Goal: Task Accomplishment & Management: Manage account settings

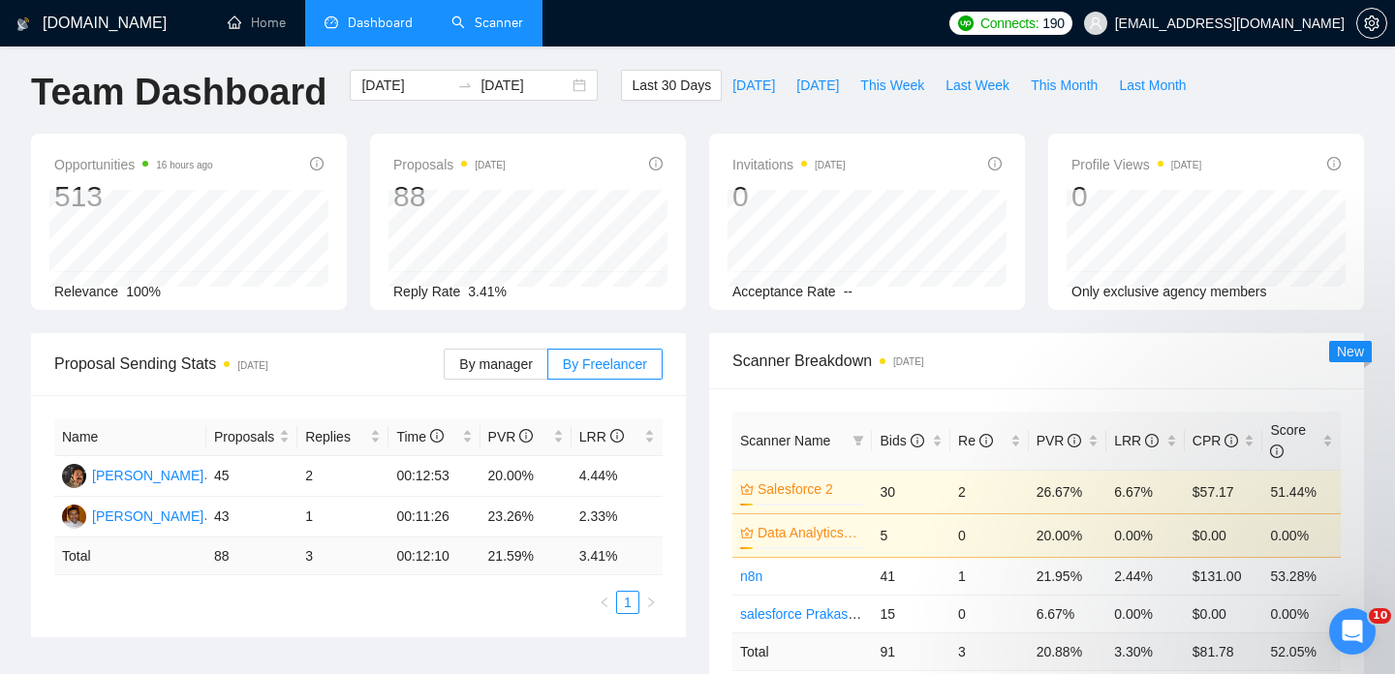
click at [489, 29] on link "Scanner" at bounding box center [487, 23] width 72 height 16
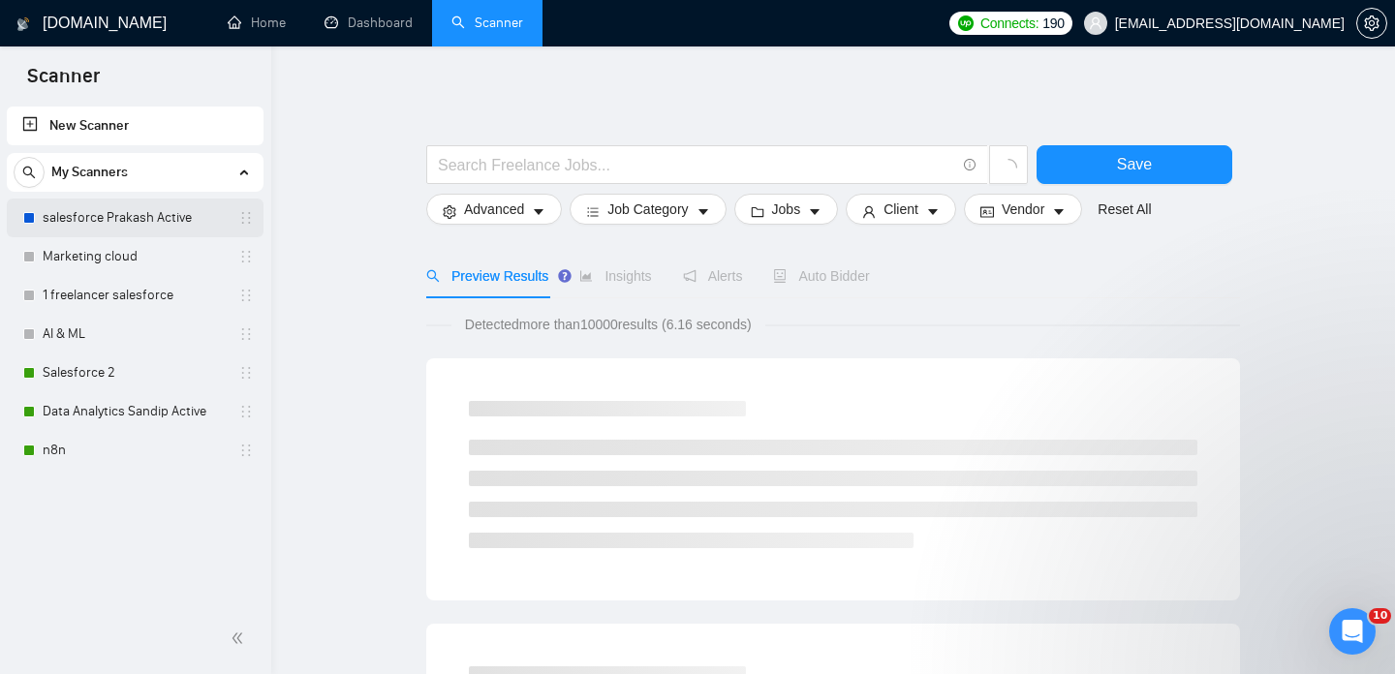
click at [162, 218] on link "salesforce Prakash Active" at bounding box center [135, 218] width 184 height 39
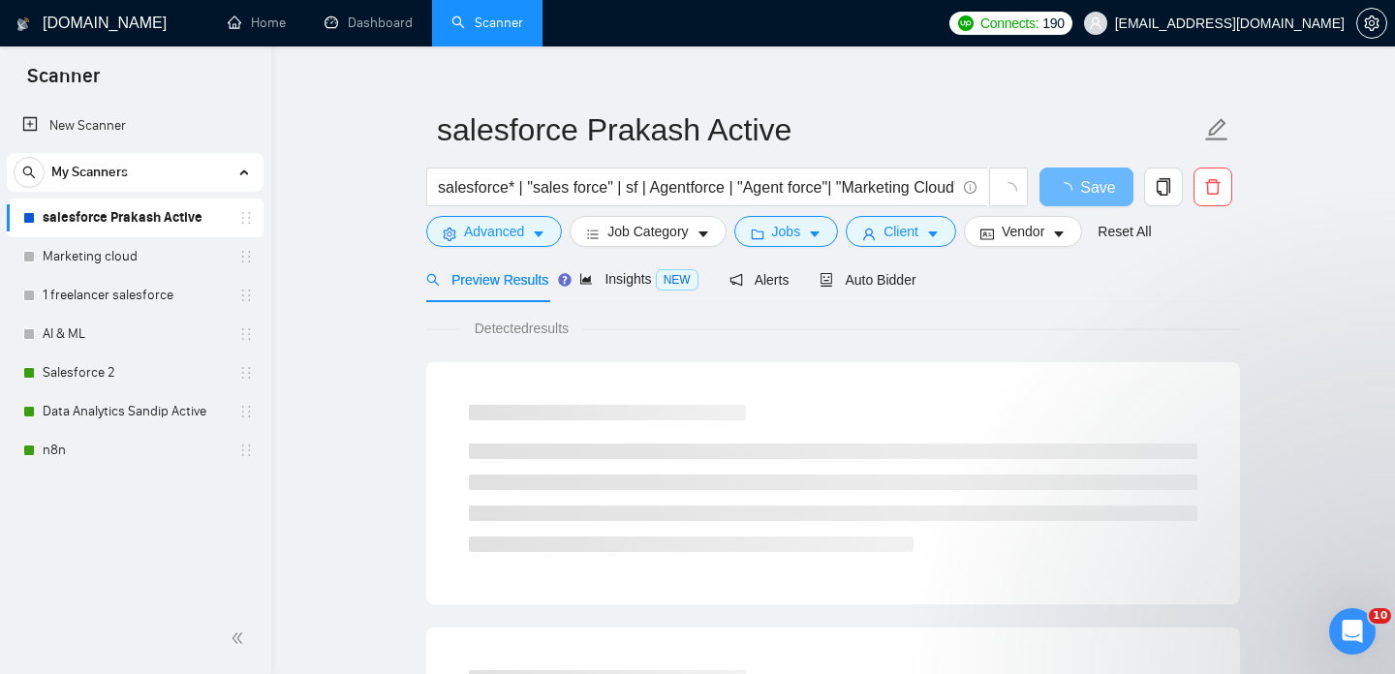
scroll to position [37, 0]
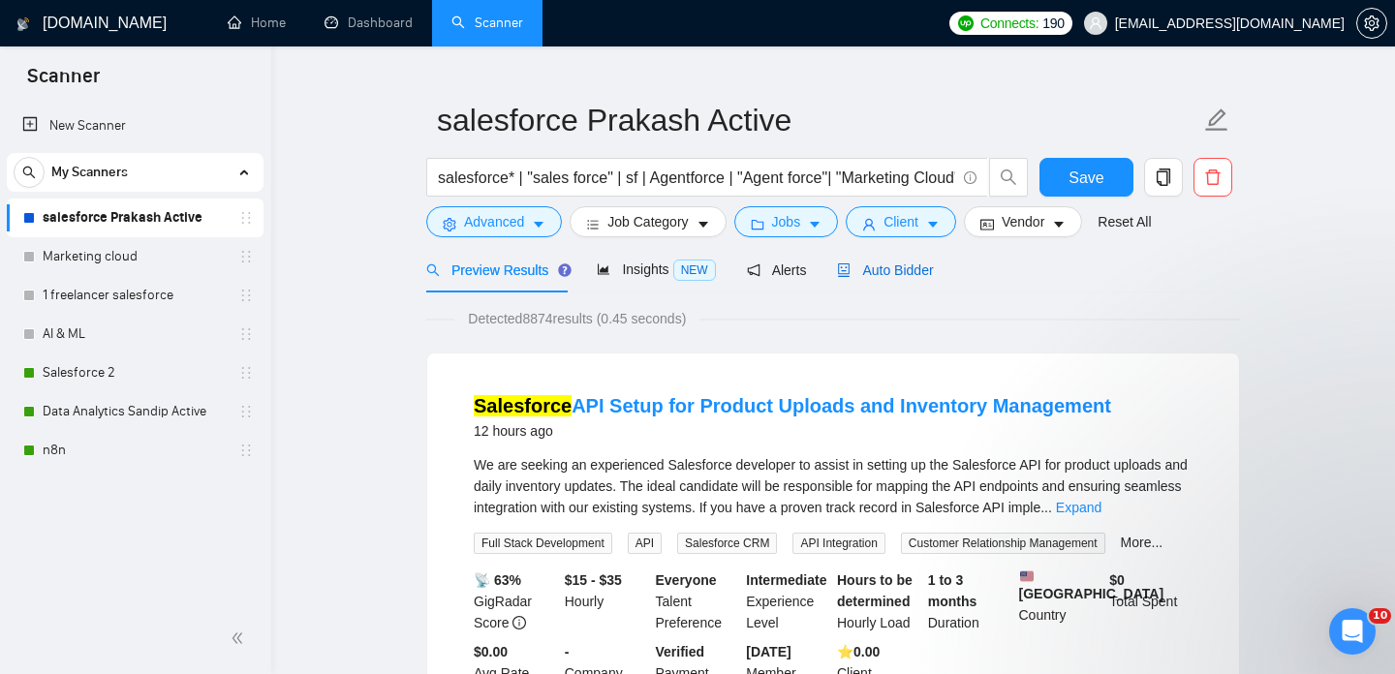
click at [860, 265] on span "Auto Bidder" at bounding box center [885, 270] width 96 height 15
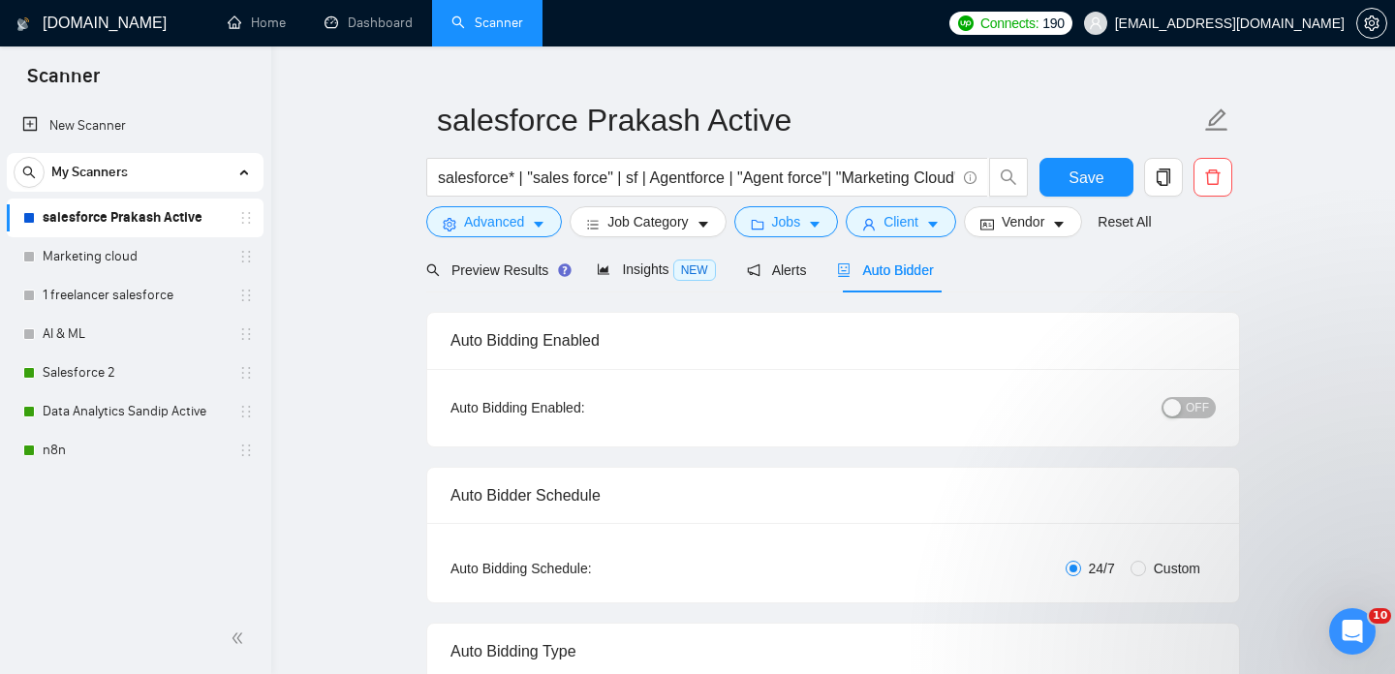
checkbox input "true"
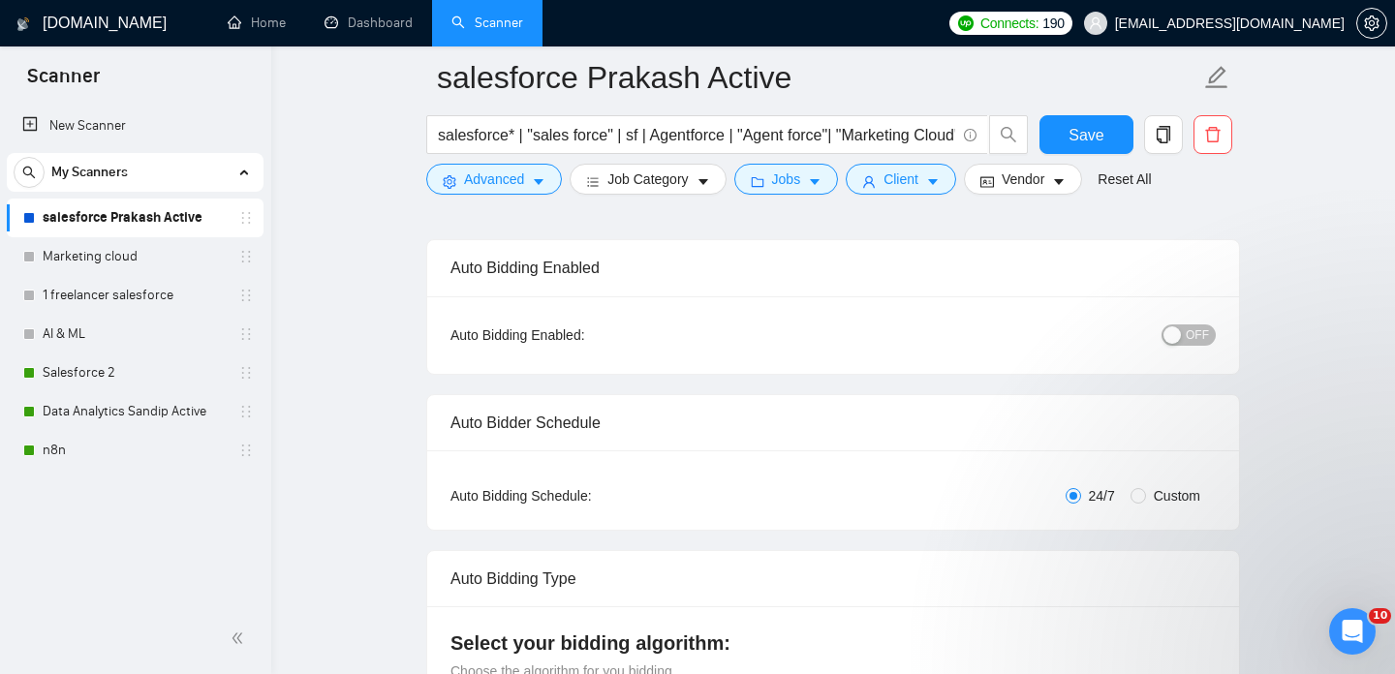
scroll to position [159, 0]
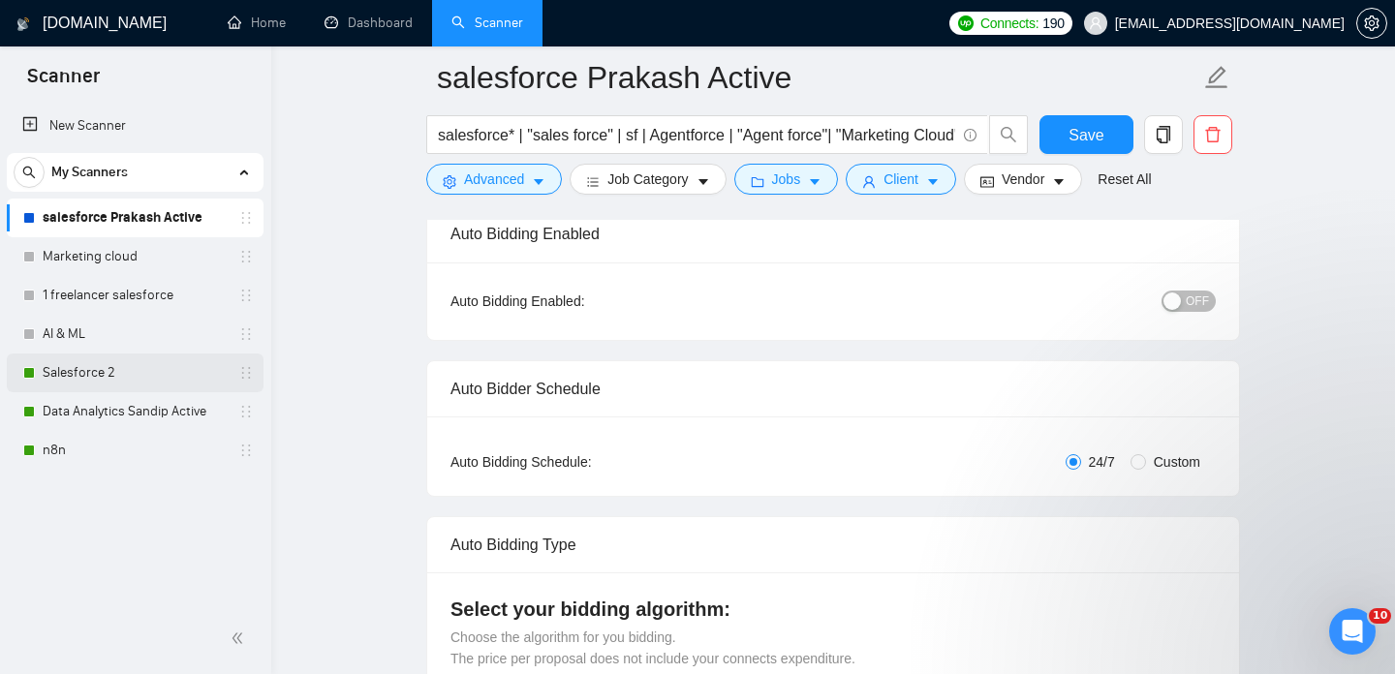
click at [127, 367] on link "Salesforce 2" at bounding box center [135, 373] width 184 height 39
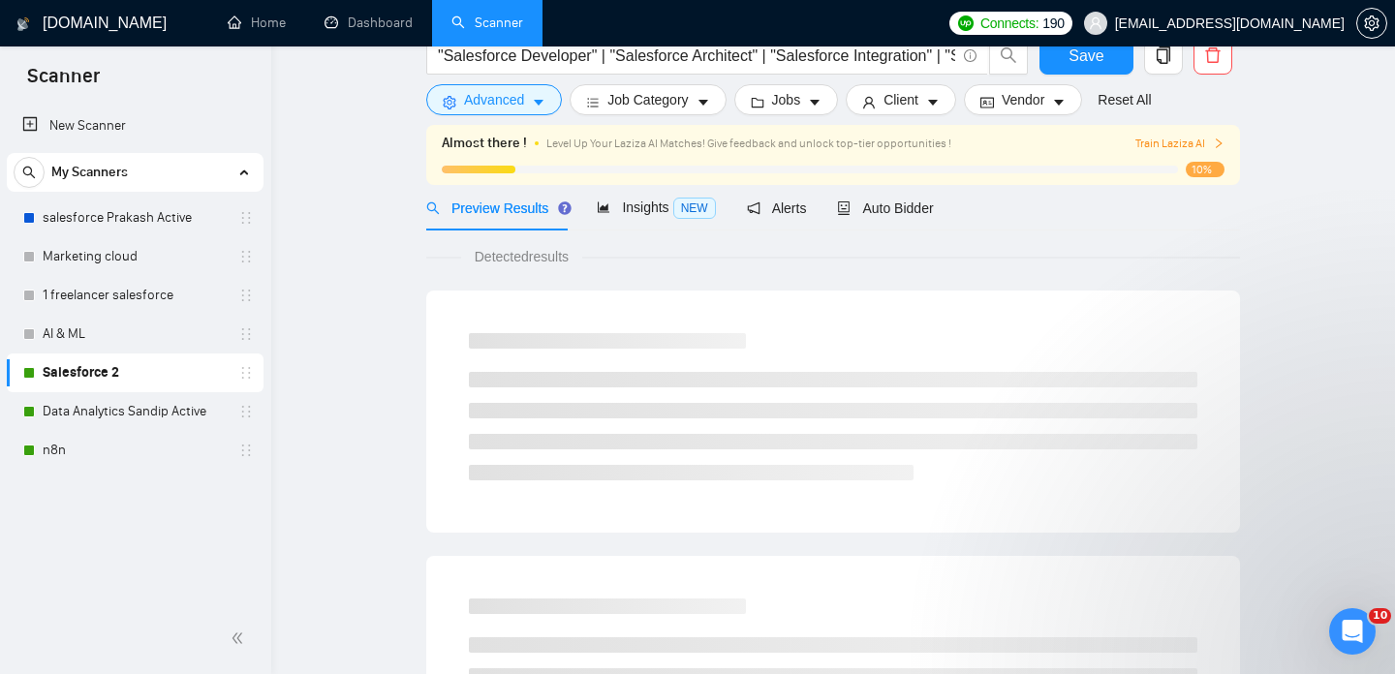
scroll to position [33, 0]
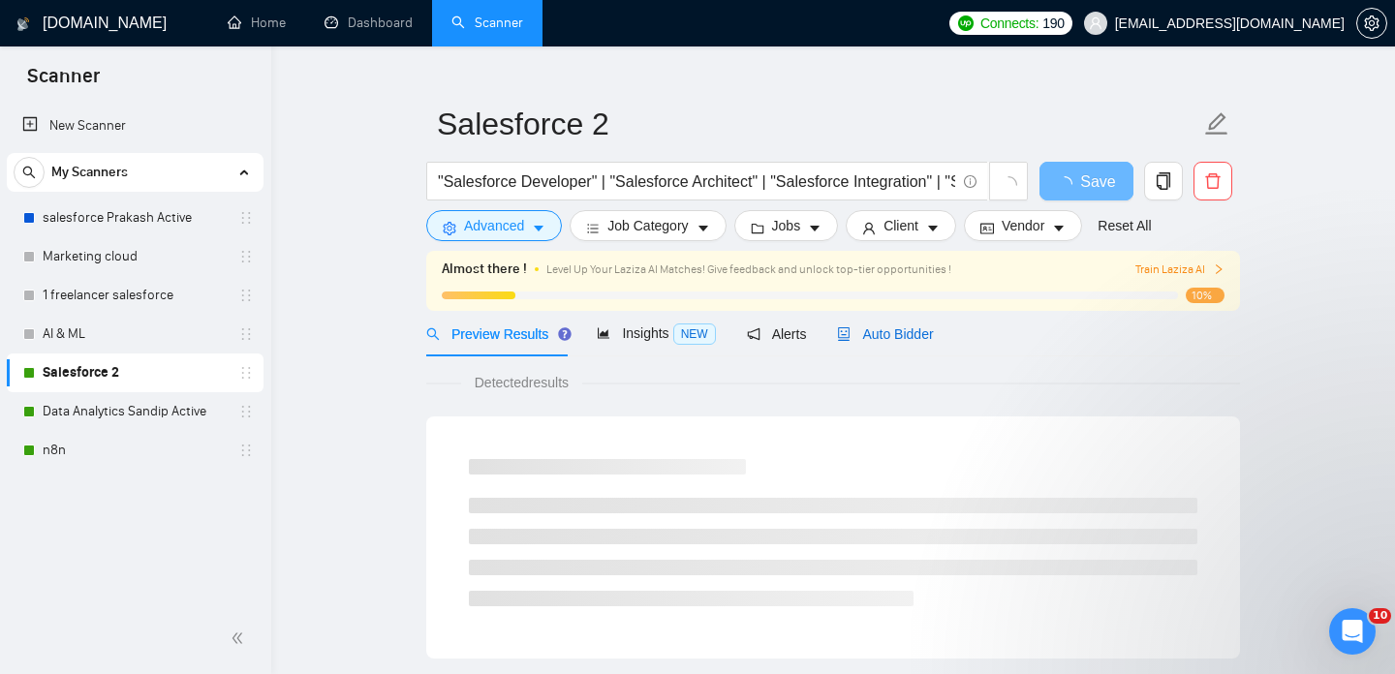
click at [911, 332] on span "Auto Bidder" at bounding box center [885, 333] width 96 height 15
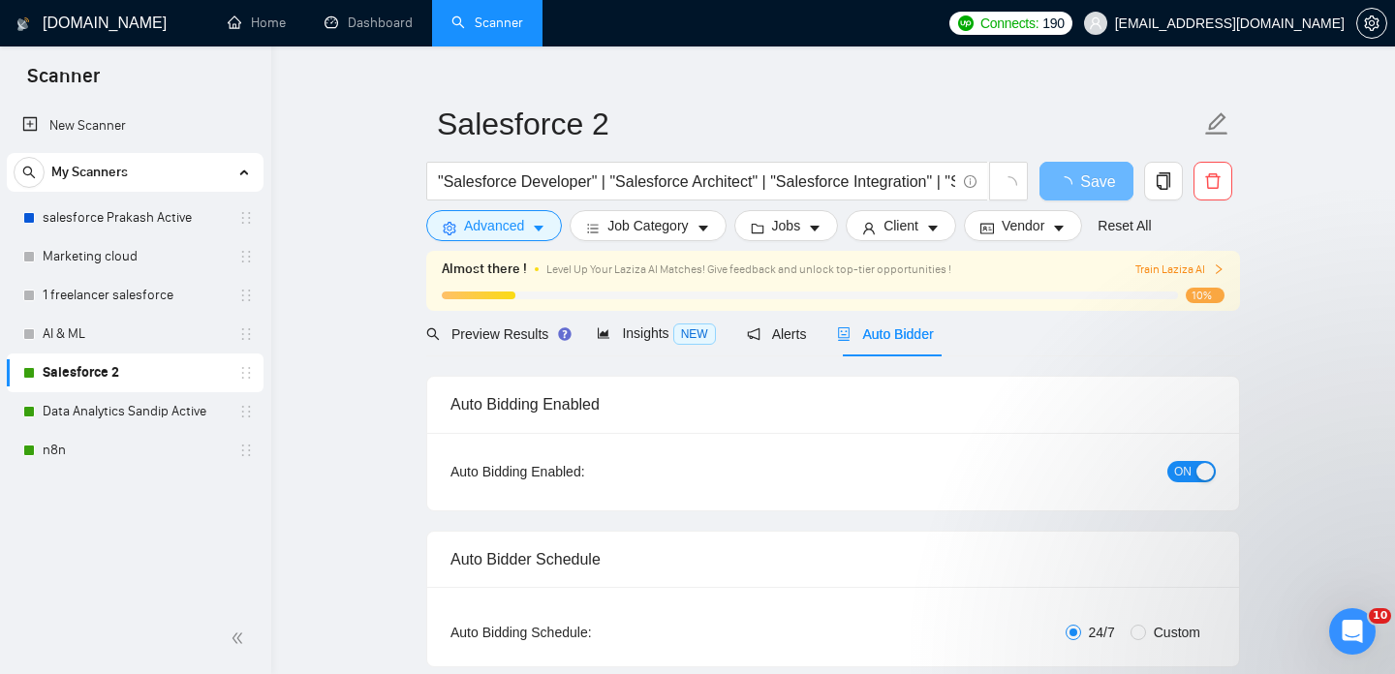
checkbox input "true"
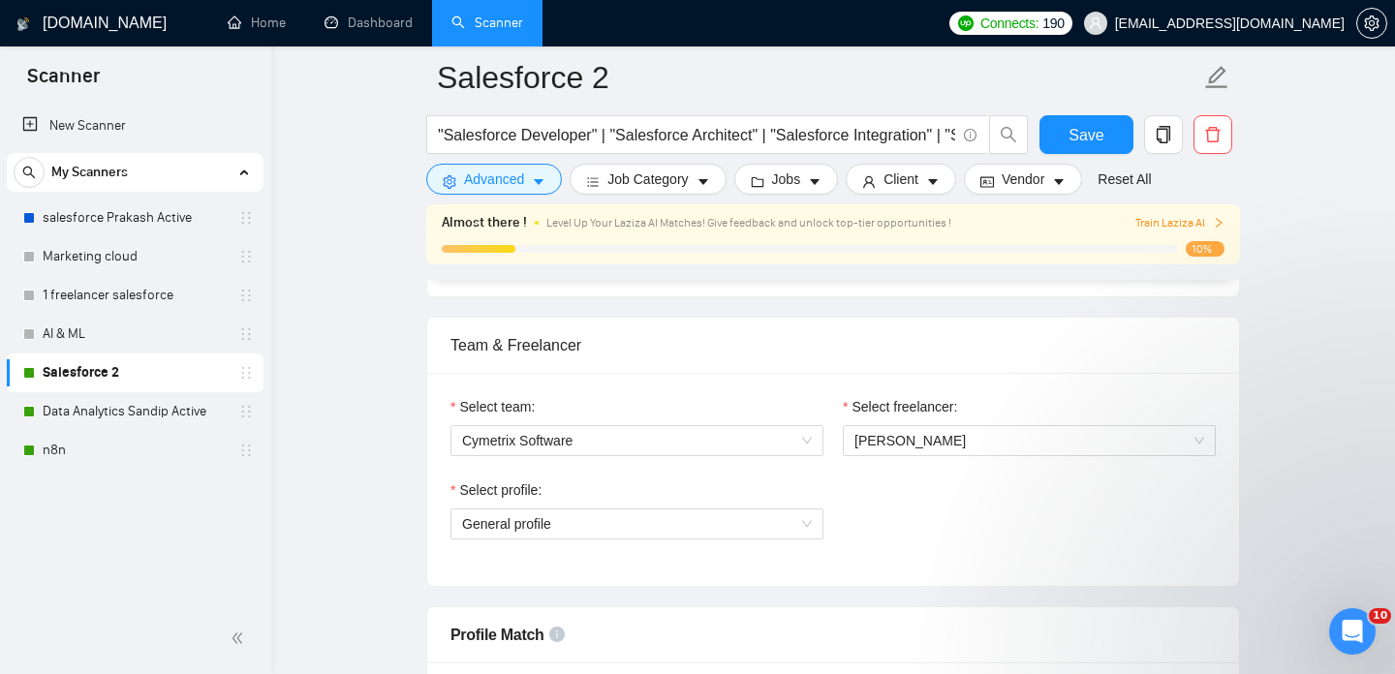
scroll to position [959, 0]
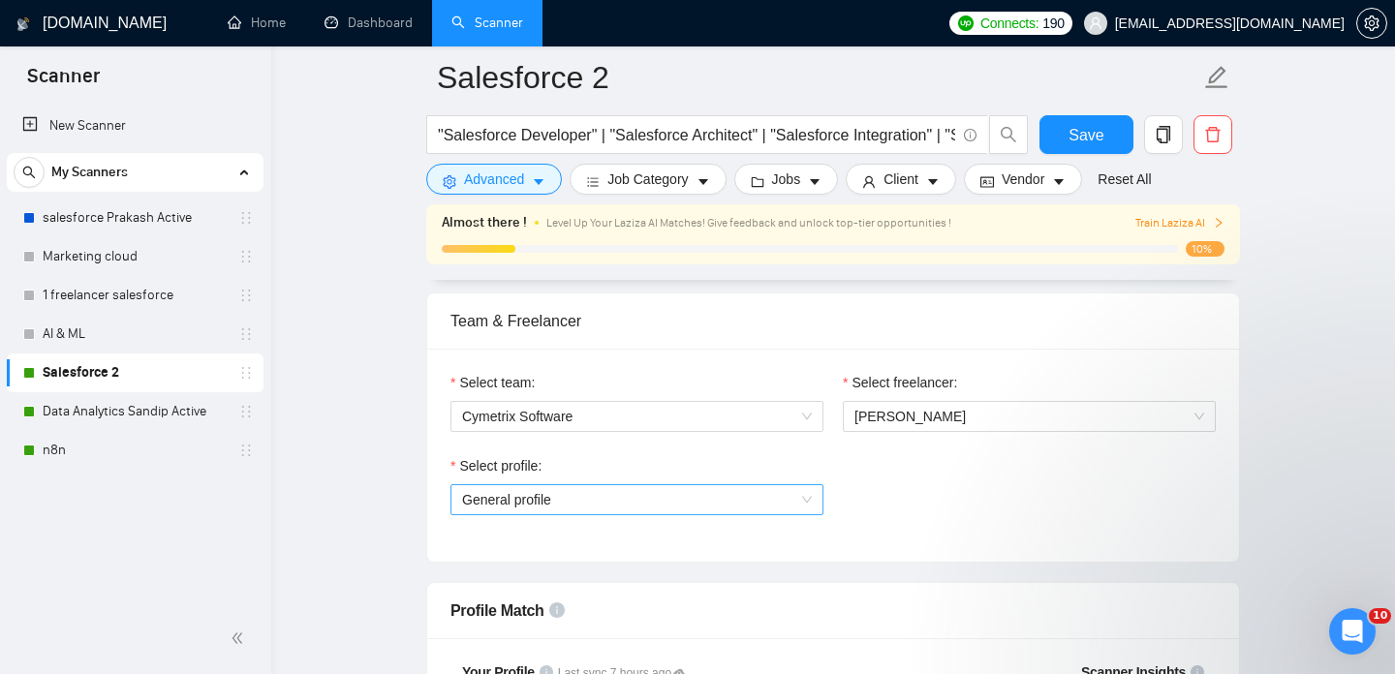
click at [757, 504] on span "General profile" at bounding box center [637, 499] width 350 height 29
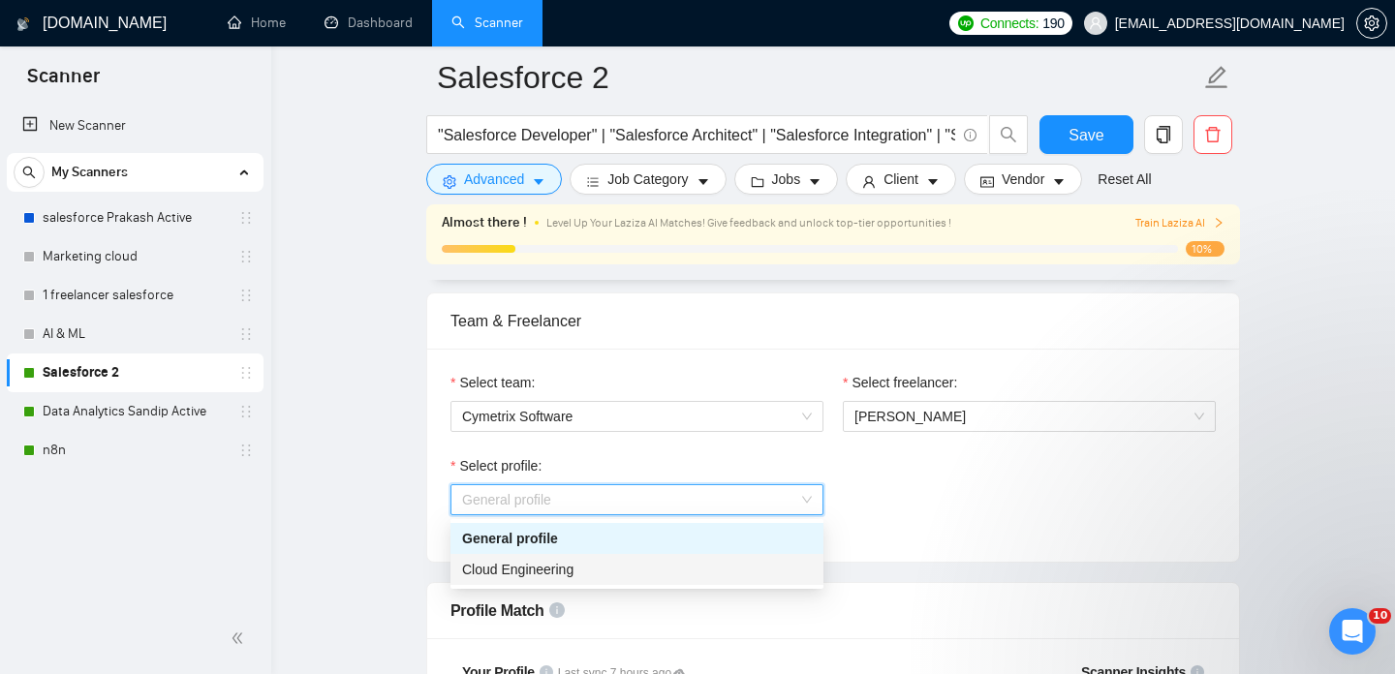
click at [751, 572] on div "Cloud Engineering" at bounding box center [637, 569] width 350 height 21
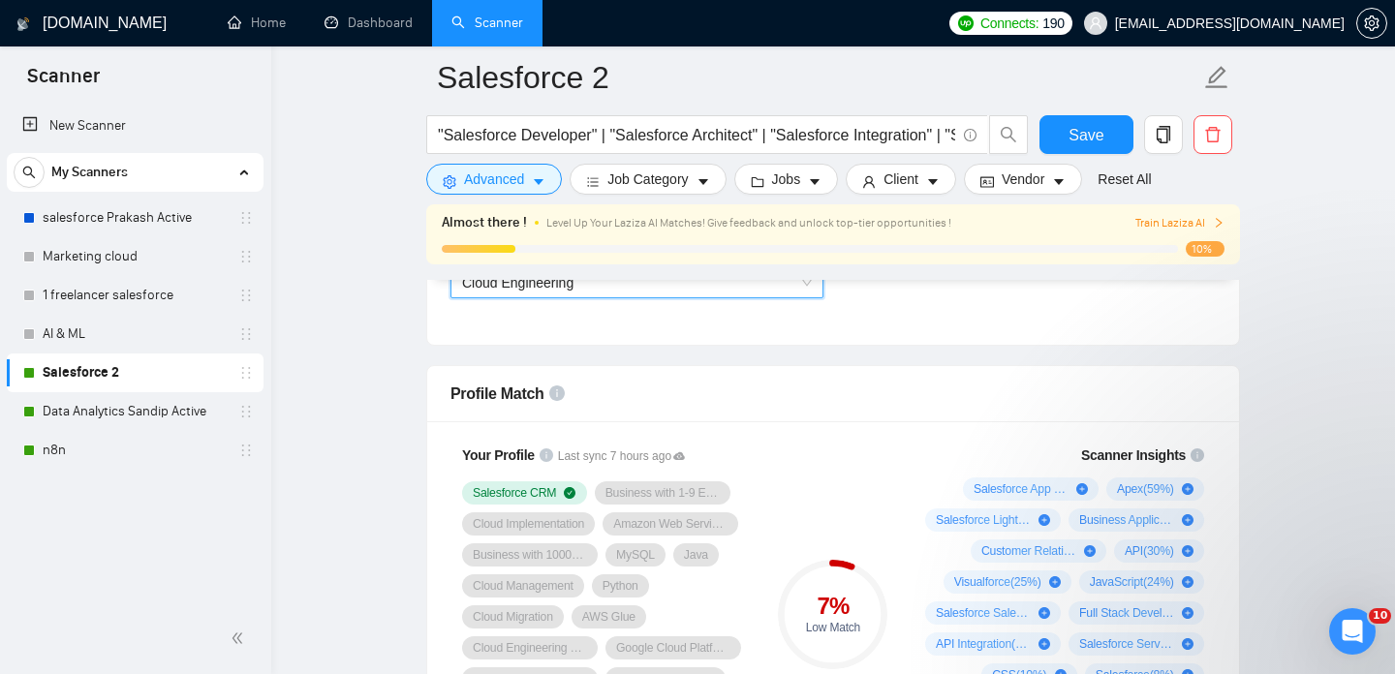
scroll to position [972, 0]
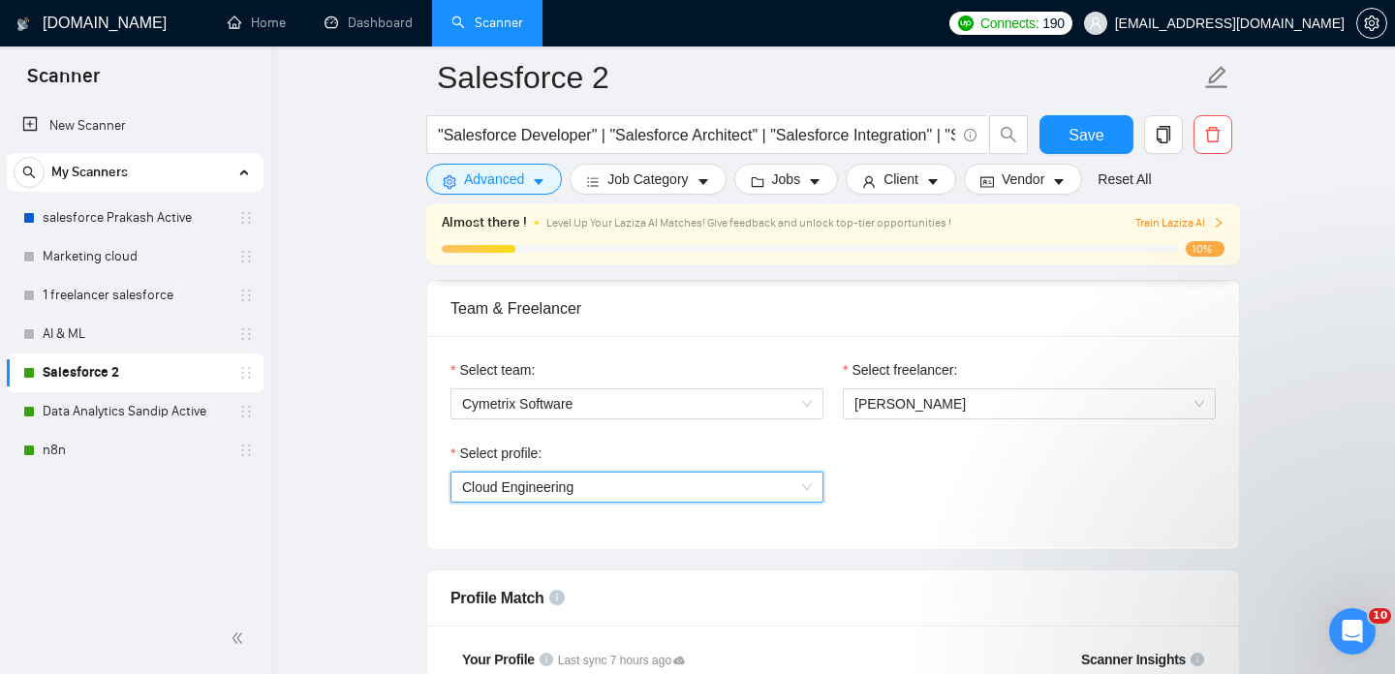
click at [702, 482] on span "Cloud Engineering" at bounding box center [637, 487] width 350 height 29
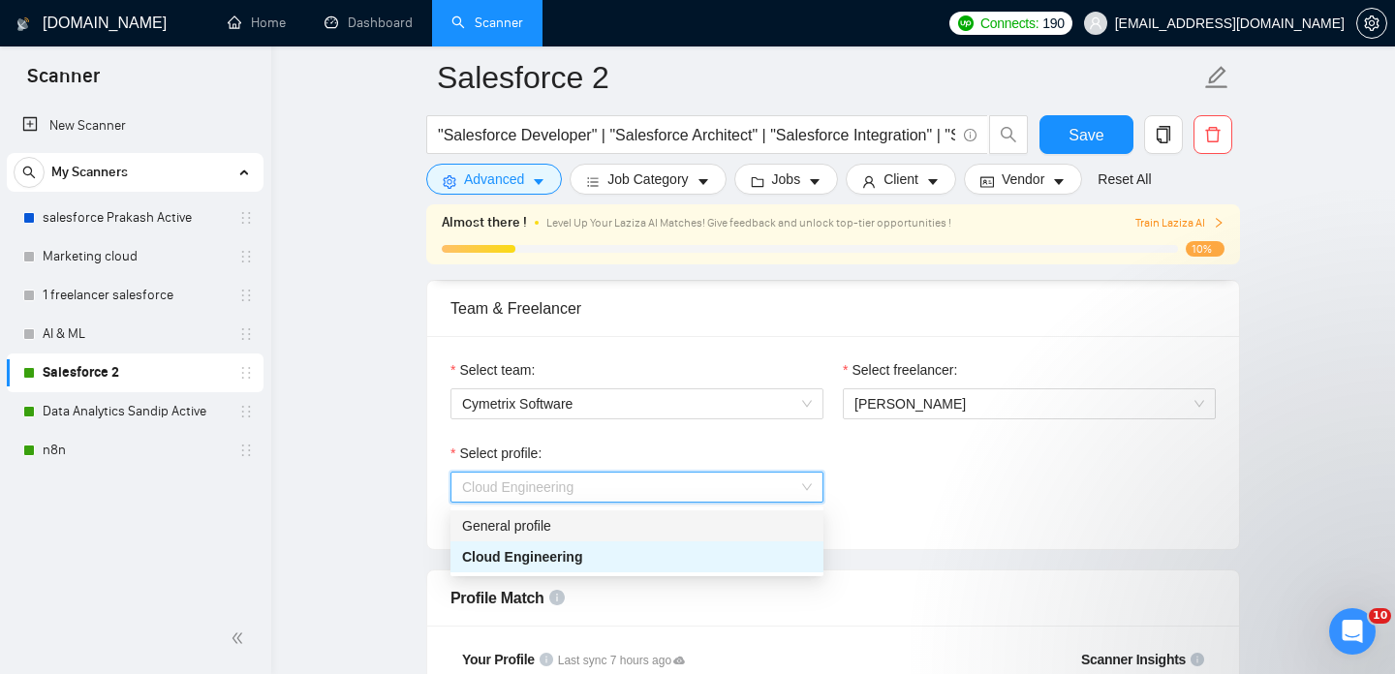
click at [699, 521] on div "General profile" at bounding box center [637, 525] width 350 height 21
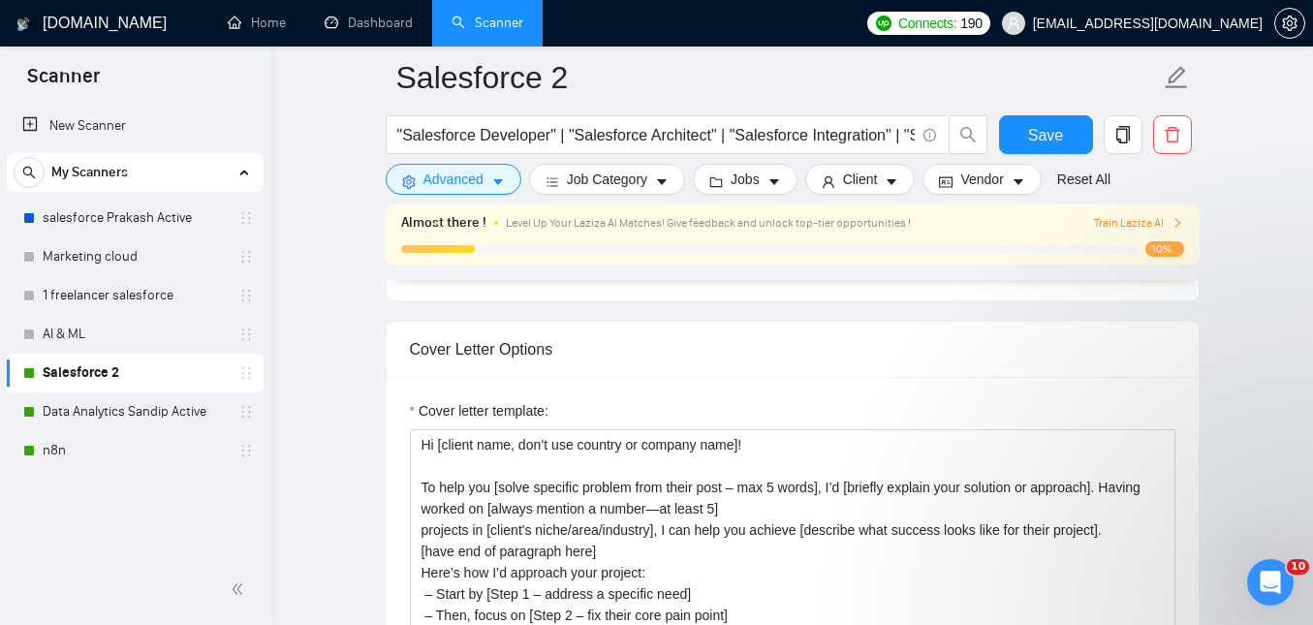
scroll to position [2095, 0]
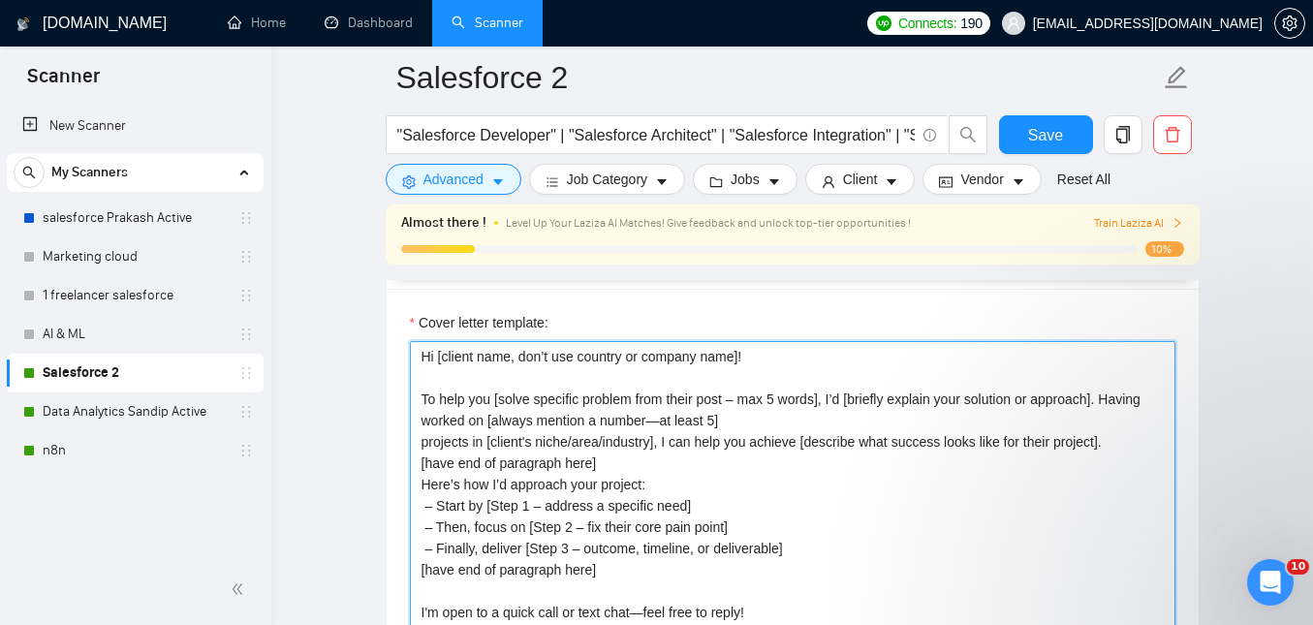
click at [783, 492] on textarea "Hi [client name, don’t use country or company name]! To help you [solve specifi…" at bounding box center [792, 559] width 765 height 436
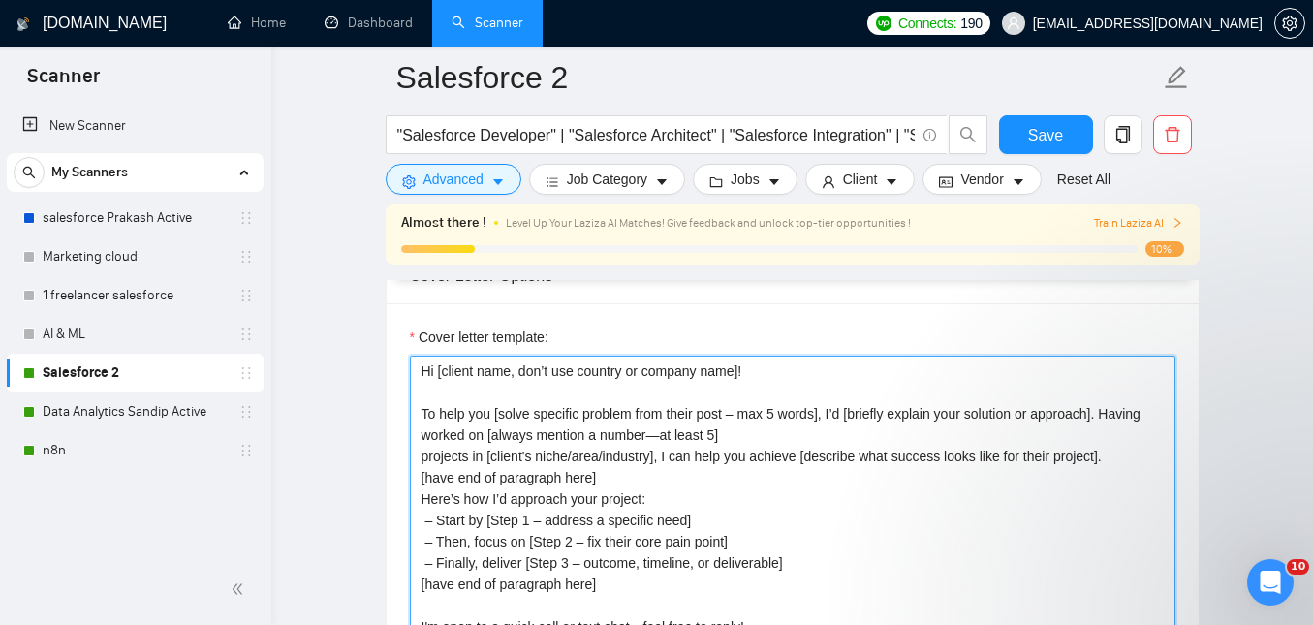
scroll to position [2105, 0]
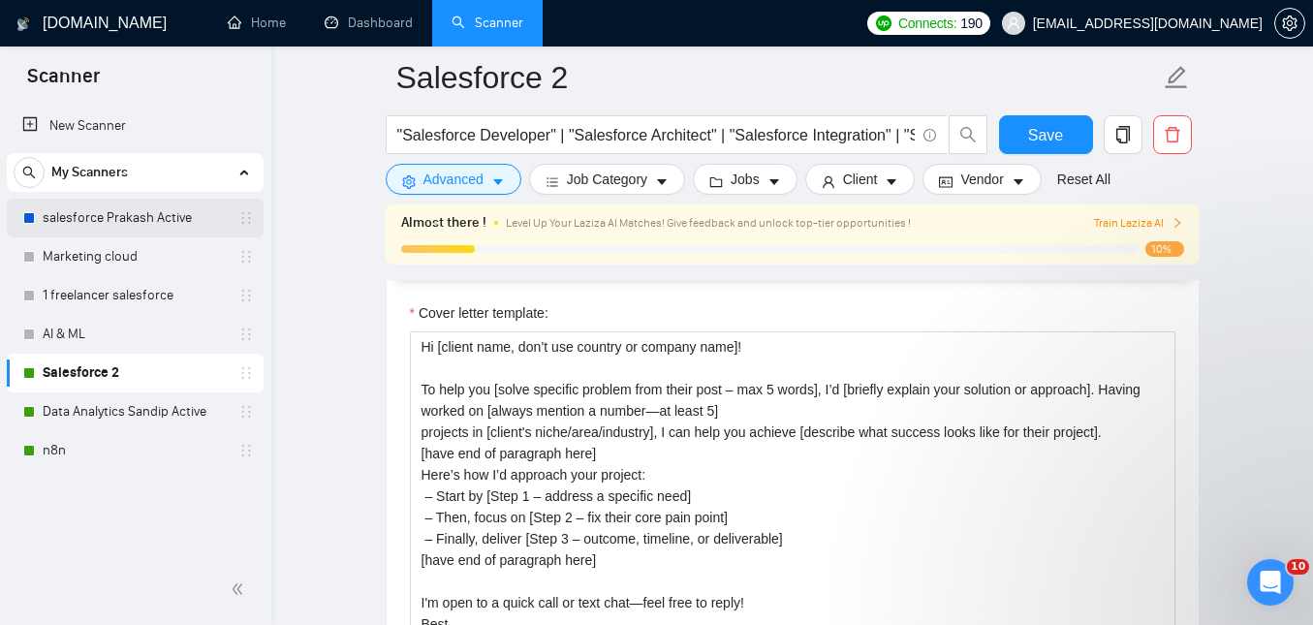
click at [142, 222] on link "salesforce Prakash Active" at bounding box center [135, 218] width 184 height 39
click at [1034, 128] on span "Save" at bounding box center [1045, 135] width 35 height 24
click at [115, 220] on link "salesforce Prakash Active" at bounding box center [135, 218] width 184 height 39
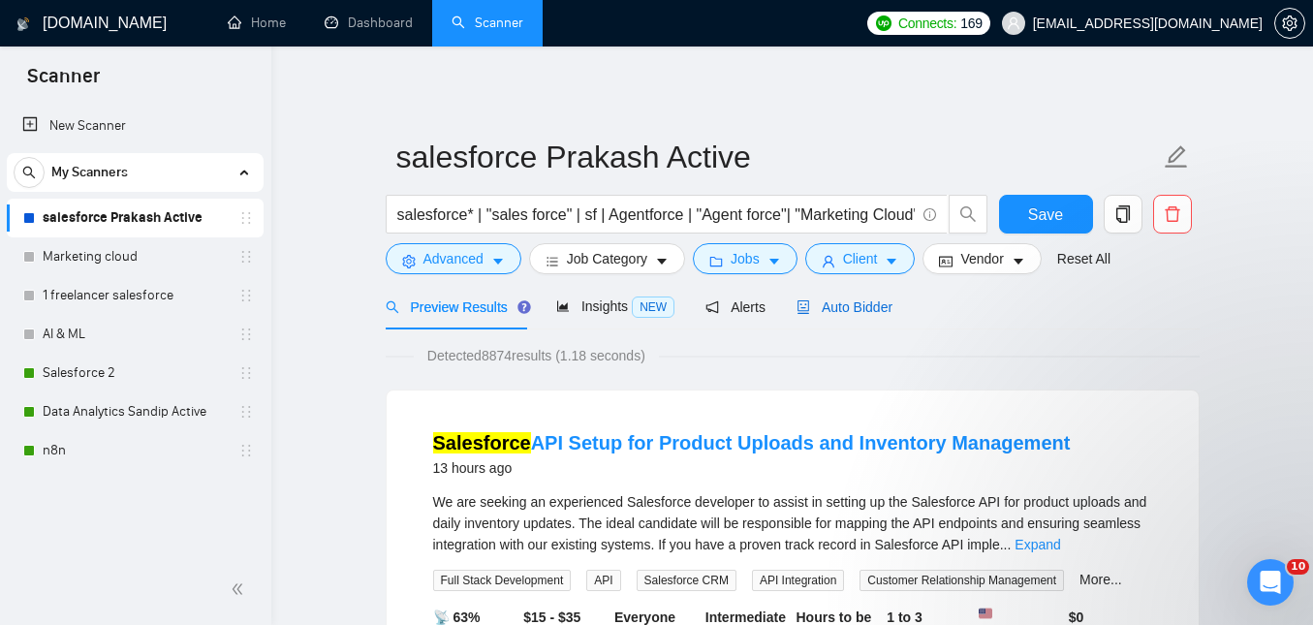
click at [862, 300] on span "Auto Bidder" at bounding box center [844, 306] width 96 height 15
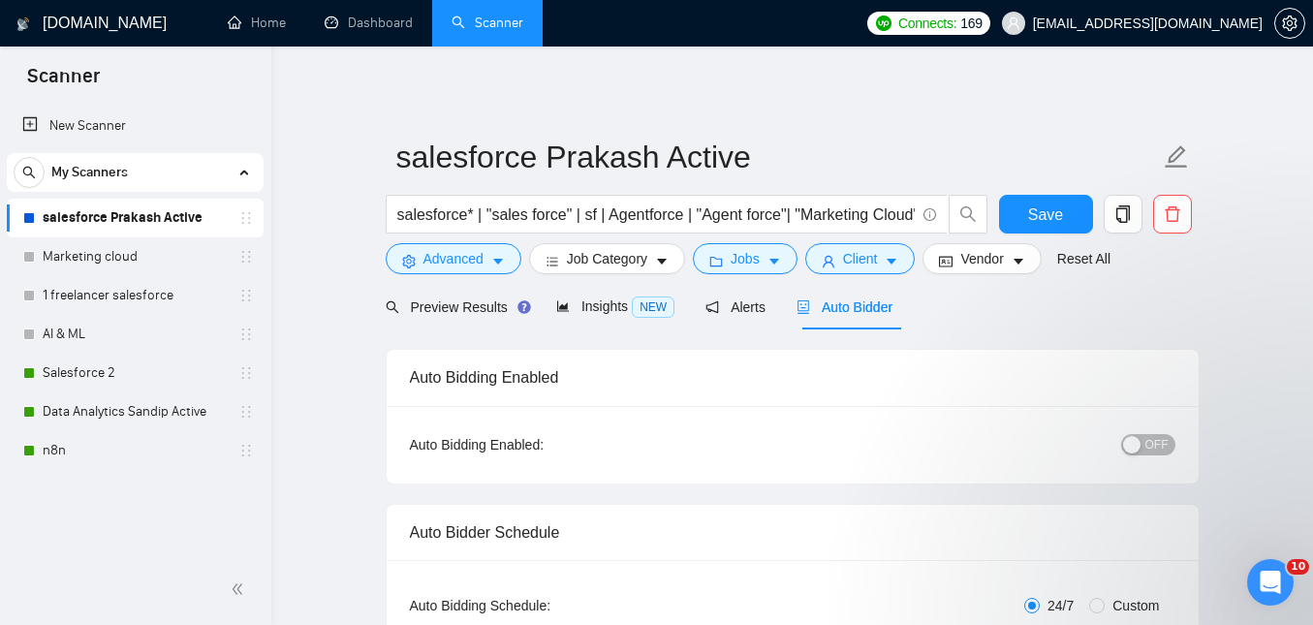
checkbox input "true"
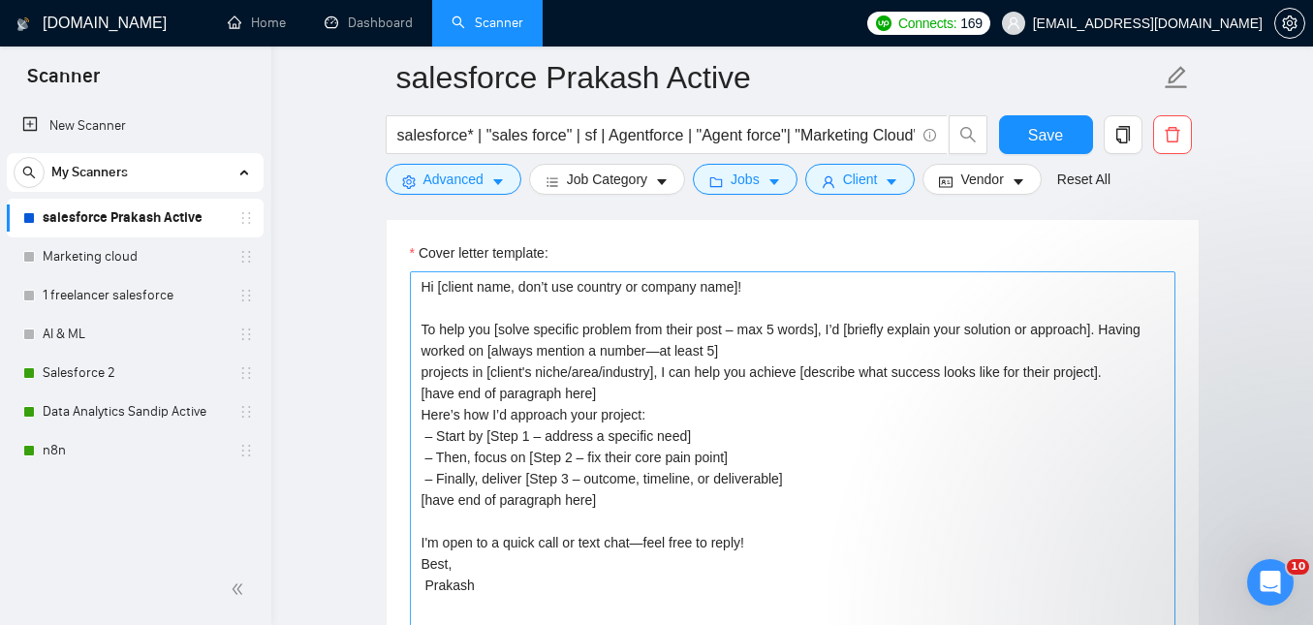
scroll to position [2132, 0]
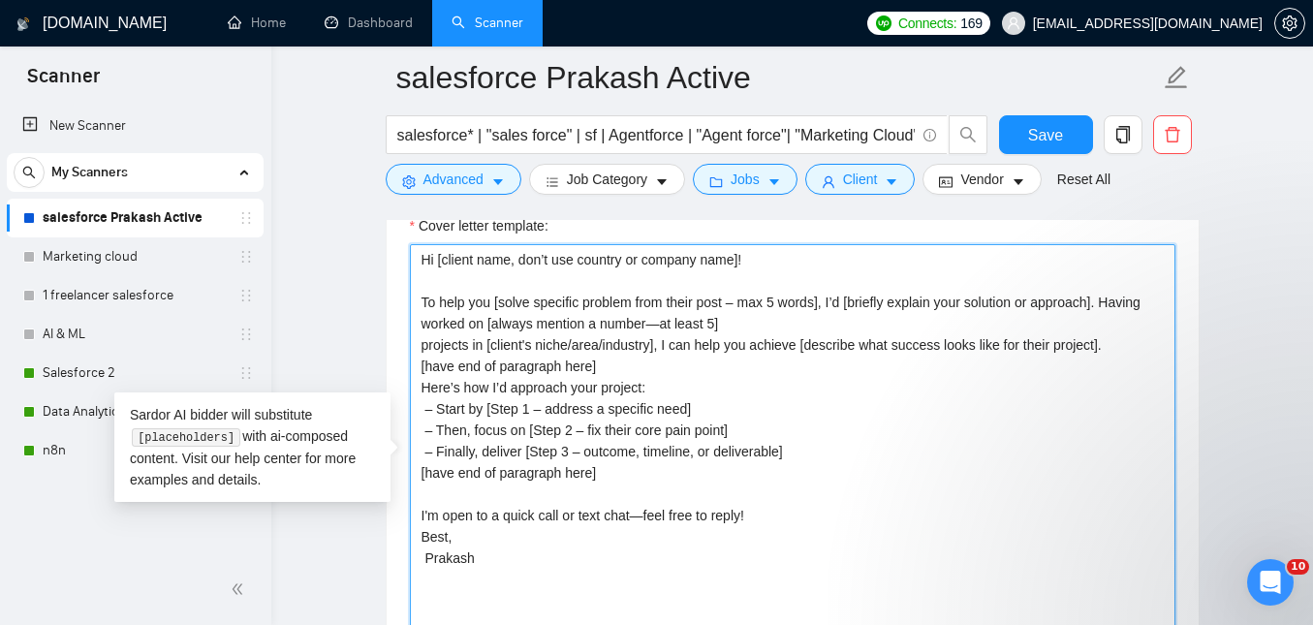
drag, startPoint x: 511, startPoint y: 600, endPoint x: 401, endPoint y: 226, distance: 389.9
click at [401, 226] on div "Cover letter template: Hi [client name, don’t use country or company name]! To …" at bounding box center [792, 459] width 812 height 535
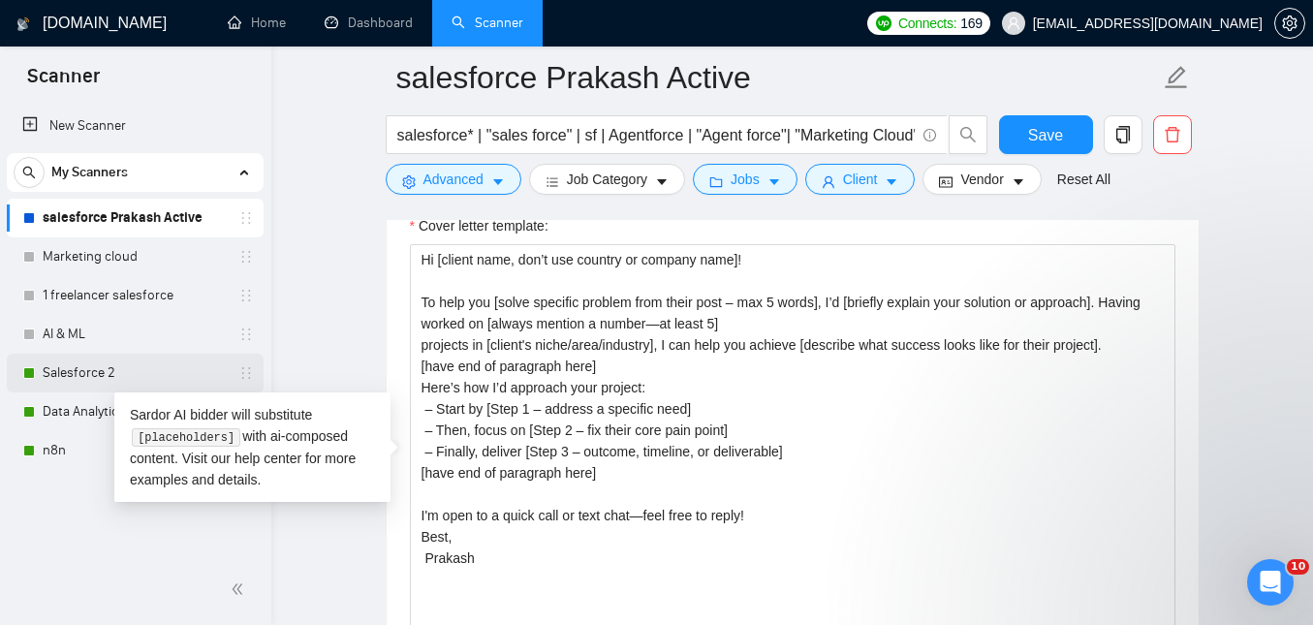
click at [111, 371] on link "Salesforce 2" at bounding box center [135, 373] width 184 height 39
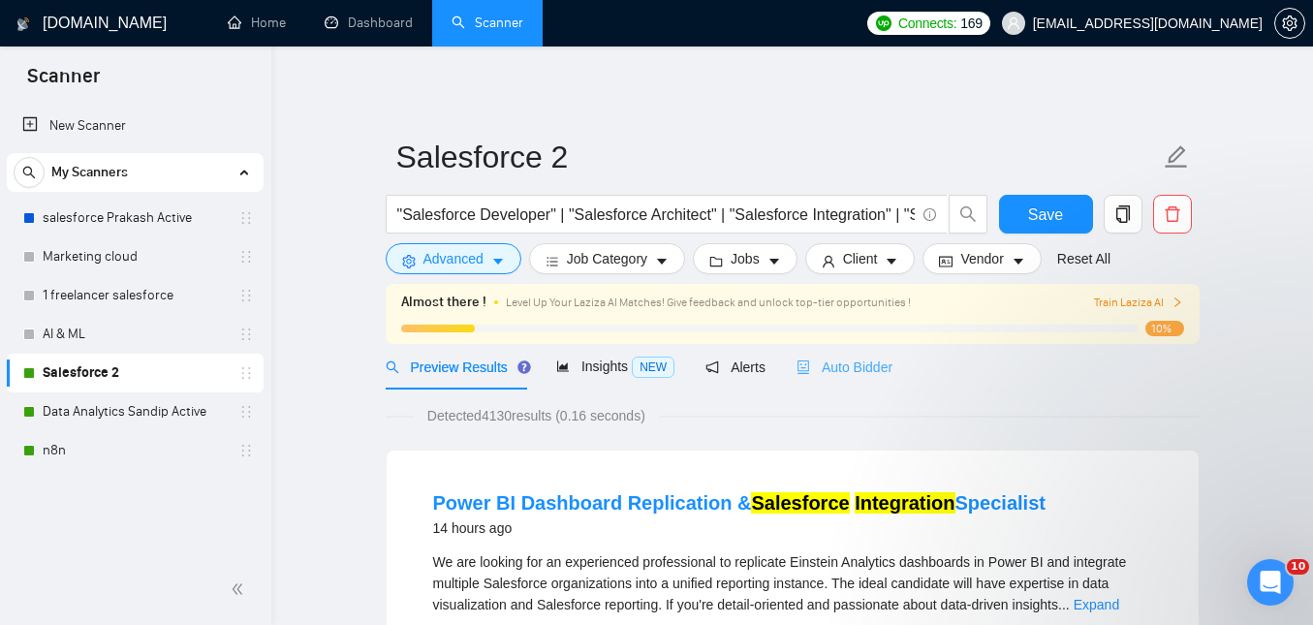
click at [880, 378] on div "Auto Bidder" at bounding box center [844, 367] width 96 height 46
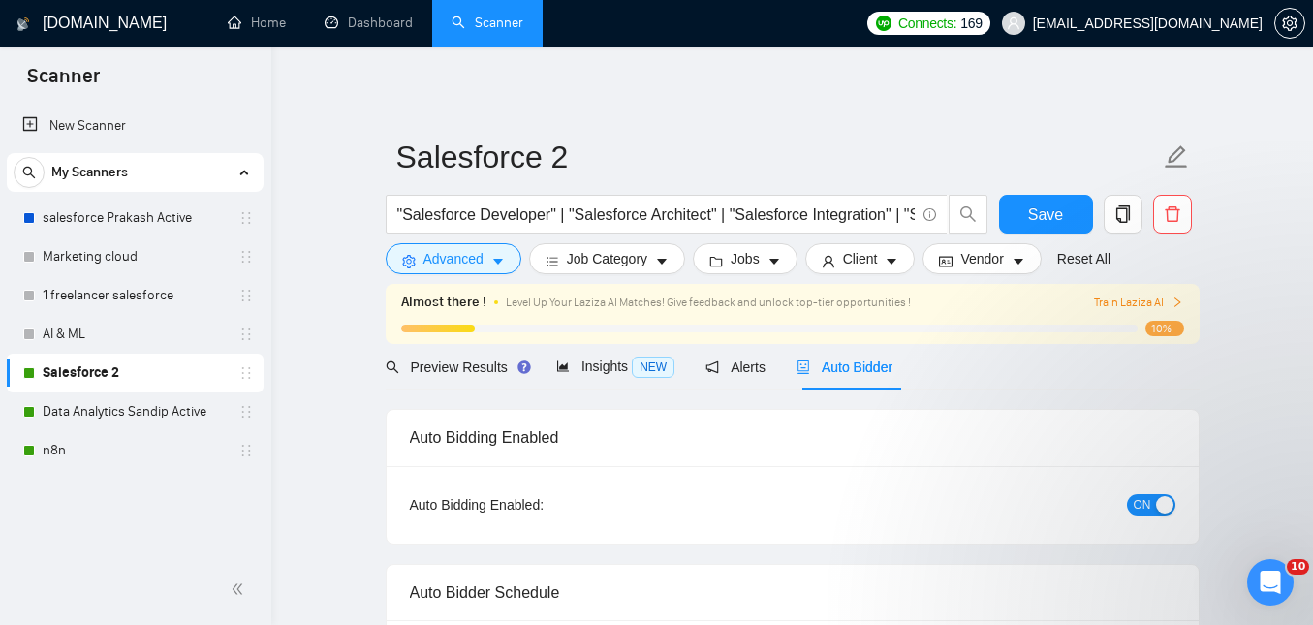
checkbox input "true"
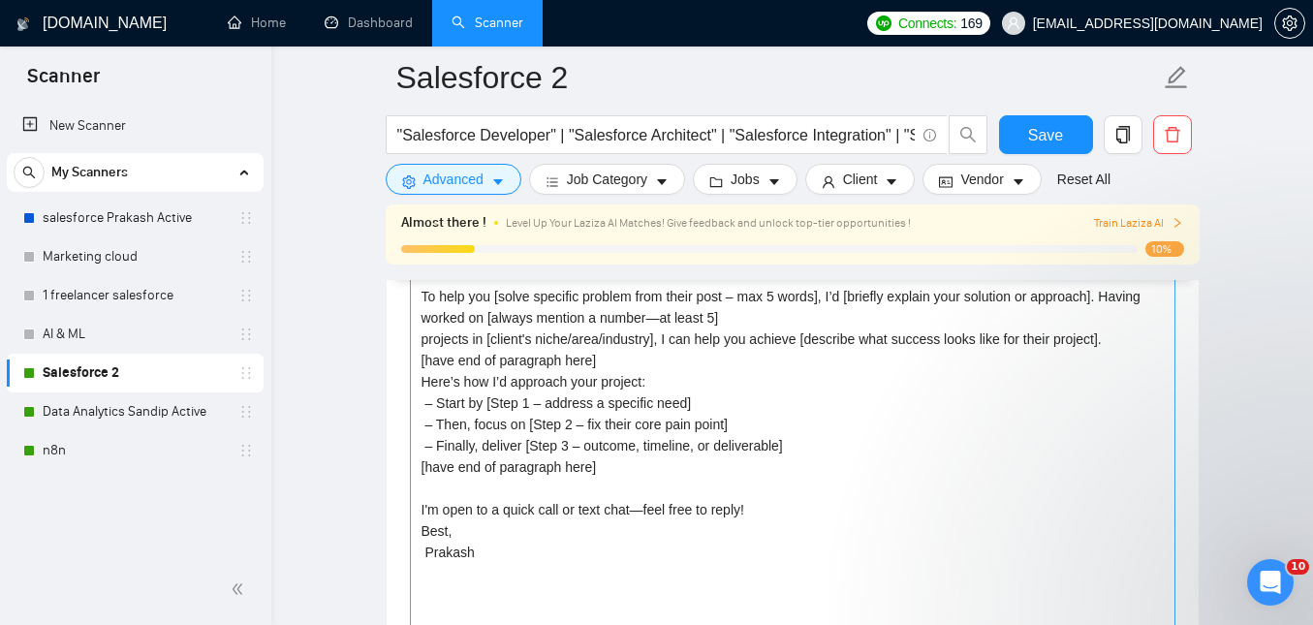
scroll to position [2199, 0]
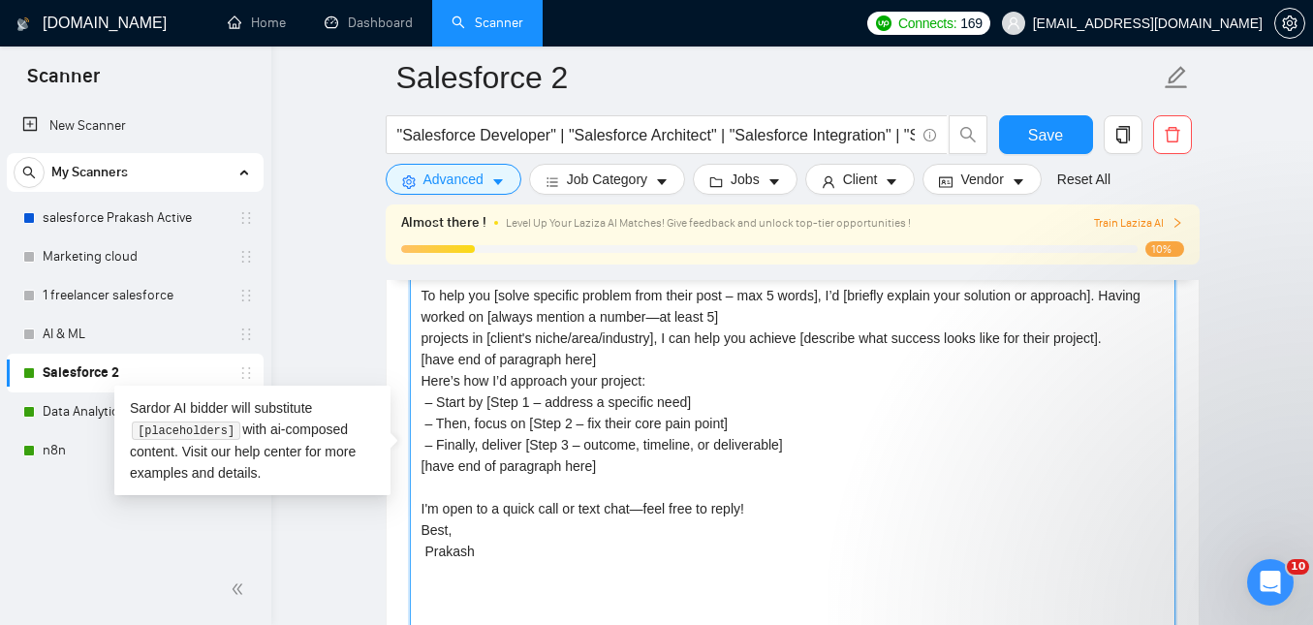
drag, startPoint x: 453, startPoint y: 574, endPoint x: 387, endPoint y: 253, distance: 328.3
click at [722, 479] on textarea "Hi [client name, don’t use country or company name]! To help you [solve specifi…" at bounding box center [792, 455] width 765 height 436
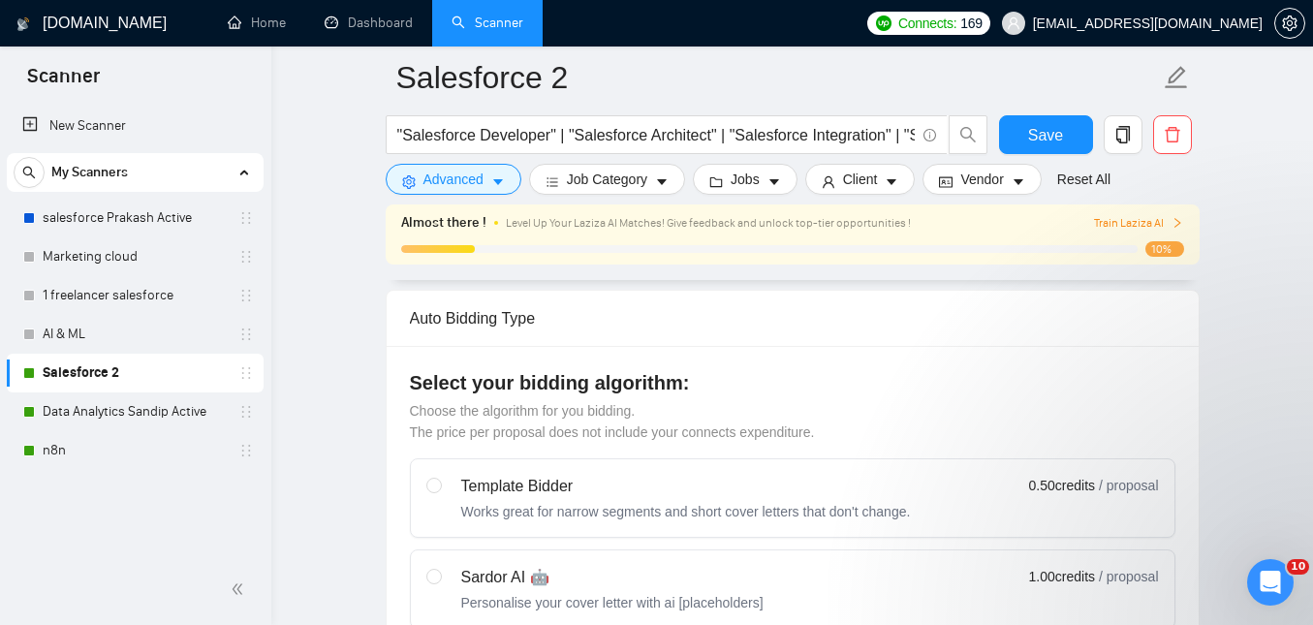
scroll to position [393, 0]
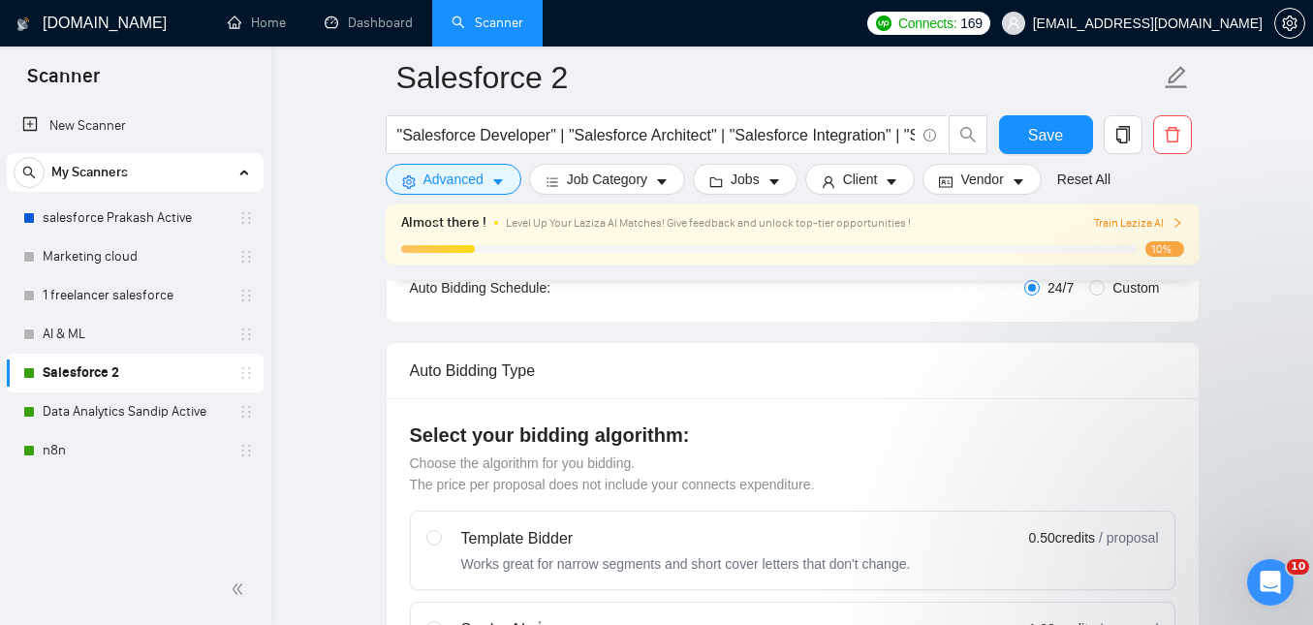
click at [1170, 223] on span "Train Laziza AI" at bounding box center [1138, 223] width 89 height 18
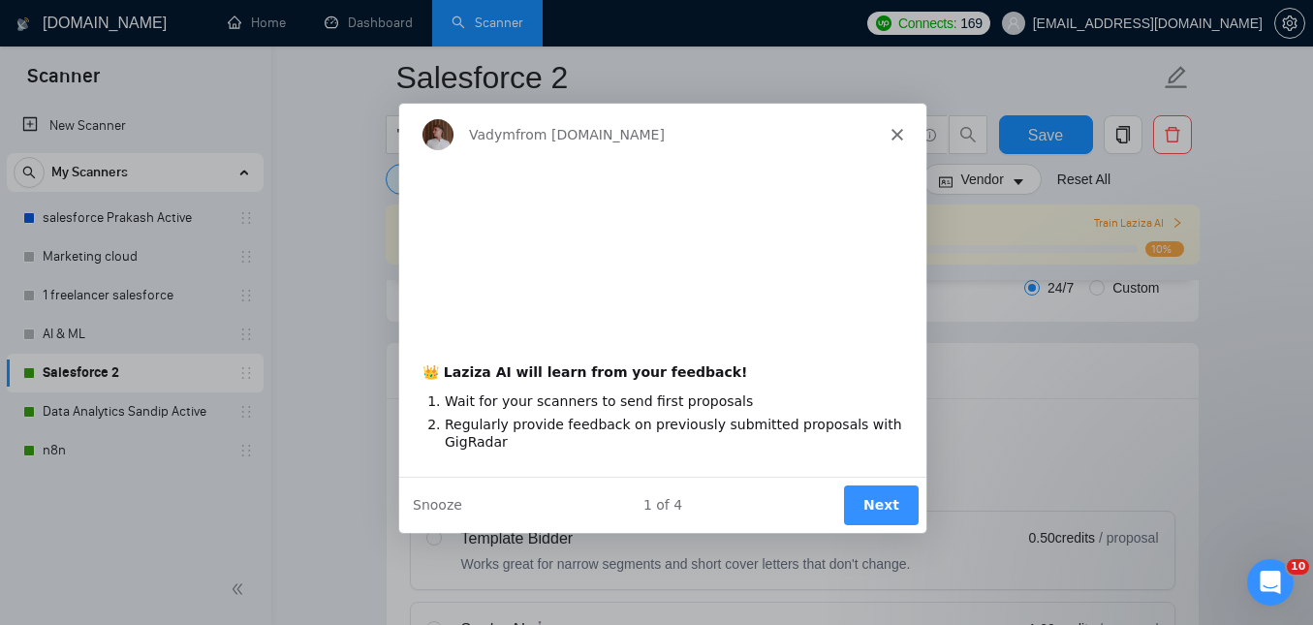
scroll to position [0, 0]
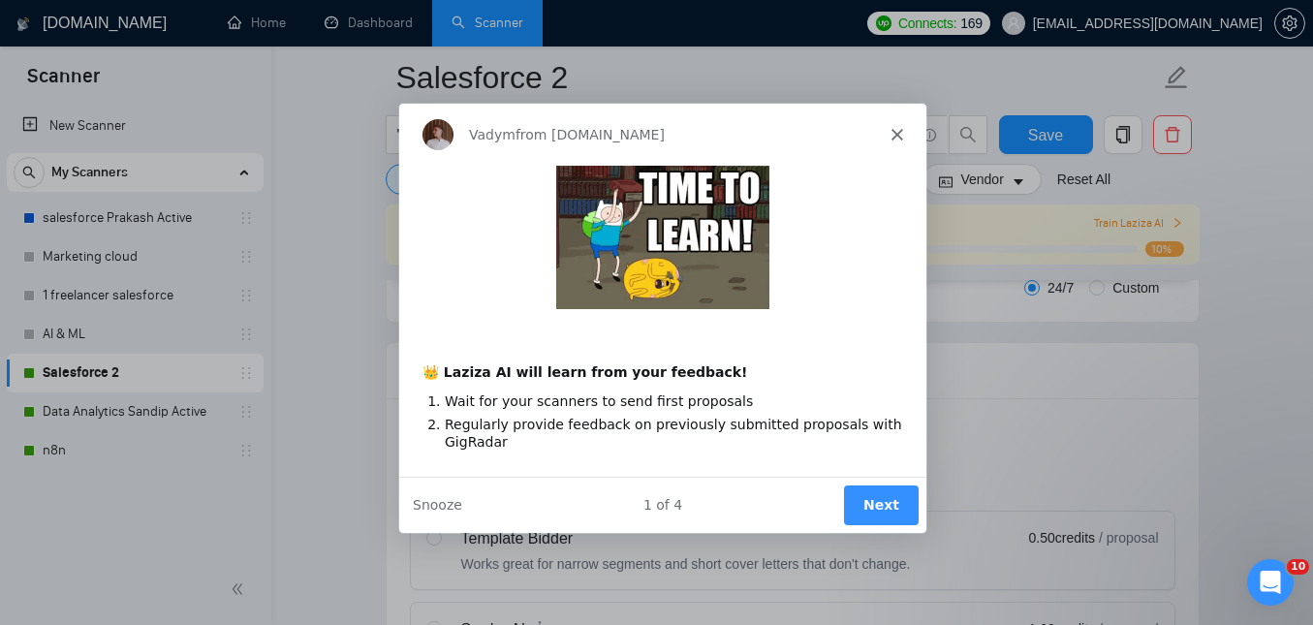
click at [859, 503] on button "Next" at bounding box center [879, 504] width 75 height 40
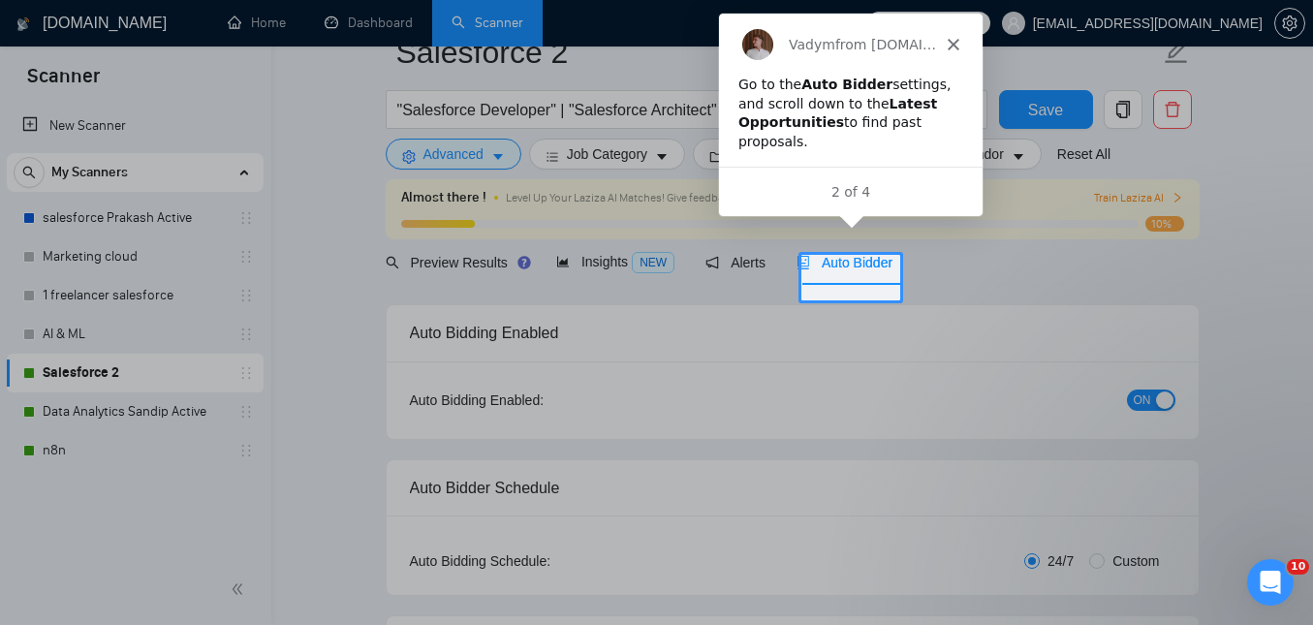
scroll to position [70, 0]
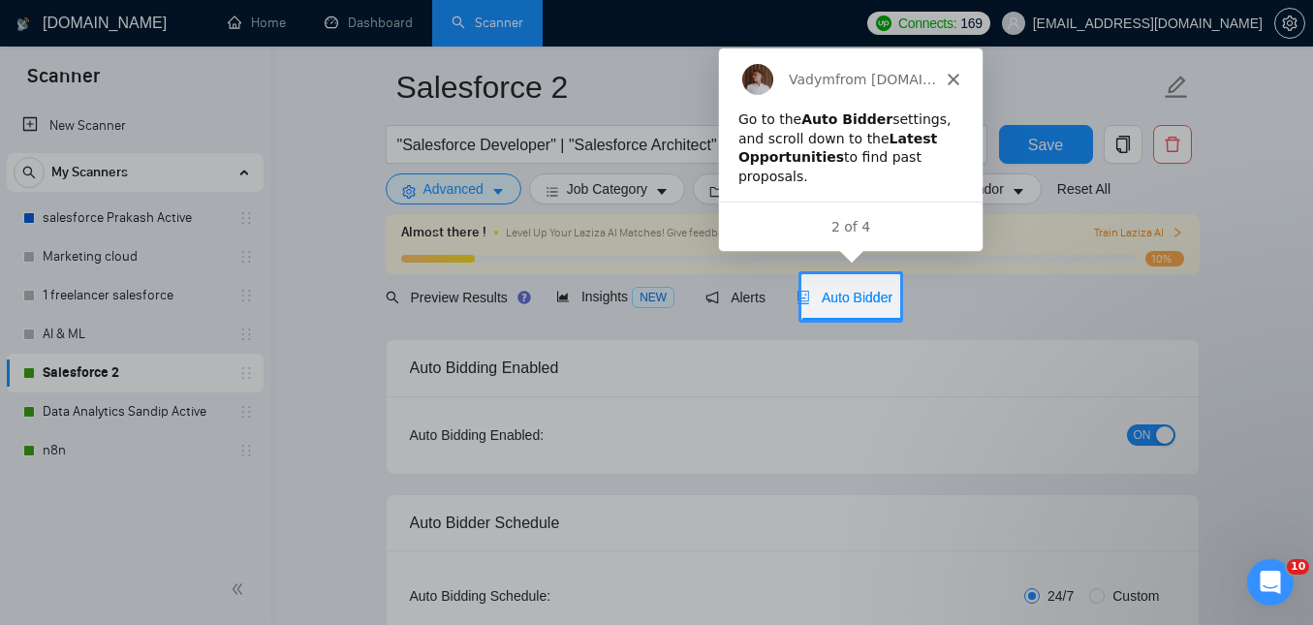
click at [923, 163] on div "Go to the Auto Bidder settings, and scroll down to the Latest Opportunities to …" at bounding box center [849, 146] width 225 height 76
click at [950, 77] on polygon "Close" at bounding box center [952, 78] width 12 height 12
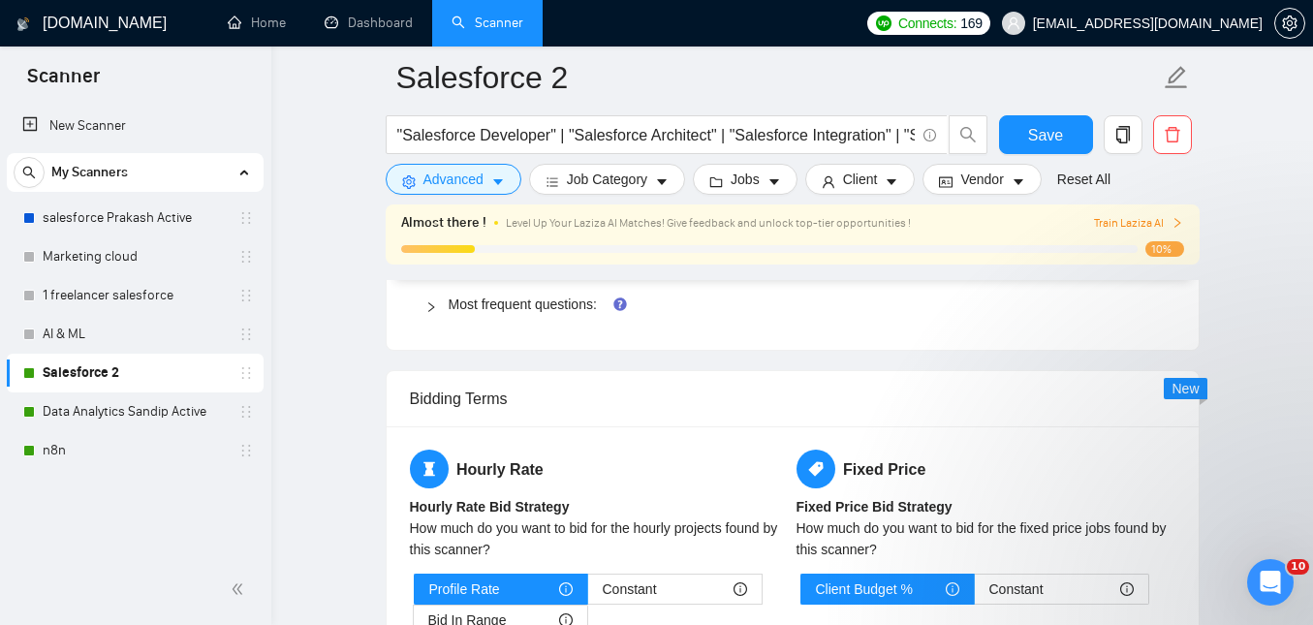
scroll to position [2601, 0]
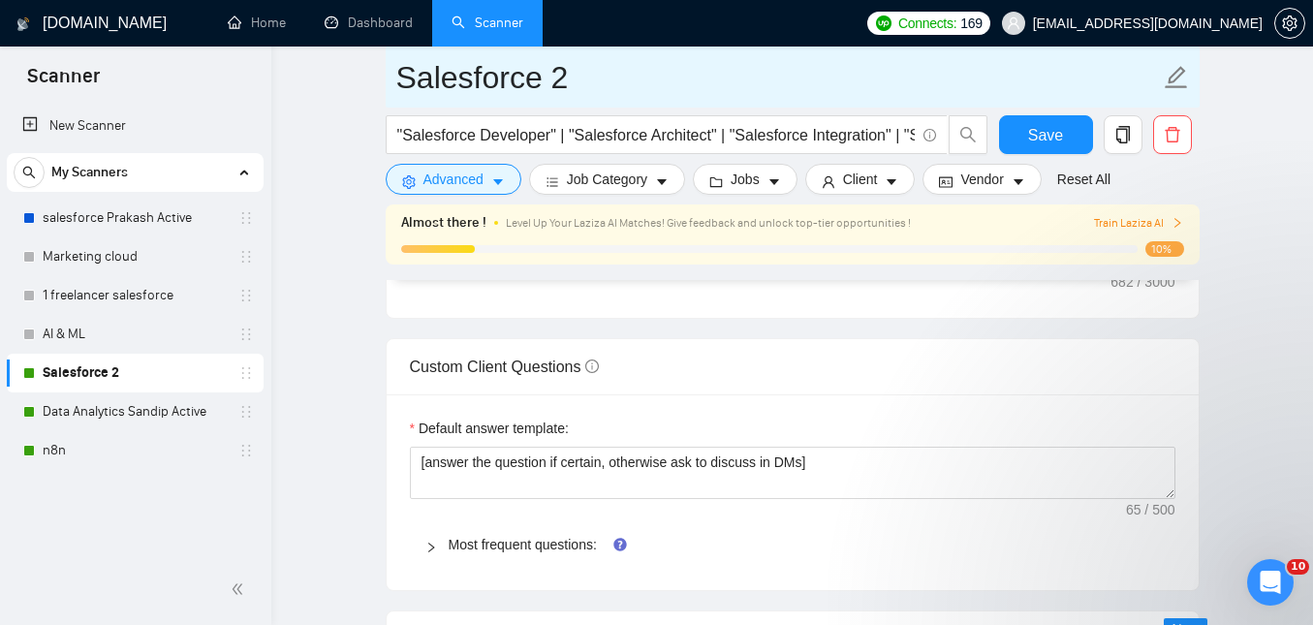
click at [782, 57] on input "Salesforce 2" at bounding box center [777, 77] width 763 height 48
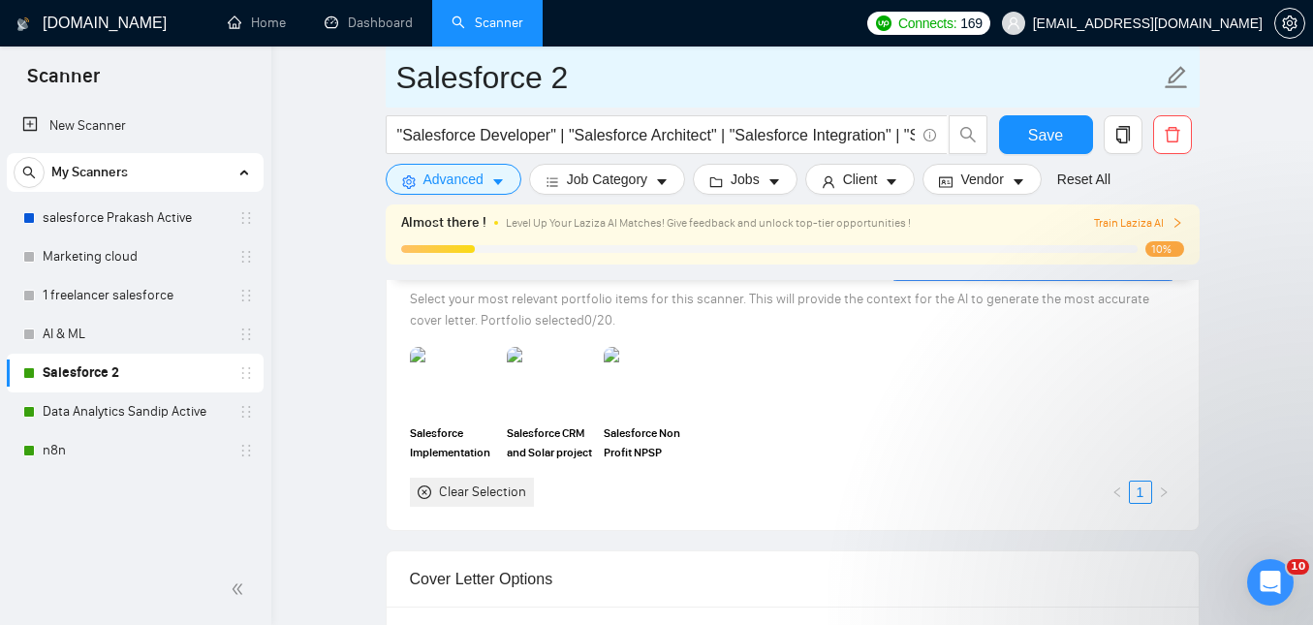
scroll to position [1740, 0]
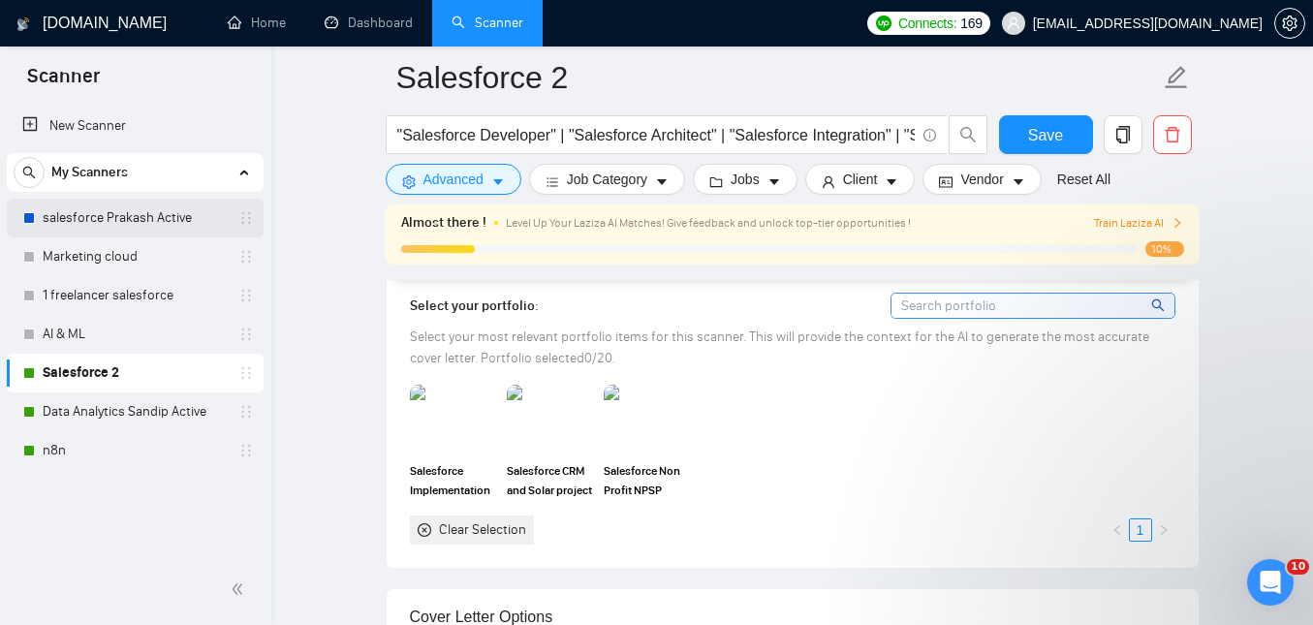
click at [126, 226] on link "salesforce Prakash Active" at bounding box center [135, 218] width 184 height 39
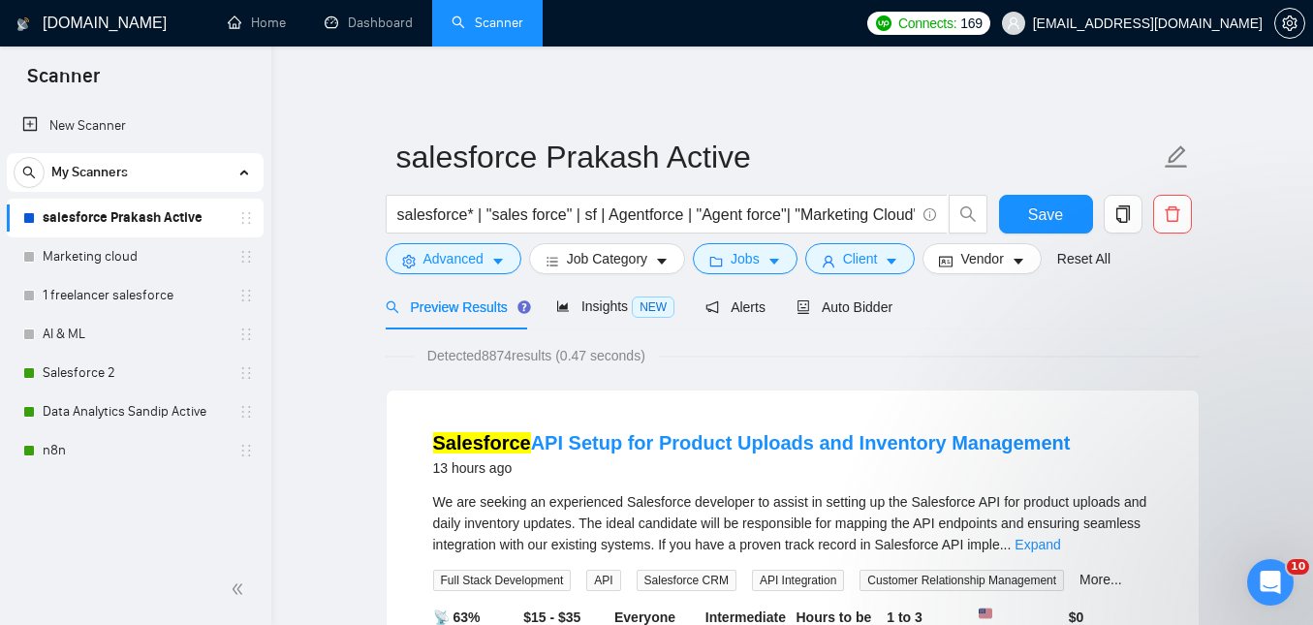
click at [860, 313] on span "Auto Bidder" at bounding box center [844, 306] width 96 height 15
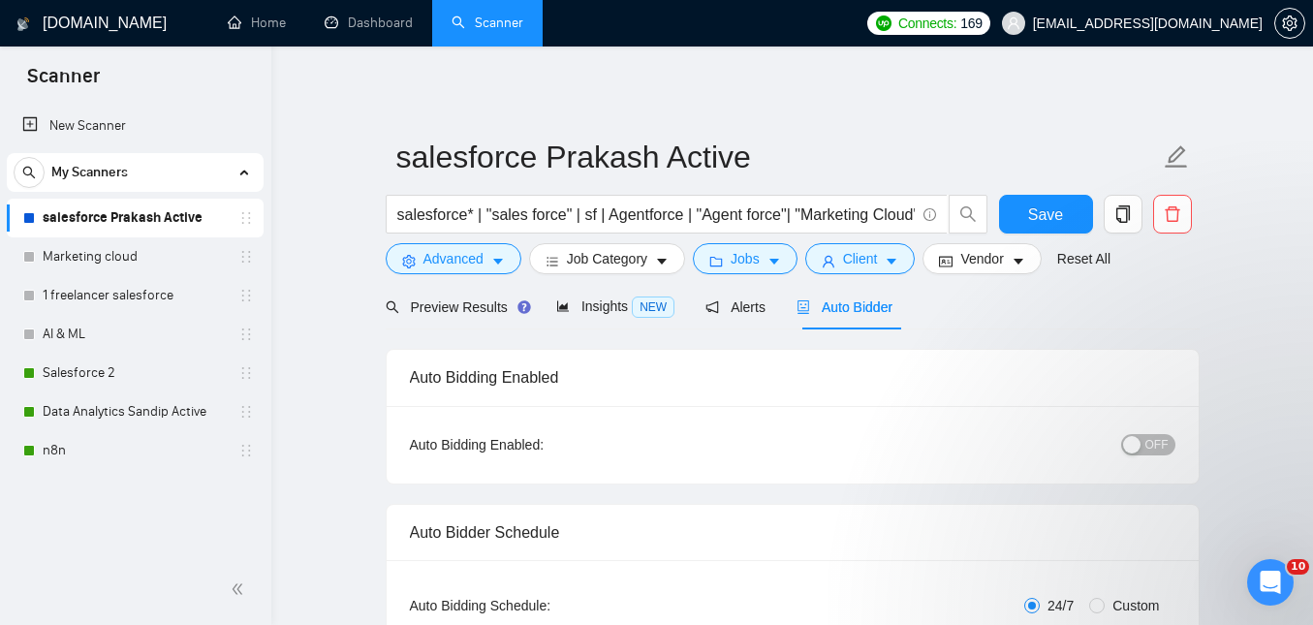
click at [1158, 446] on span "OFF" at bounding box center [1156, 444] width 23 height 21
click at [732, 309] on span "Alerts" at bounding box center [735, 306] width 60 height 15
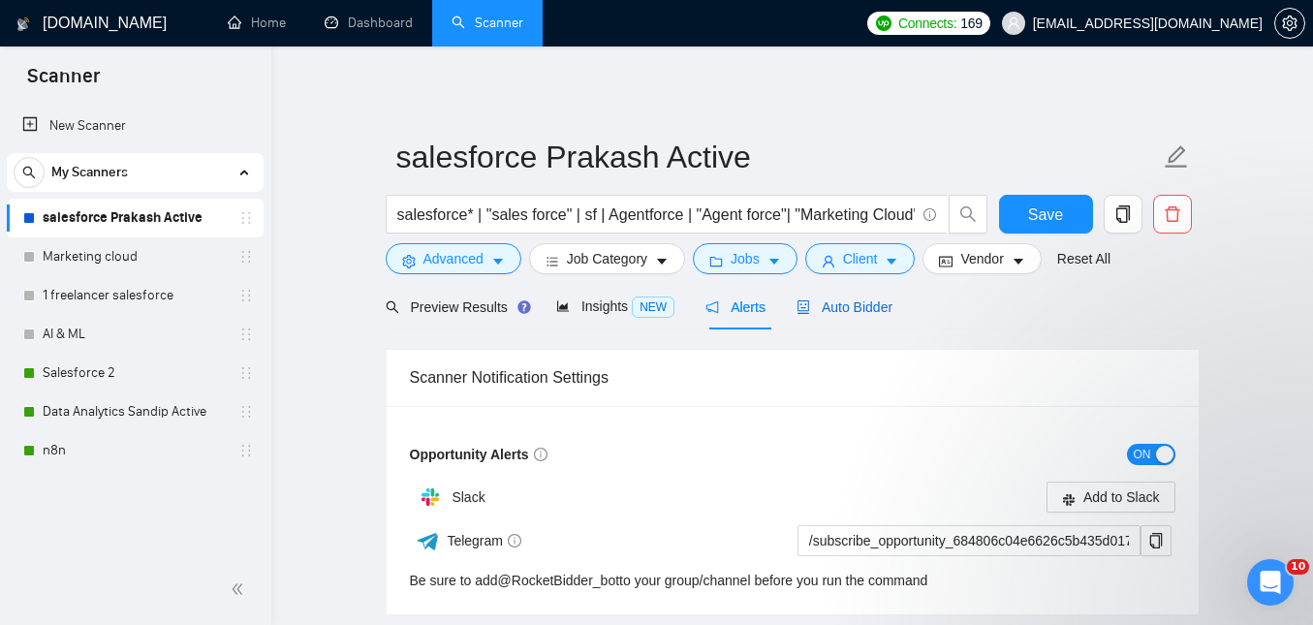
click at [827, 310] on span "Auto Bidder" at bounding box center [844, 306] width 96 height 15
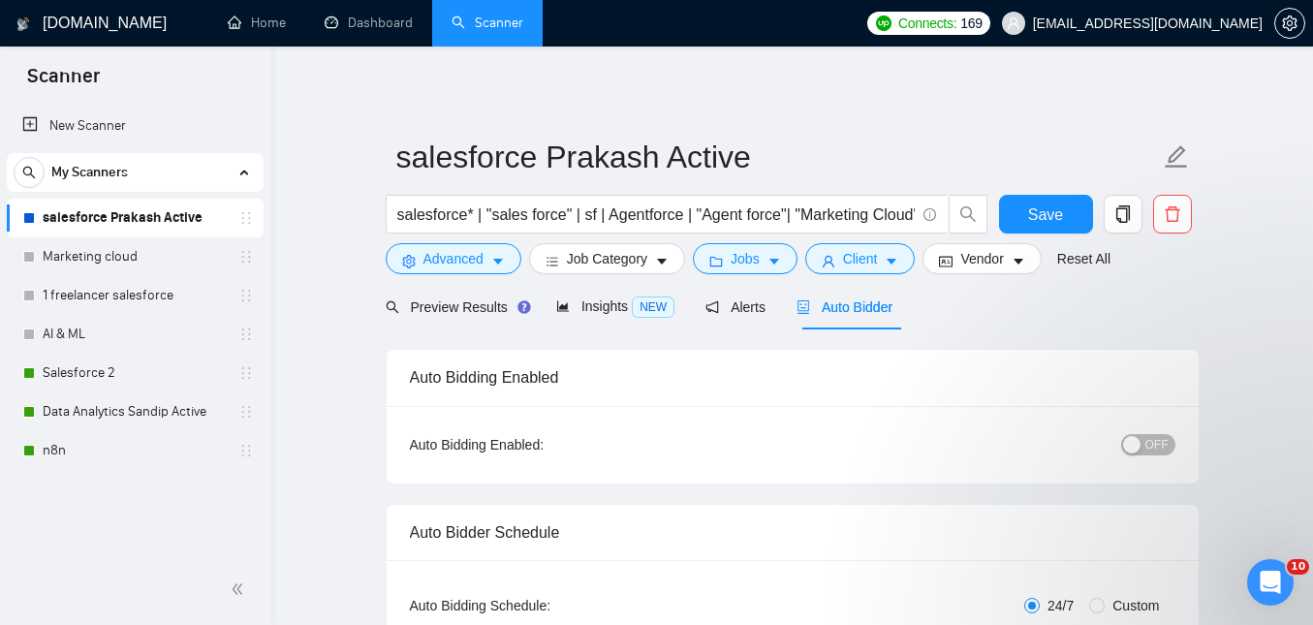
checkbox input "true"
click at [1160, 437] on span "OFF" at bounding box center [1156, 444] width 23 height 21
click at [1142, 444] on span "ON" at bounding box center [1141, 444] width 17 height 21
click at [447, 306] on span "Preview Results" at bounding box center [455, 306] width 139 height 15
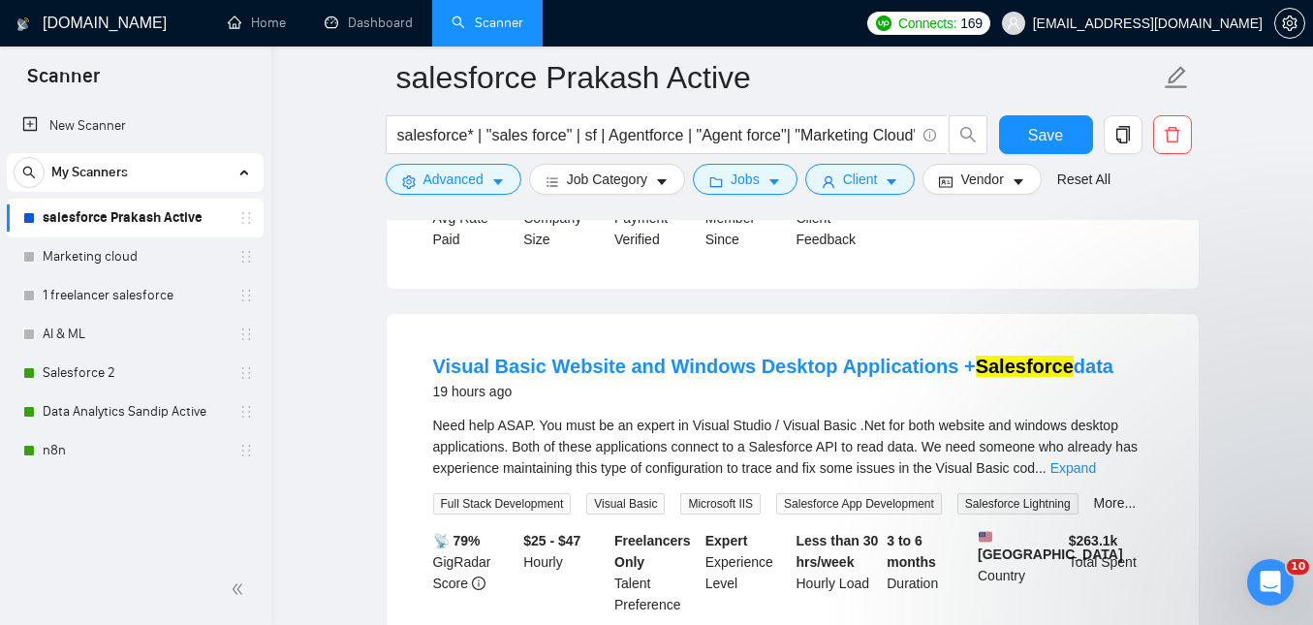
scroll to position [943, 0]
click at [494, 183] on icon "caret-down" at bounding box center [498, 182] width 14 height 14
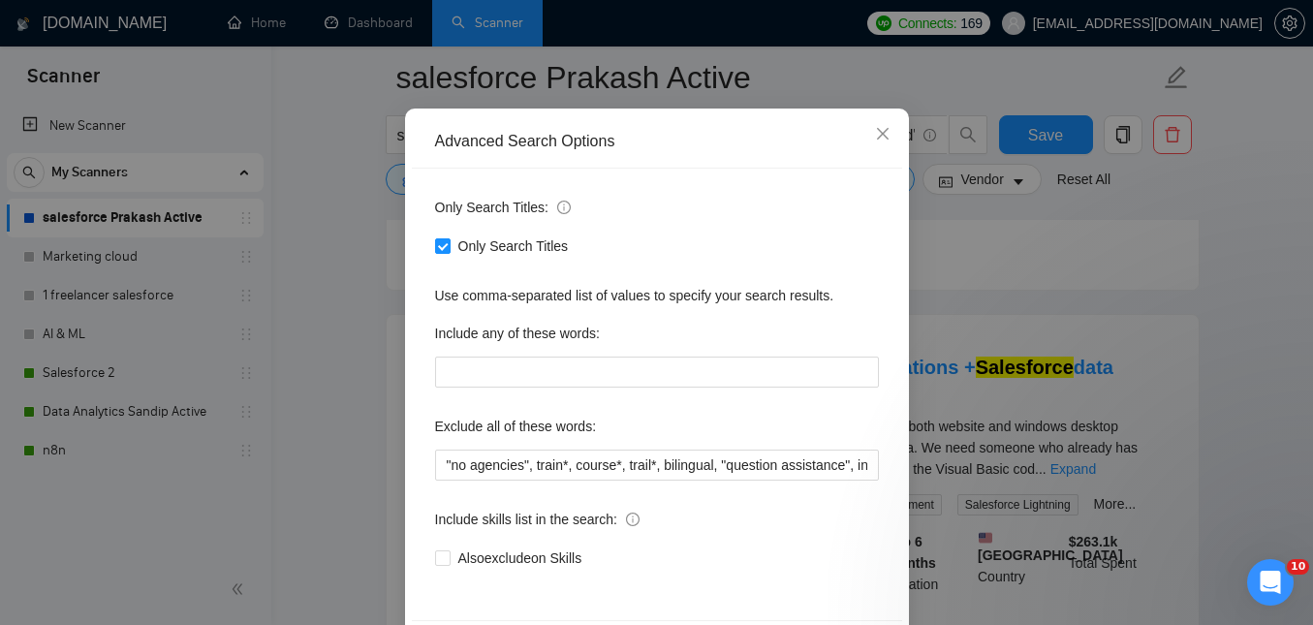
scroll to position [141, 0]
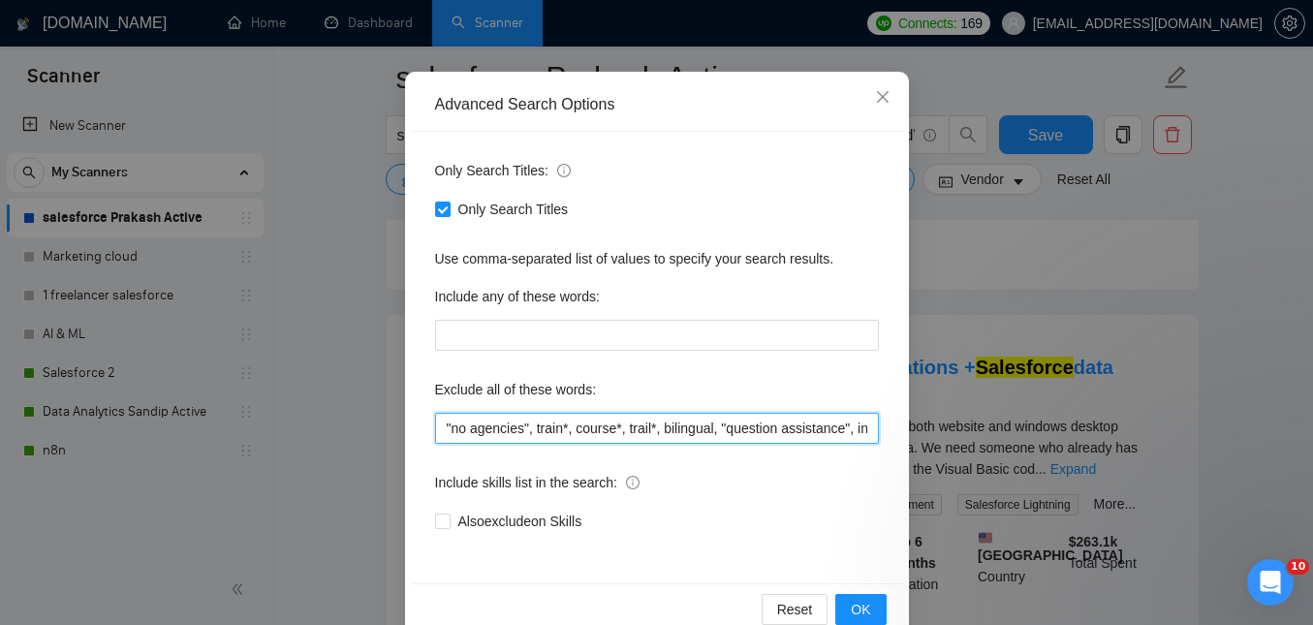
click at [634, 417] on input ""no agencies", train*, course*, trail*, bilingual, "question assistance", inter…" at bounding box center [657, 428] width 444 height 31
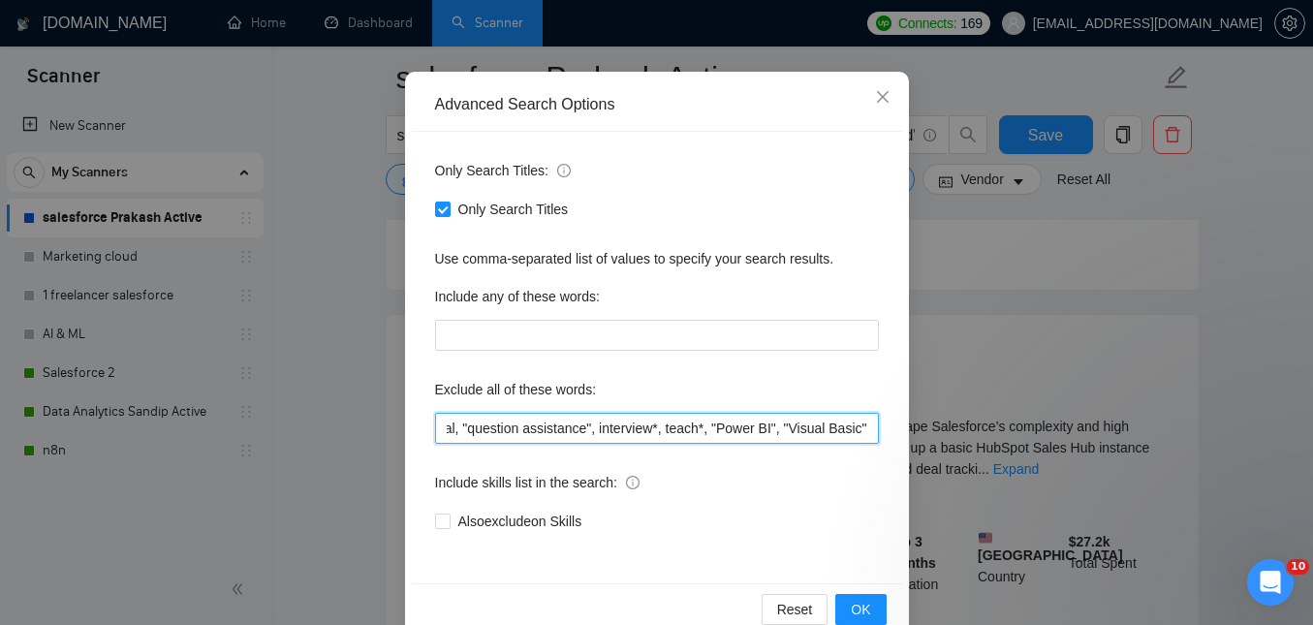
scroll to position [0, 283]
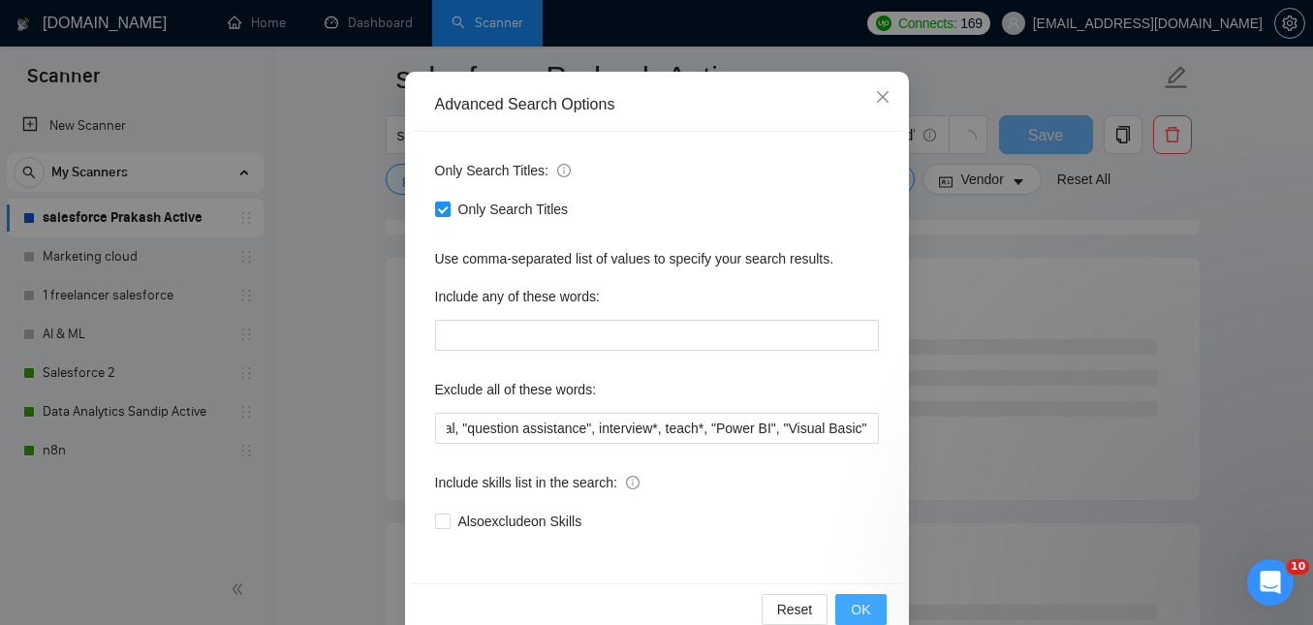
click at [879, 595] on button "OK" at bounding box center [860, 609] width 50 height 31
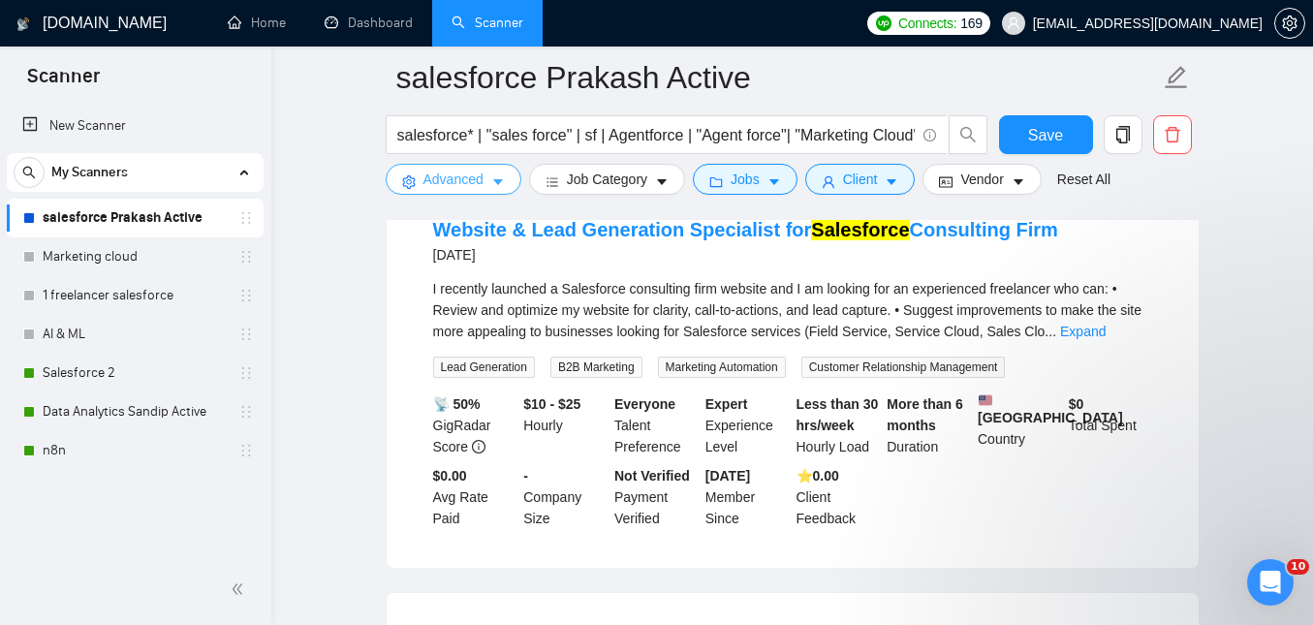
scroll to position [2259, 0]
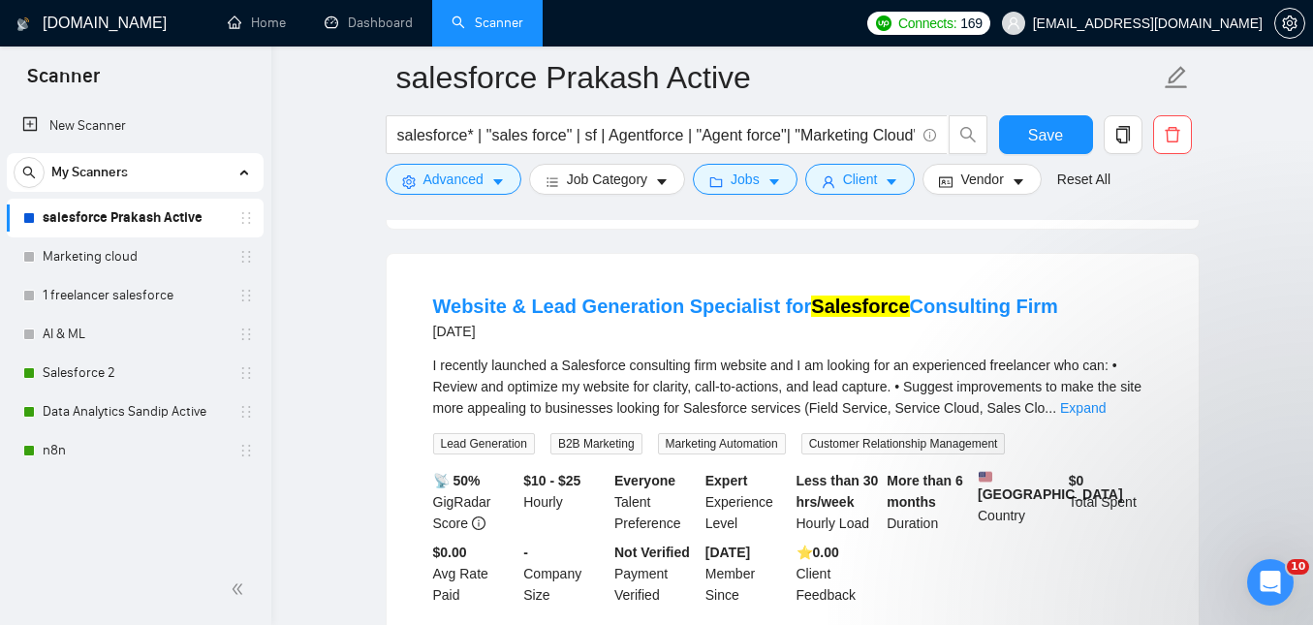
click at [688, 418] on div "I recently launched a Salesforce consulting firm website and I am looking for a…" at bounding box center [792, 387] width 719 height 64
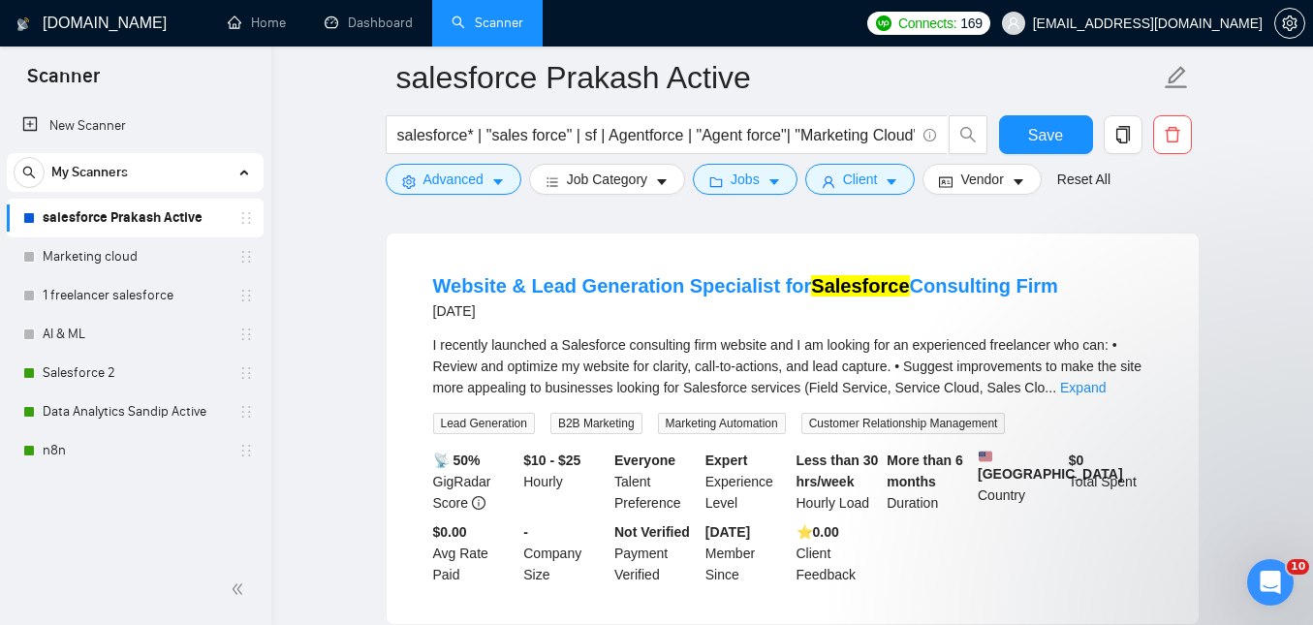
click at [631, 395] on span "I recently launched a Salesforce consulting firm website and I am looking for a…" at bounding box center [787, 366] width 708 height 58
click at [1105, 395] on link "Expand" at bounding box center [1083, 387] width 46 height 15
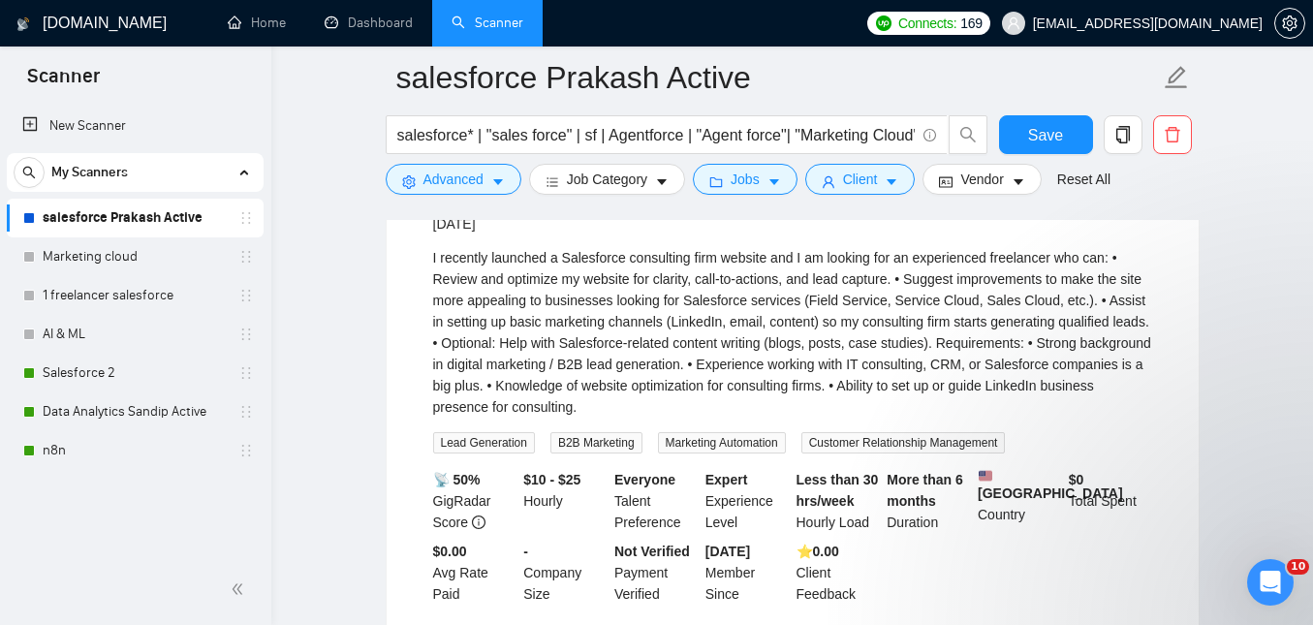
scroll to position [2388, 0]
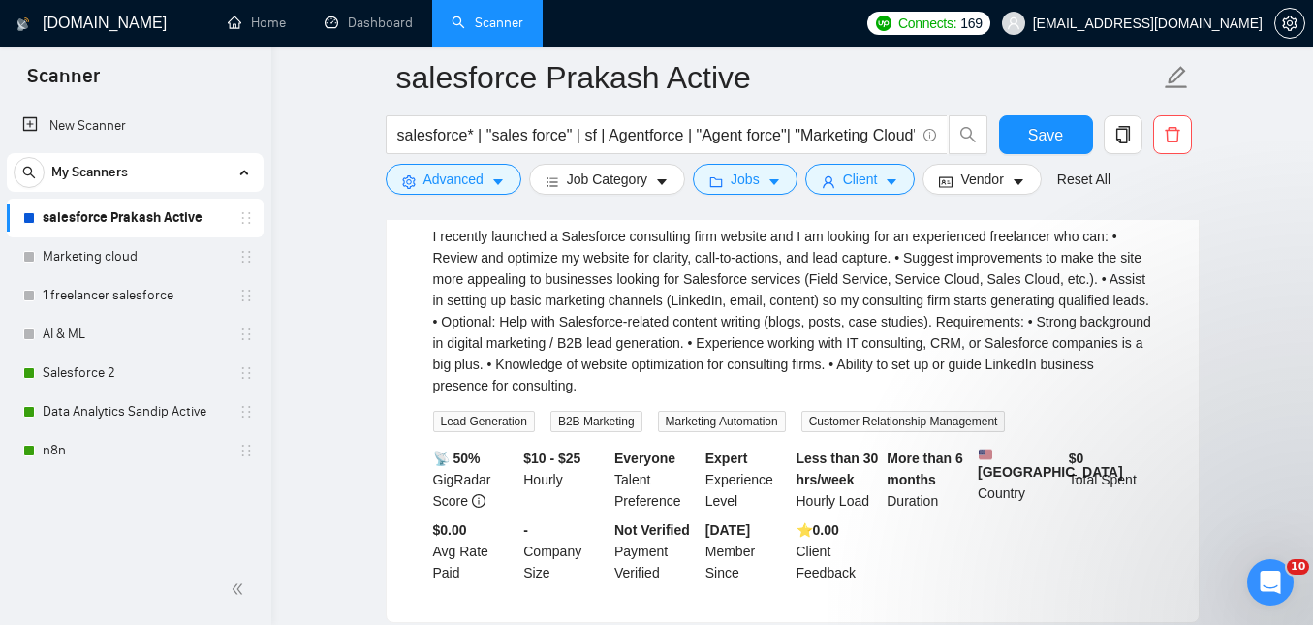
click at [990, 351] on div "I recently launched a Salesforce consulting firm website and I am looking for a…" at bounding box center [792, 311] width 719 height 170
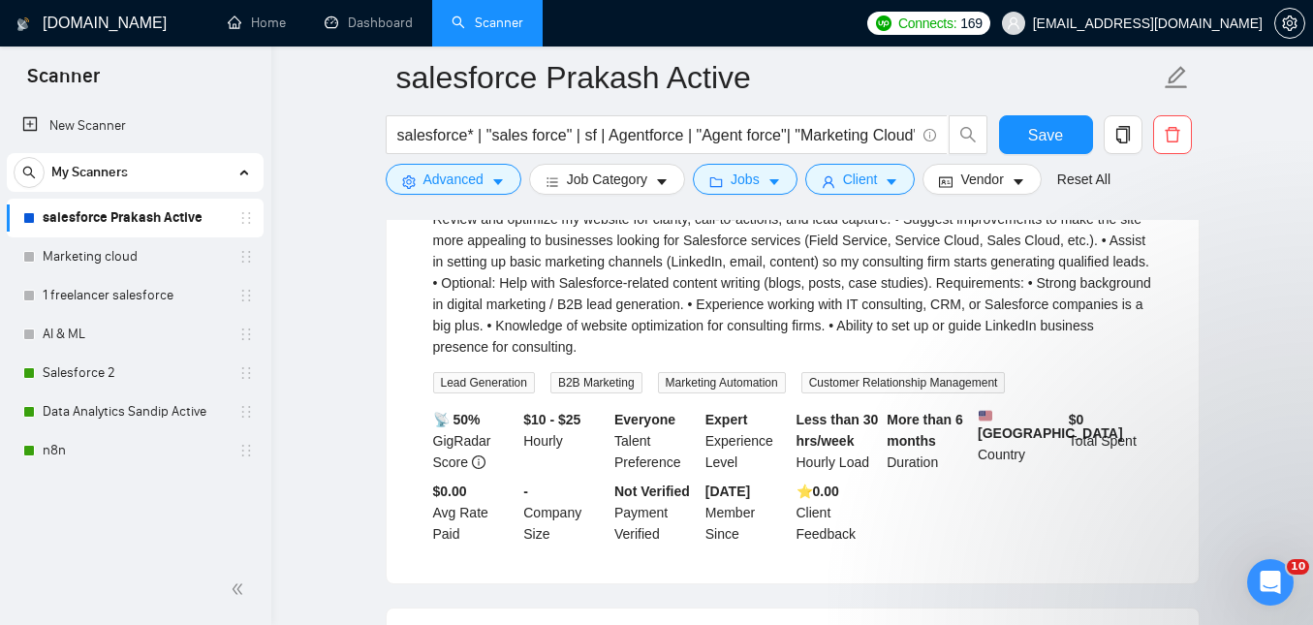
scroll to position [2337, 0]
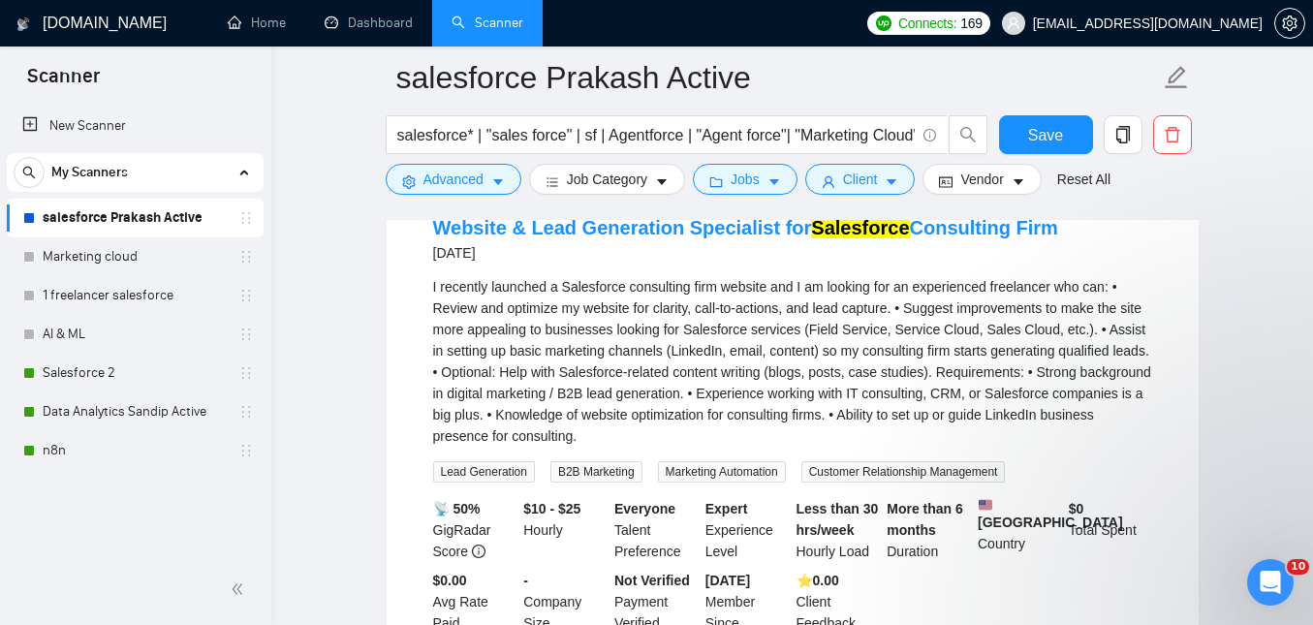
click at [927, 430] on div "I recently launched a Salesforce consulting firm website and I am looking for a…" at bounding box center [792, 361] width 719 height 170
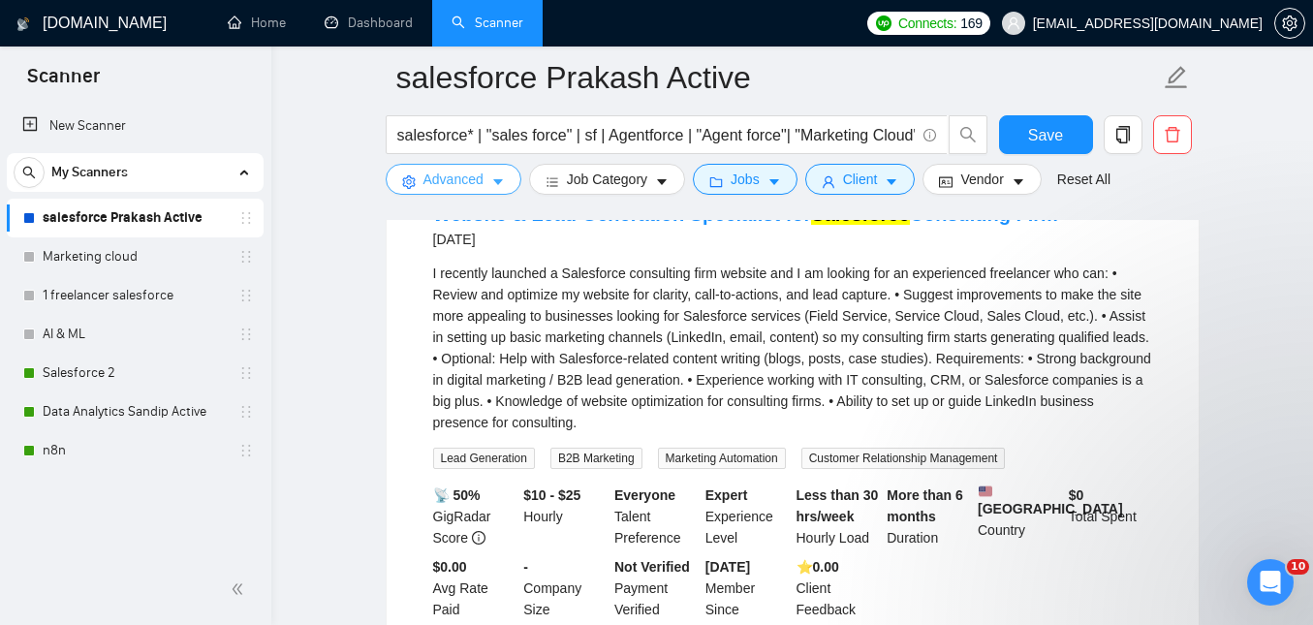
click at [472, 185] on span "Advanced" at bounding box center [453, 179] width 60 height 21
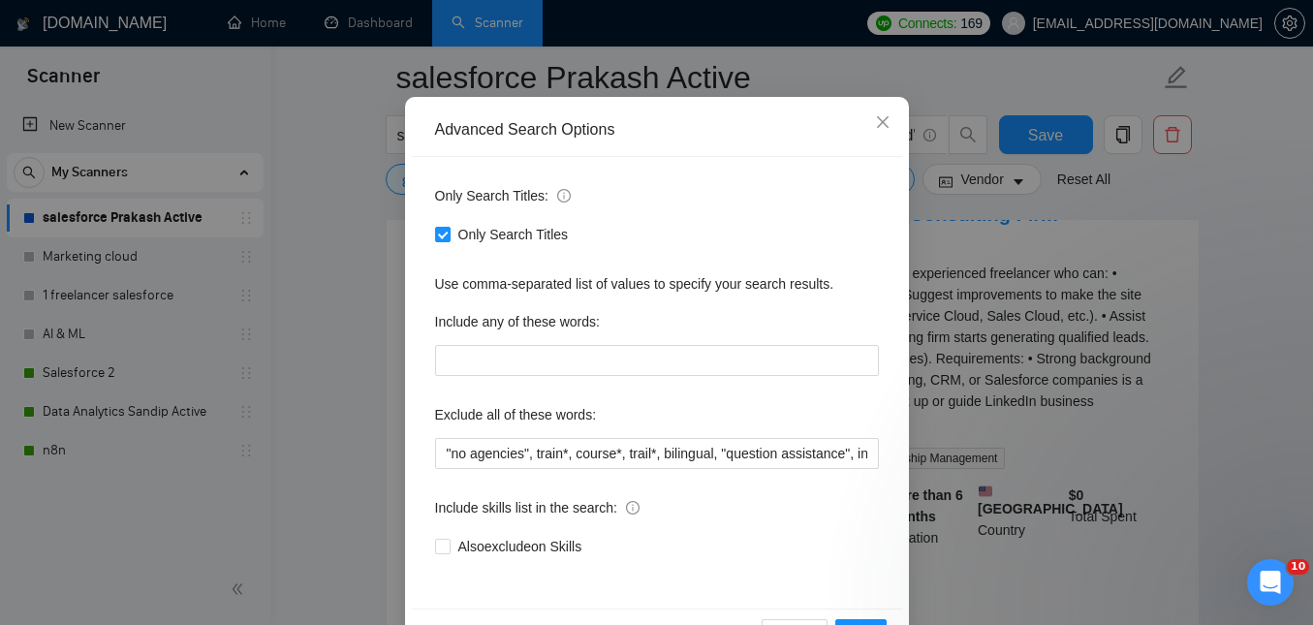
scroll to position [130, 0]
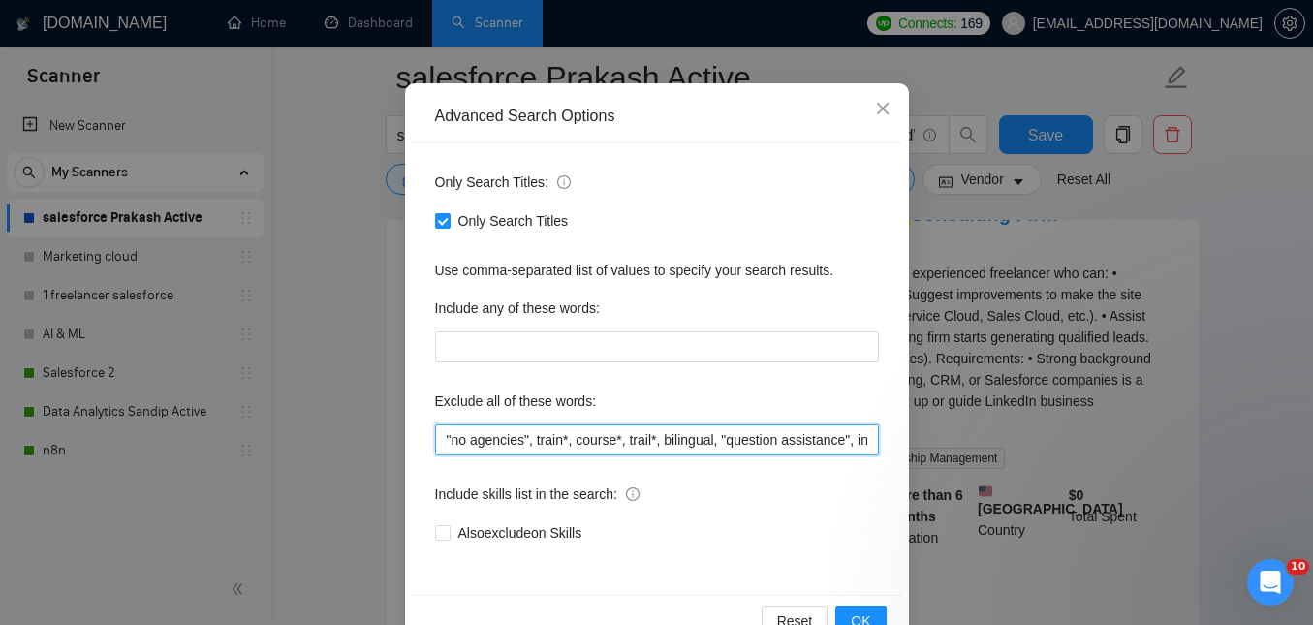
click at [716, 446] on input ""no agencies", train*, course*, trail*, bilingual, "question assistance", inter…" at bounding box center [657, 439] width 444 height 31
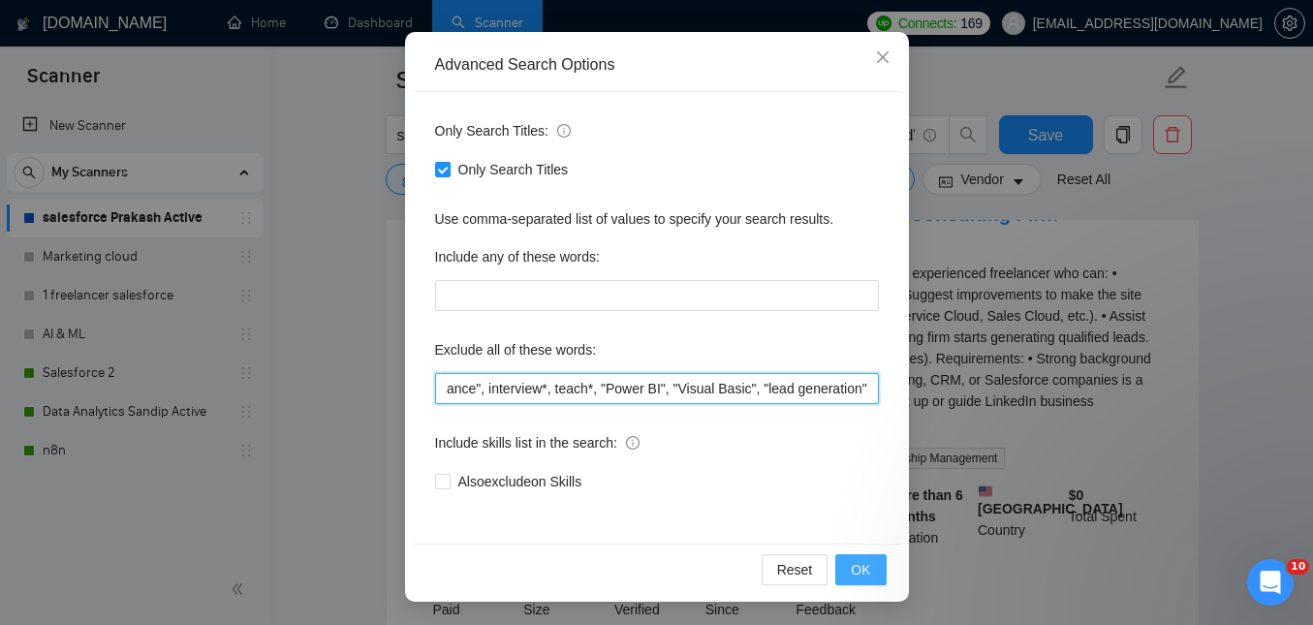
type input ""no agencies", train*, course*, trail*, bilingual, "question assistance", inter…"
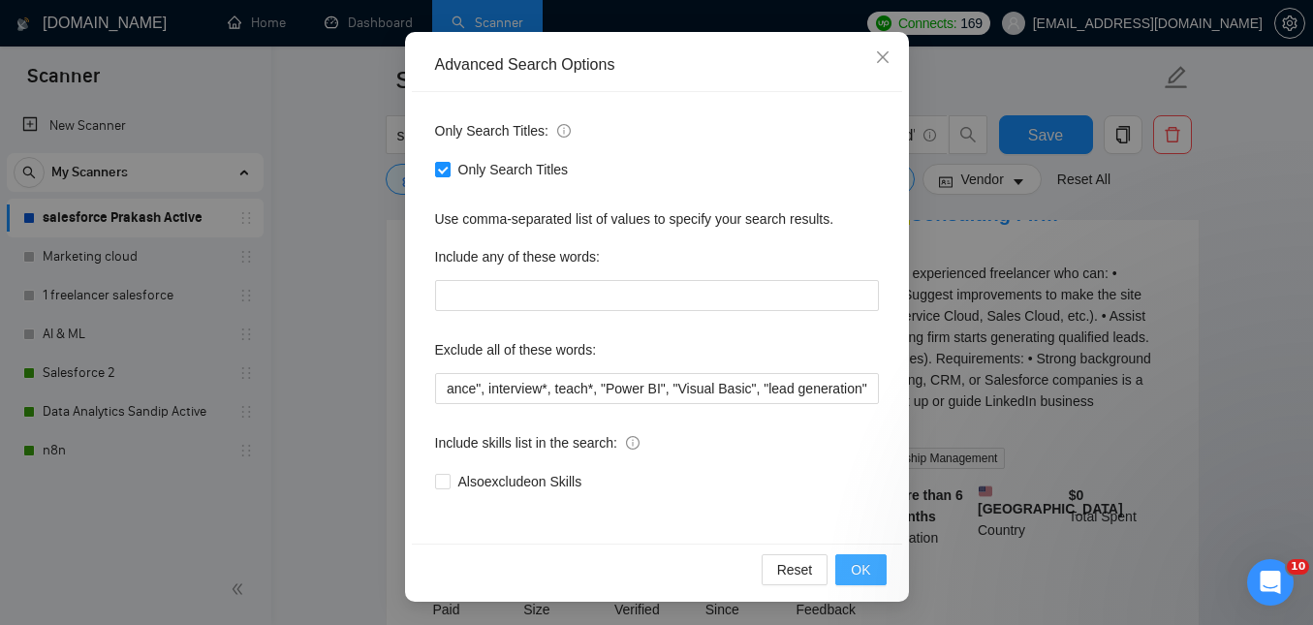
click at [866, 574] on span "OK" at bounding box center [859, 569] width 19 height 21
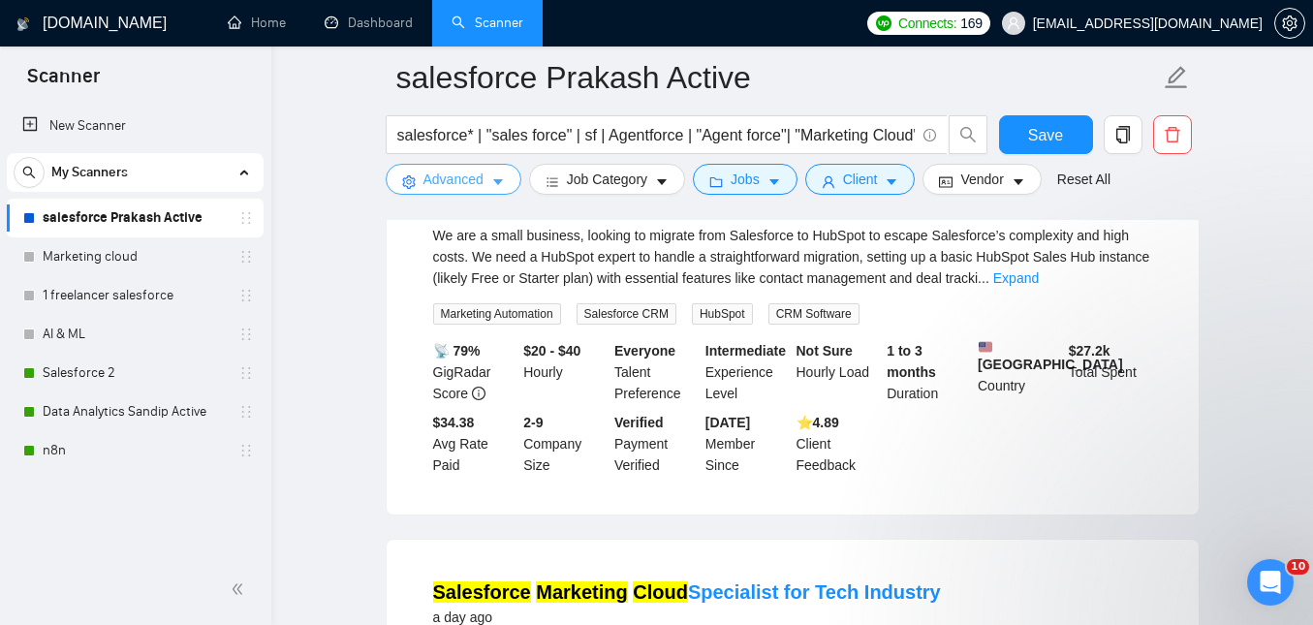
scroll to position [591, 0]
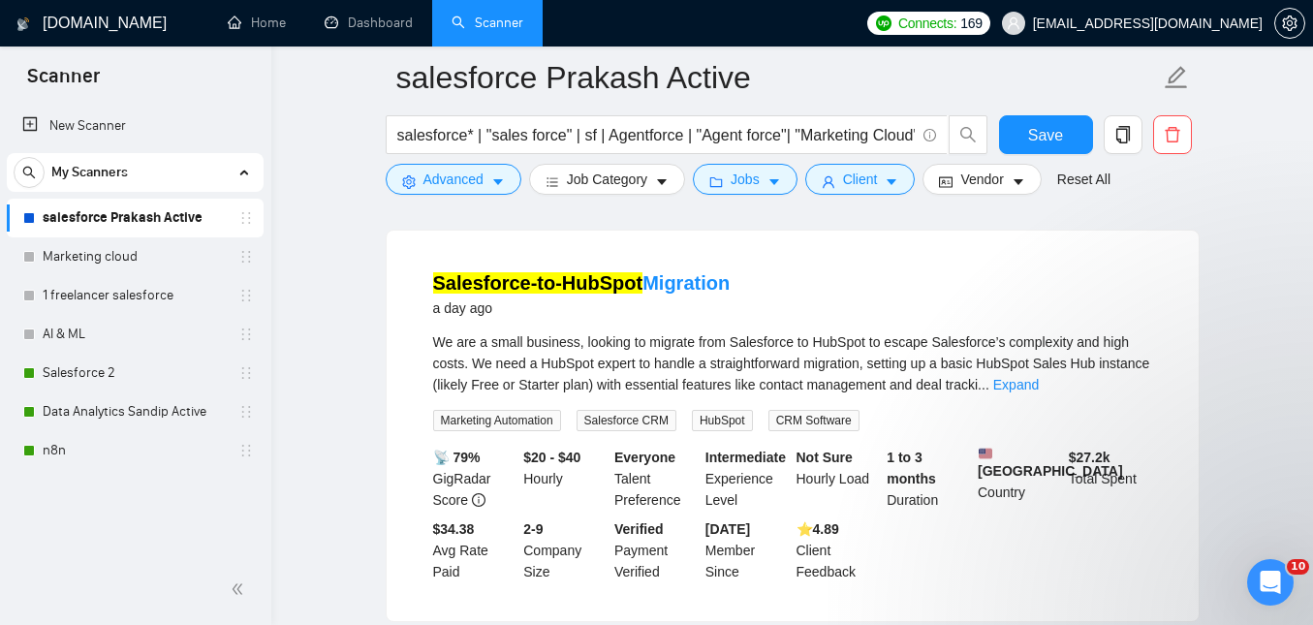
click at [628, 373] on span "We are a small business, looking to migrate from Salesforce to HubSpot to escap…" at bounding box center [791, 363] width 717 height 58
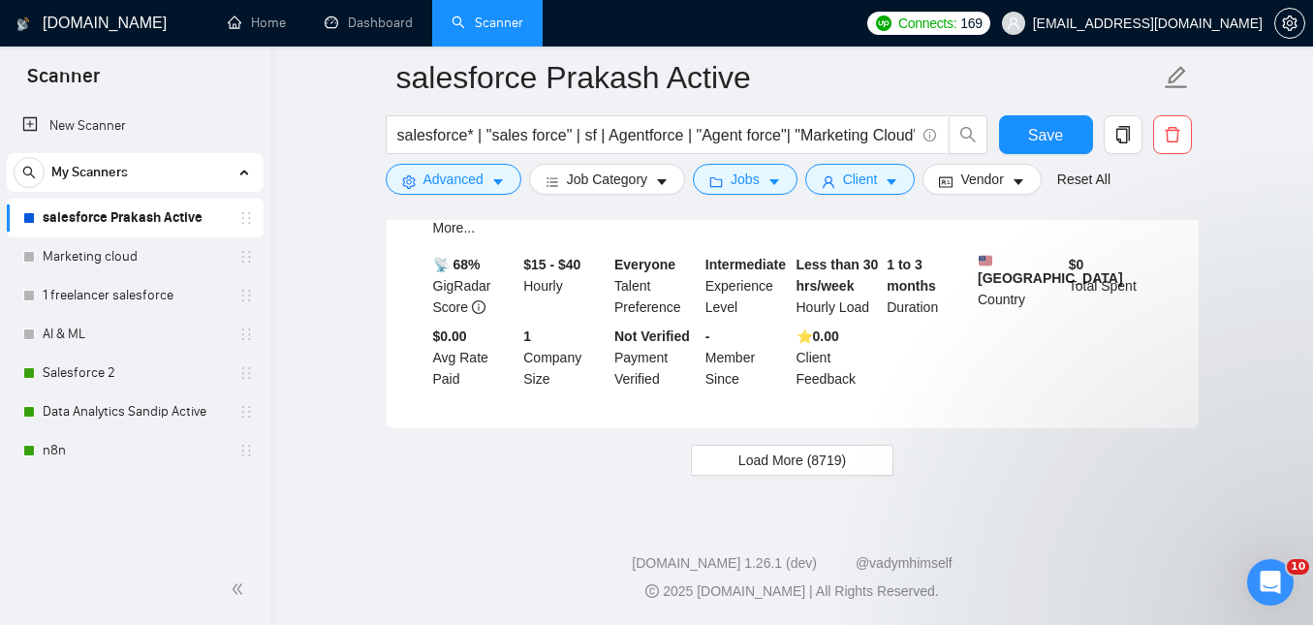
scroll to position [4315, 0]
click at [816, 476] on button "Load More (8719)" at bounding box center [792, 460] width 202 height 31
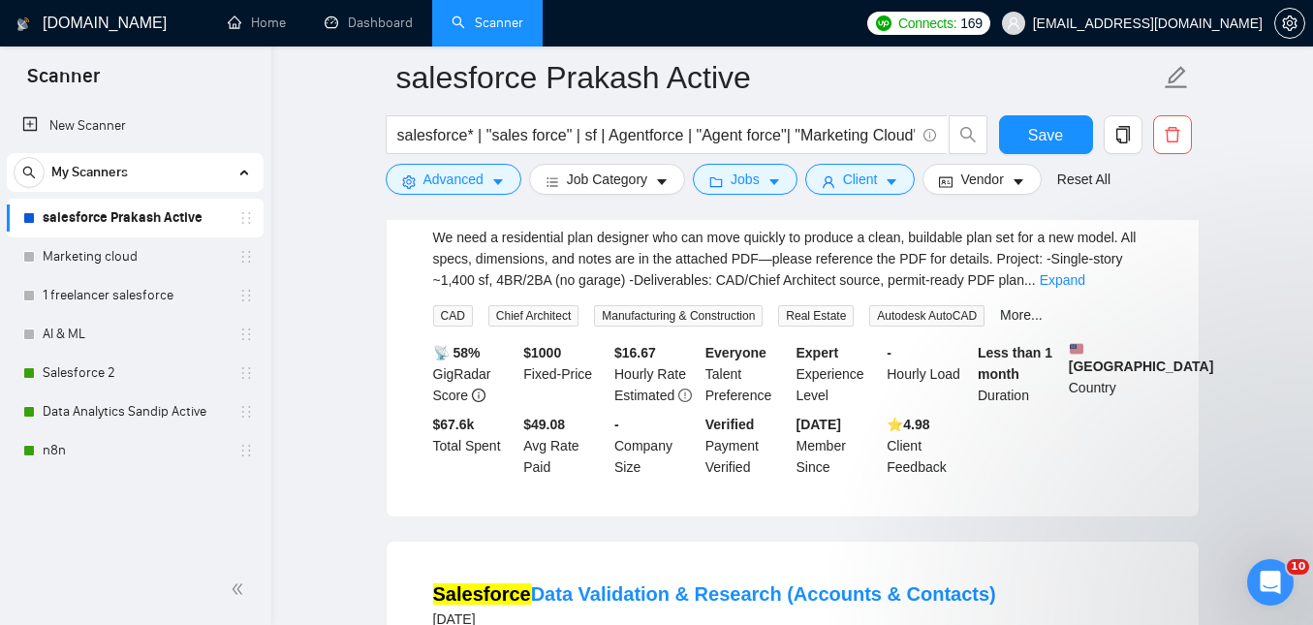
scroll to position [6822, 0]
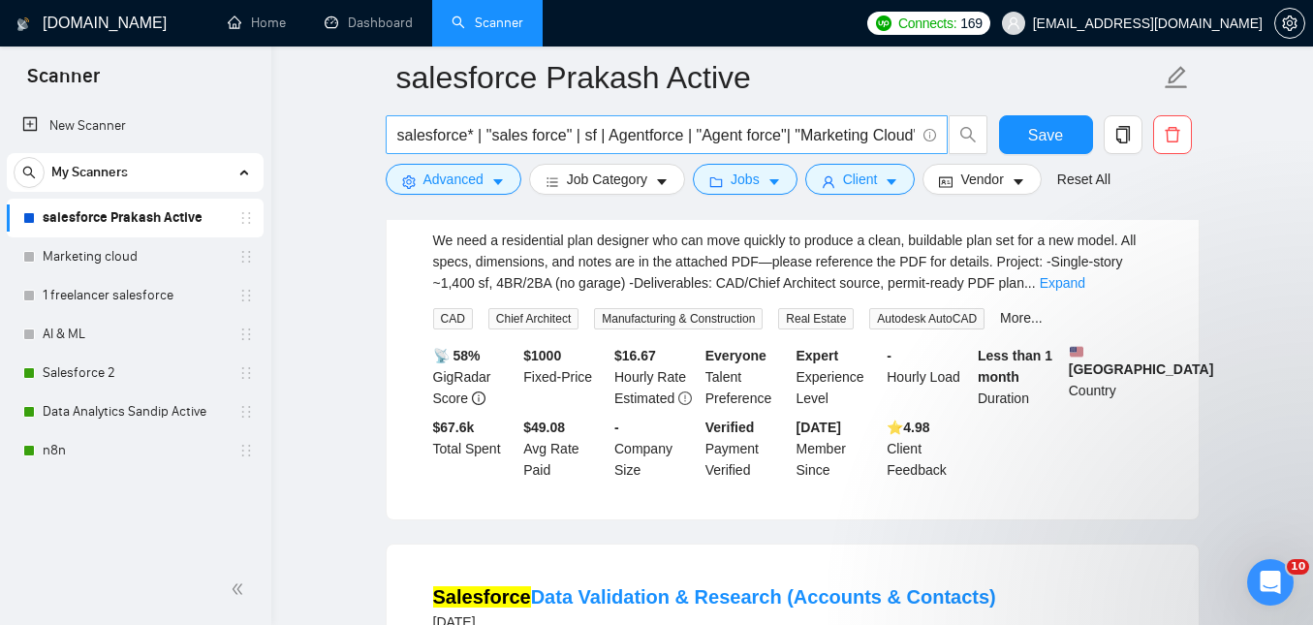
click at [602, 136] on input "salesforce* | "sales force" | sf | Agentforce | "Agent force"| "Marketing Cloud…" at bounding box center [655, 135] width 517 height 24
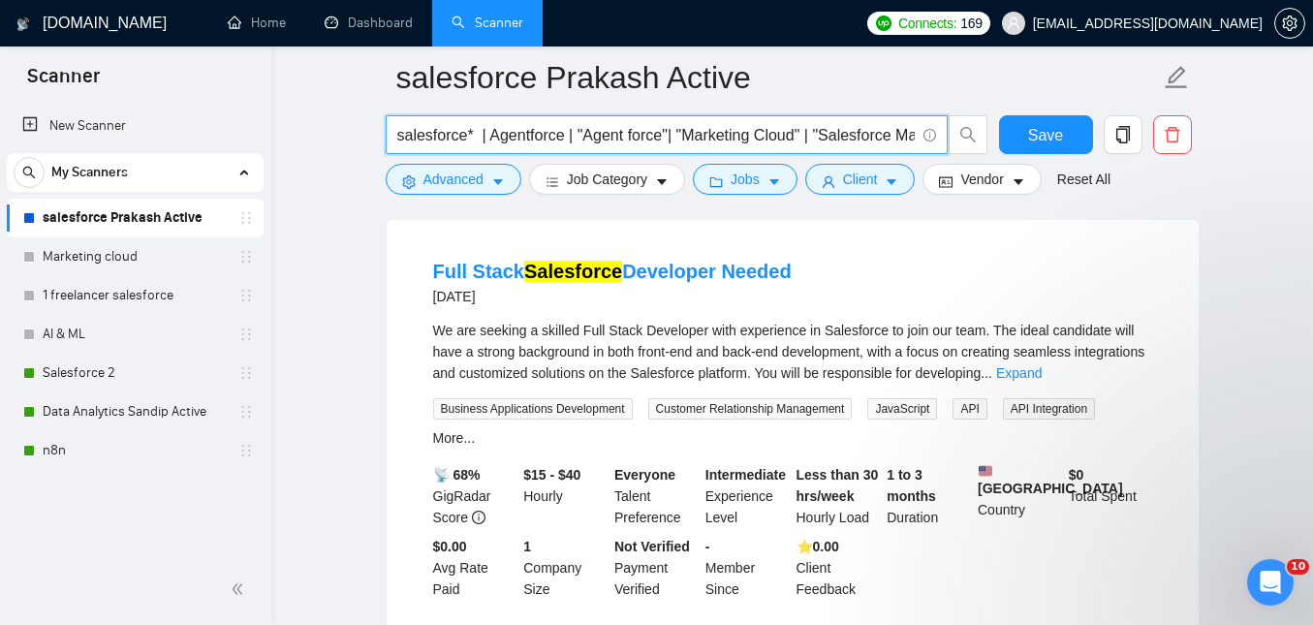
scroll to position [4278, 0]
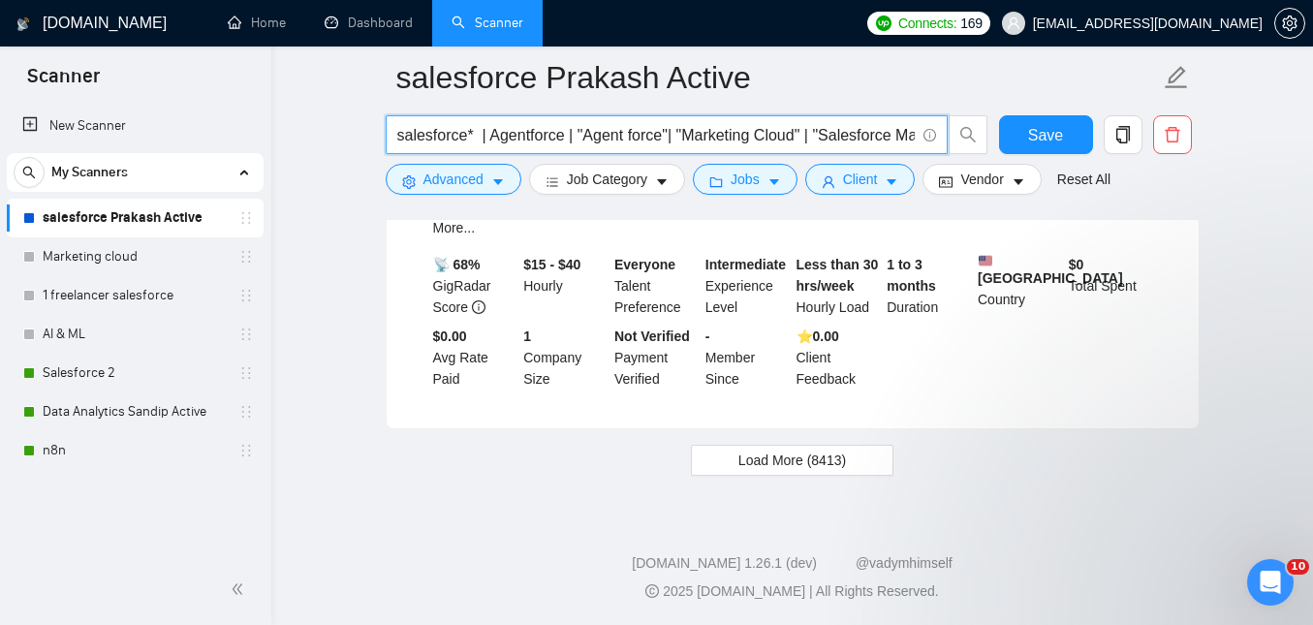
type input "salesforce* | Agentforce | "Agent force"| "Marketing Cloud" | "Salesforce Marke…"
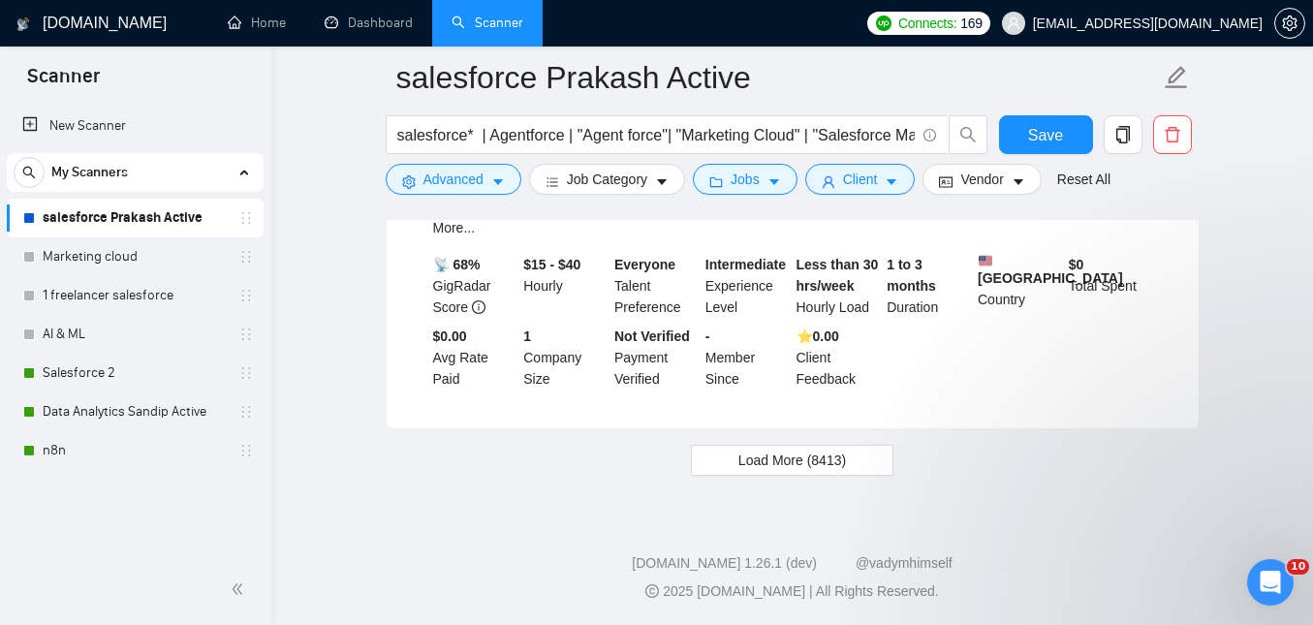
click at [752, 471] on span "Load More (8413)" at bounding box center [792, 459] width 108 height 21
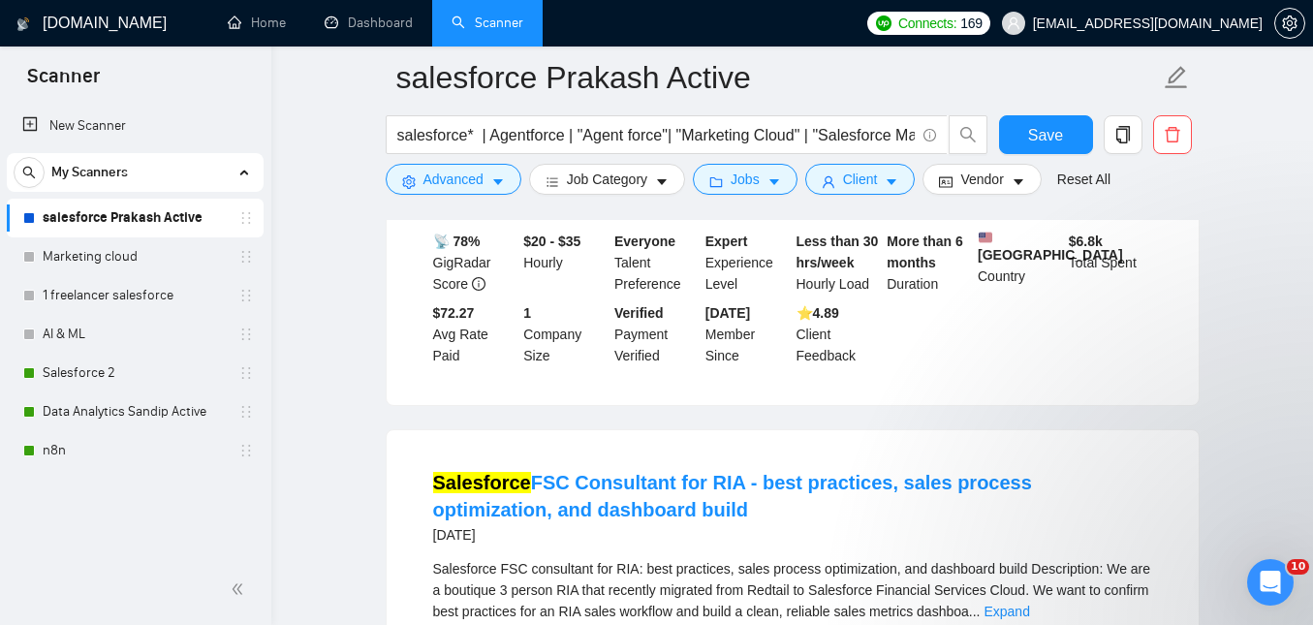
scroll to position [8147, 0]
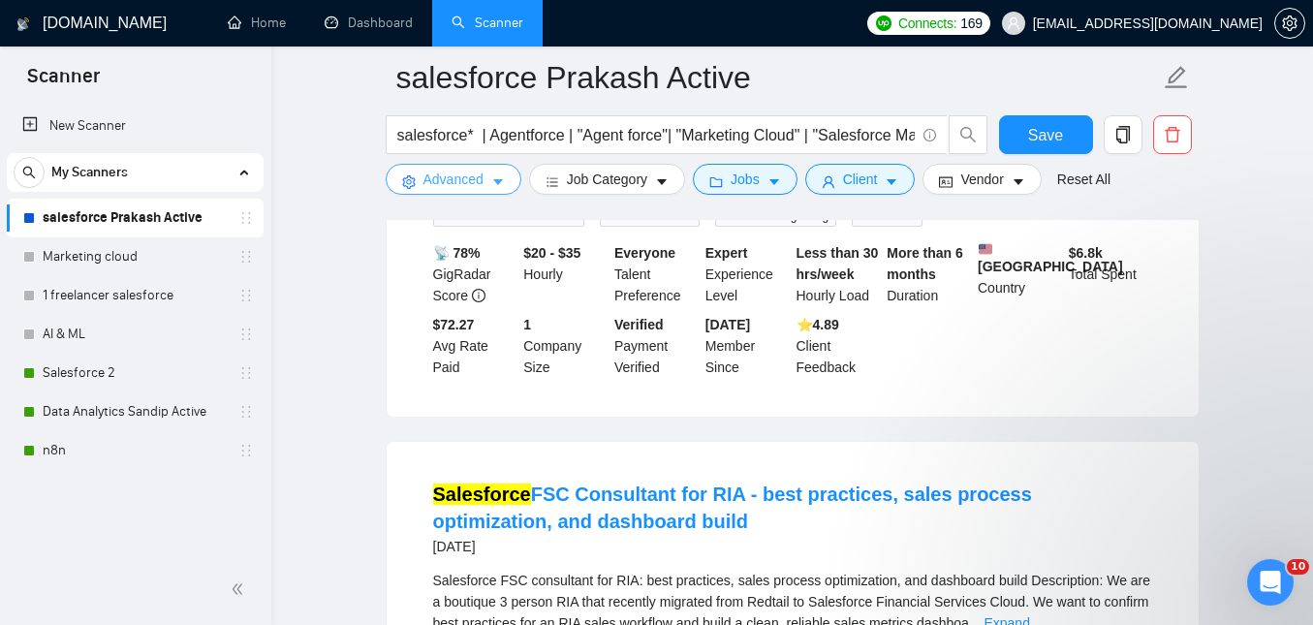
click at [473, 182] on span "Advanced" at bounding box center [453, 179] width 60 height 21
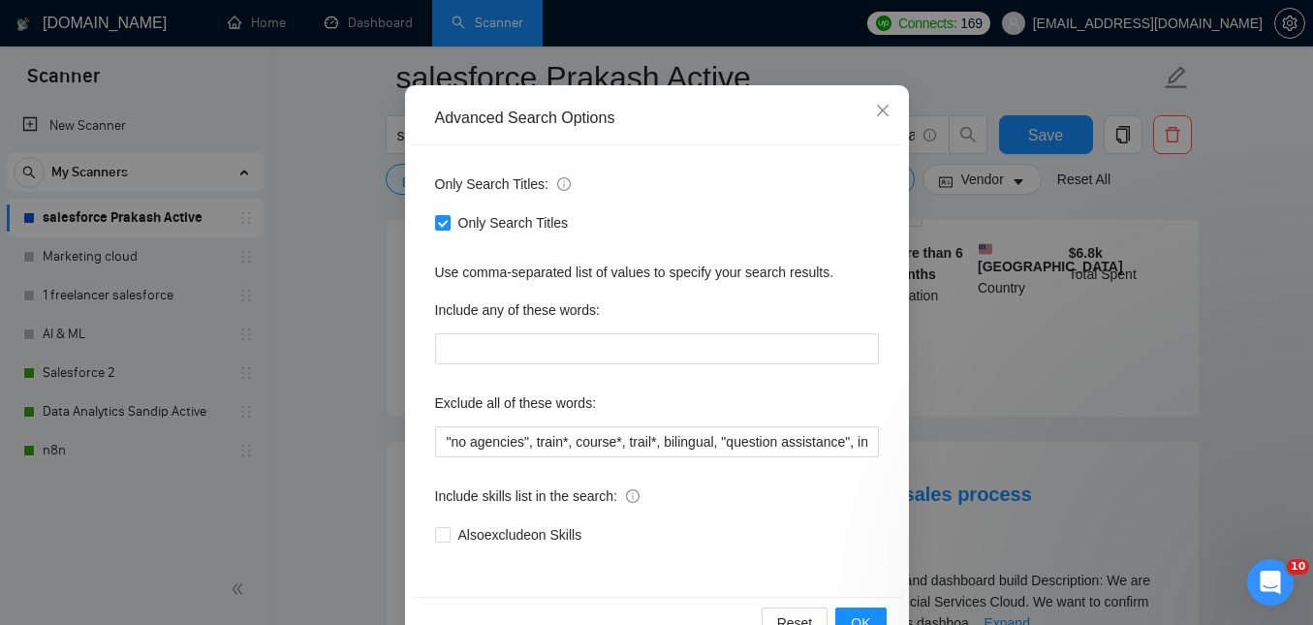
scroll to position [169, 0]
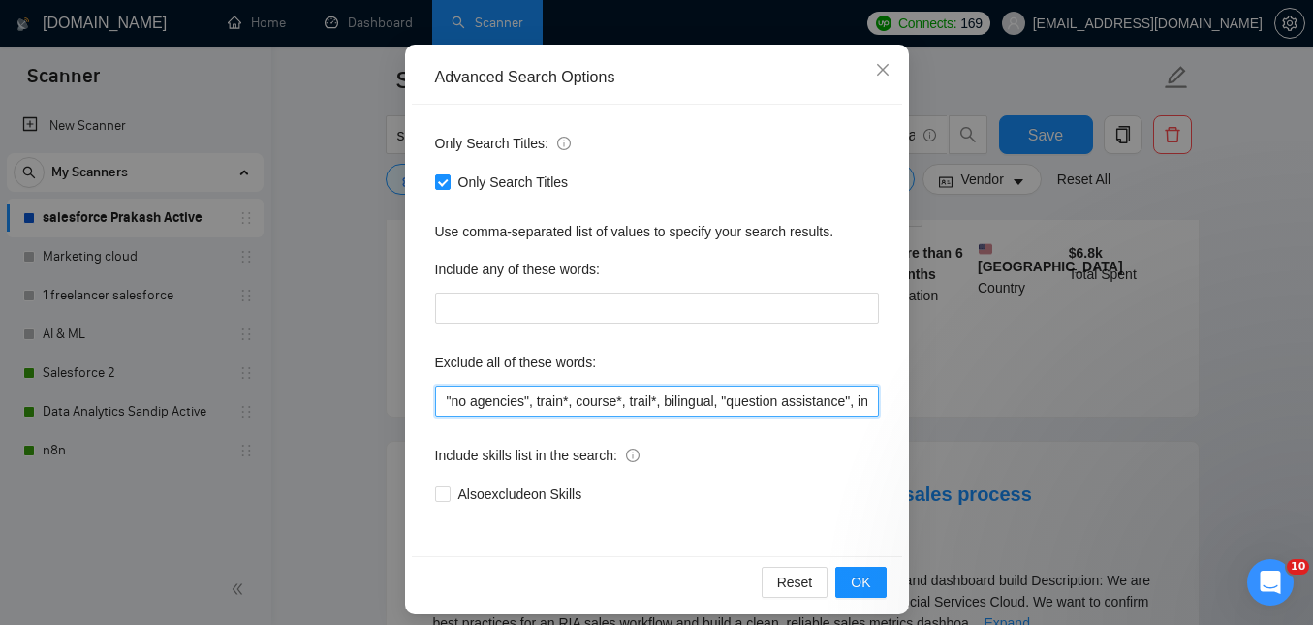
click at [685, 408] on input ""no agencies", train*, course*, trail*, bilingual, "question assistance", inter…" at bounding box center [657, 401] width 444 height 31
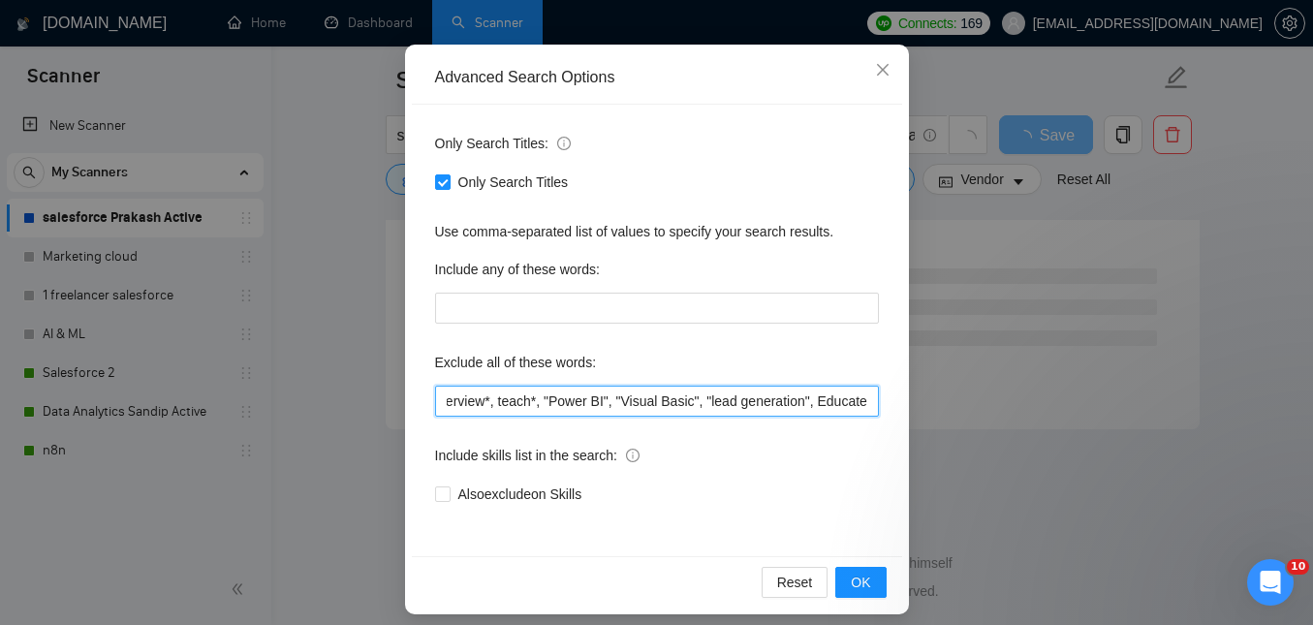
scroll to position [0, 456]
type input ""no agencies", train*, course*, trail*, bilingual, "question assistance", inter…"
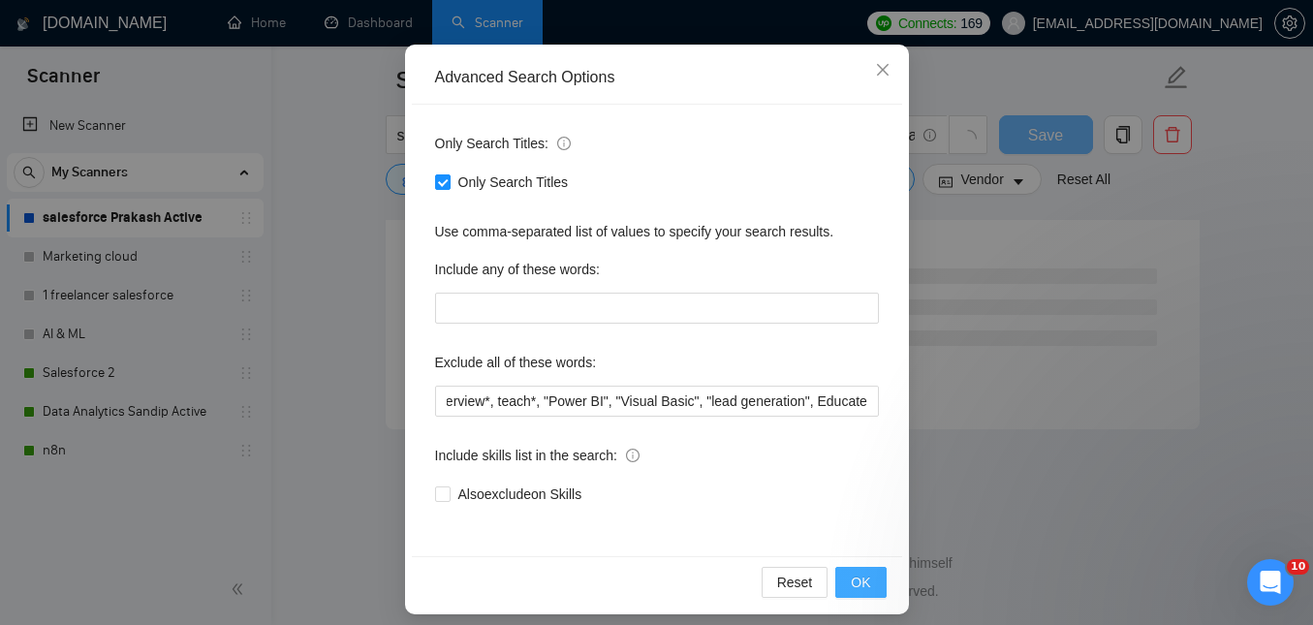
click at [849, 581] on button "OK" at bounding box center [860, 582] width 50 height 31
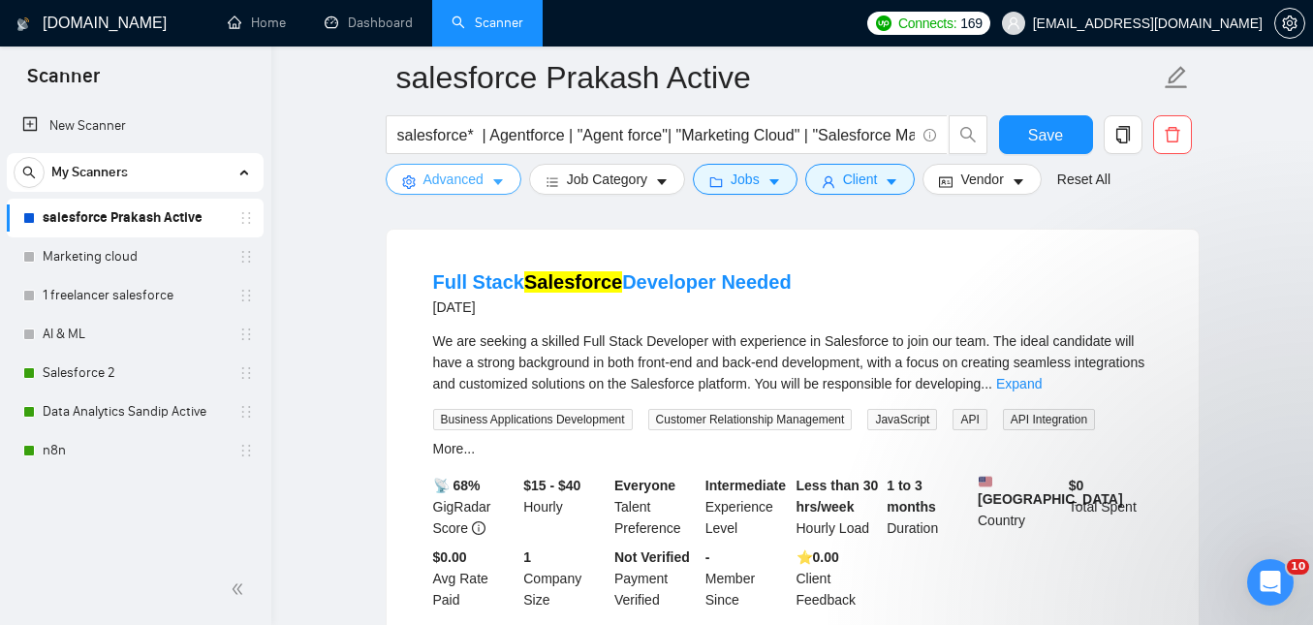
scroll to position [4291, 0]
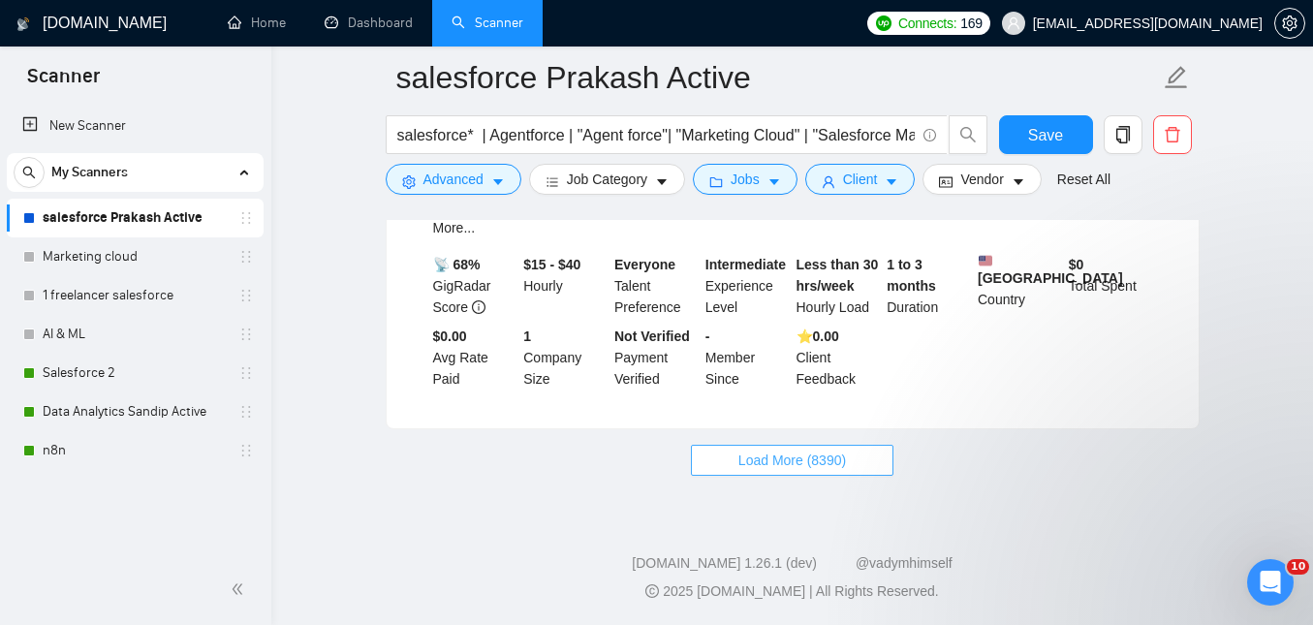
click at [817, 471] on span "Load More (8390)" at bounding box center [792, 459] width 108 height 21
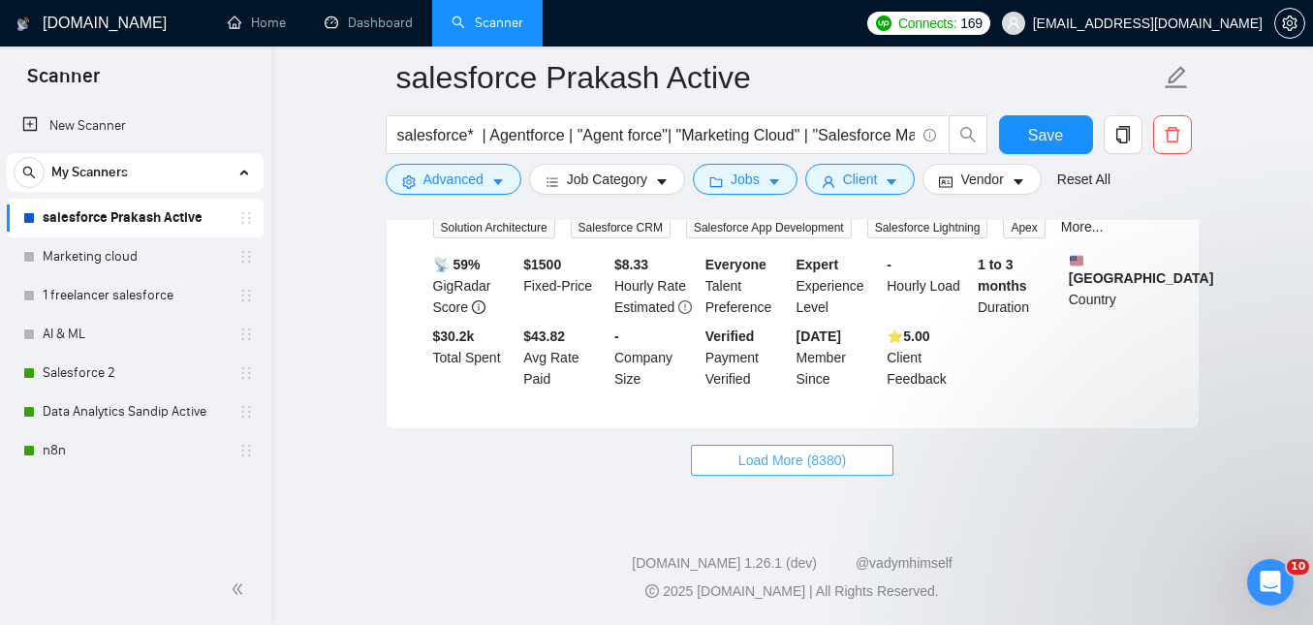
scroll to position [8794, 0]
click at [778, 470] on span "Load More (8380)" at bounding box center [792, 459] width 108 height 21
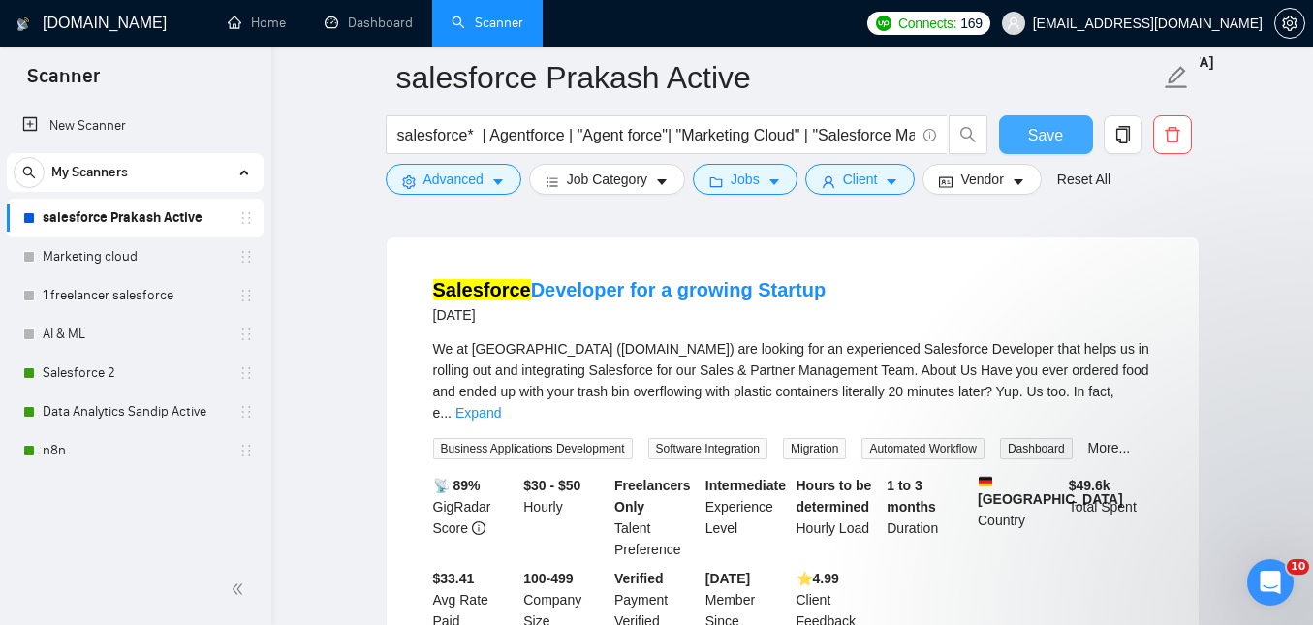
click at [1039, 138] on span "Save" at bounding box center [1045, 135] width 35 height 24
click at [76, 372] on link "Salesforce 2" at bounding box center [135, 373] width 184 height 39
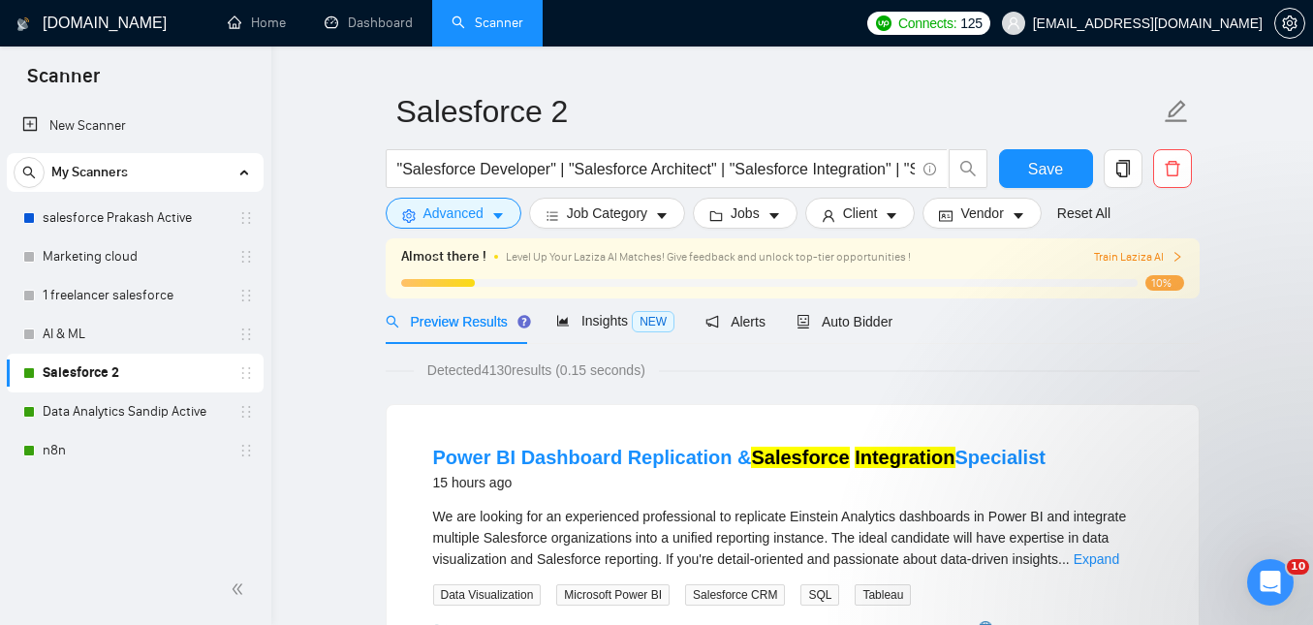
scroll to position [44, 0]
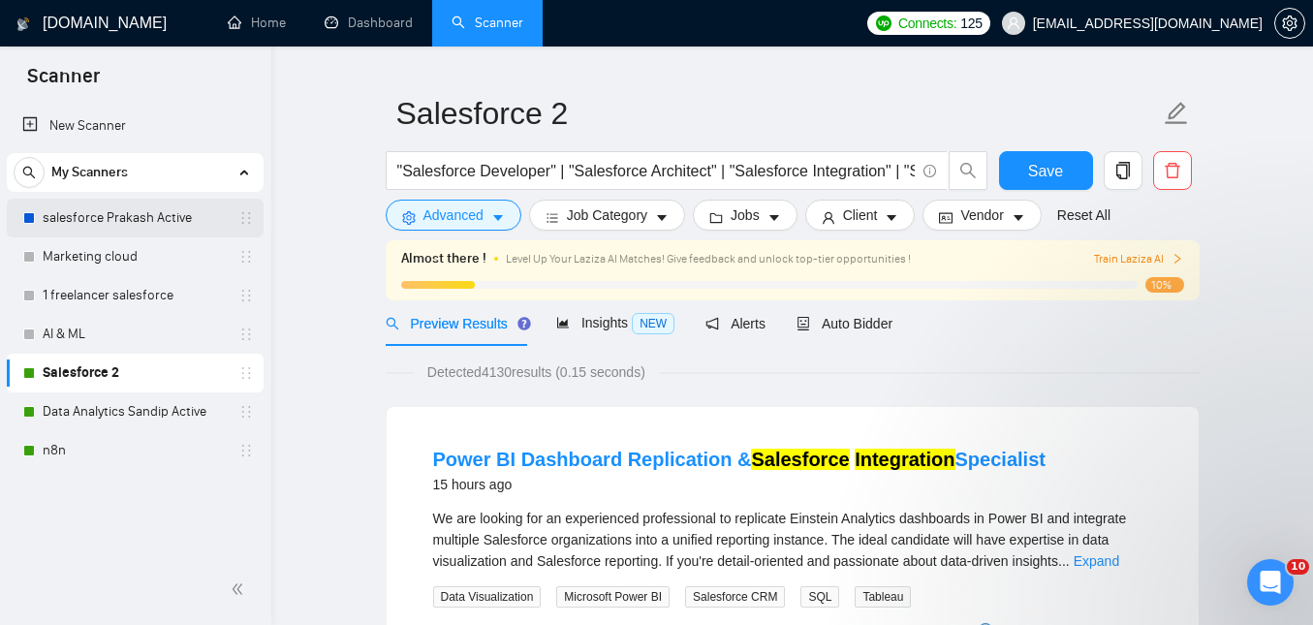
click at [102, 225] on link "salesforce Prakash Active" at bounding box center [135, 218] width 184 height 39
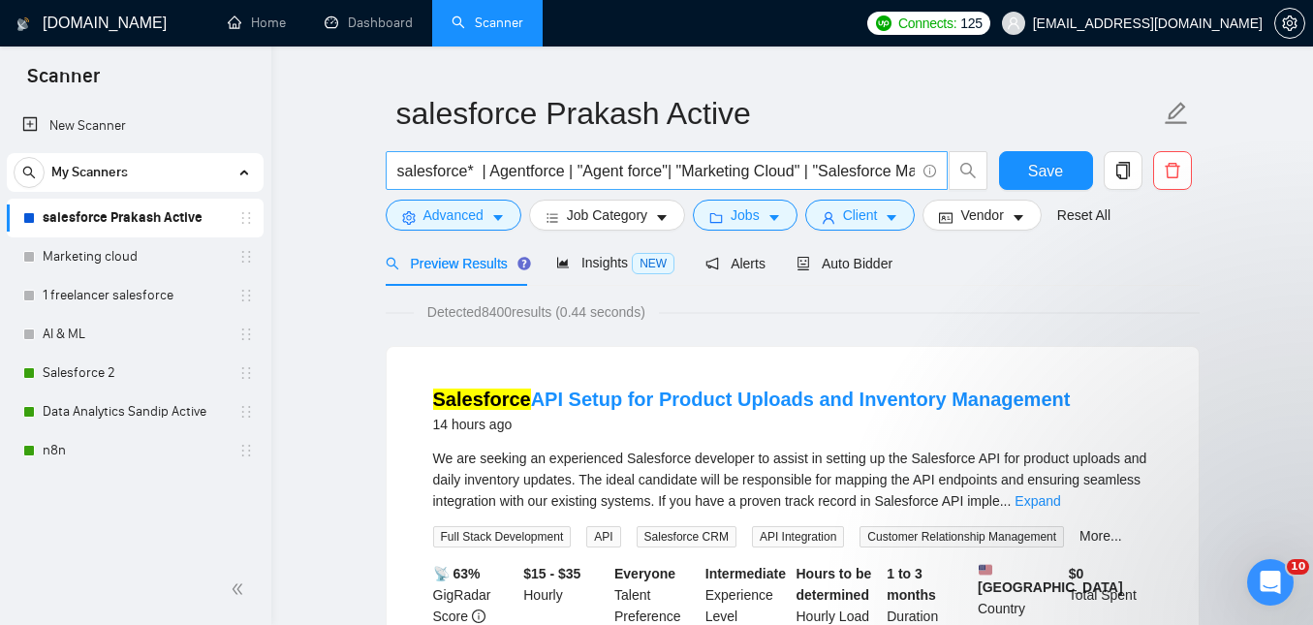
click at [676, 176] on input "salesforce* | Agentforce | "Agent force"| "Marketing Cloud" | "Salesforce Marke…" at bounding box center [655, 171] width 517 height 24
click at [811, 167] on input "salesforce* | Agentforce | "Marketing Cloud" | "Salesforce Marketing Cloud" | "…" at bounding box center [655, 171] width 517 height 24
type input "salesforce* | Agentforce | "Marketing Cloud" | "Salesforce Marketing Cloud" | "…"
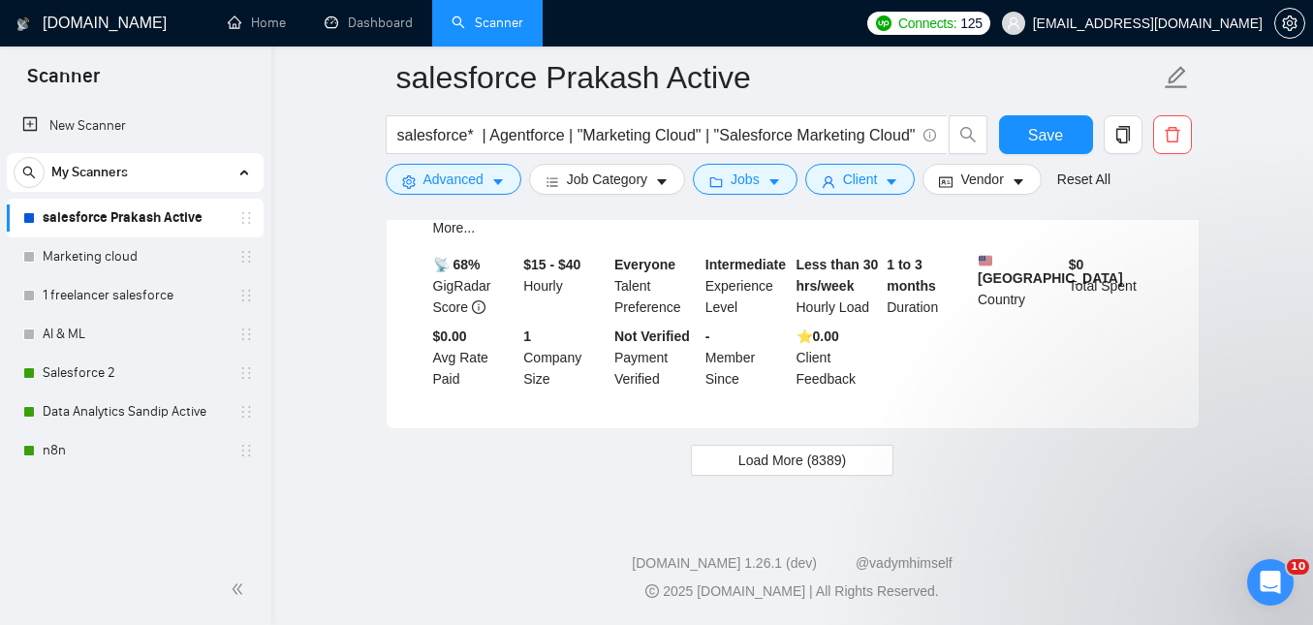
scroll to position [4358, 0]
click at [816, 451] on span "Load More (8389)" at bounding box center [792, 459] width 108 height 21
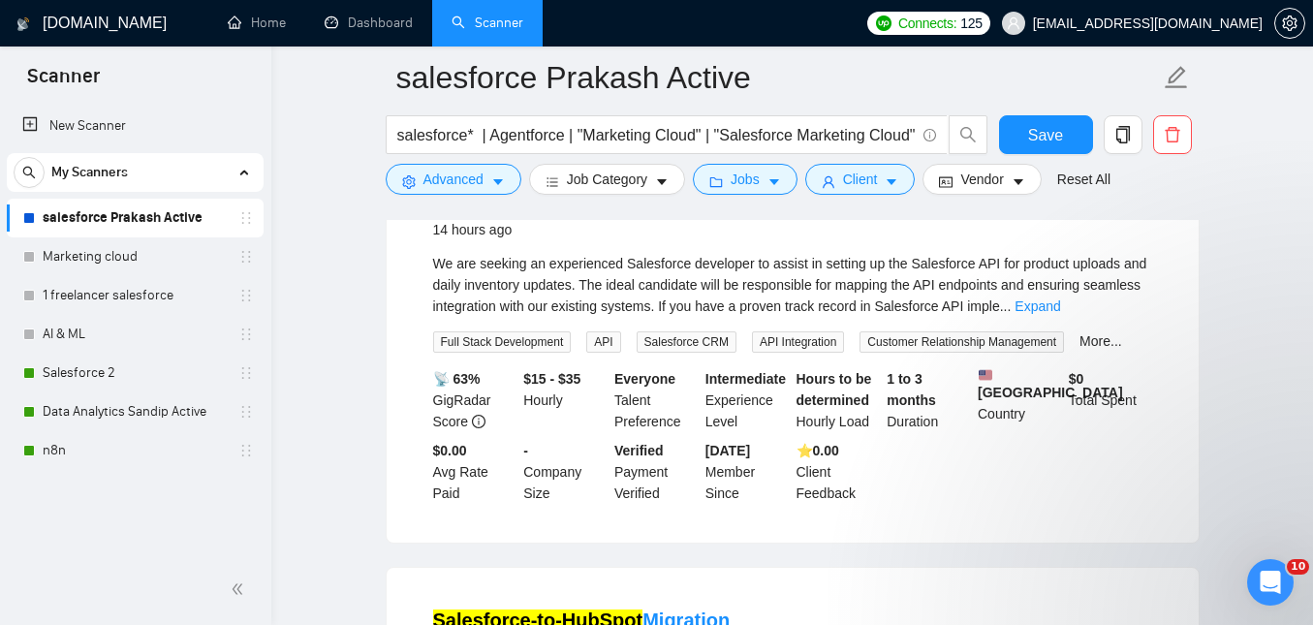
scroll to position [0, 0]
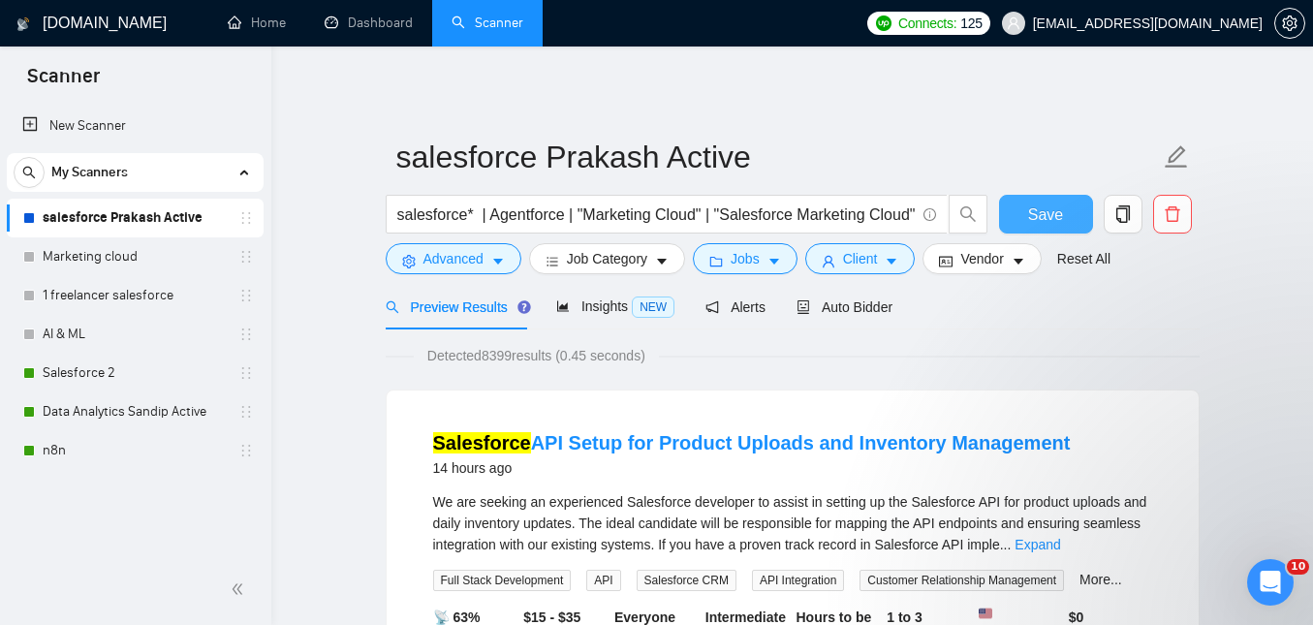
click at [1035, 217] on span "Save" at bounding box center [1045, 214] width 35 height 24
click at [877, 316] on div "Auto Bidder" at bounding box center [844, 306] width 96 height 21
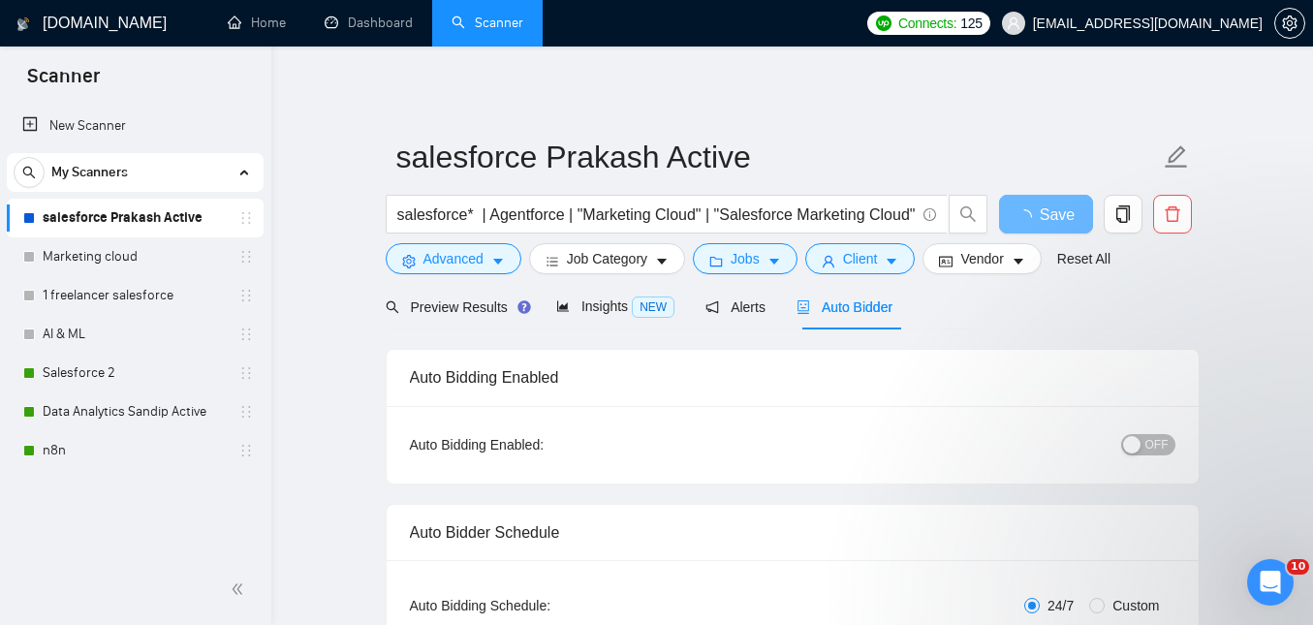
click at [1143, 444] on button "OFF" at bounding box center [1148, 444] width 54 height 21
click at [1016, 204] on button "Save" at bounding box center [1046, 214] width 94 height 39
click at [1150, 433] on div "OFF" at bounding box center [1046, 444] width 255 height 22
click at [1152, 447] on span "OFF" at bounding box center [1156, 444] width 23 height 21
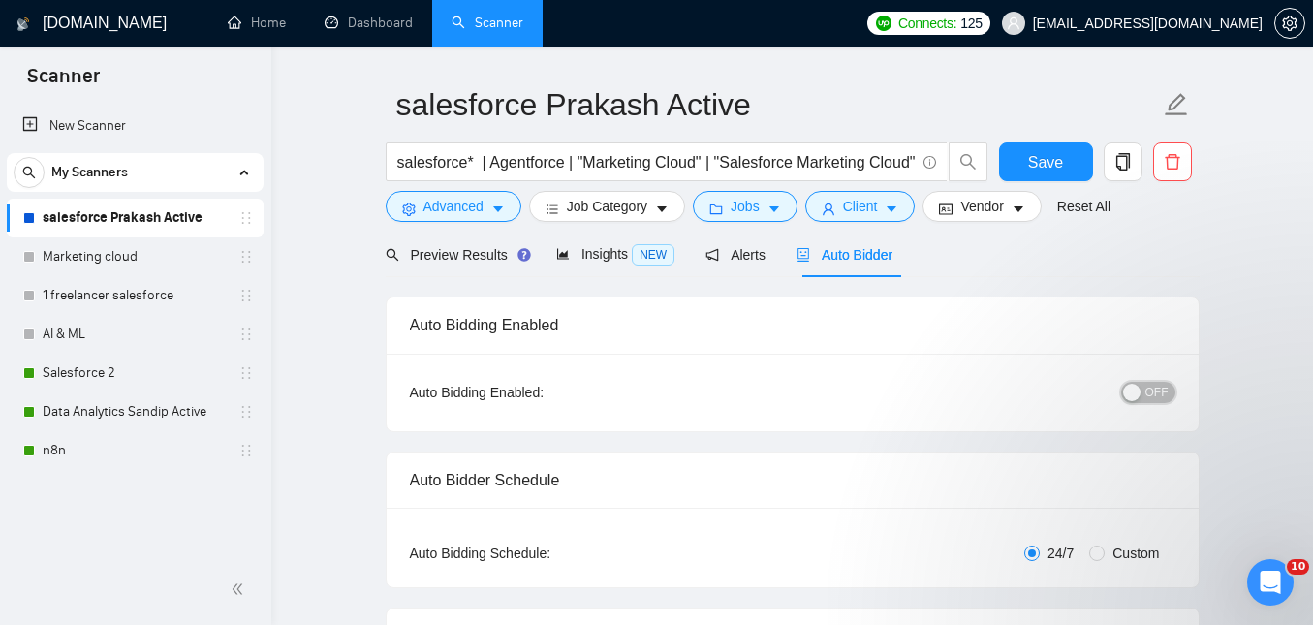
scroll to position [62, 0]
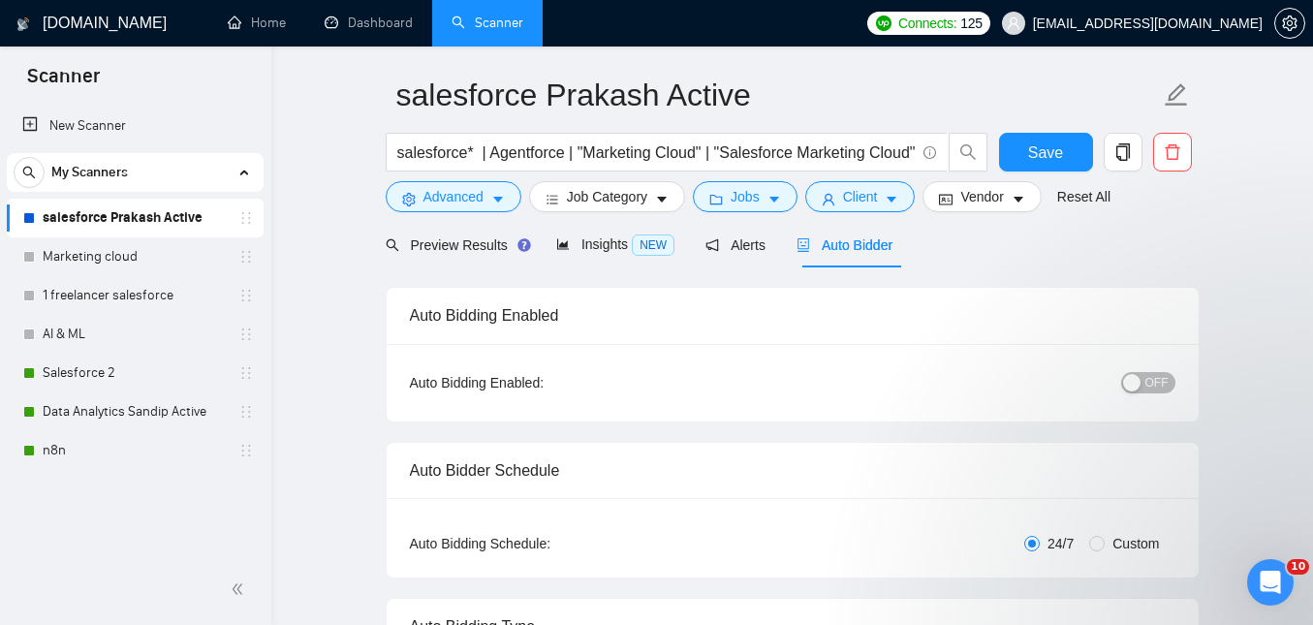
click at [1149, 380] on span "OFF" at bounding box center [1156, 382] width 23 height 21
click at [1036, 400] on div "Auto Bidding Enabled: ON" at bounding box center [792, 382] width 812 height 77
click at [1062, 157] on span "Save" at bounding box center [1045, 152] width 35 height 24
checkbox input "true"
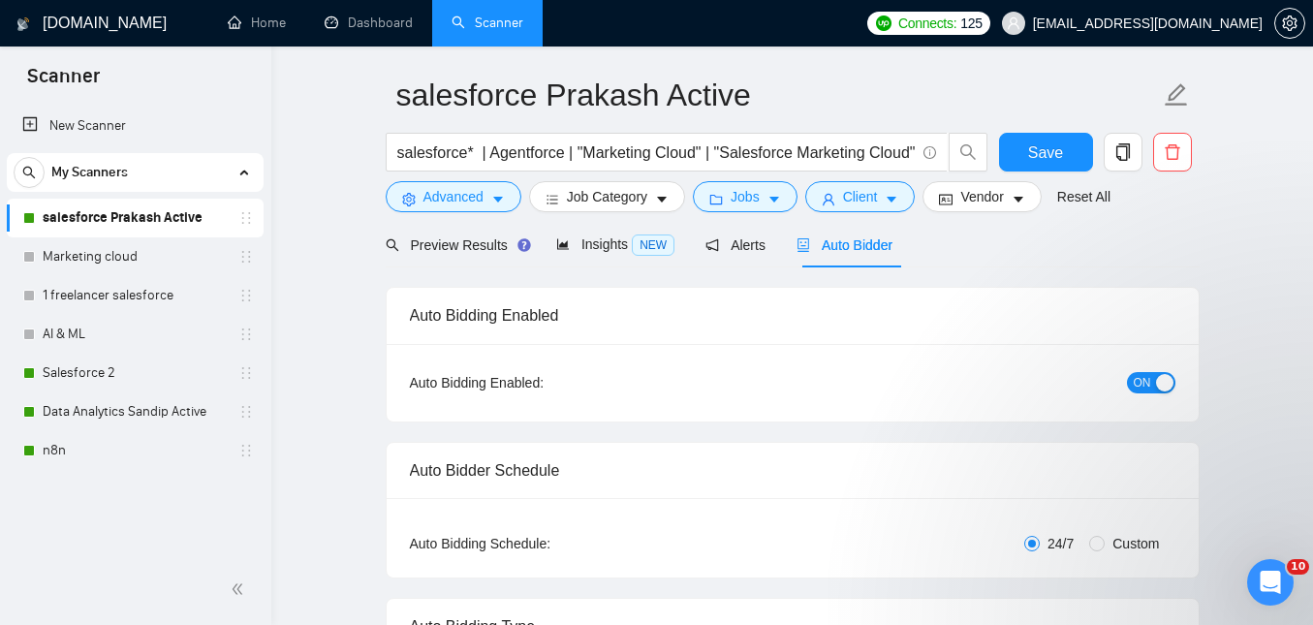
click at [991, 321] on div "Auto Bidding Enabled" at bounding box center [792, 315] width 765 height 55
click at [765, 255] on div "Alerts" at bounding box center [735, 244] width 60 height 21
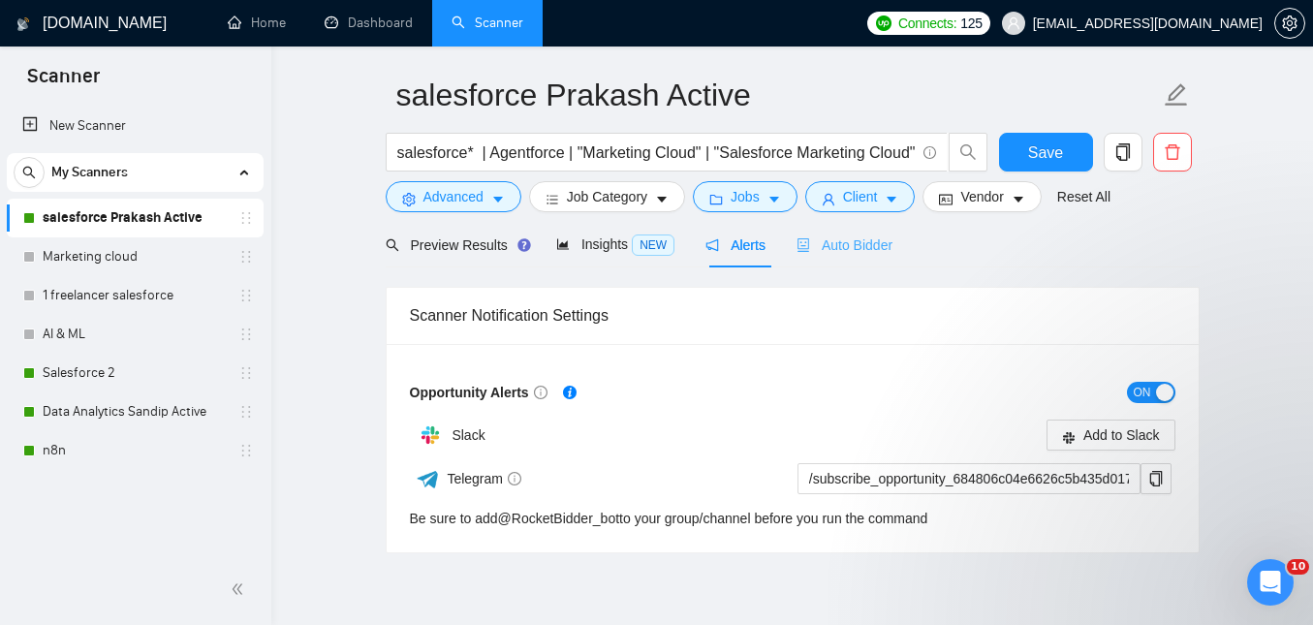
click at [828, 257] on div "Auto Bidder" at bounding box center [844, 245] width 96 height 46
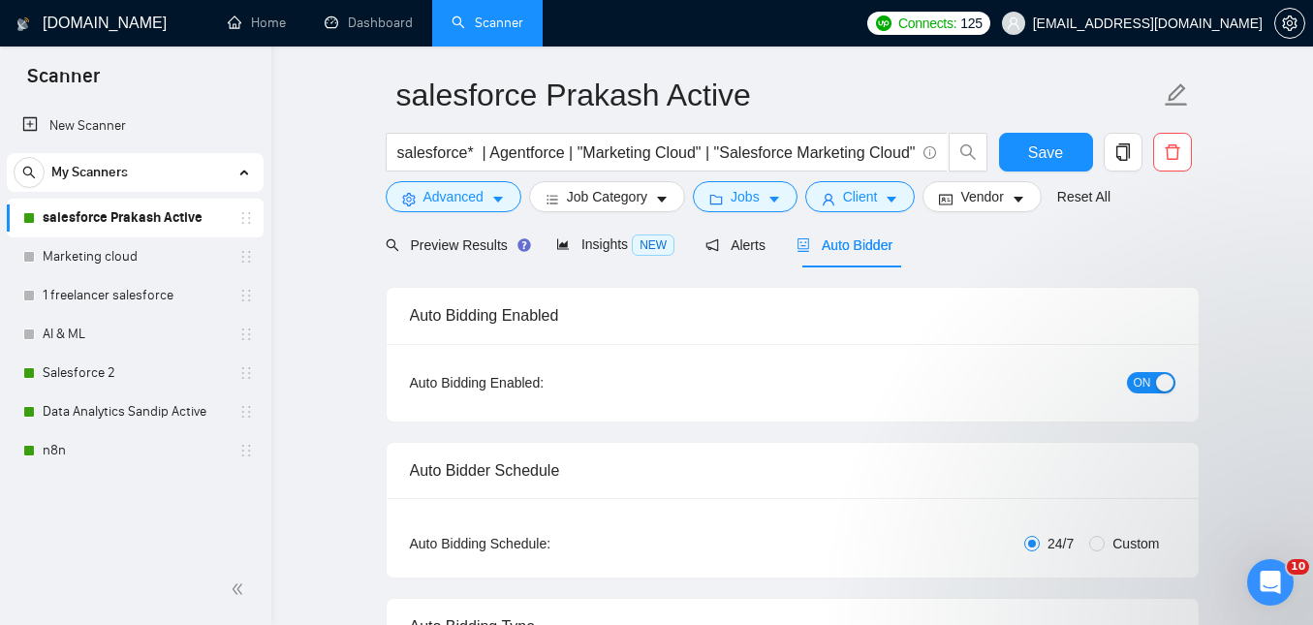
checkbox input "true"
click at [746, 246] on span "Alerts" at bounding box center [735, 244] width 60 height 15
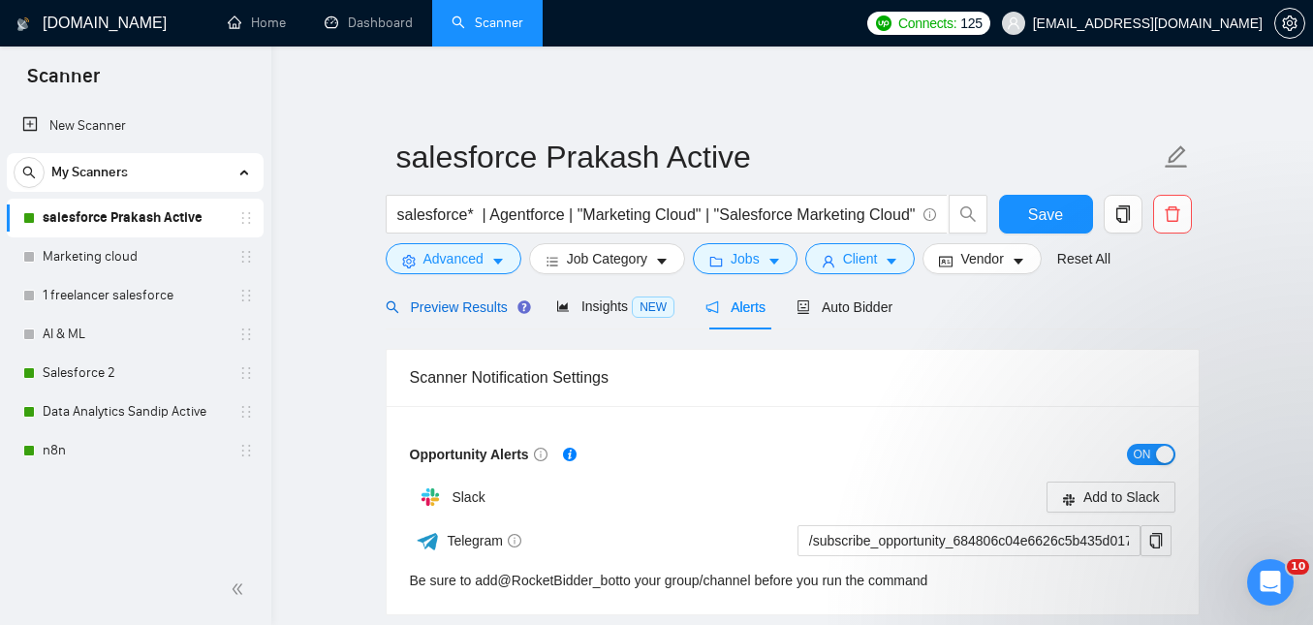
click at [490, 308] on span "Preview Results" at bounding box center [455, 306] width 139 height 15
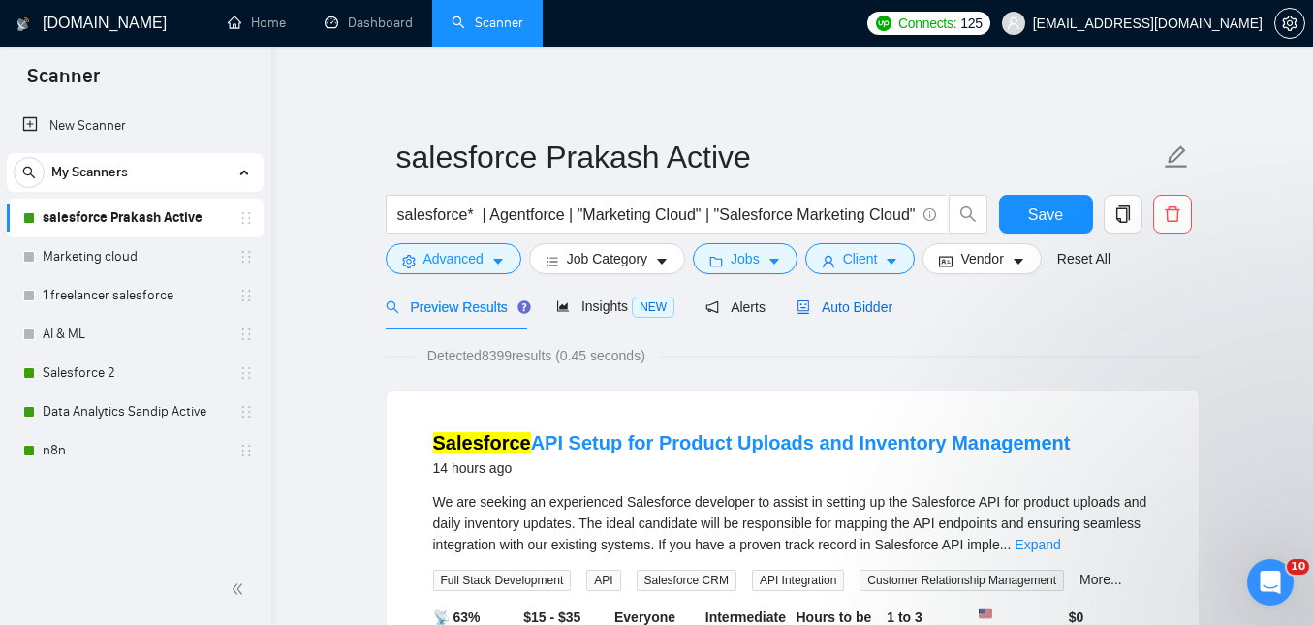
click at [834, 315] on div "Auto Bidder" at bounding box center [844, 306] width 96 height 21
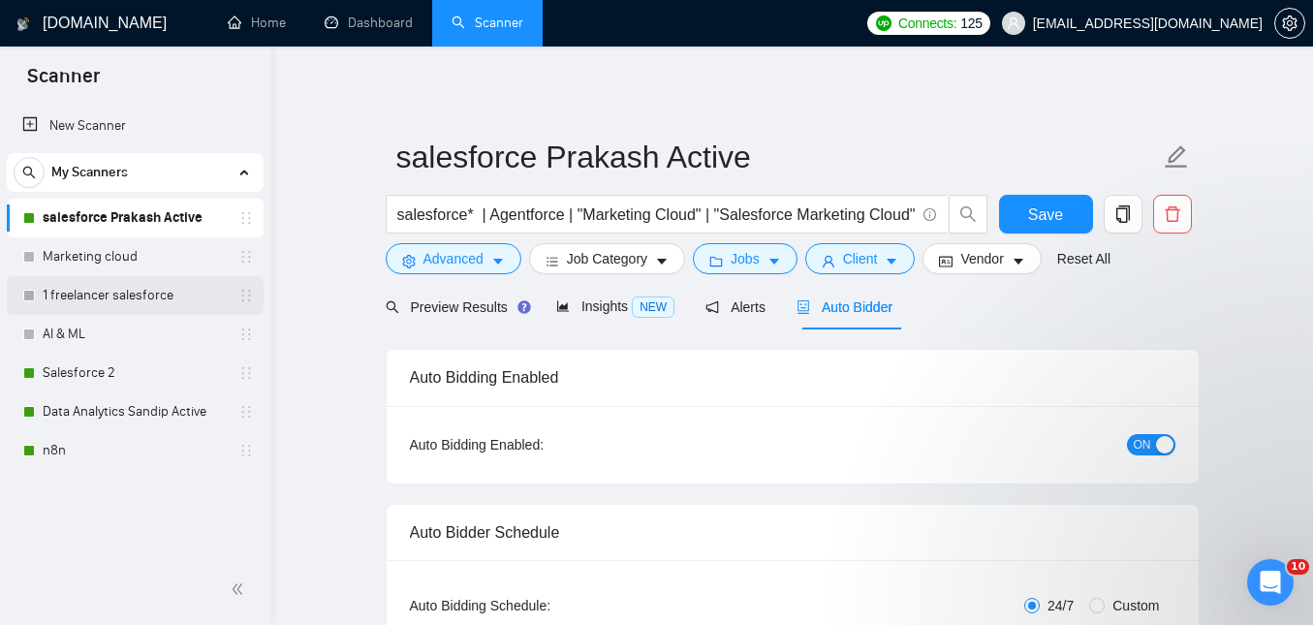
click at [80, 288] on link "1 freelancer salesforce" at bounding box center [135, 295] width 184 height 39
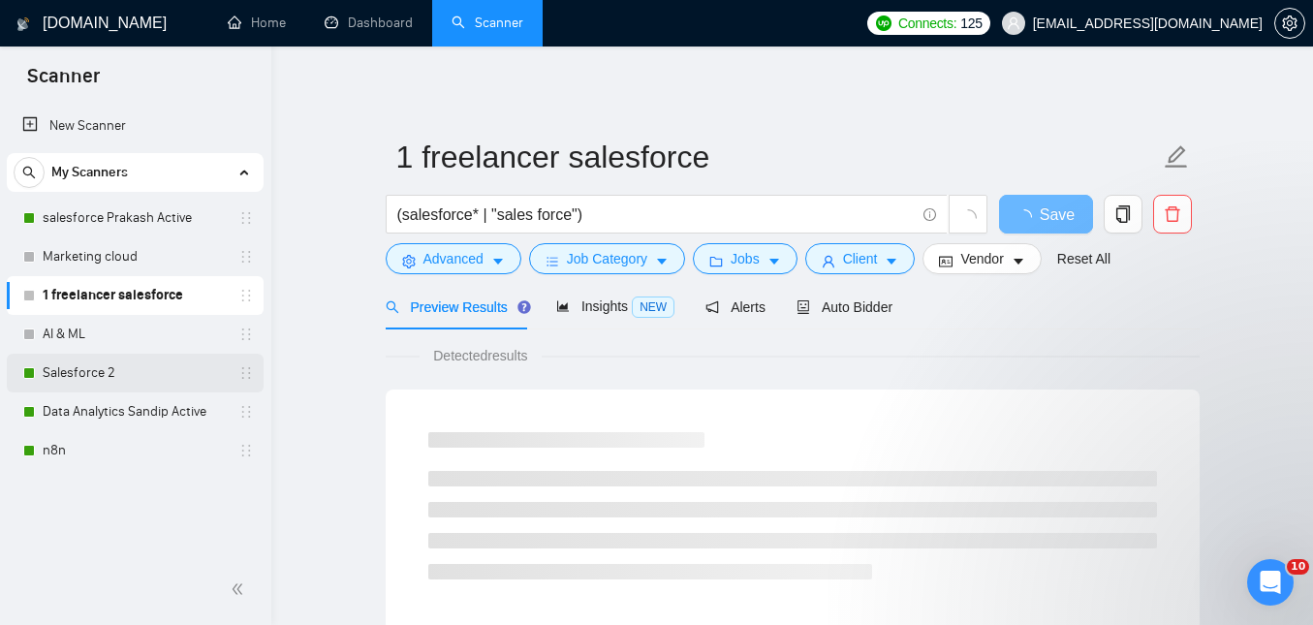
click at [80, 383] on link "Salesforce 2" at bounding box center [135, 373] width 184 height 39
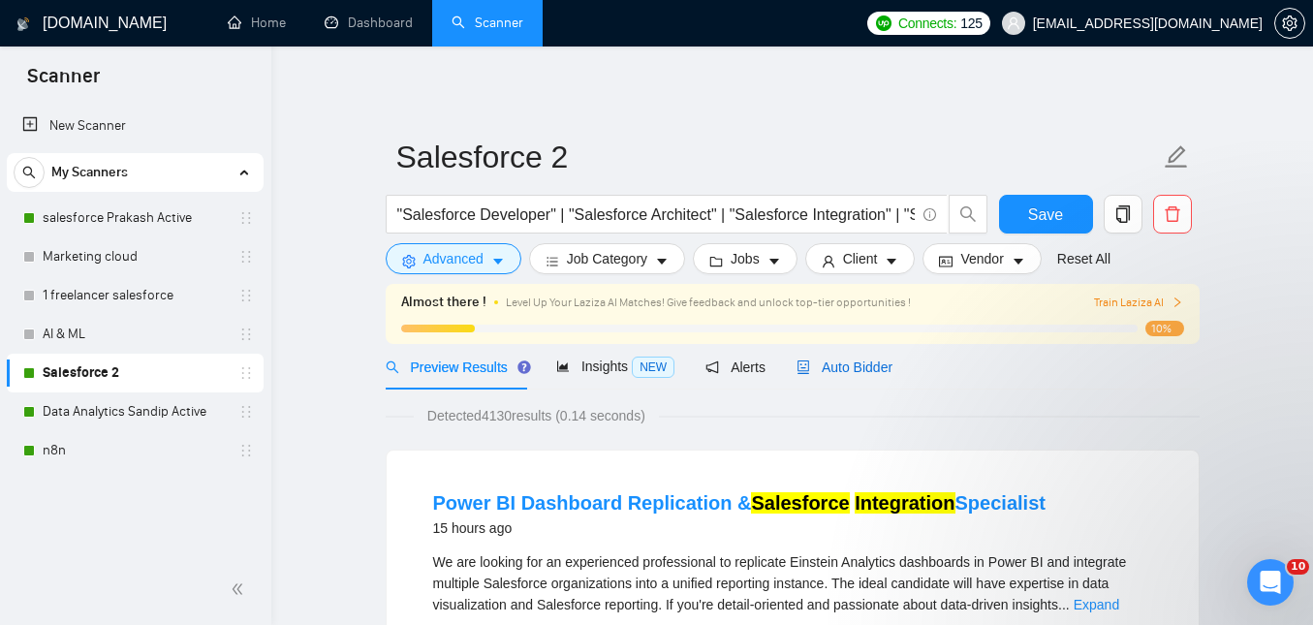
click at [861, 361] on span "Auto Bidder" at bounding box center [844, 366] width 96 height 15
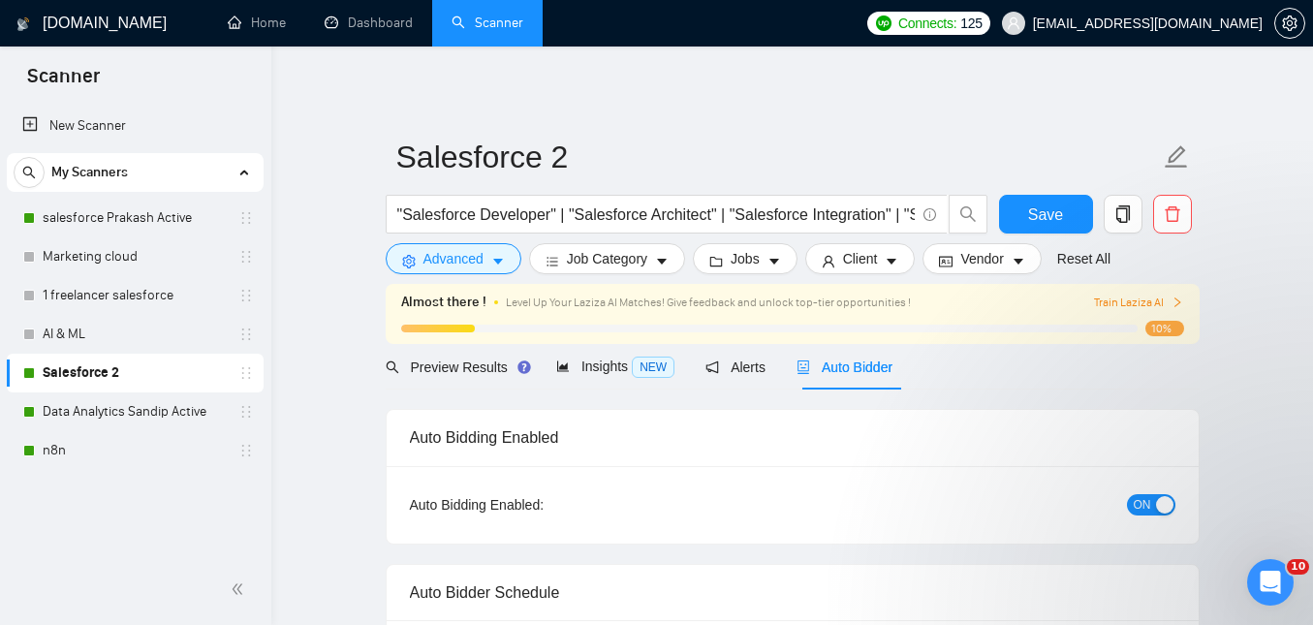
checkbox input "true"
click at [1146, 506] on span "ON" at bounding box center [1141, 504] width 17 height 21
click at [136, 216] on link "salesforce Prakash Active" at bounding box center [135, 218] width 184 height 39
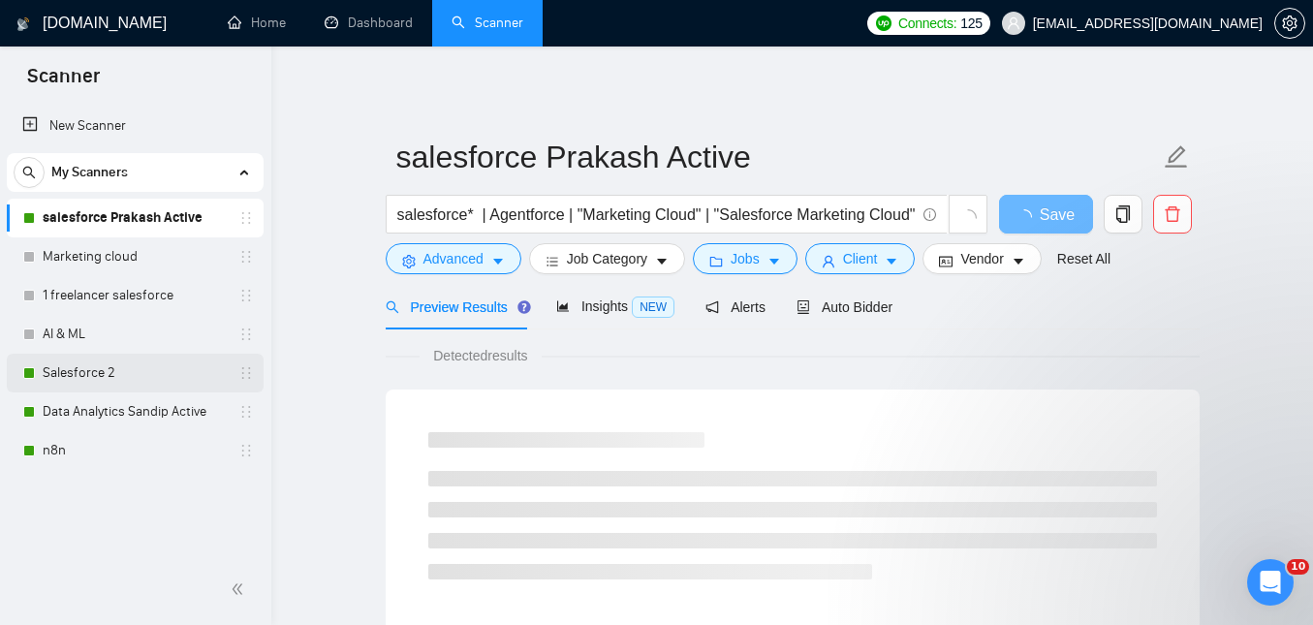
click at [171, 377] on link "Salesforce 2" at bounding box center [135, 373] width 184 height 39
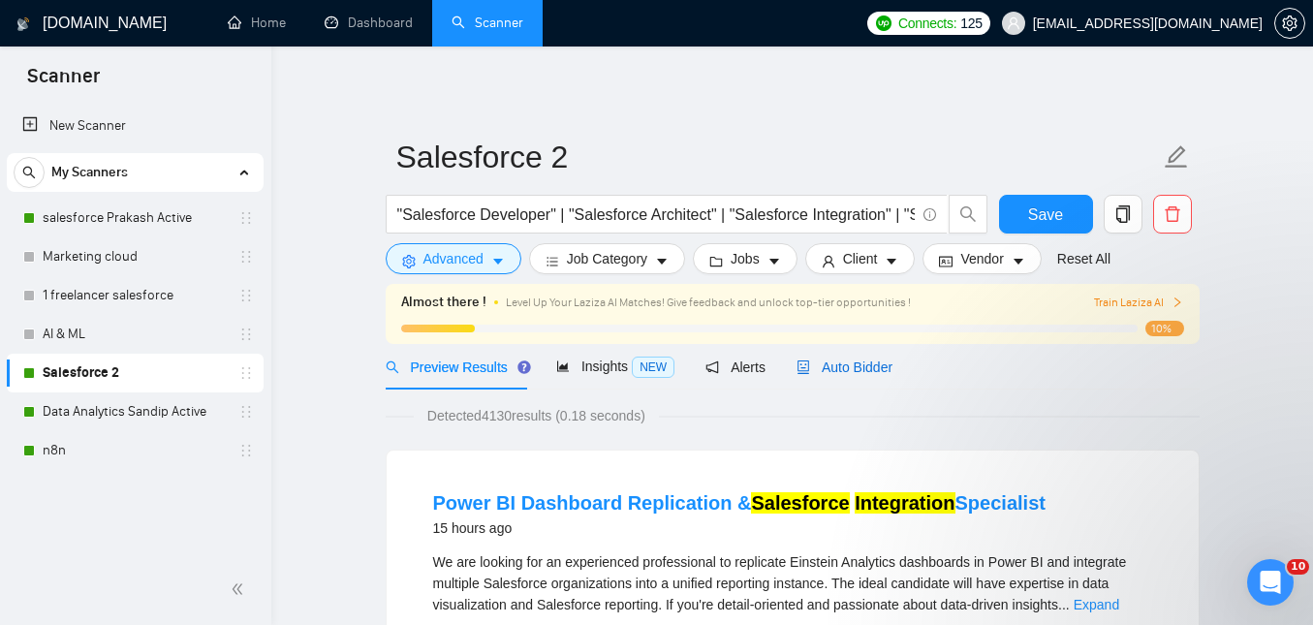
click at [879, 367] on span "Auto Bidder" at bounding box center [844, 366] width 96 height 15
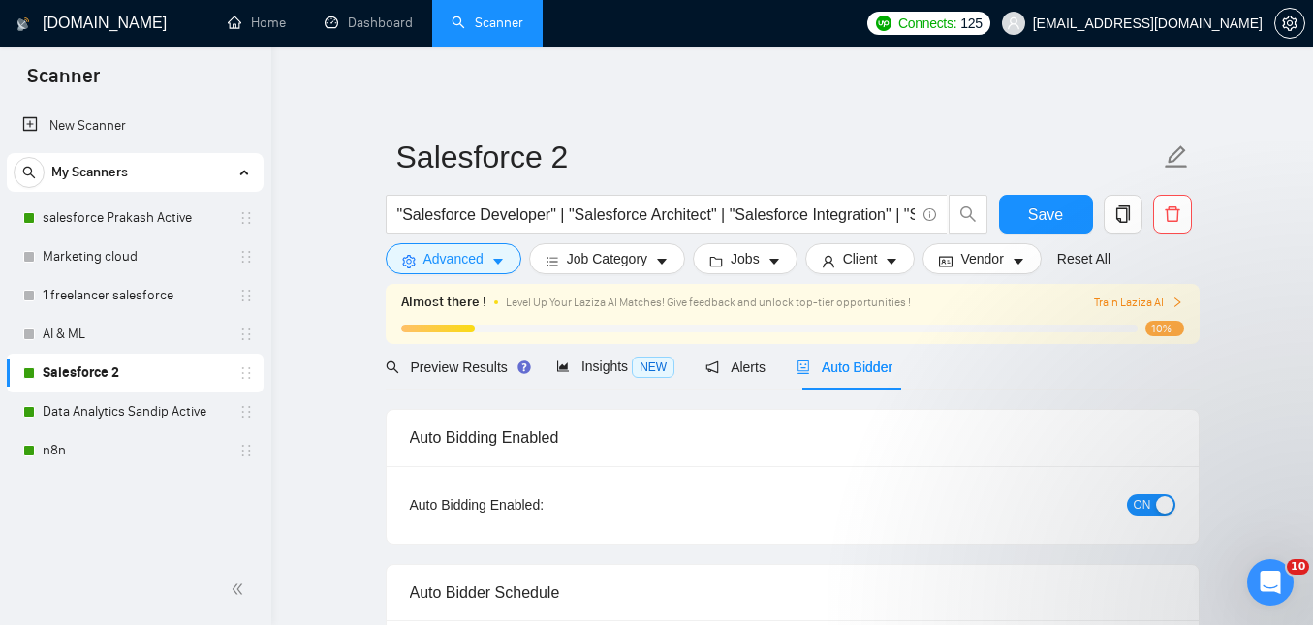
checkbox input "true"
click at [1129, 504] on button "ON" at bounding box center [1151, 504] width 48 height 21
click at [1042, 210] on span "Save" at bounding box center [1045, 214] width 35 height 24
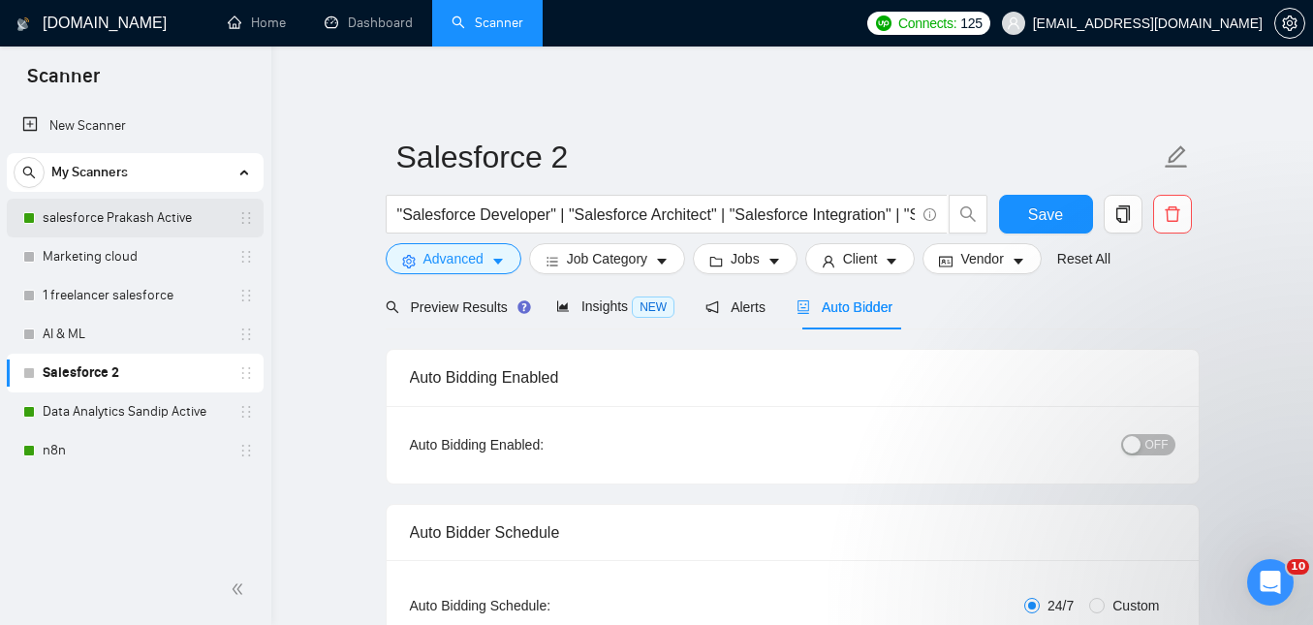
click at [141, 224] on link "salesforce Prakash Active" at bounding box center [135, 218] width 184 height 39
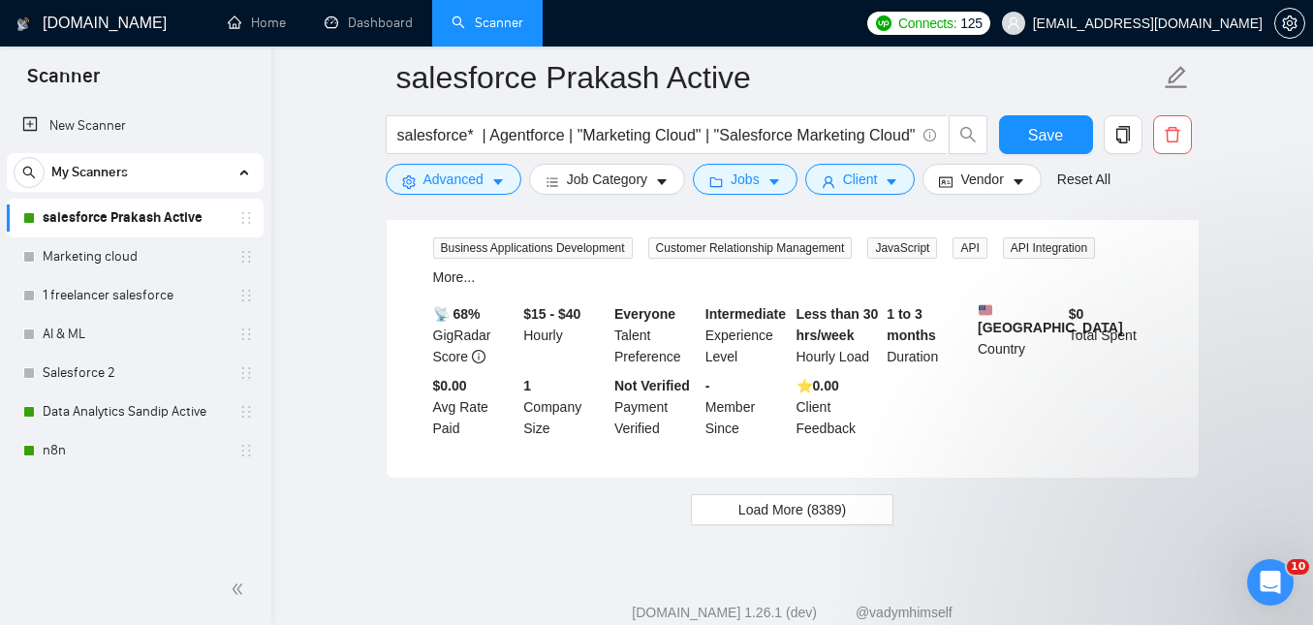
scroll to position [4358, 0]
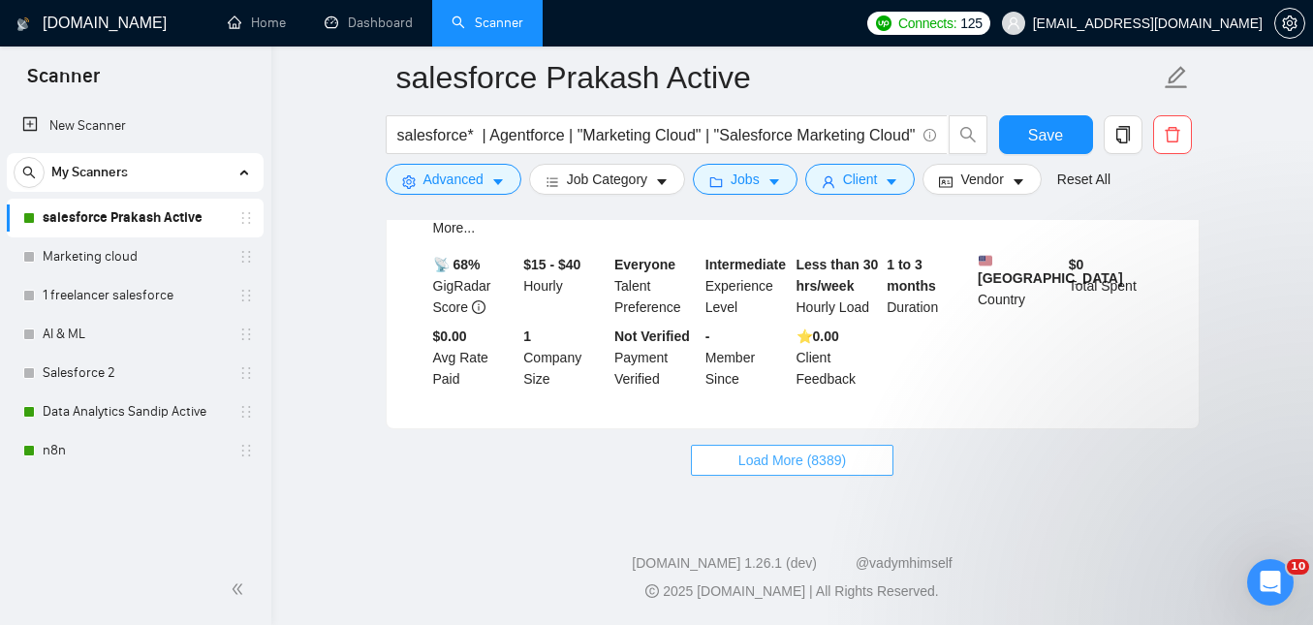
click at [788, 470] on span "Load More (8389)" at bounding box center [792, 459] width 108 height 21
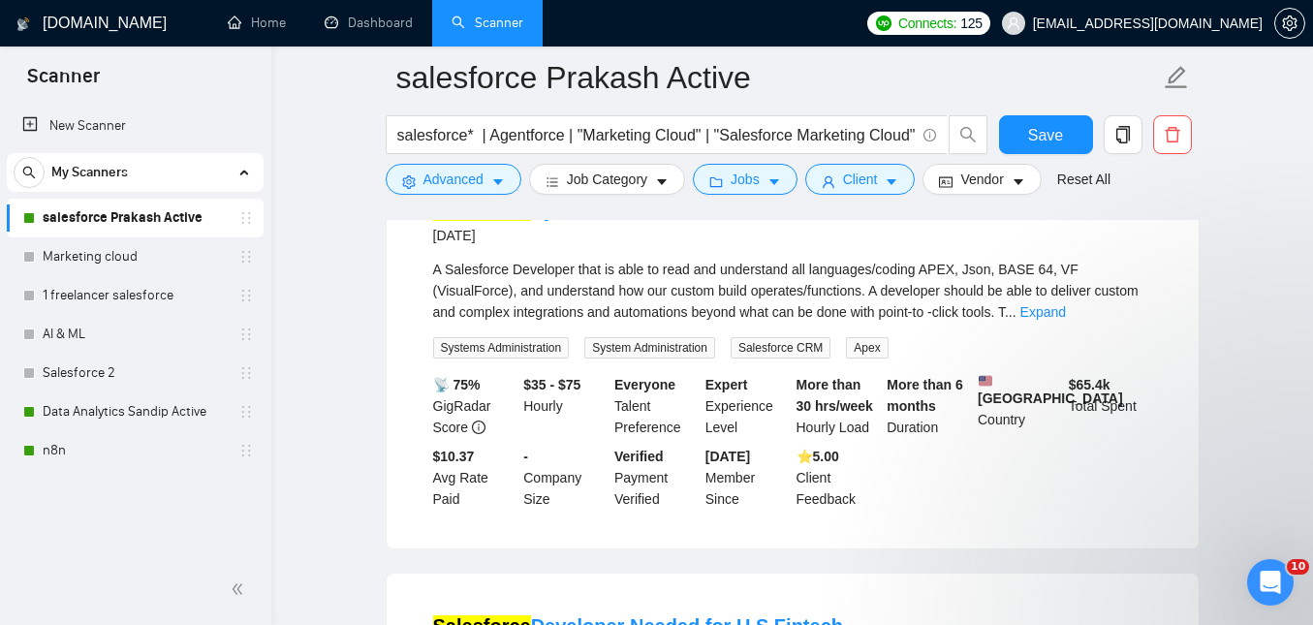
scroll to position [2917, 0]
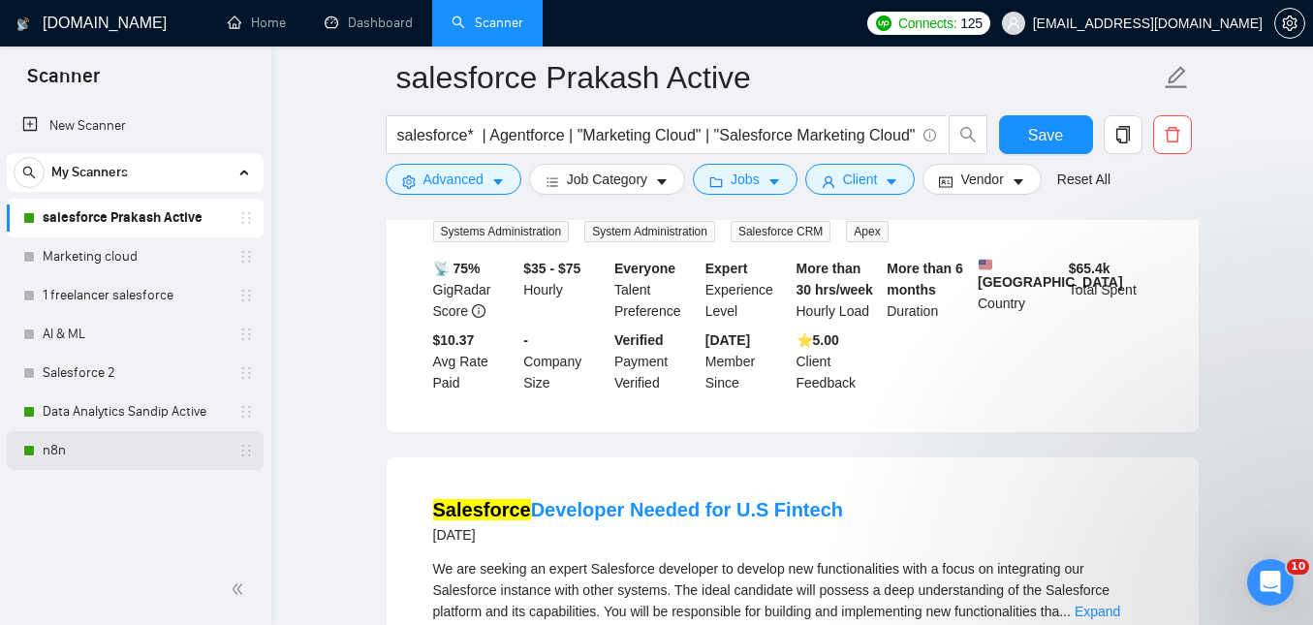
click at [63, 438] on link "n8n" at bounding box center [135, 450] width 184 height 39
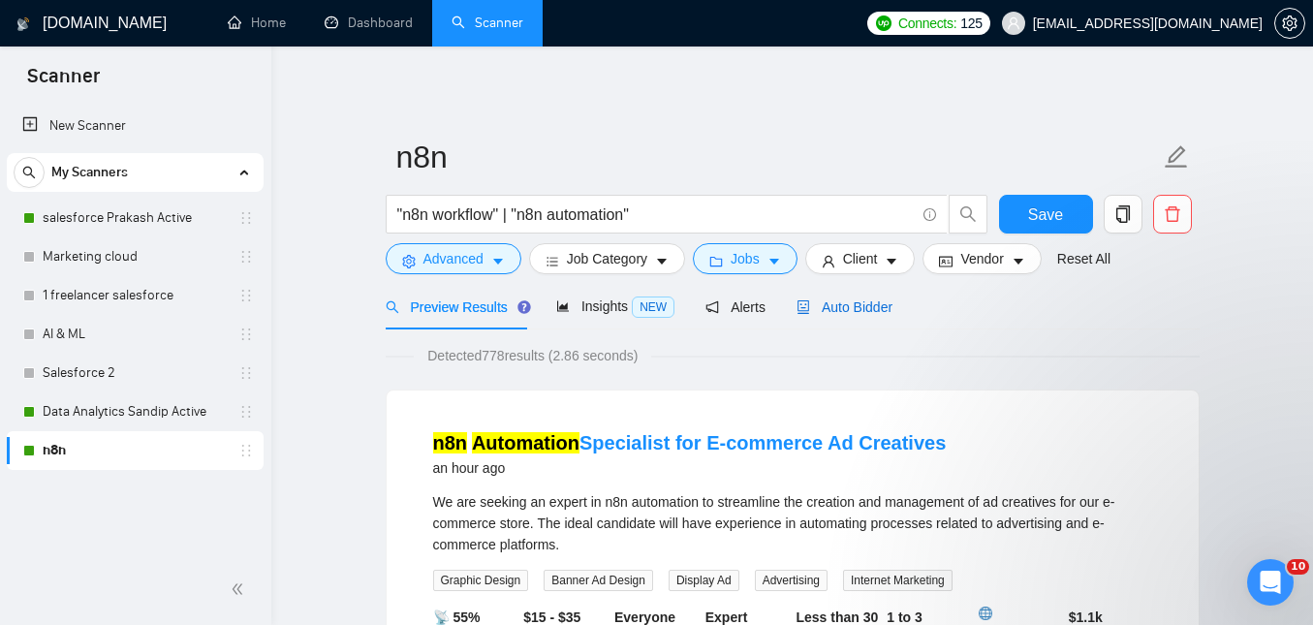
click at [873, 307] on span "Auto Bidder" at bounding box center [844, 306] width 96 height 15
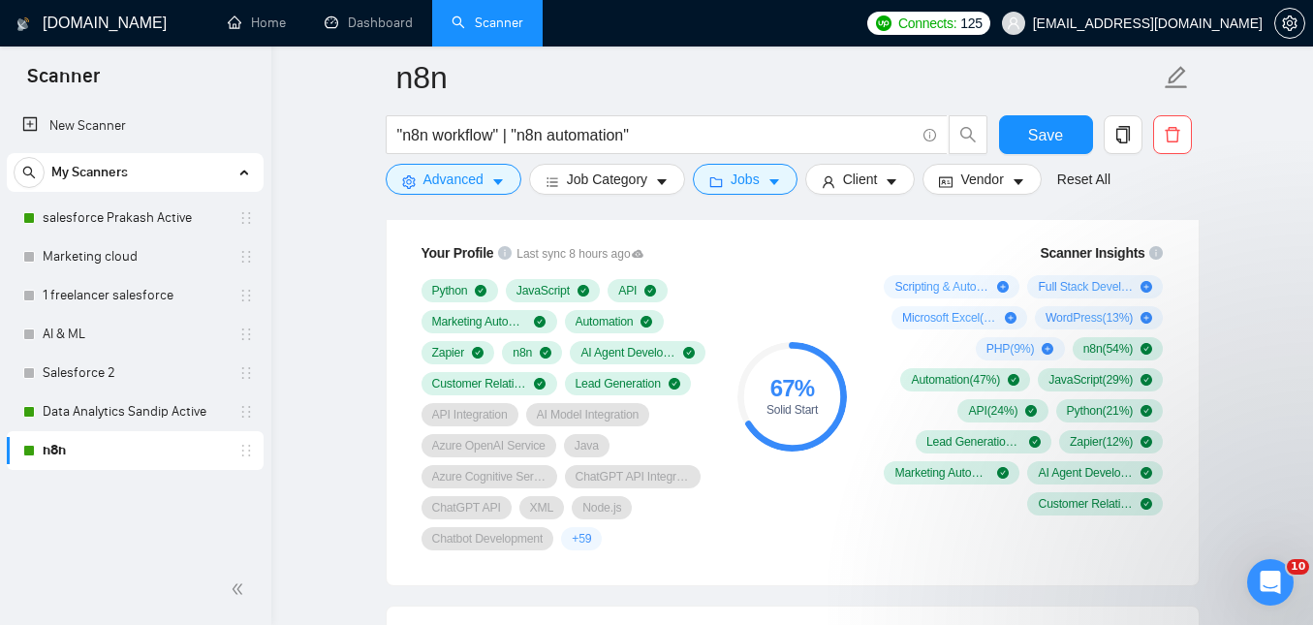
scroll to position [1333, 0]
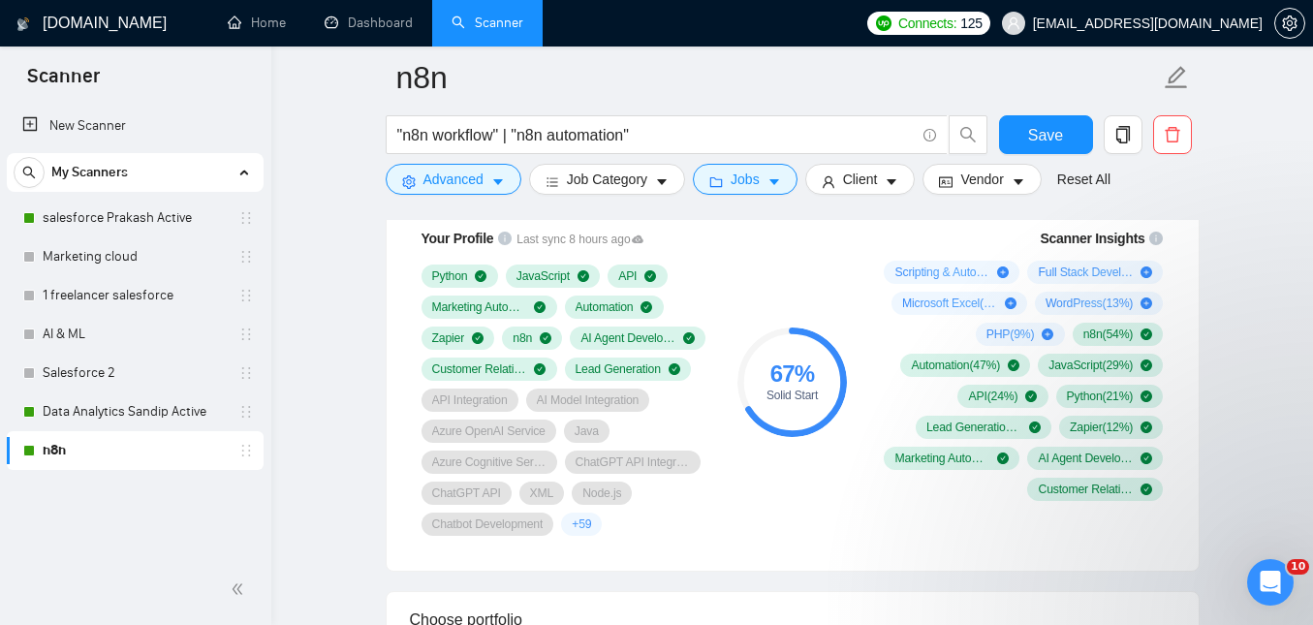
click at [884, 531] on div "Scanner Insights Scripting & Automation ( 41 %) Full Stack Development ( 21 %) …" at bounding box center [1020, 381] width 310 height 331
click at [943, 571] on div "Your Profile Last sync 8 hours ago Python JavaScript API Marketing Automation A…" at bounding box center [792, 387] width 812 height 366
click at [936, 543] on div "Scanner Insights Scripting & Automation ( 41 %) Full Stack Development ( 21 %) …" at bounding box center [1020, 381] width 310 height 331
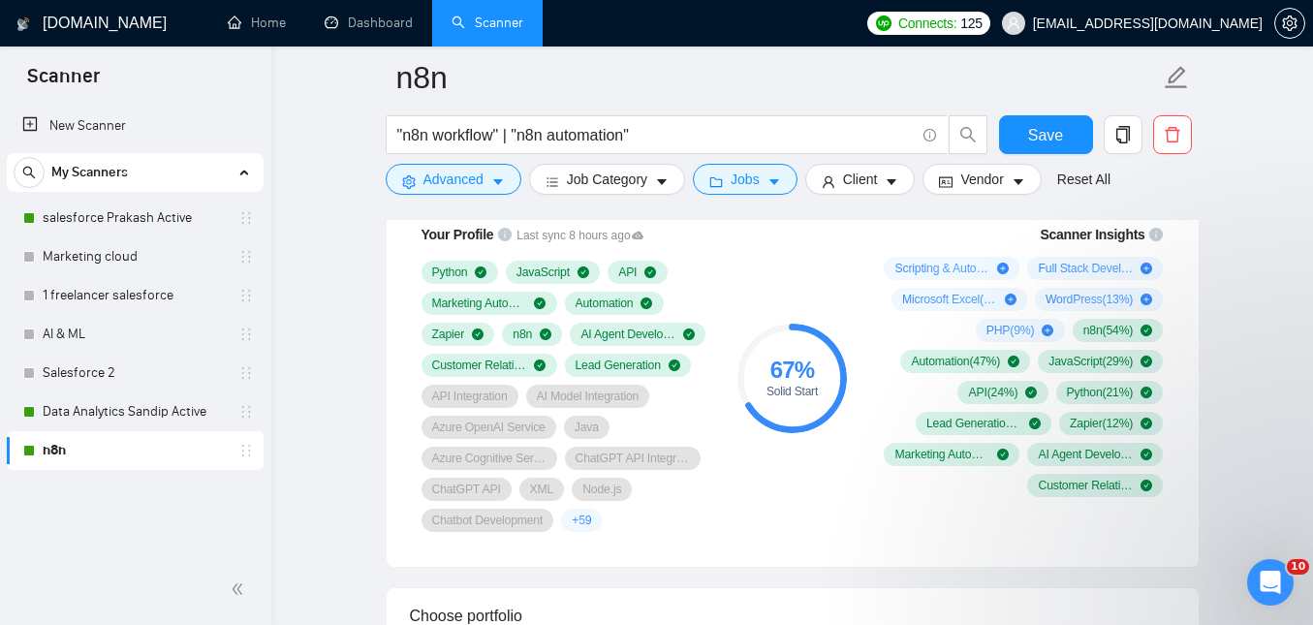
scroll to position [1331, 0]
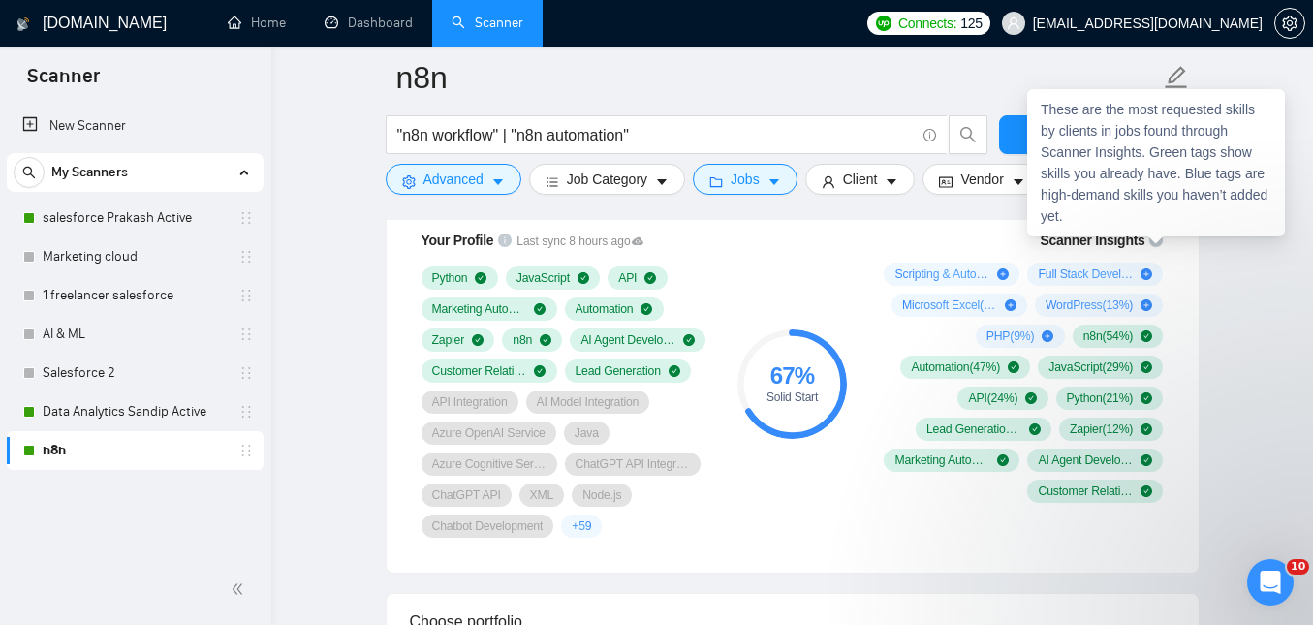
click at [1157, 234] on div "These are the most requested skills by clients in jobs found through Scanner In…" at bounding box center [1156, 162] width 258 height 147
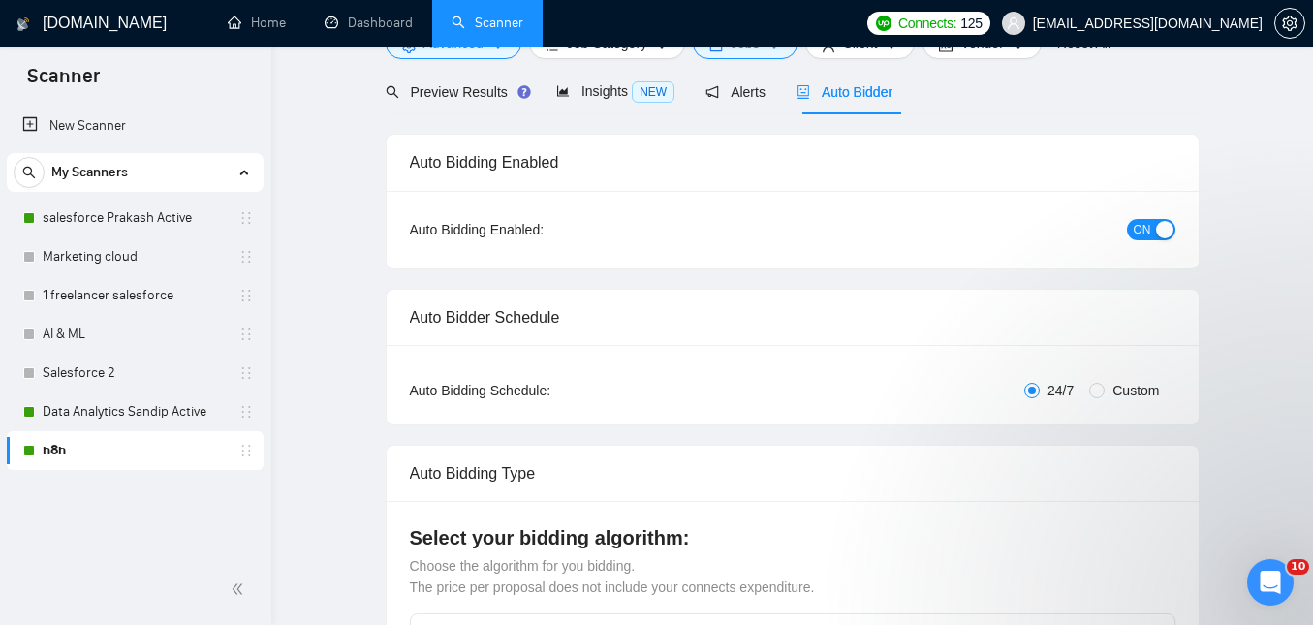
scroll to position [0, 0]
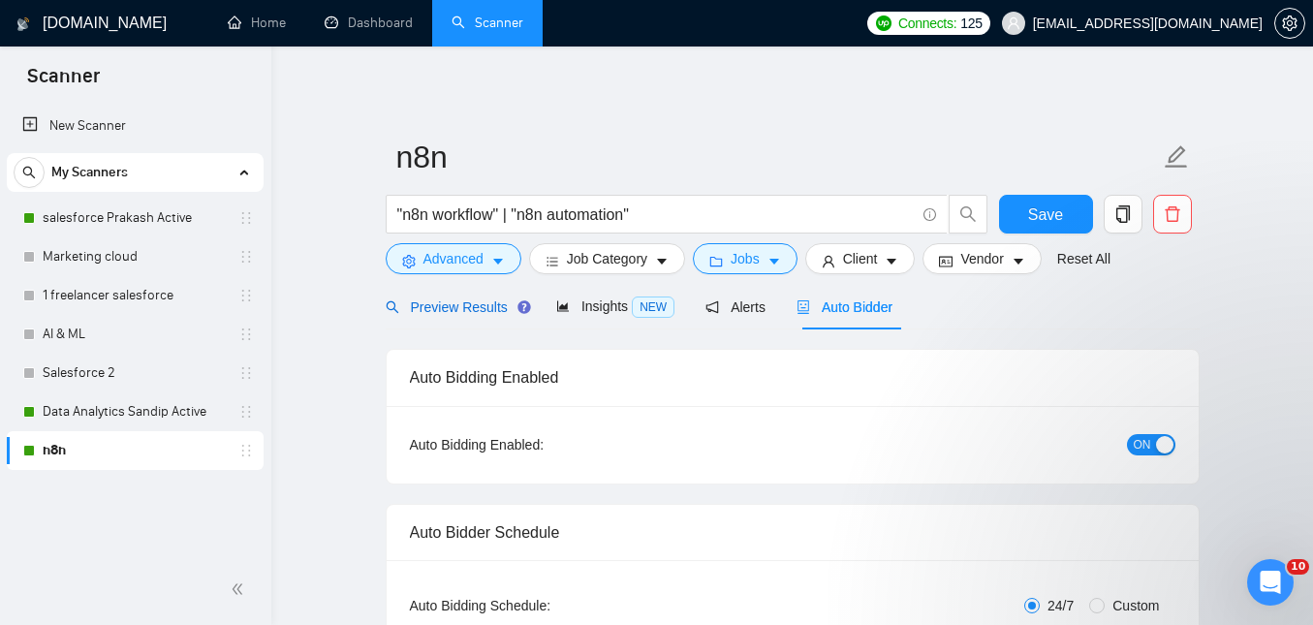
click at [453, 315] on div "Preview Results" at bounding box center [455, 306] width 139 height 21
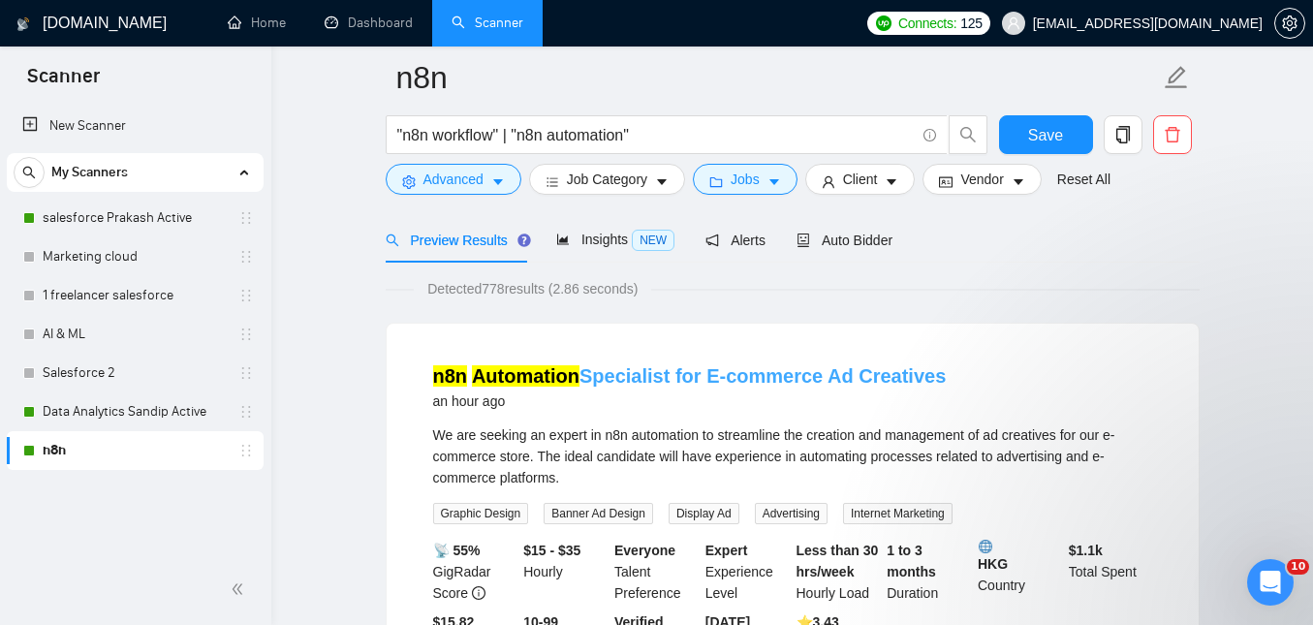
scroll to position [90, 0]
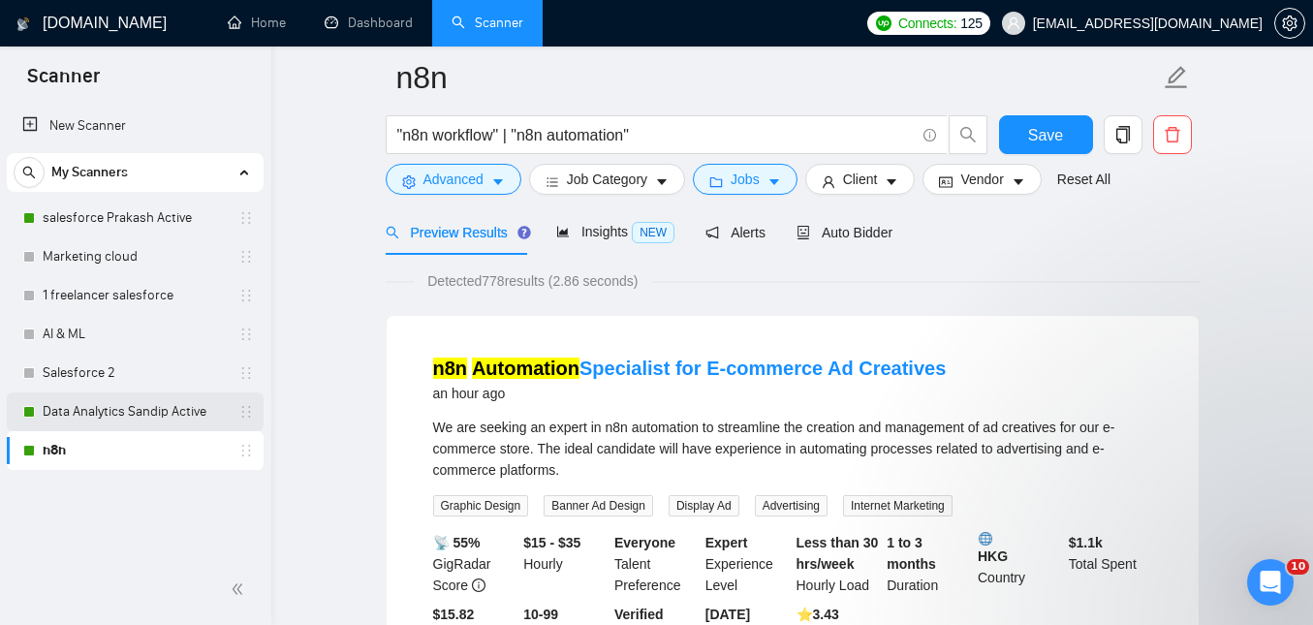
click at [159, 418] on link "Data Analytics Sandip Active" at bounding box center [135, 411] width 184 height 39
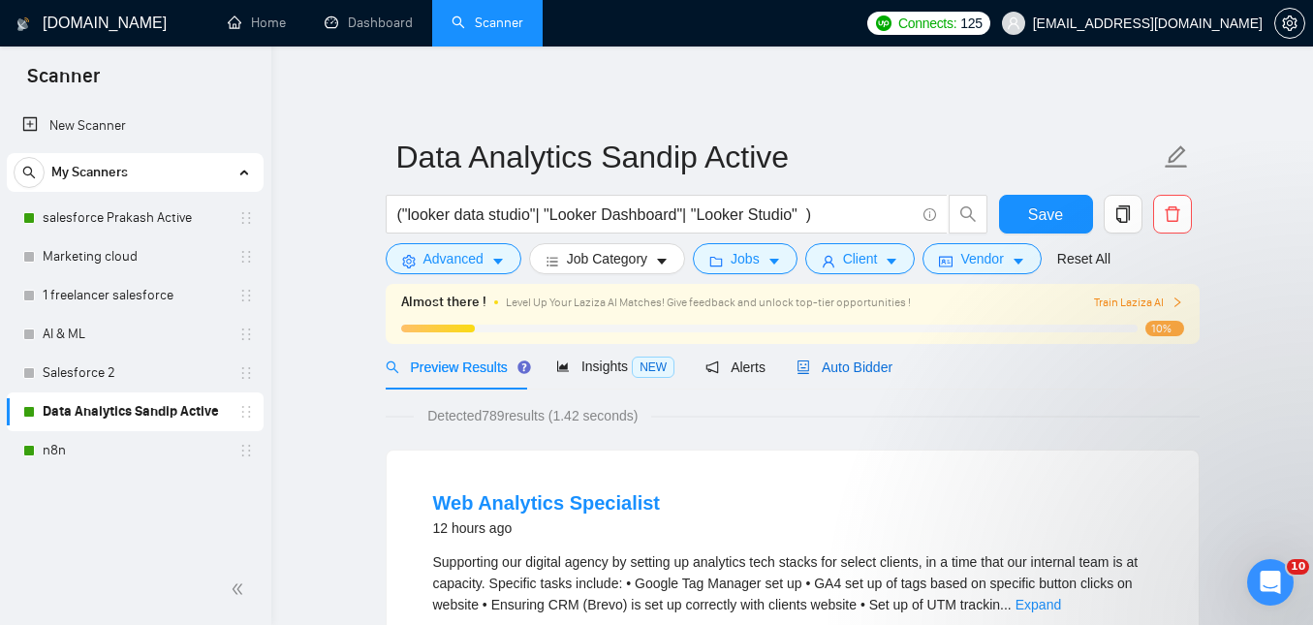
click at [855, 376] on div "Auto Bidder" at bounding box center [844, 366] width 96 height 21
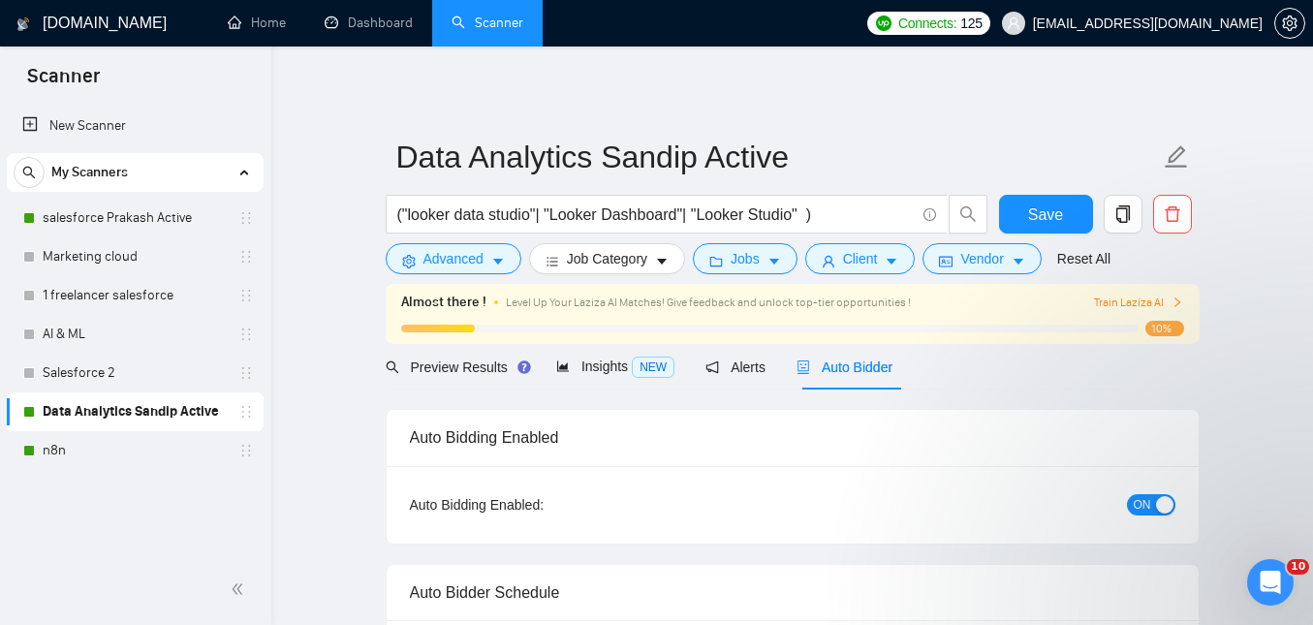
checkbox input "true"
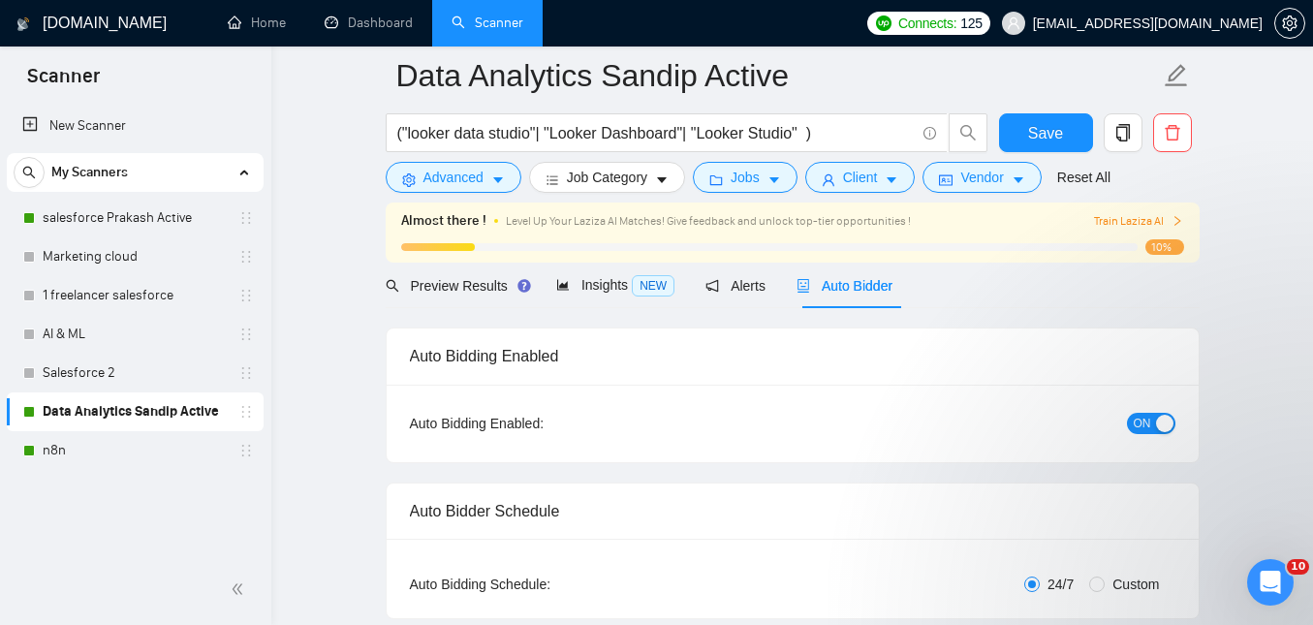
scroll to position [170, 0]
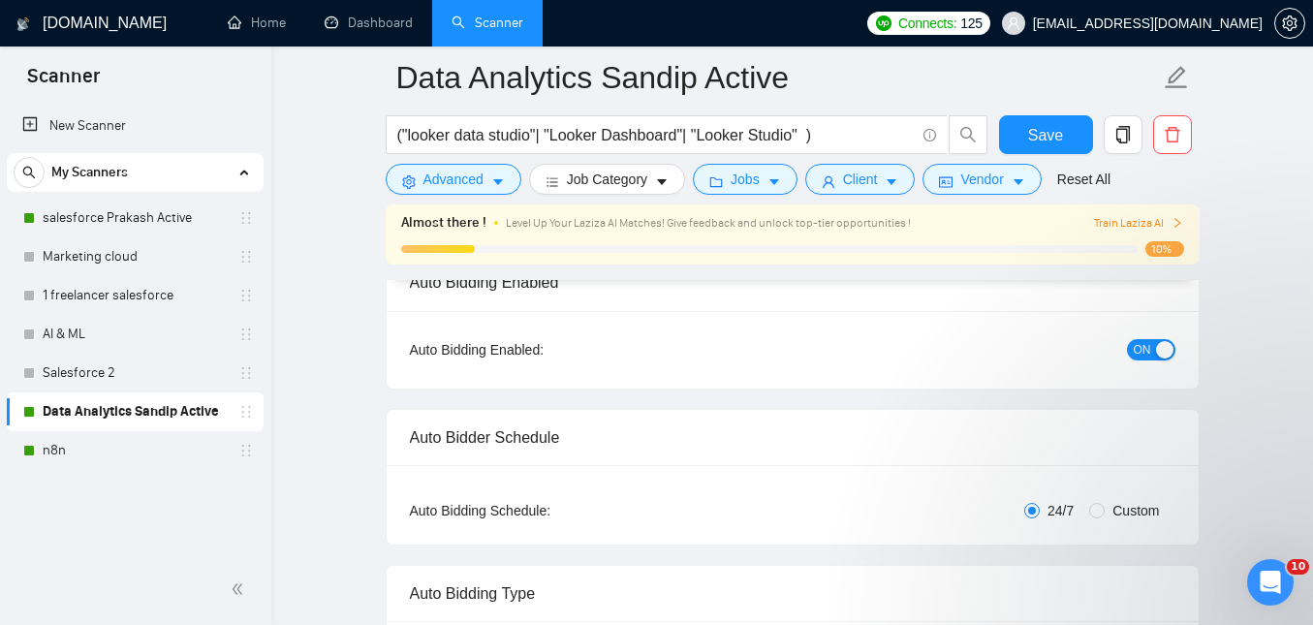
click at [716, 475] on div "Auto Bidding Type: Automated (recommended) Semi-automated Auto Bidding Schedule…" at bounding box center [792, 504] width 812 height 79
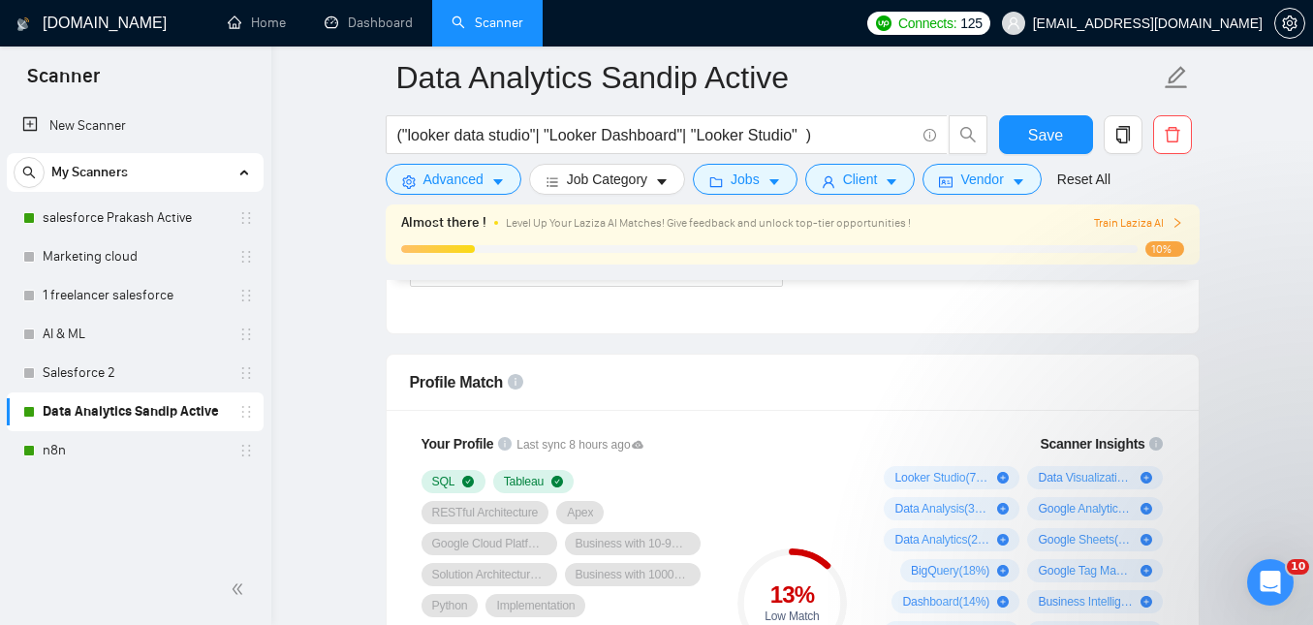
scroll to position [1131, 0]
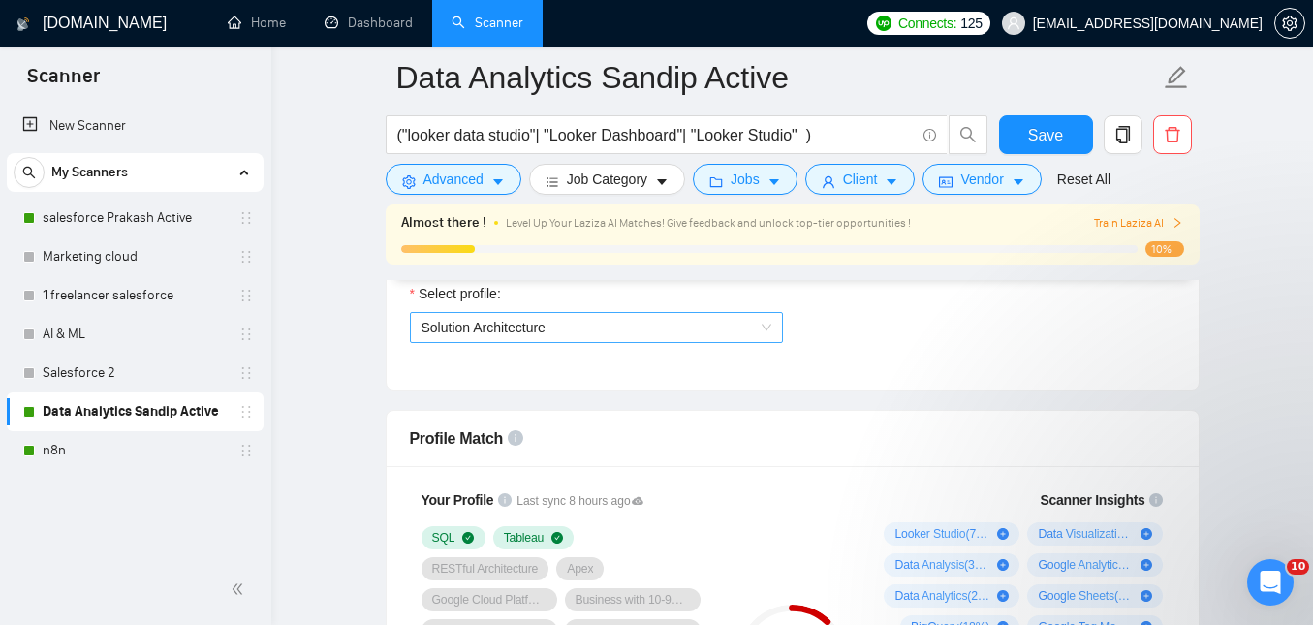
click at [651, 337] on span "Solution Architecture" at bounding box center [596, 327] width 350 height 29
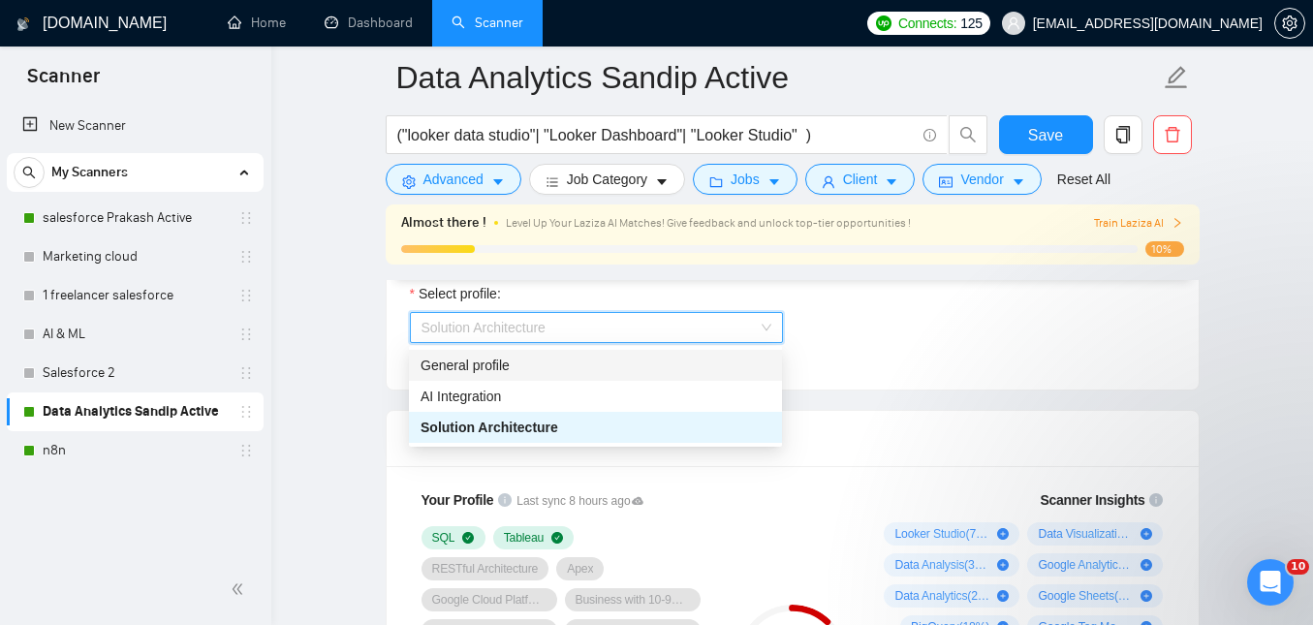
click at [637, 372] on div "General profile" at bounding box center [595, 365] width 350 height 21
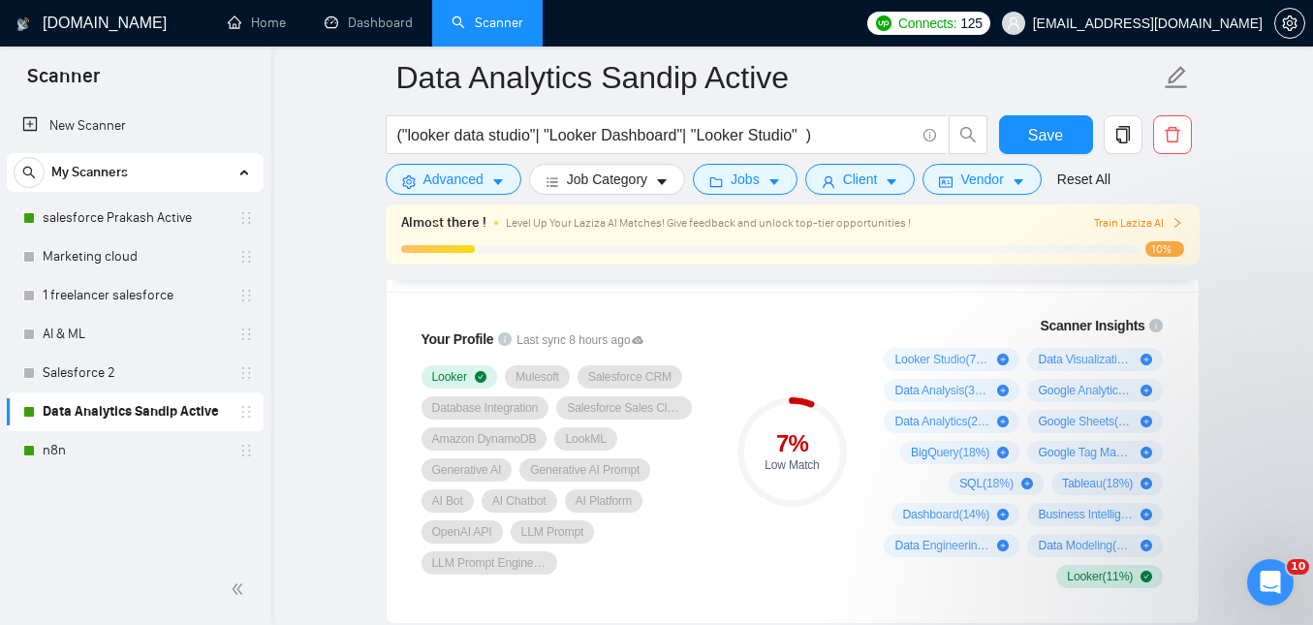
scroll to position [1307, 0]
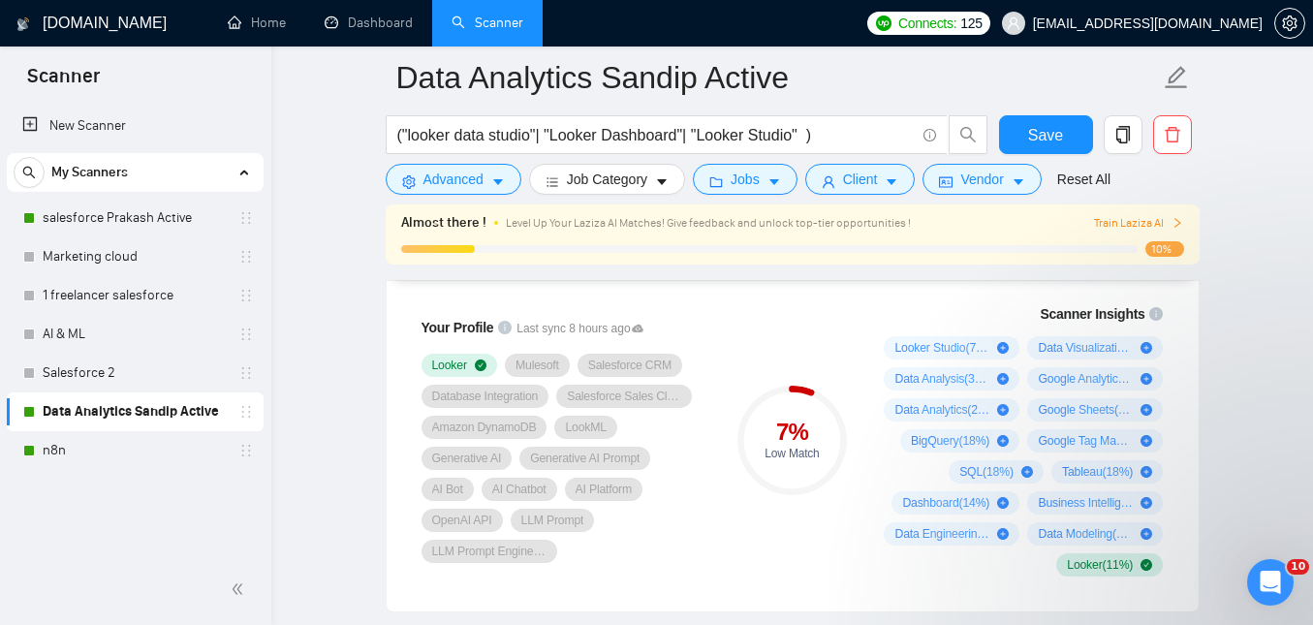
click at [597, 461] on span "Generative AI Prompt" at bounding box center [584, 457] width 109 height 15
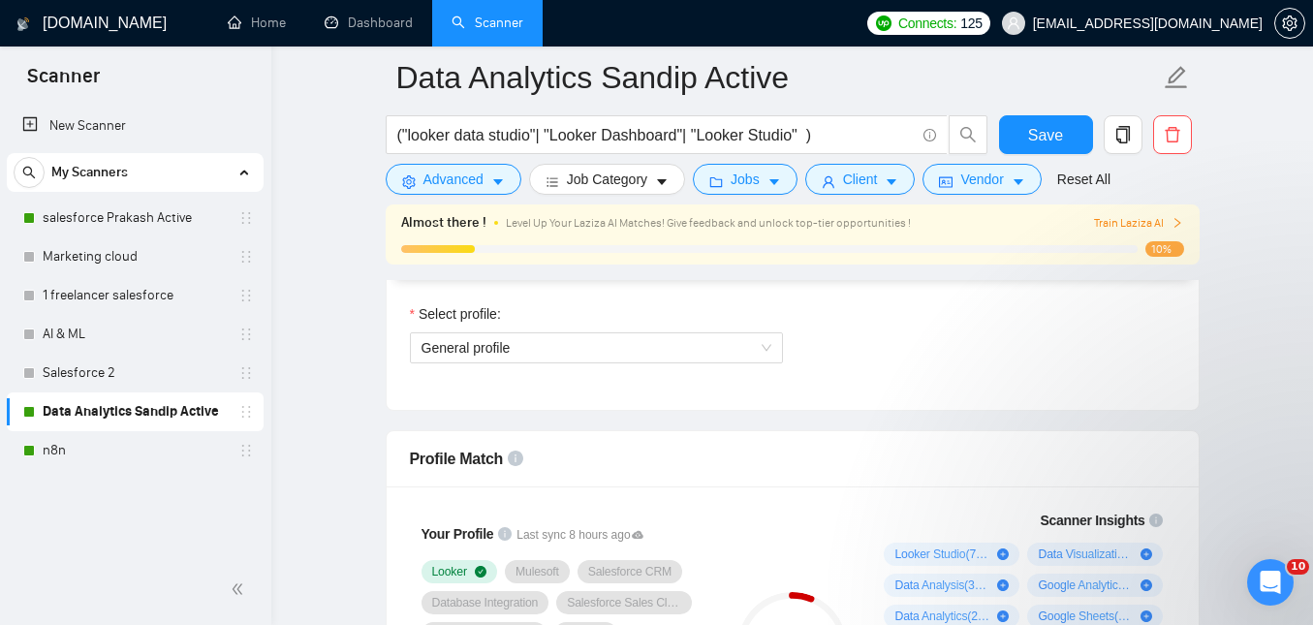
scroll to position [1104, 0]
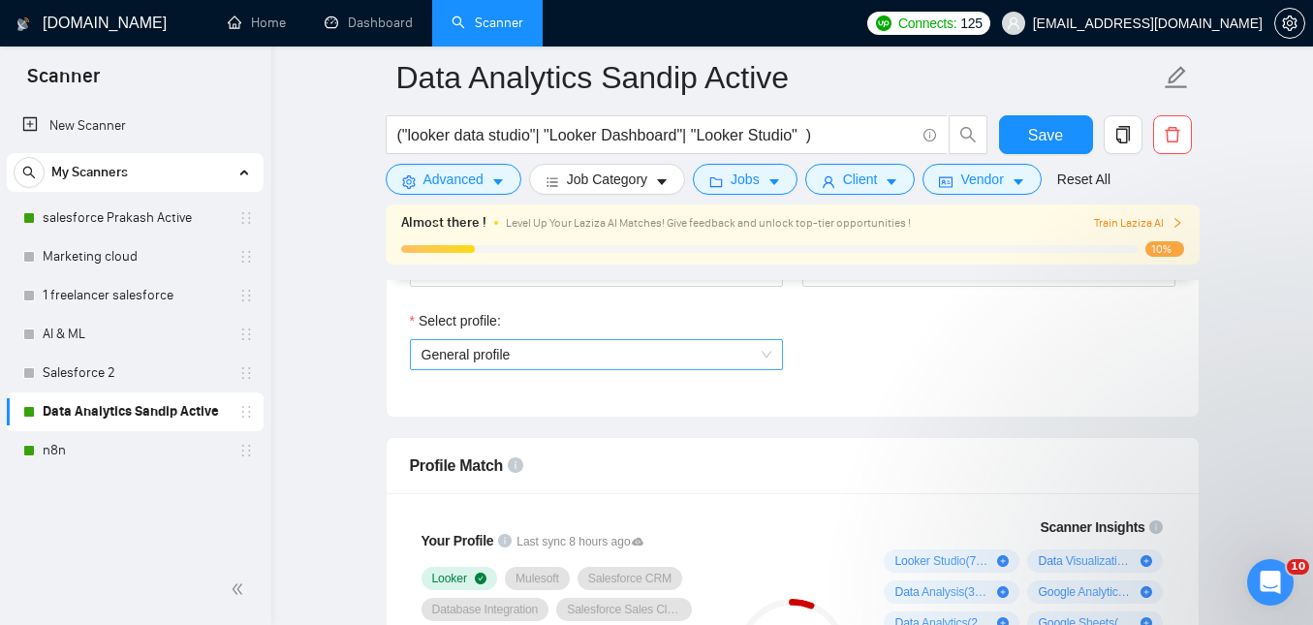
click at [512, 356] on span "General profile" at bounding box center [596, 354] width 350 height 29
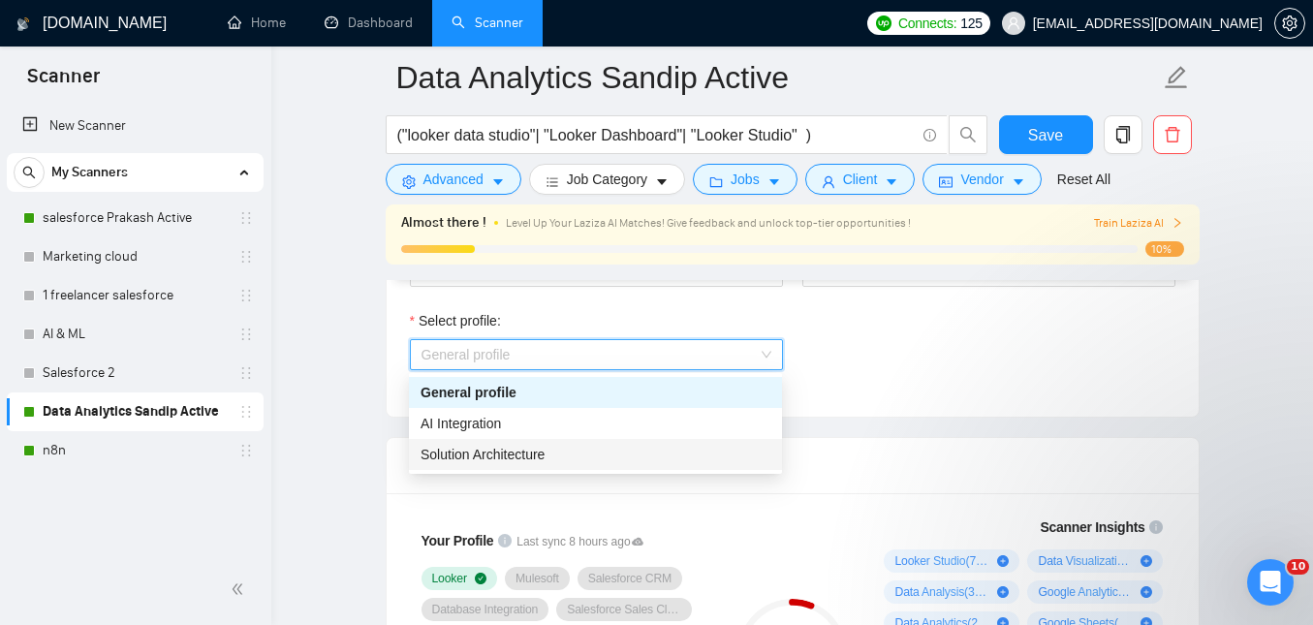
click at [522, 452] on span "Solution Architecture" at bounding box center [482, 454] width 124 height 15
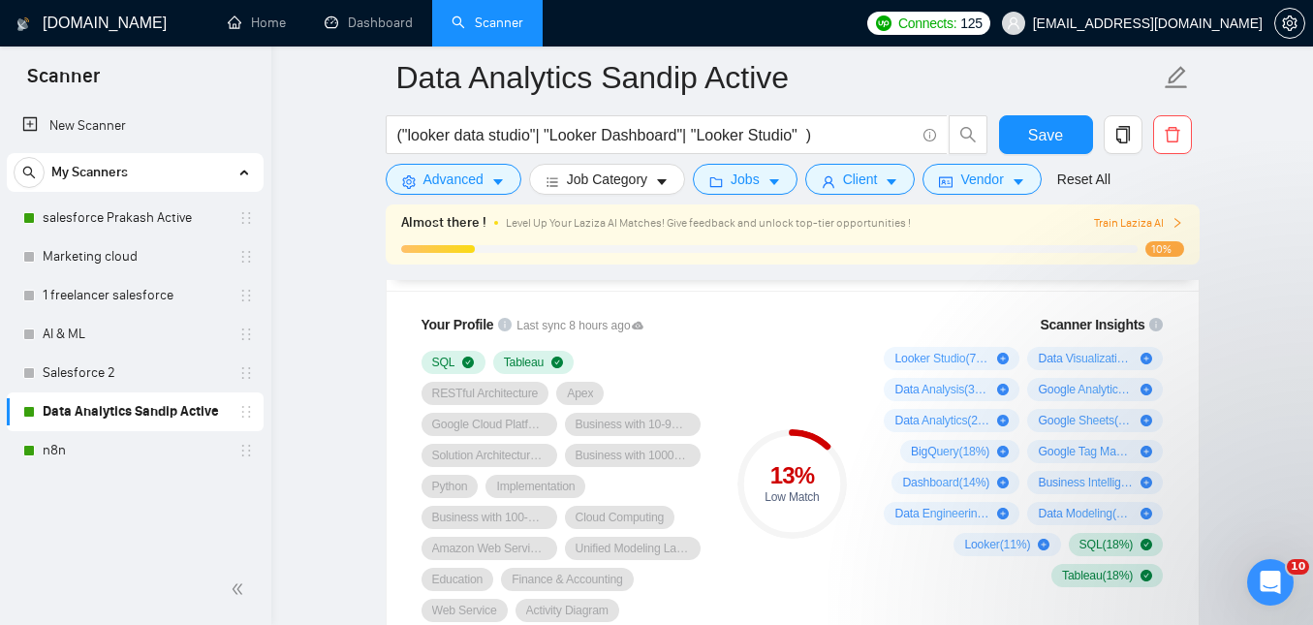
scroll to position [1309, 0]
click at [806, 591] on div "13 % Low Match" at bounding box center [792, 481] width 130 height 362
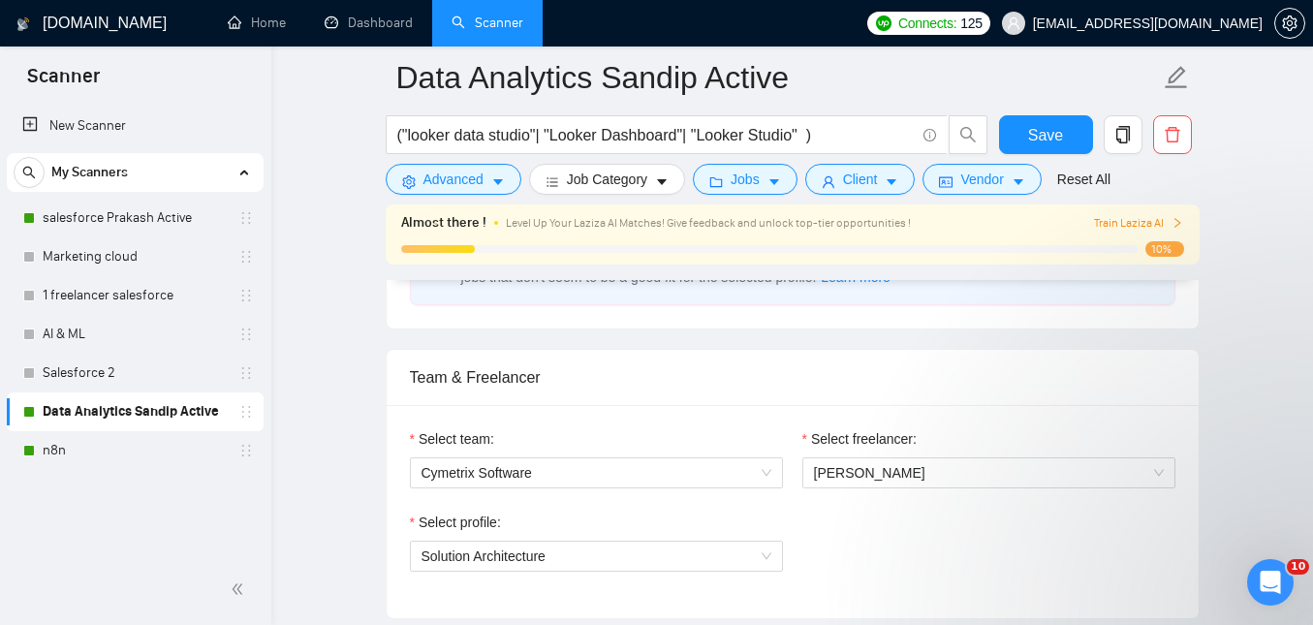
scroll to position [982, 0]
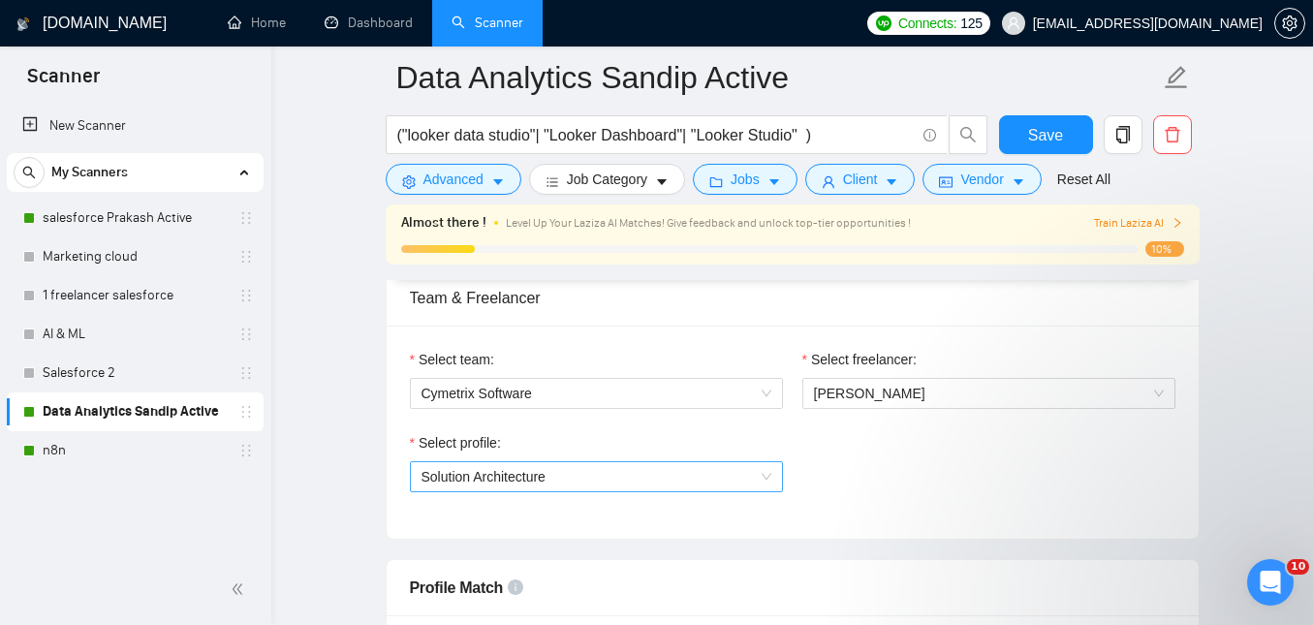
click at [666, 482] on span "Solution Architecture" at bounding box center [596, 476] width 350 height 29
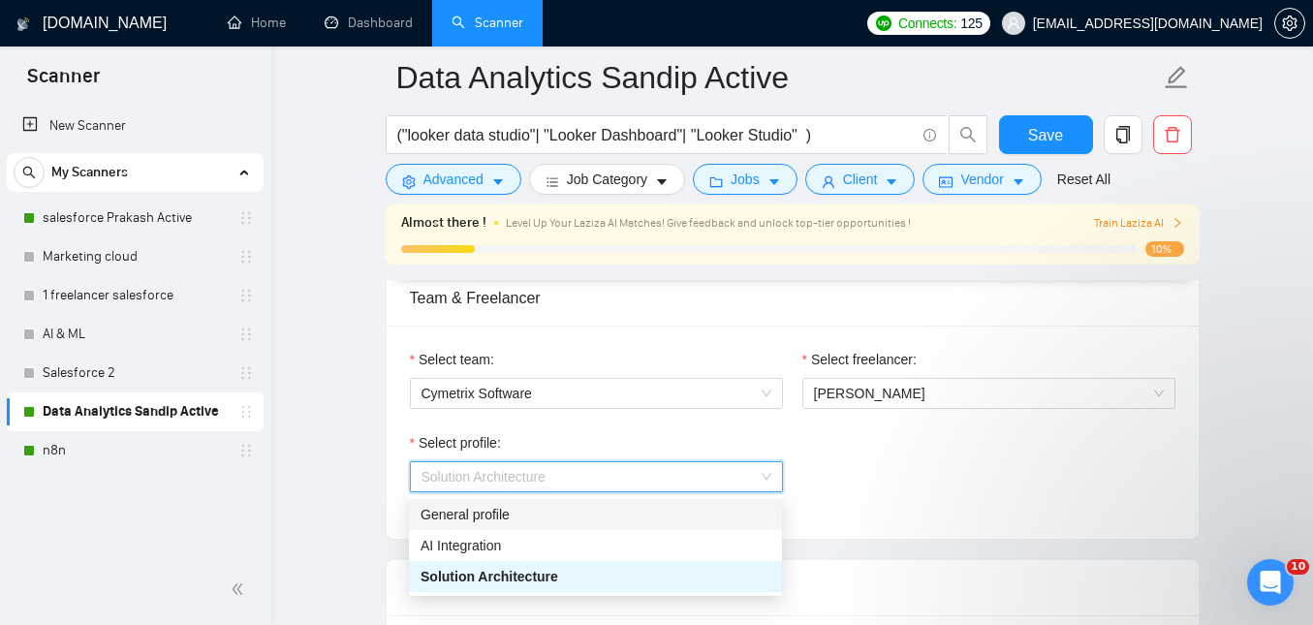
click at [881, 490] on div "Select profile: Solution Architecture" at bounding box center [792, 473] width 785 height 83
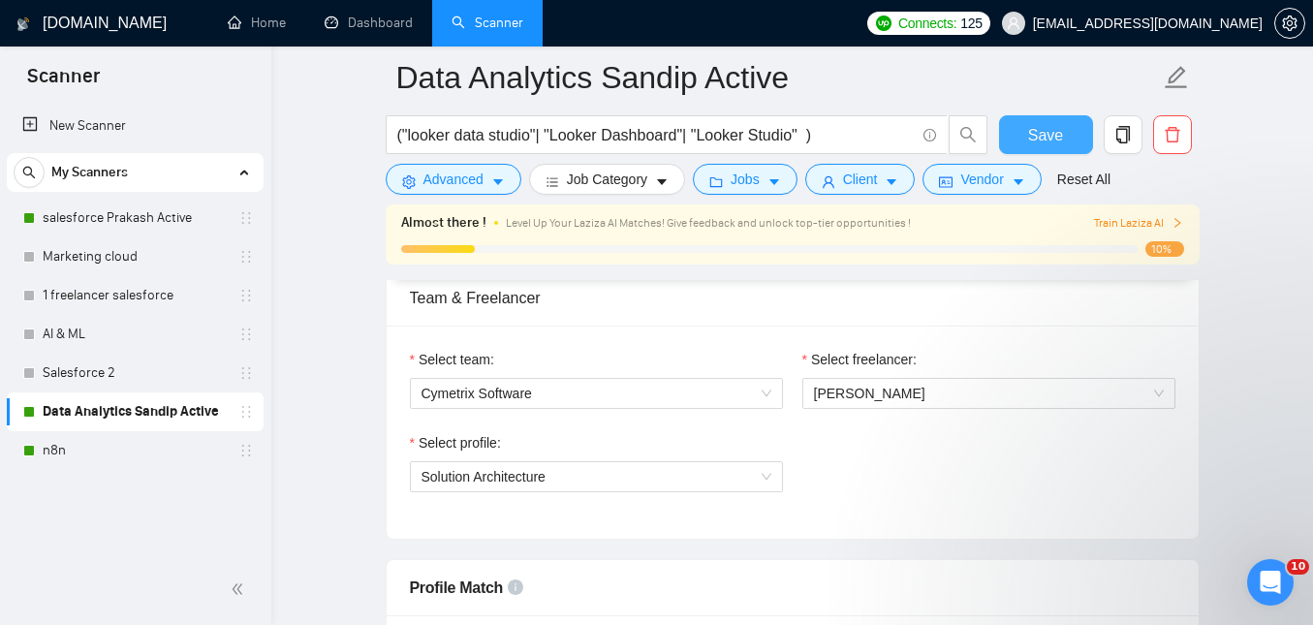
click at [1023, 153] on button "Save" at bounding box center [1046, 134] width 94 height 39
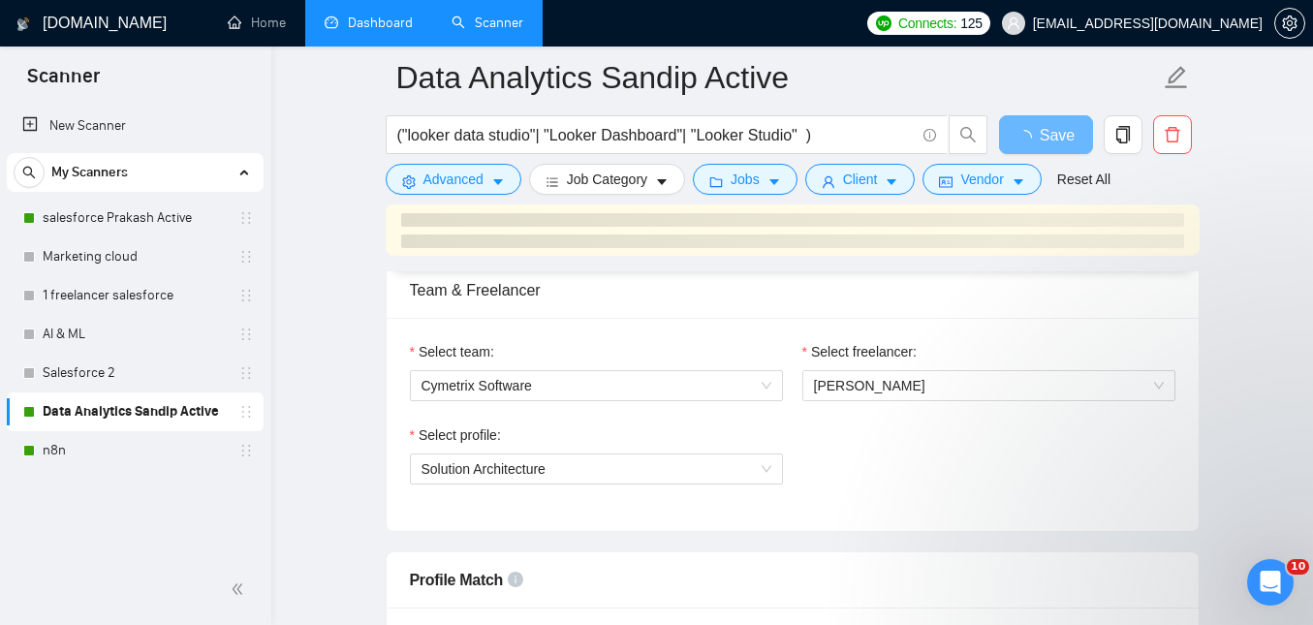
click at [366, 28] on link "Dashboard" at bounding box center [369, 23] width 88 height 16
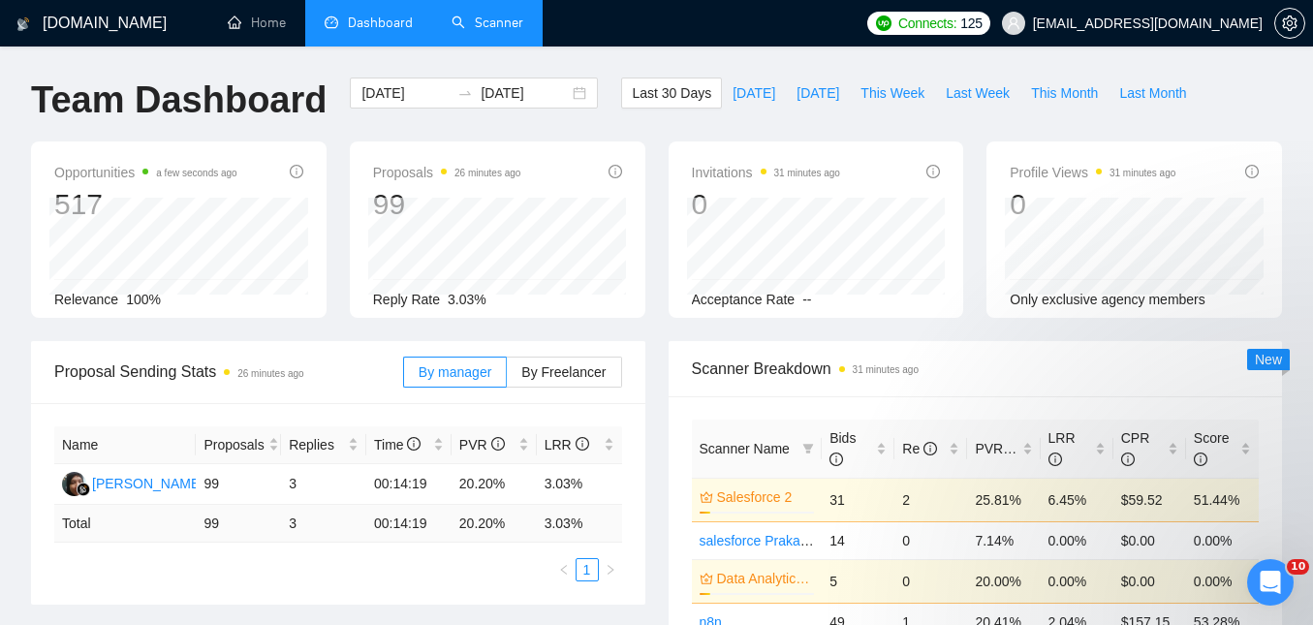
click at [482, 28] on link "Scanner" at bounding box center [487, 23] width 72 height 16
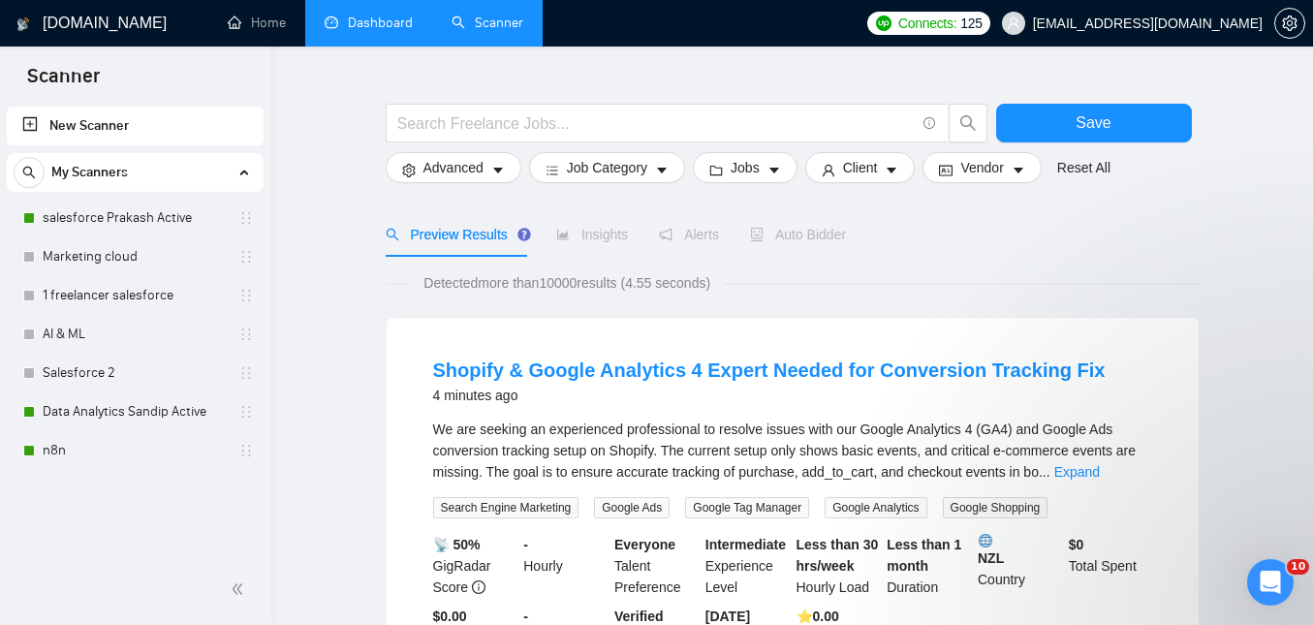
scroll to position [30, 0]
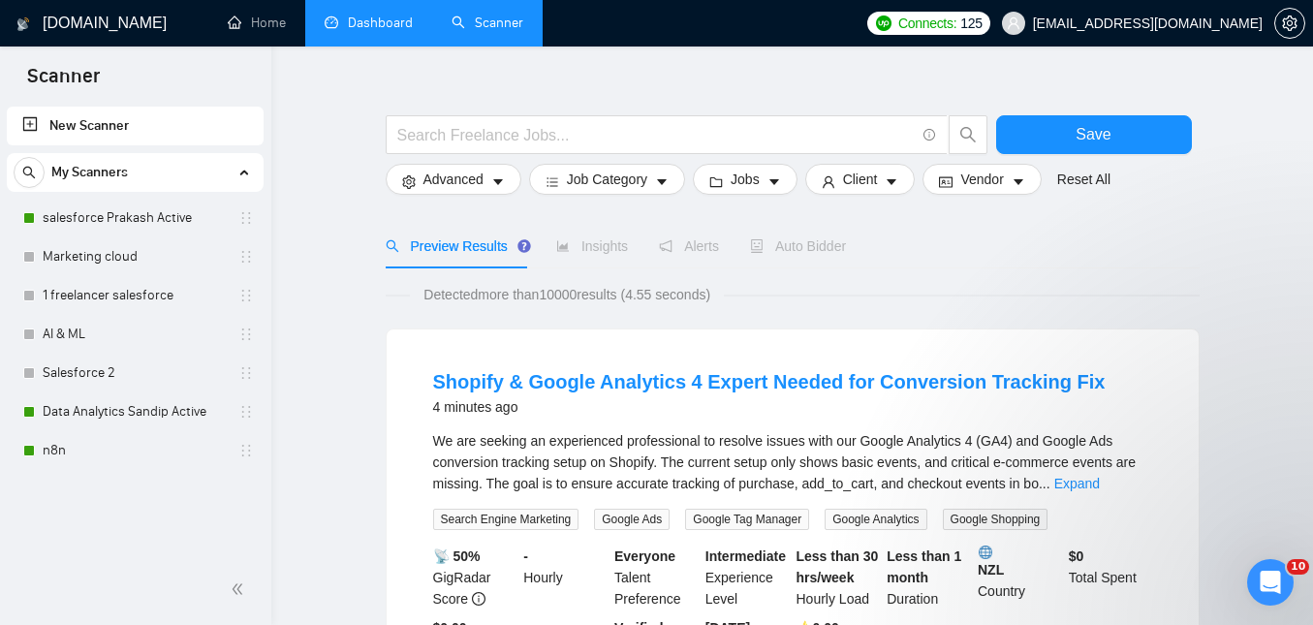
click at [982, 299] on div "Detected more than 10000 results (4.55 seconds)" at bounding box center [793, 294] width 814 height 21
click at [172, 223] on link "salesforce Prakash Active" at bounding box center [135, 218] width 184 height 39
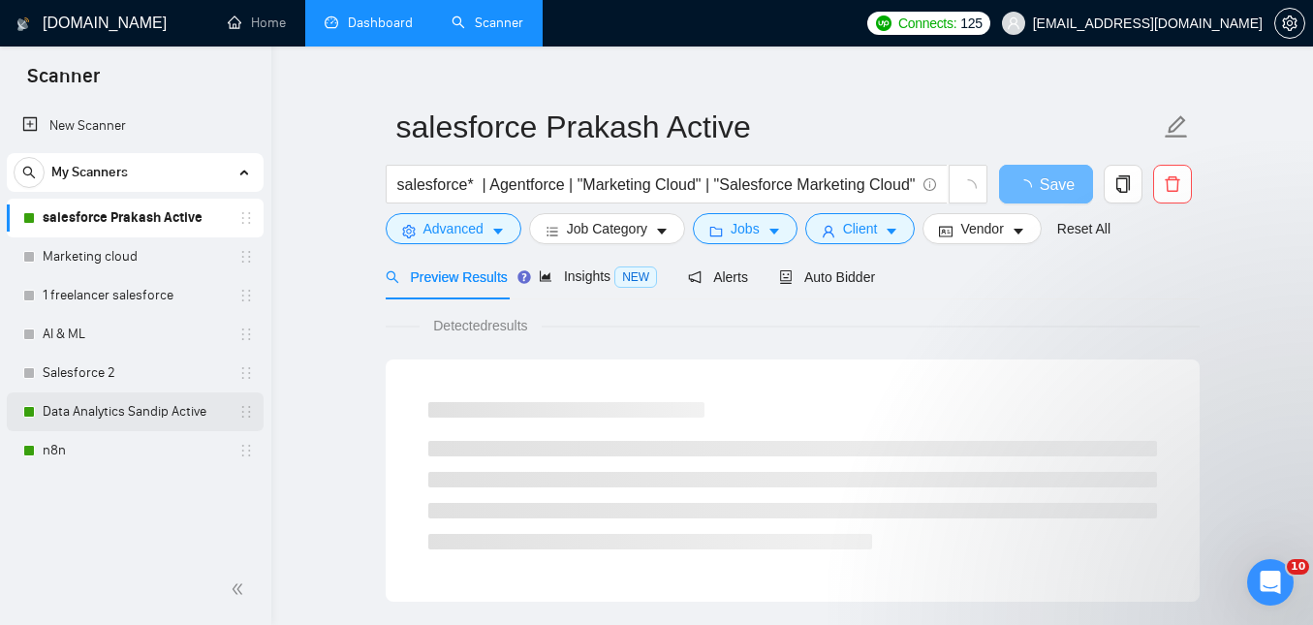
click at [159, 404] on link "Data Analytics Sandip Active" at bounding box center [135, 411] width 184 height 39
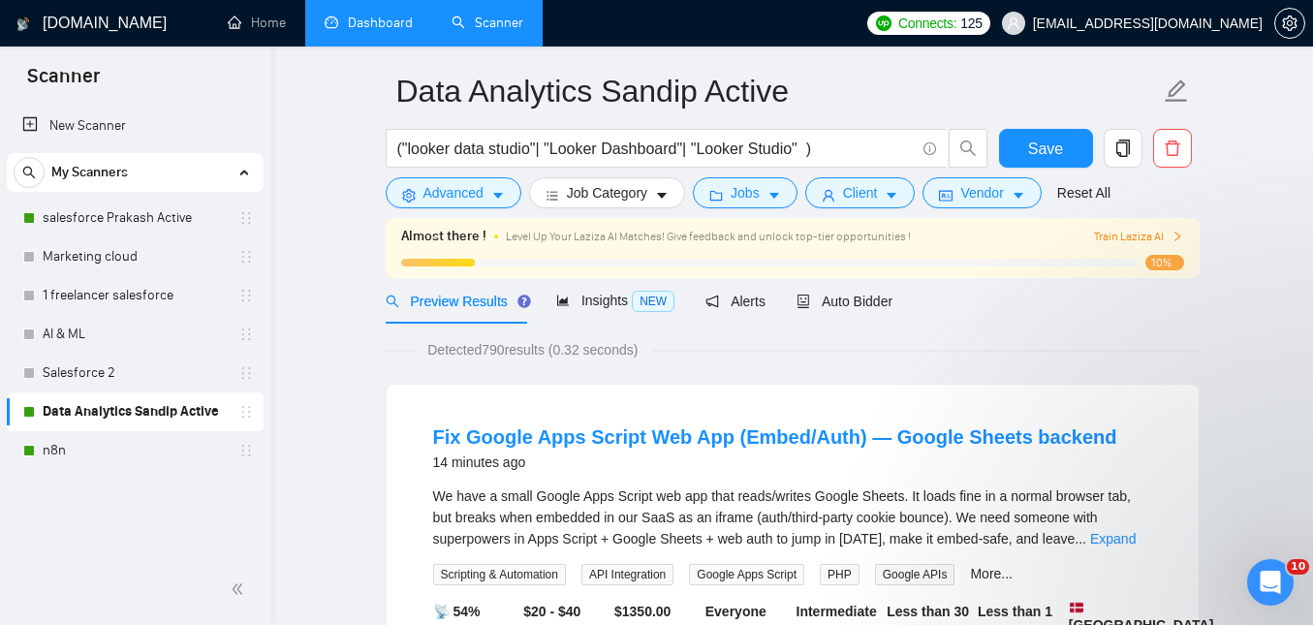
scroll to position [69, 0]
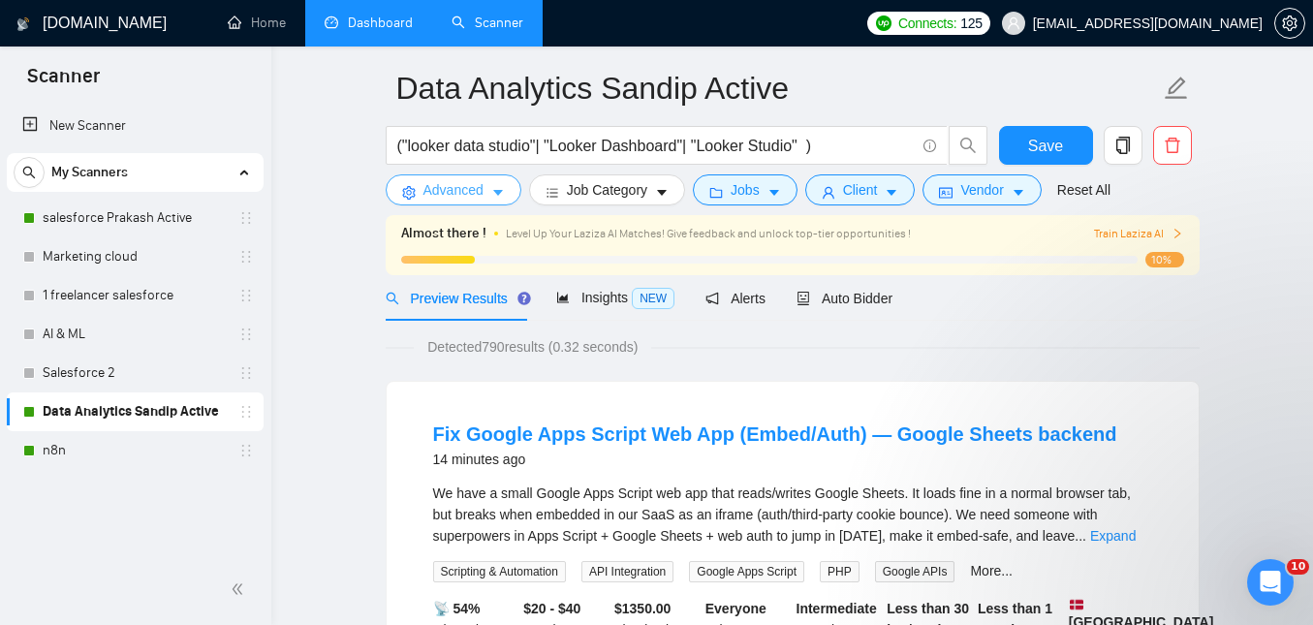
click at [500, 200] on icon "caret-down" at bounding box center [498, 193] width 14 height 14
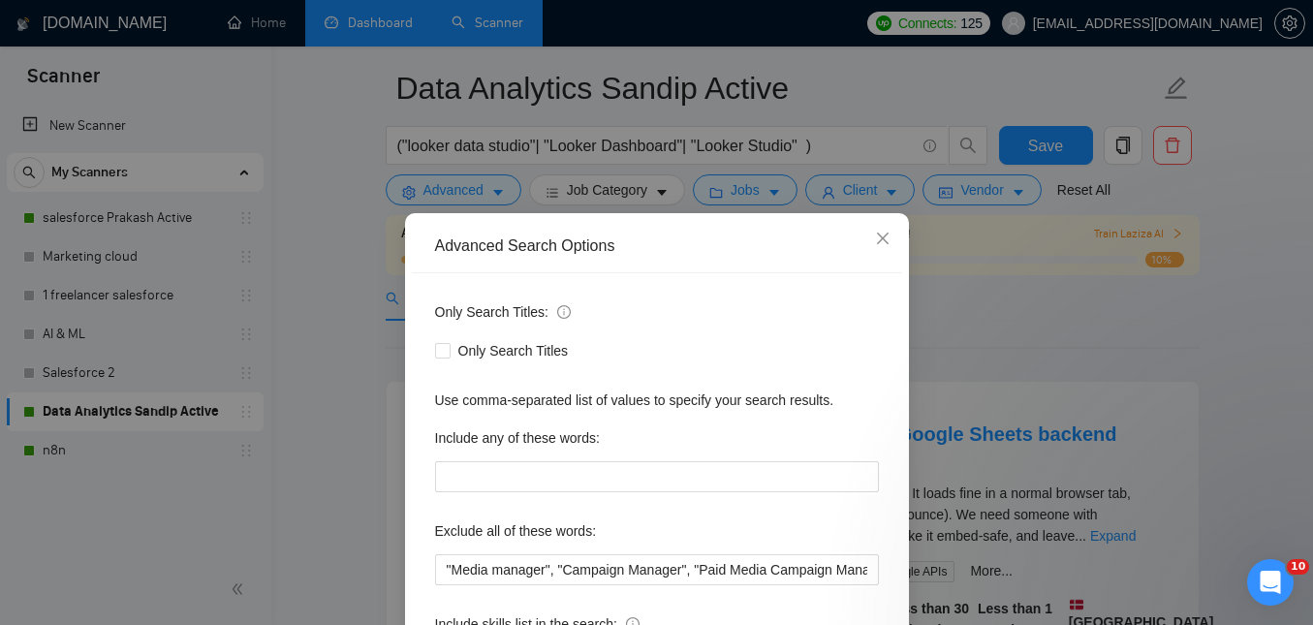
scroll to position [72, 0]
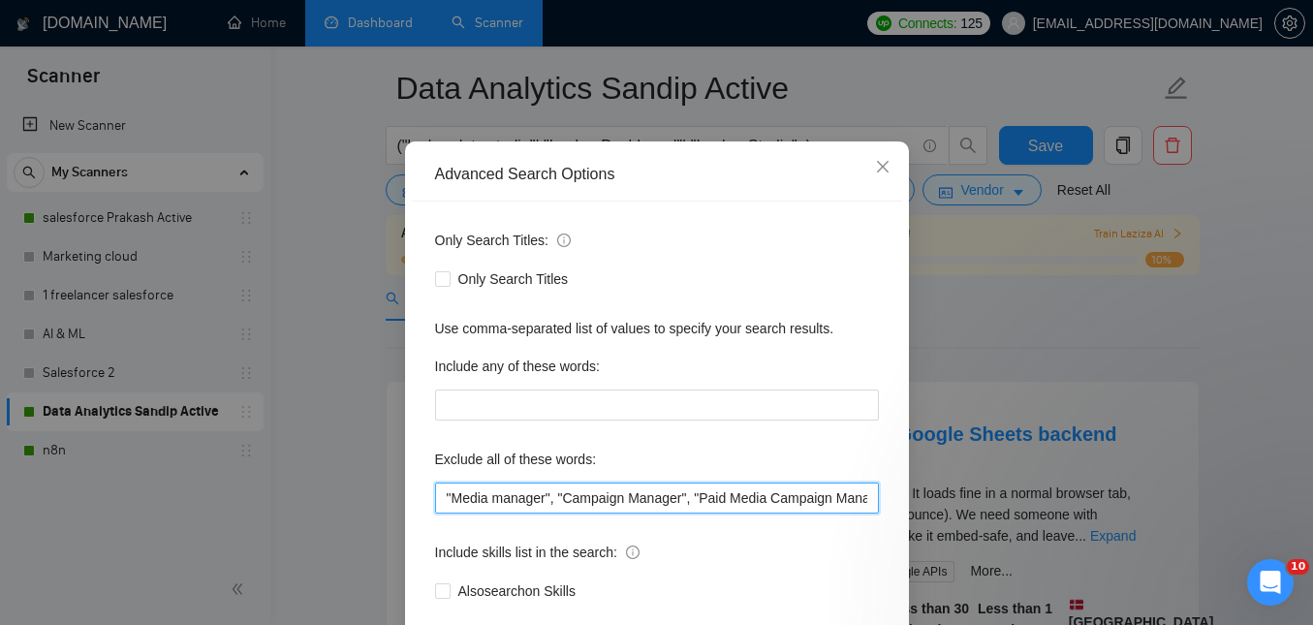
click at [609, 489] on input ""Media manager", "Campaign Manager", "Paid Media Campaign Manager", "Virtual As…" at bounding box center [657, 497] width 444 height 31
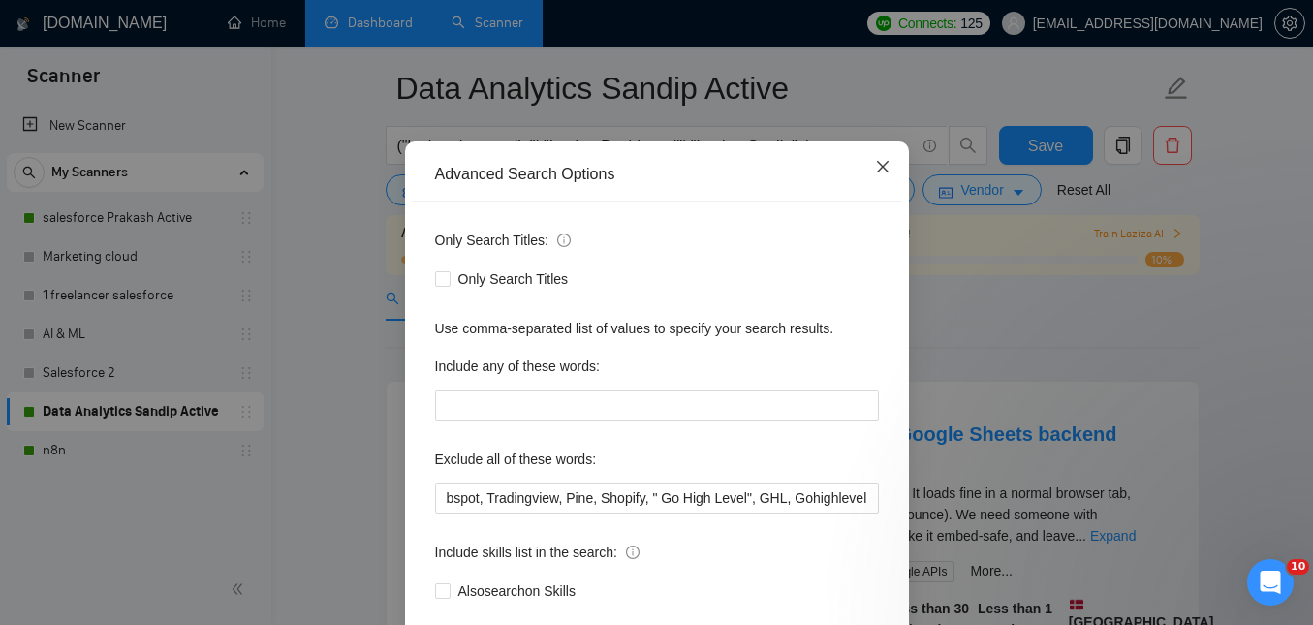
click at [879, 174] on icon "close" at bounding box center [882, 166] width 15 height 15
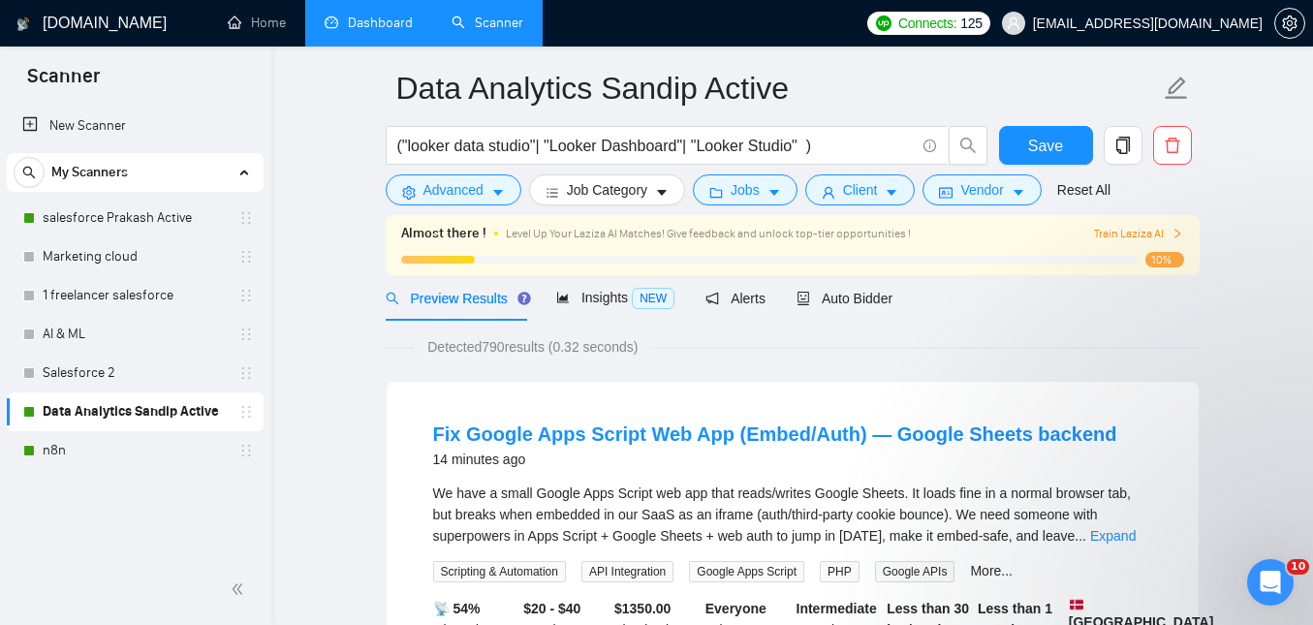
click at [1130, 355] on div "Detected 790 results (0.32 seconds)" at bounding box center [793, 346] width 814 height 21
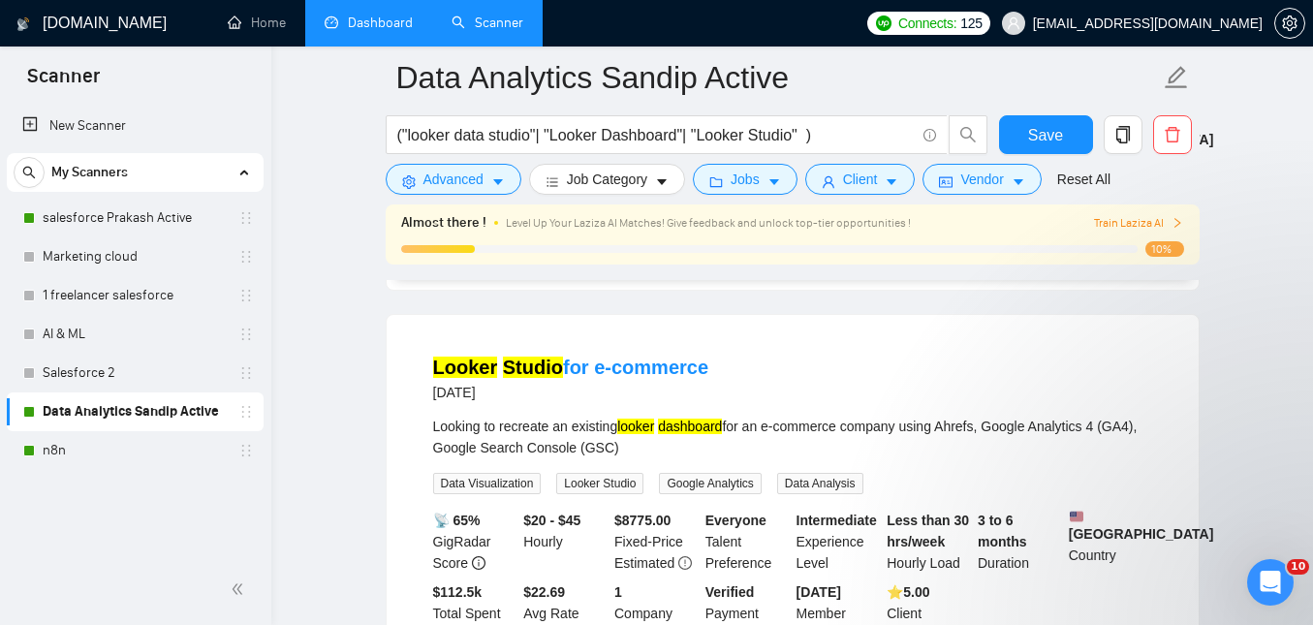
scroll to position [4202, 0]
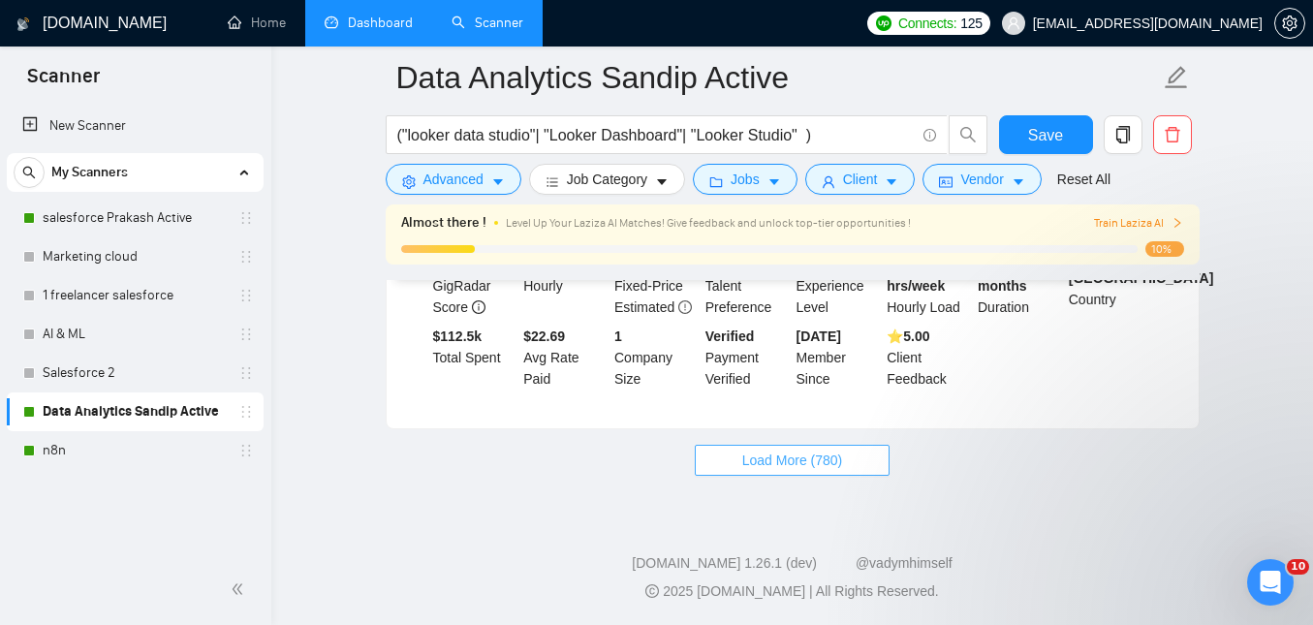
click at [742, 461] on span "Load More (780)" at bounding box center [792, 459] width 101 height 21
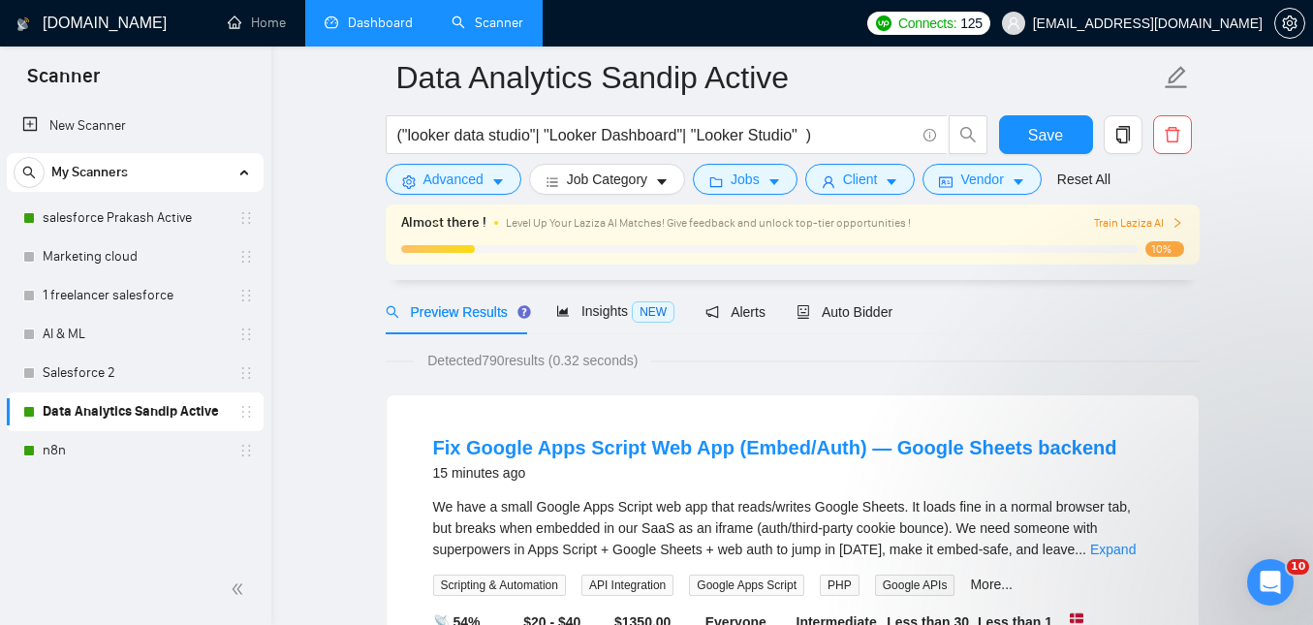
scroll to position [0, 0]
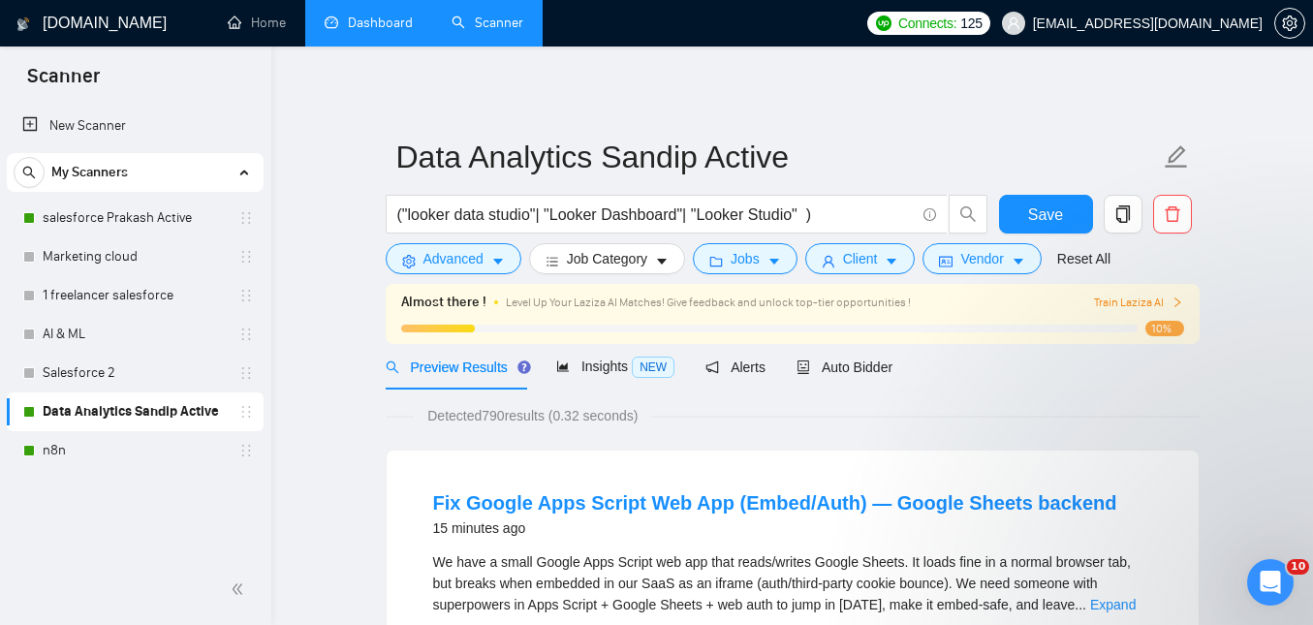
click at [773, 424] on div "Detected 790 results (0.32 seconds)" at bounding box center [793, 415] width 814 height 21
click at [854, 211] on input "("looker data studio"| "Looker Dashboard"| "Looker Studio" )" at bounding box center [655, 213] width 517 height 24
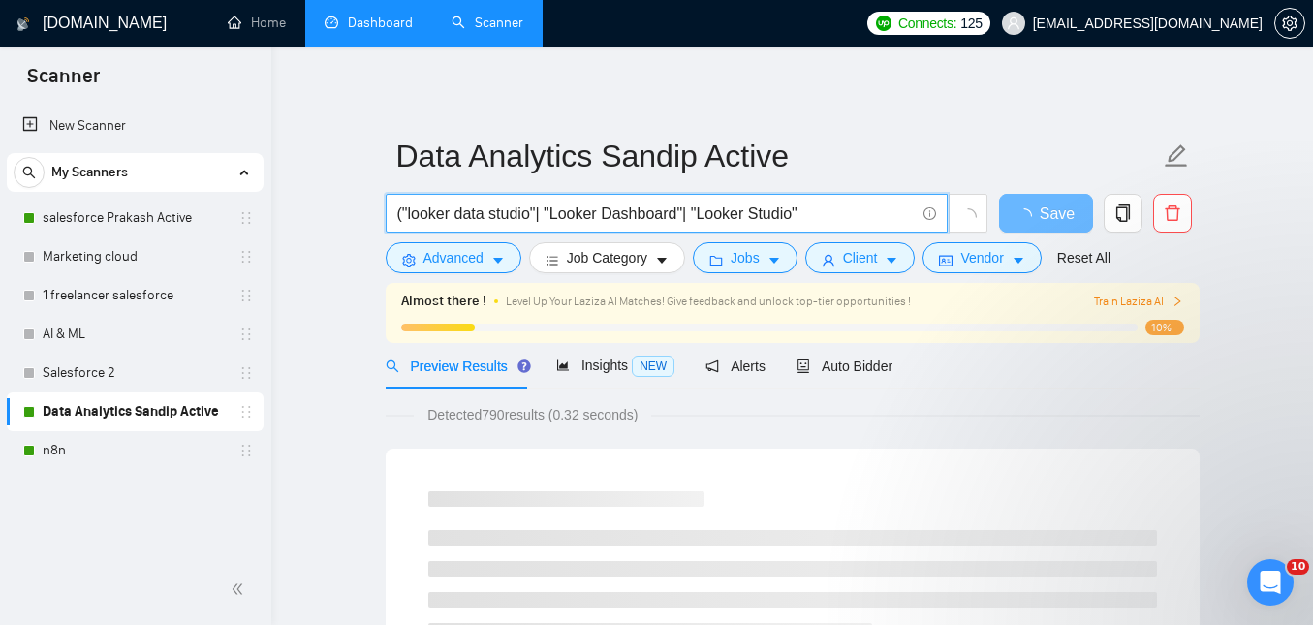
click at [403, 218] on input "("looker data studio"| "Looker Dashboard"| "Looker Studio"" at bounding box center [655, 213] width 517 height 24
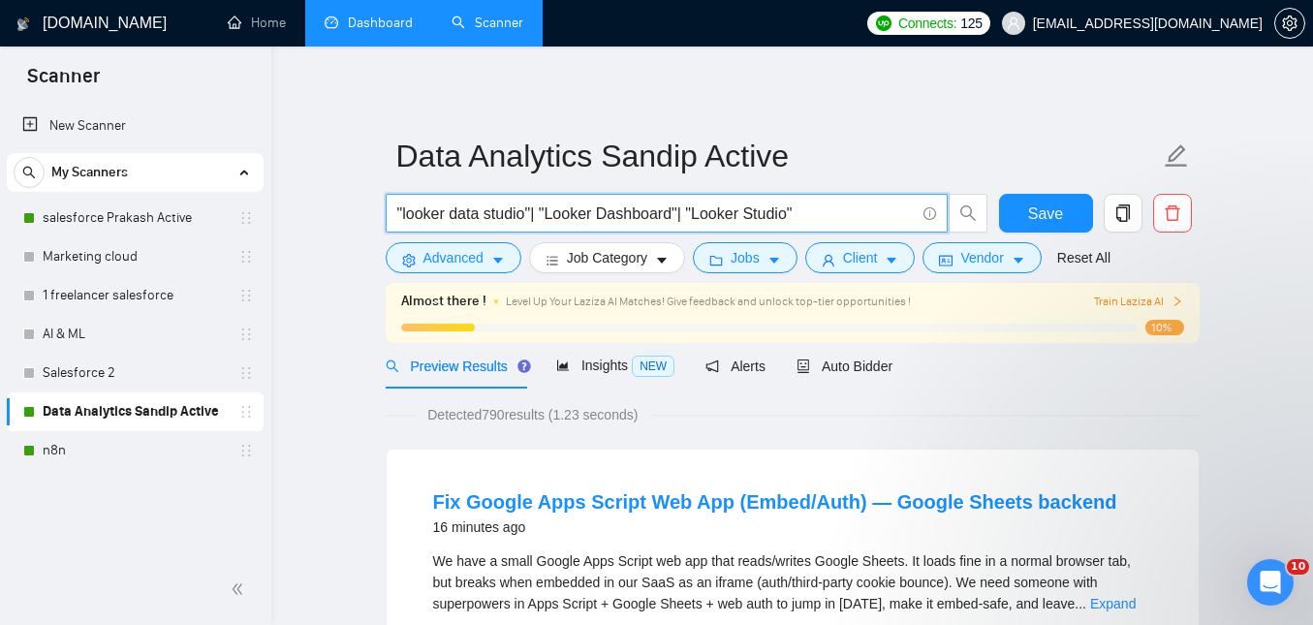
type input ""looker data studio"| "Looker Dashboard"| "Looker Studio""
click at [705, 558] on div "We have a small Google Apps Script web app that reads/writes Google Sheets. It …" at bounding box center [792, 582] width 719 height 64
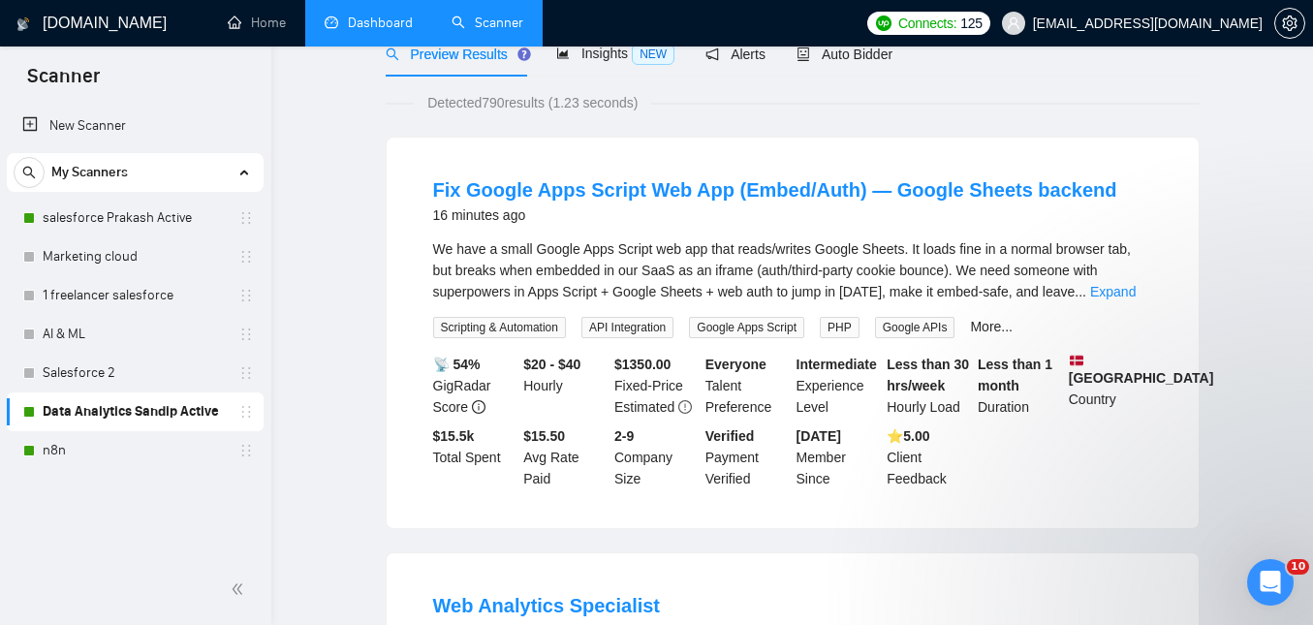
scroll to position [0, 0]
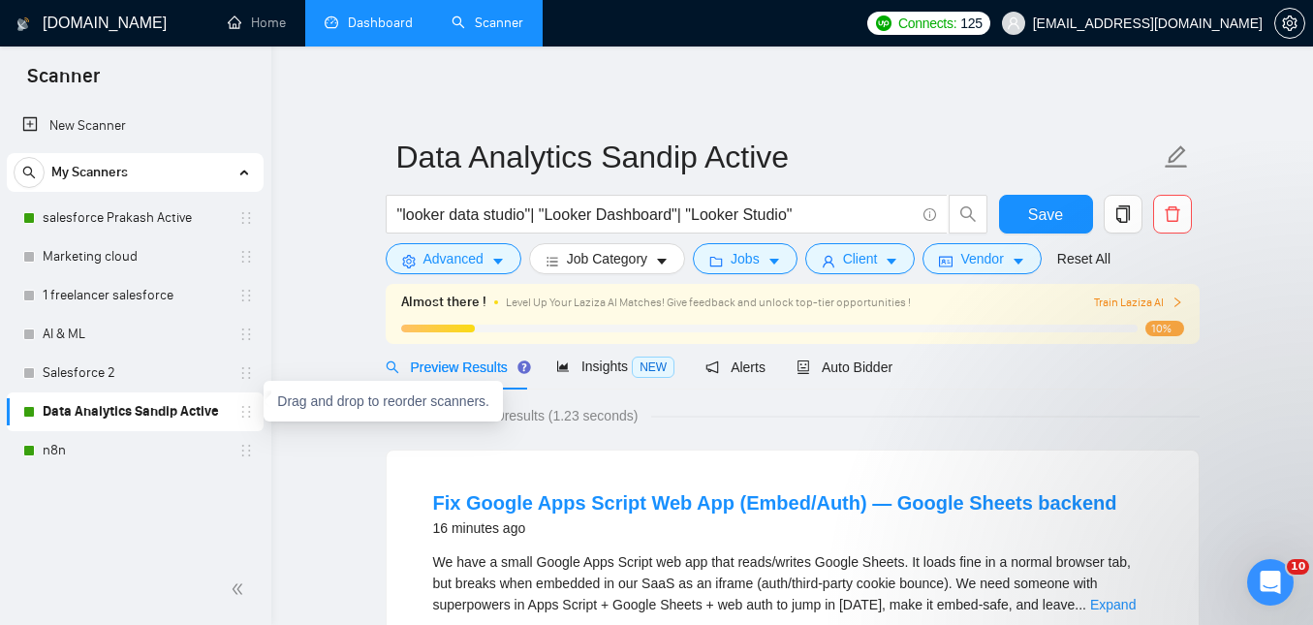
click at [251, 410] on icon "holder" at bounding box center [245, 411] width 15 height 15
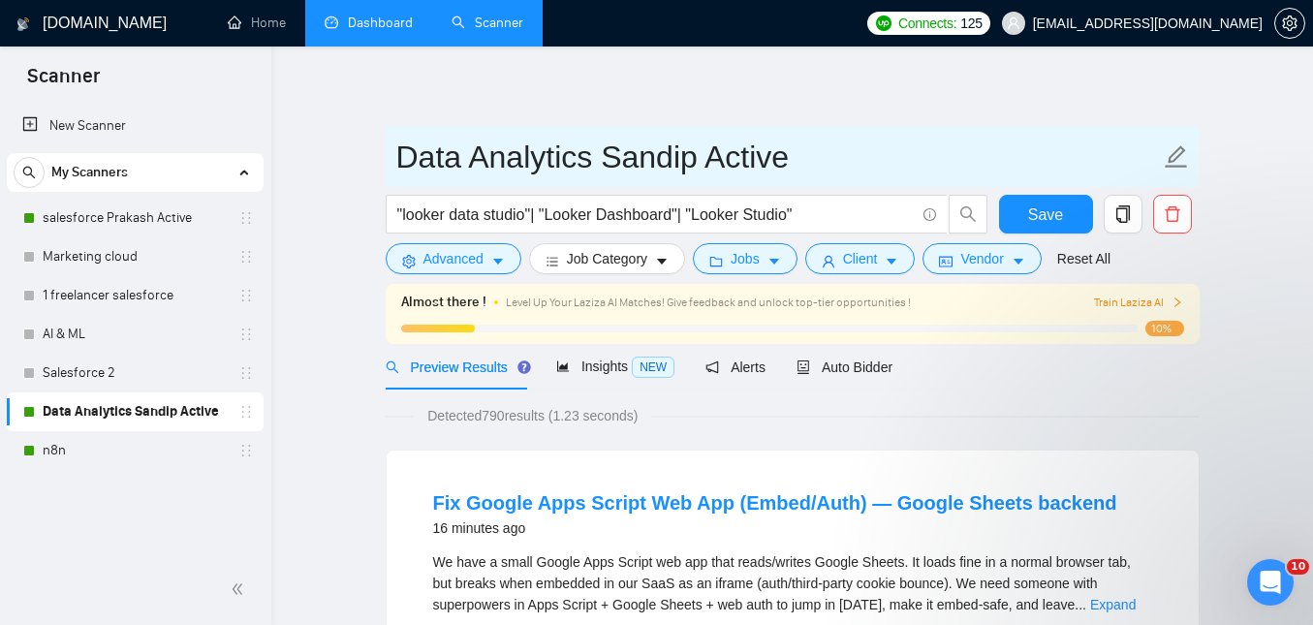
click at [1185, 153] on icon "edit" at bounding box center [1175, 156] width 25 height 25
click at [1174, 155] on icon "edit" at bounding box center [1175, 156] width 25 height 25
click at [614, 167] on input "Data Analytics Sandip Active" at bounding box center [777, 157] width 763 height 48
drag, startPoint x: 590, startPoint y: 159, endPoint x: 390, endPoint y: 161, distance: 199.6
click at [390, 161] on span "Data Analytics Sandip Active" at bounding box center [793, 156] width 814 height 61
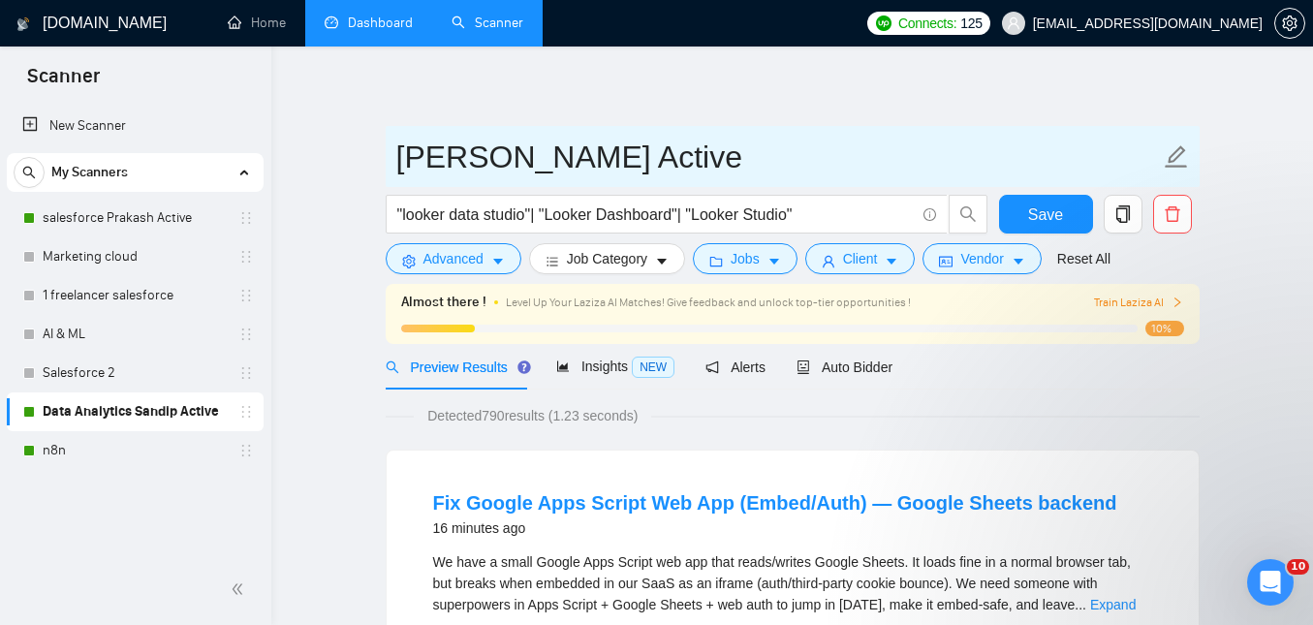
type input "[PERSON_NAME] Active"
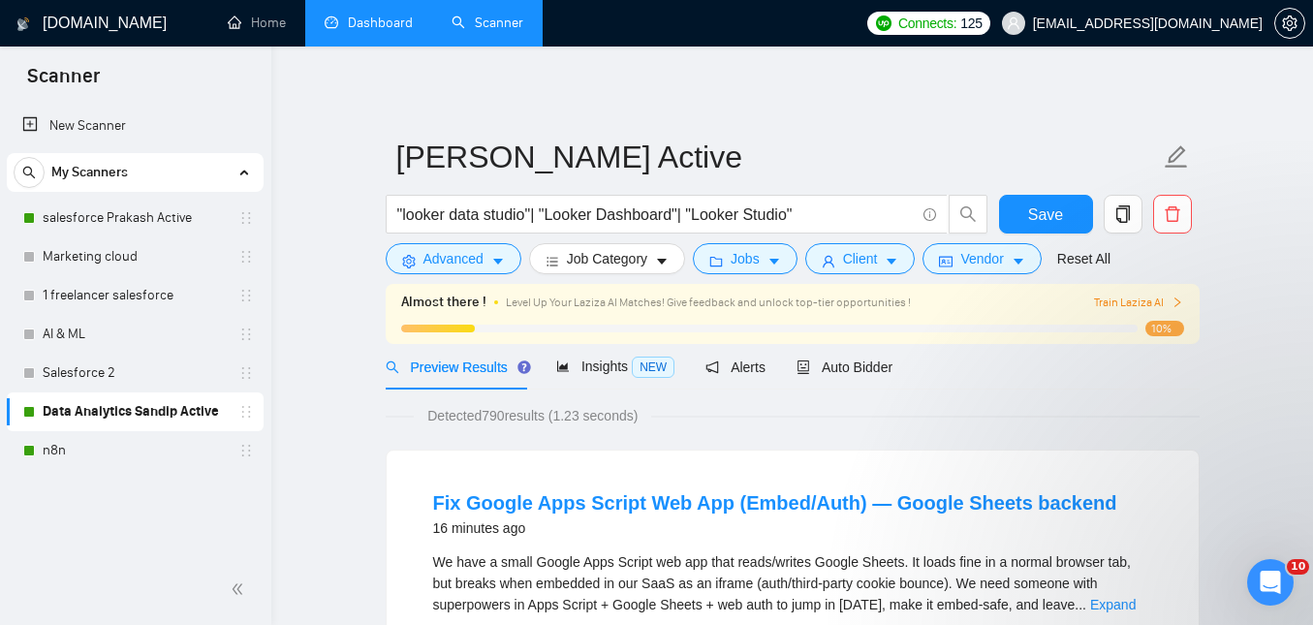
click at [1066, 196] on button "Save" at bounding box center [1046, 214] width 94 height 39
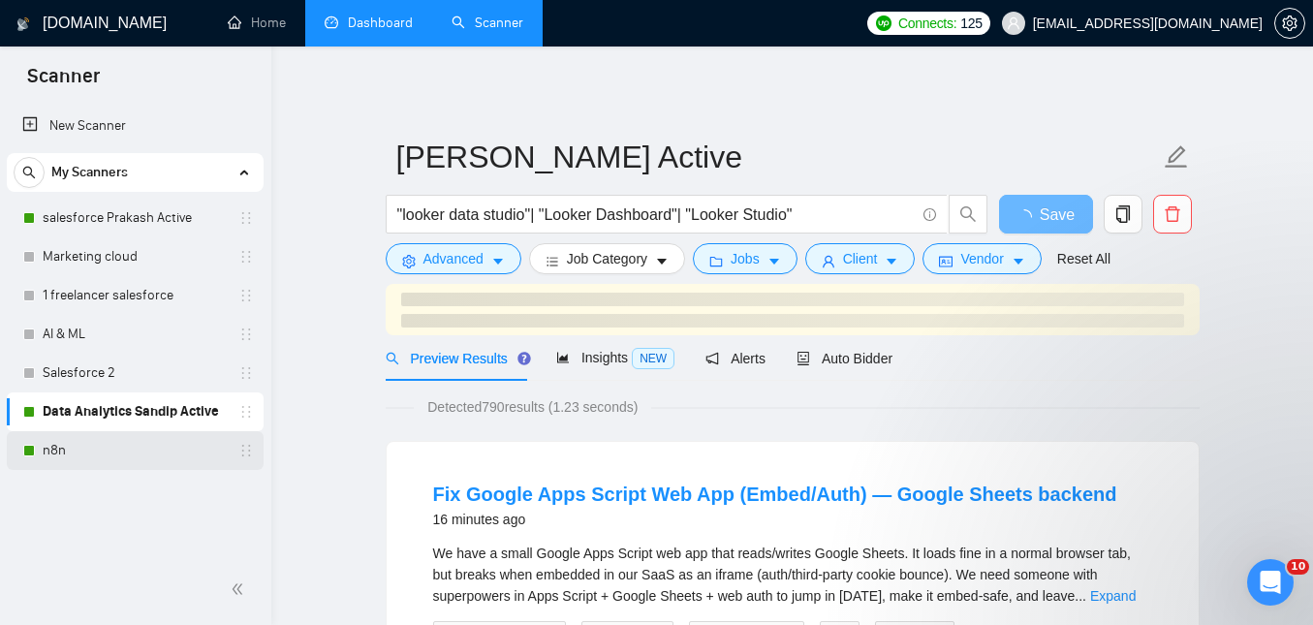
click at [185, 441] on link "n8n" at bounding box center [135, 450] width 184 height 39
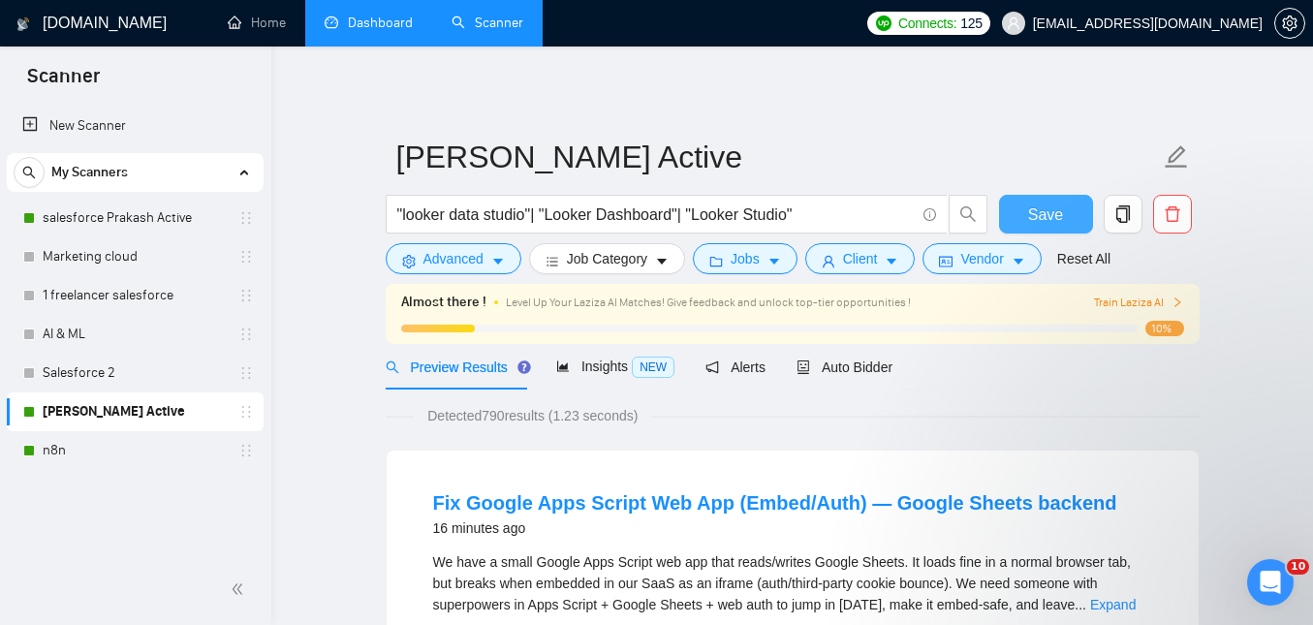
click at [1049, 212] on span "Save" at bounding box center [1045, 214] width 35 height 24
click at [148, 471] on div "New Scanner My Scanners salesforce Prakash Active Marketing cloud 1 freelancer …" at bounding box center [135, 328] width 271 height 451
click at [138, 459] on link "n8n" at bounding box center [135, 450] width 184 height 39
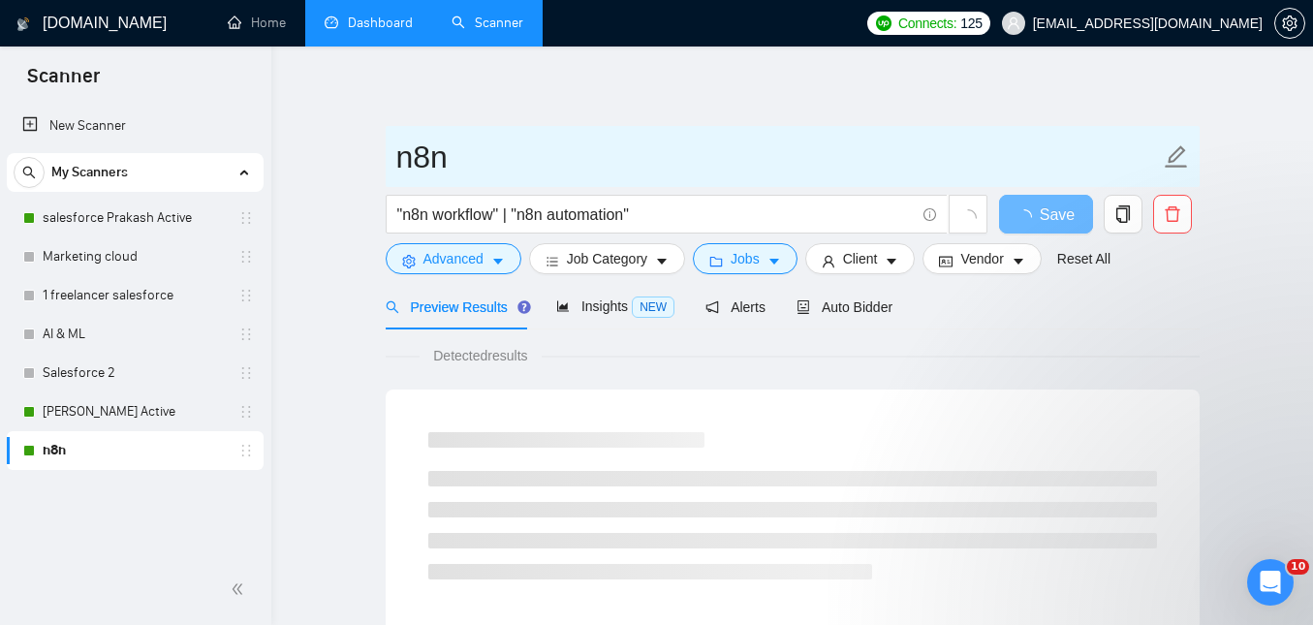
click at [558, 147] on input "n8n" at bounding box center [777, 157] width 763 height 48
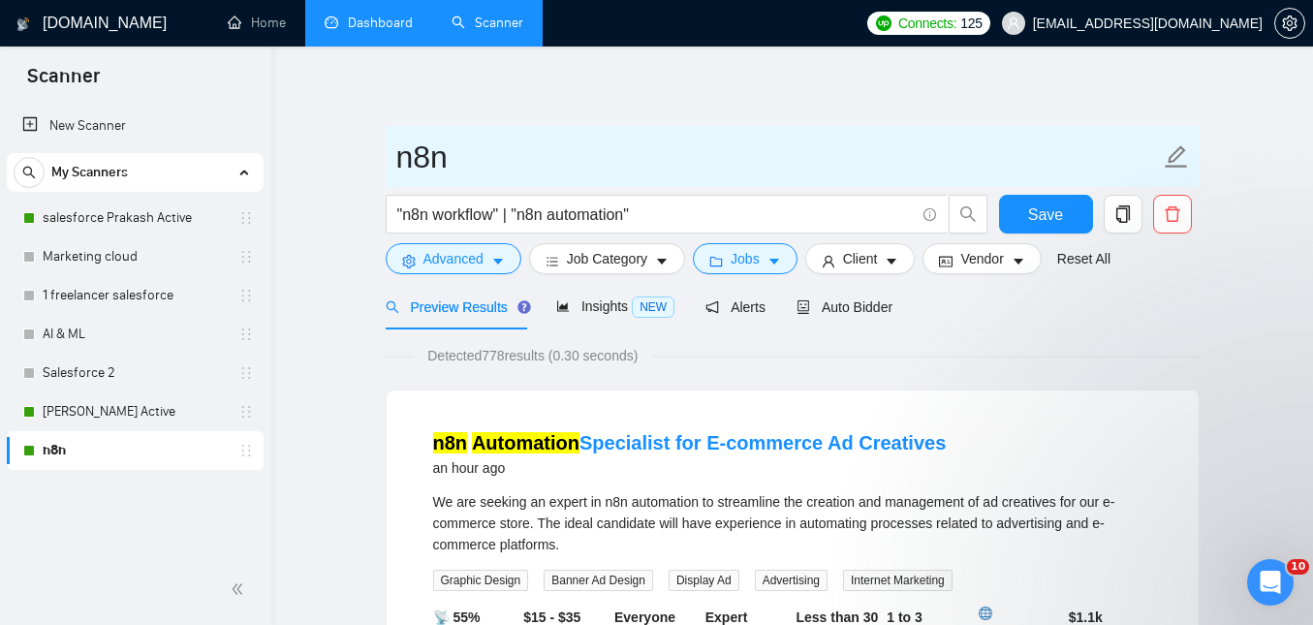
click at [1183, 166] on icon "edit" at bounding box center [1175, 156] width 22 height 22
click at [1183, 164] on icon "edit" at bounding box center [1175, 156] width 25 height 25
click at [733, 162] on input "n8n" at bounding box center [777, 157] width 763 height 48
type input "n8n Sandip"
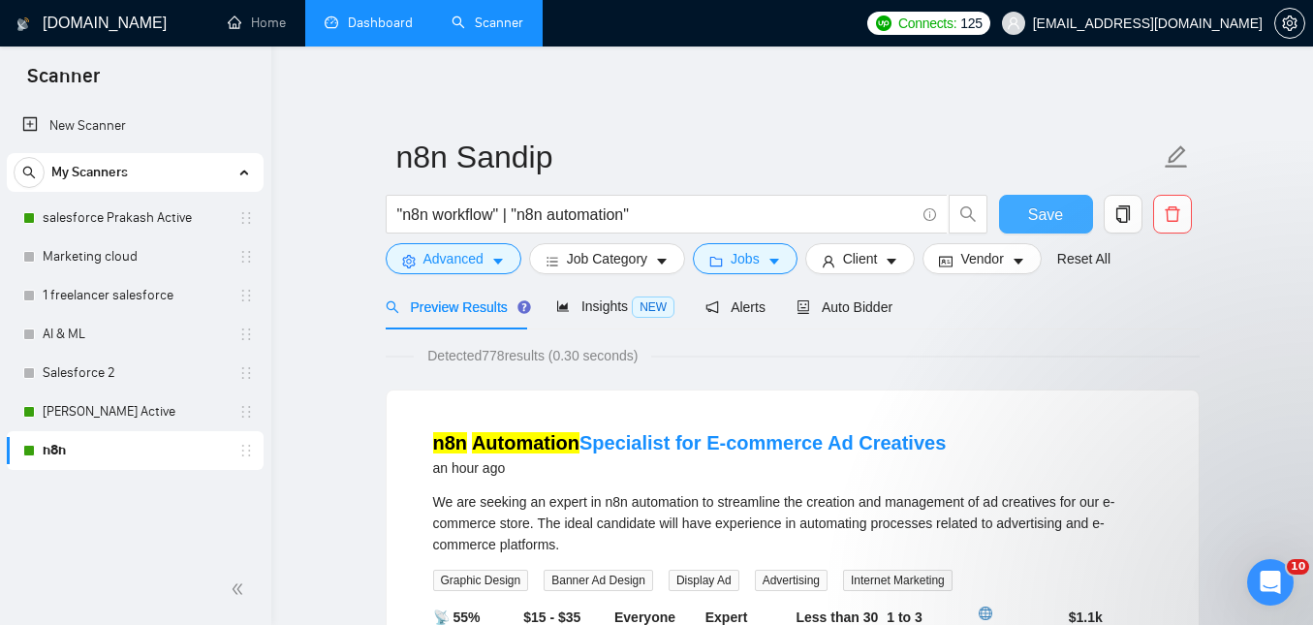
click at [1023, 219] on button "Save" at bounding box center [1046, 214] width 94 height 39
click at [104, 338] on link "AI & ML" at bounding box center [135, 334] width 184 height 39
click at [100, 344] on link "AI & ML" at bounding box center [135, 334] width 184 height 39
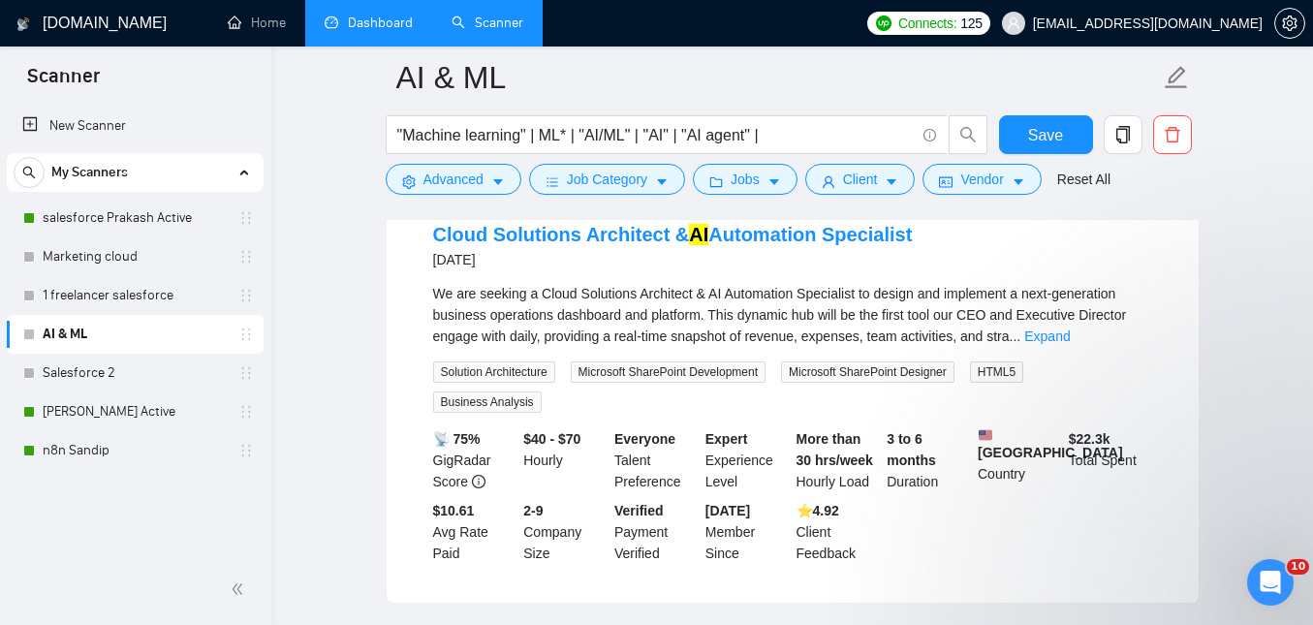
scroll to position [1047, 0]
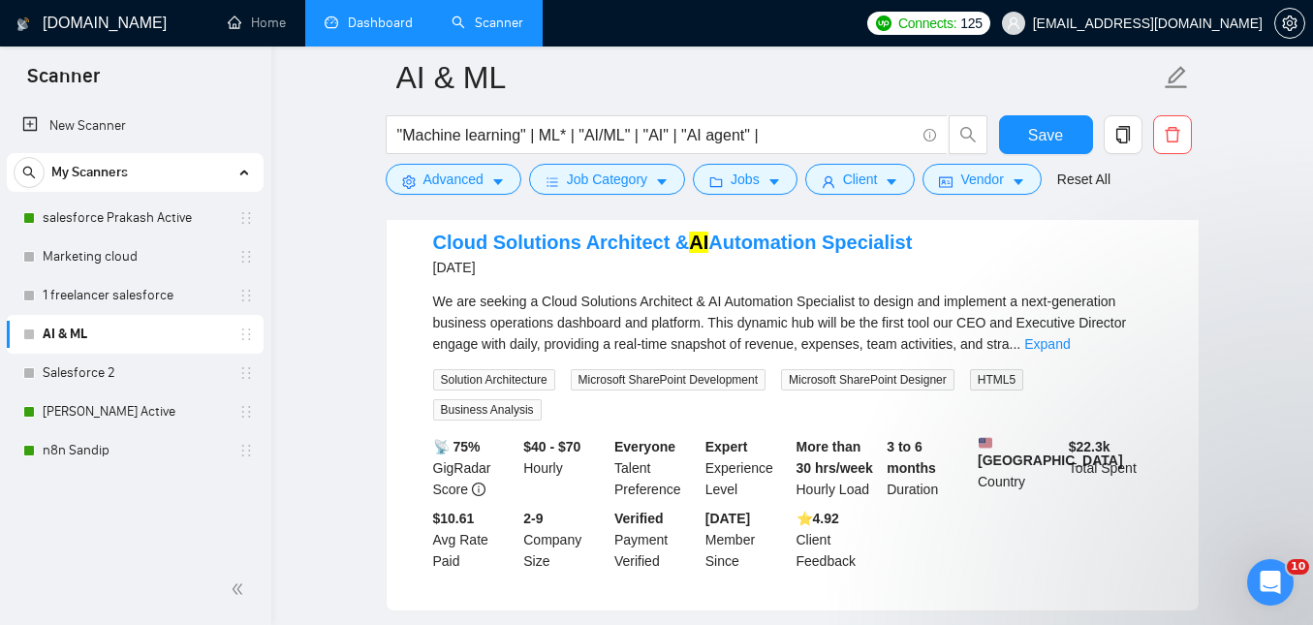
click at [577, 335] on span "We are seeking a Cloud Solutions Architect & AI Automation Specialist to design…" at bounding box center [780, 323] width 694 height 58
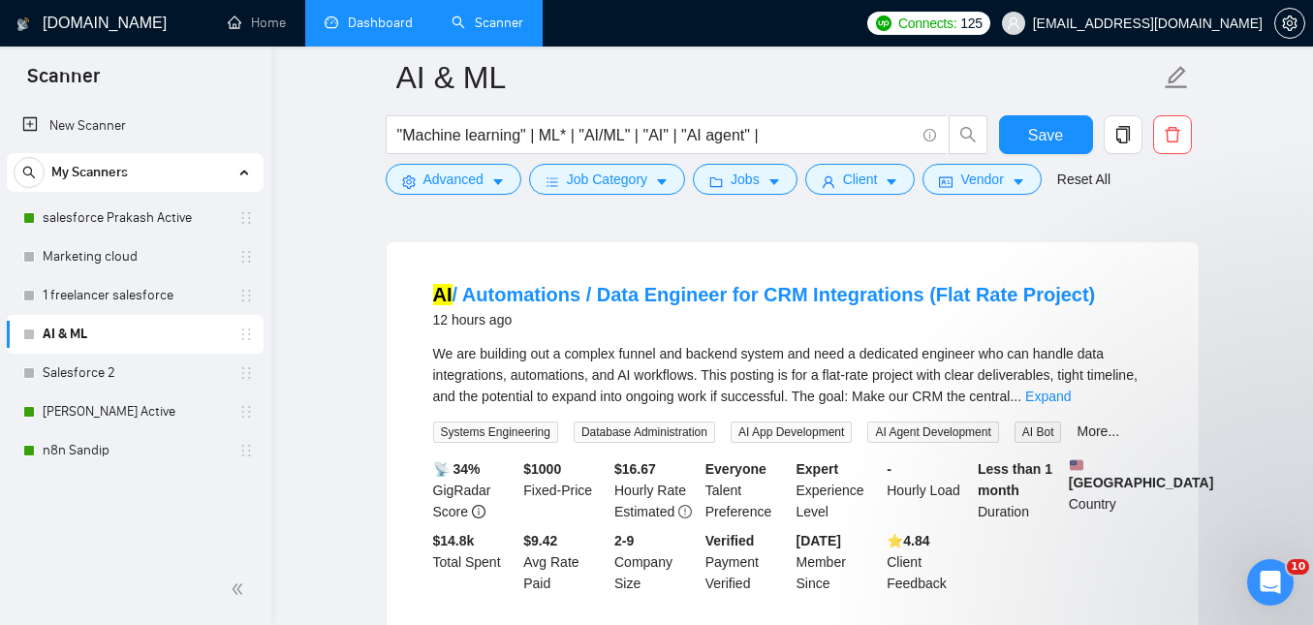
scroll to position [0, 0]
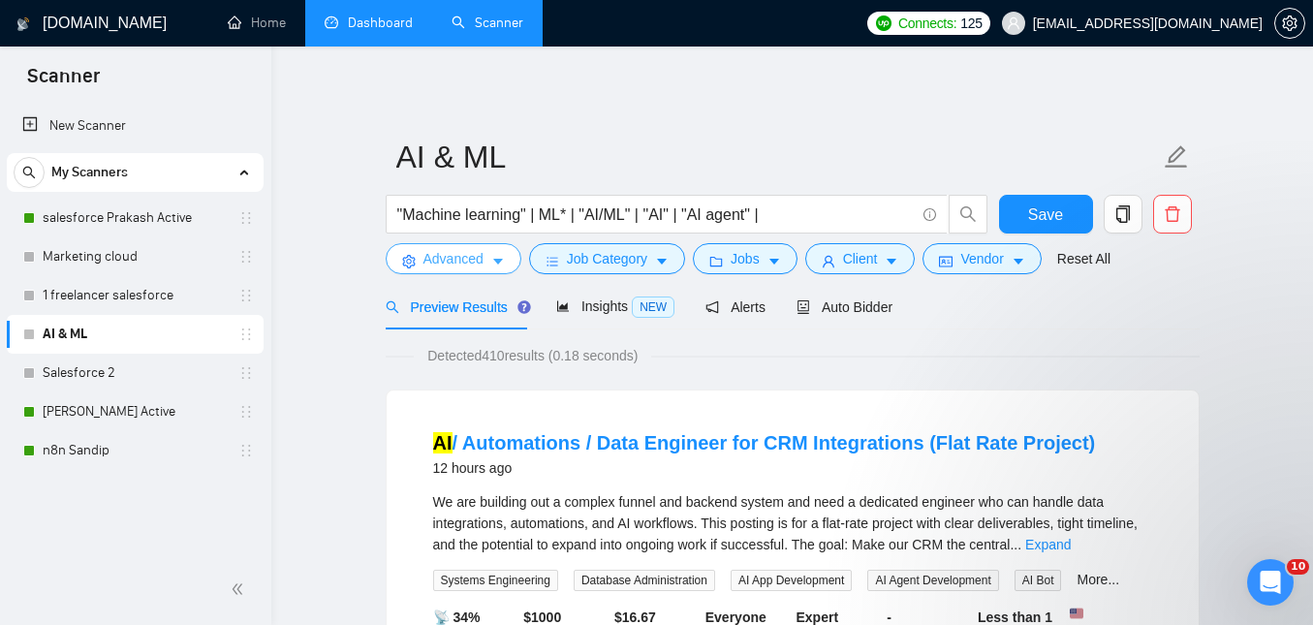
click at [488, 257] on button "Advanced" at bounding box center [454, 258] width 136 height 31
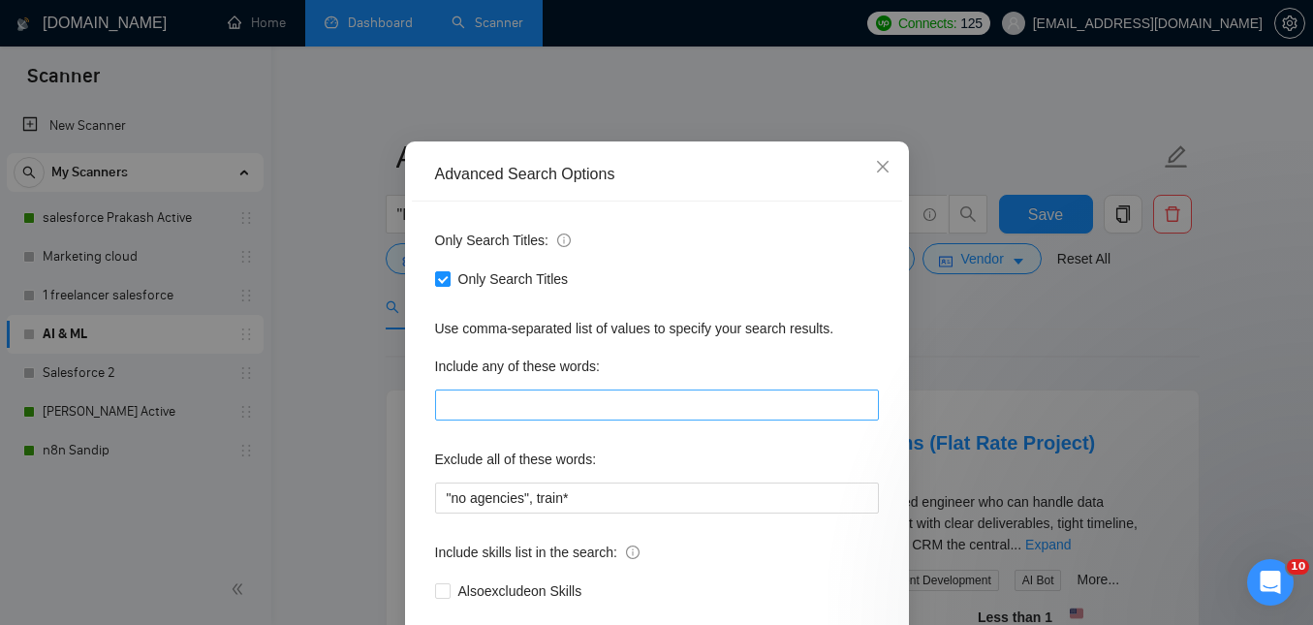
scroll to position [72, 0]
click at [879, 159] on span "Close" at bounding box center [882, 167] width 52 height 52
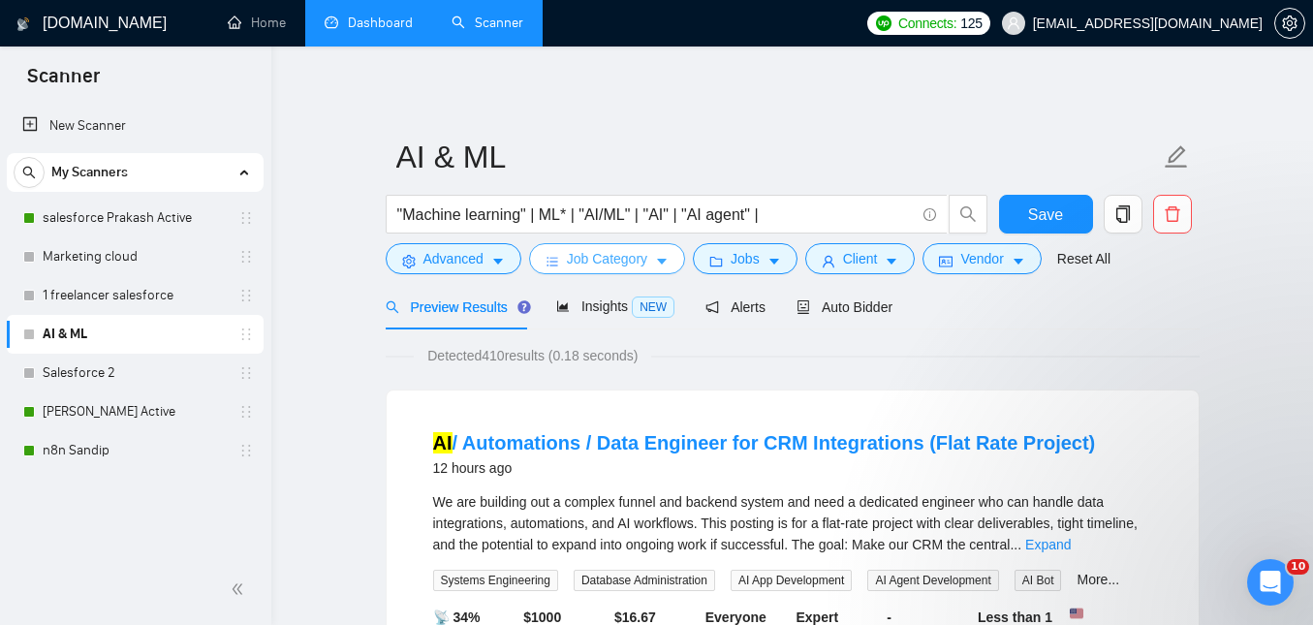
click at [637, 265] on span "Job Category" at bounding box center [607, 258] width 80 height 21
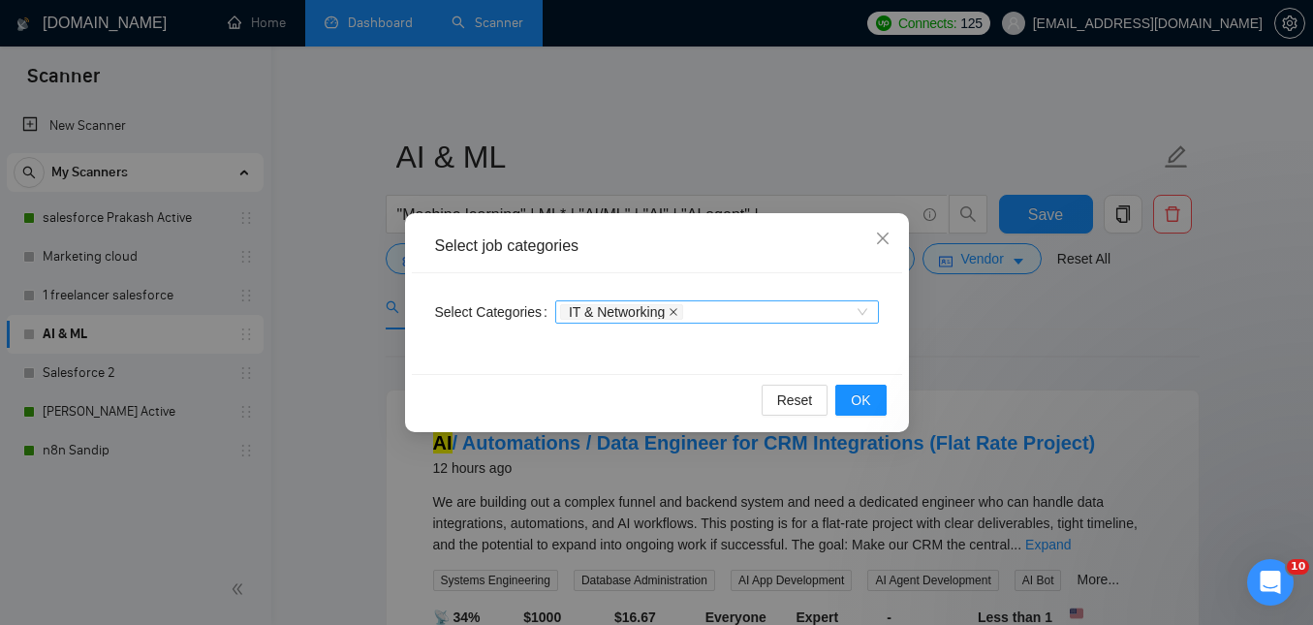
click at [678, 311] on icon "close" at bounding box center [673, 312] width 10 height 10
click at [853, 400] on span "OK" at bounding box center [859, 399] width 19 height 21
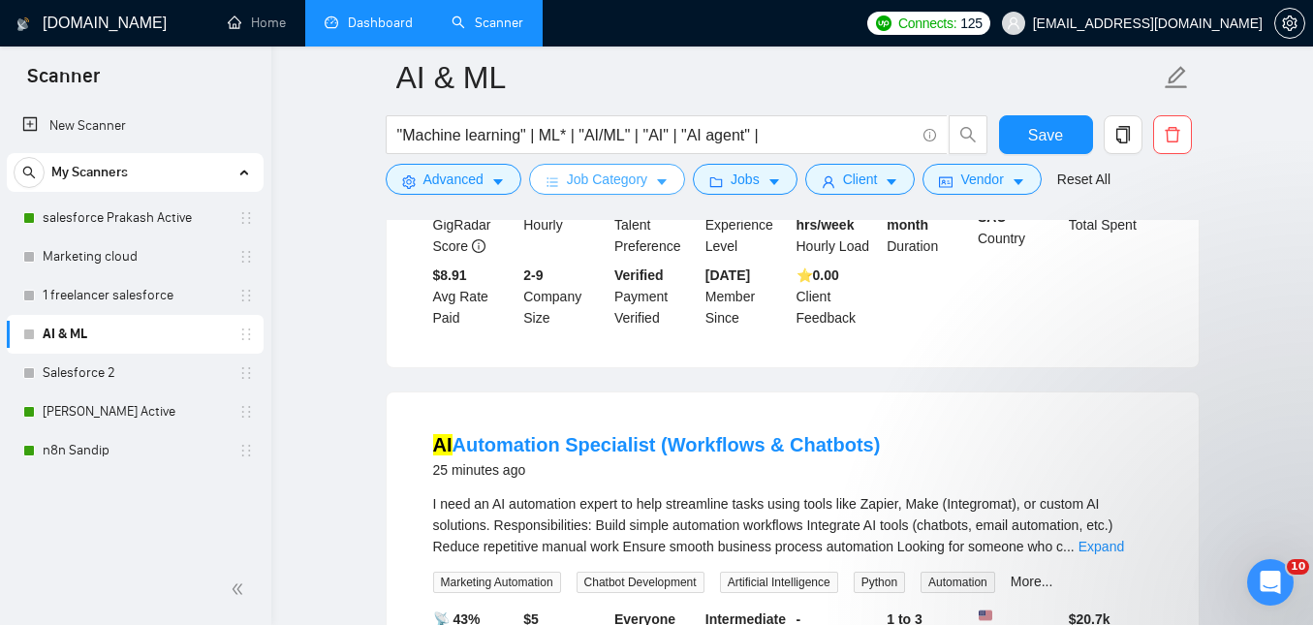
scroll to position [437, 0]
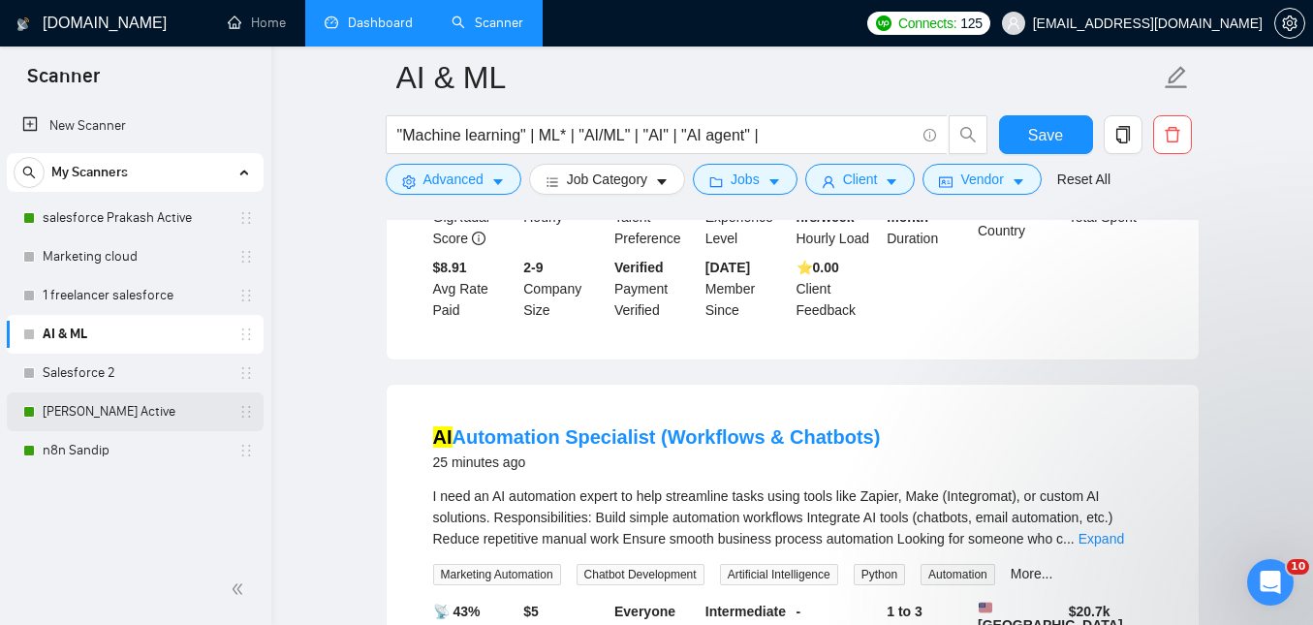
click at [186, 412] on link "[PERSON_NAME] Active" at bounding box center [135, 411] width 184 height 39
click at [1023, 134] on button "Save" at bounding box center [1046, 134] width 94 height 39
click at [128, 415] on link "[PERSON_NAME] Active" at bounding box center [135, 411] width 184 height 39
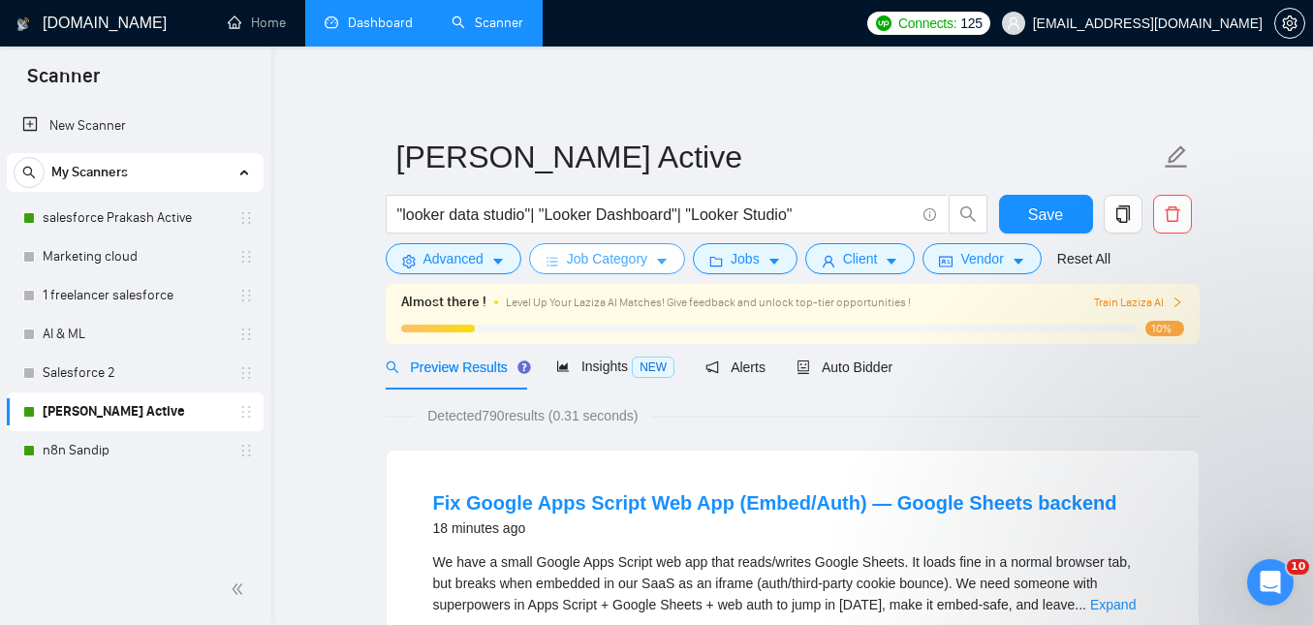
click at [661, 254] on span "caret-down" at bounding box center [662, 261] width 14 height 15
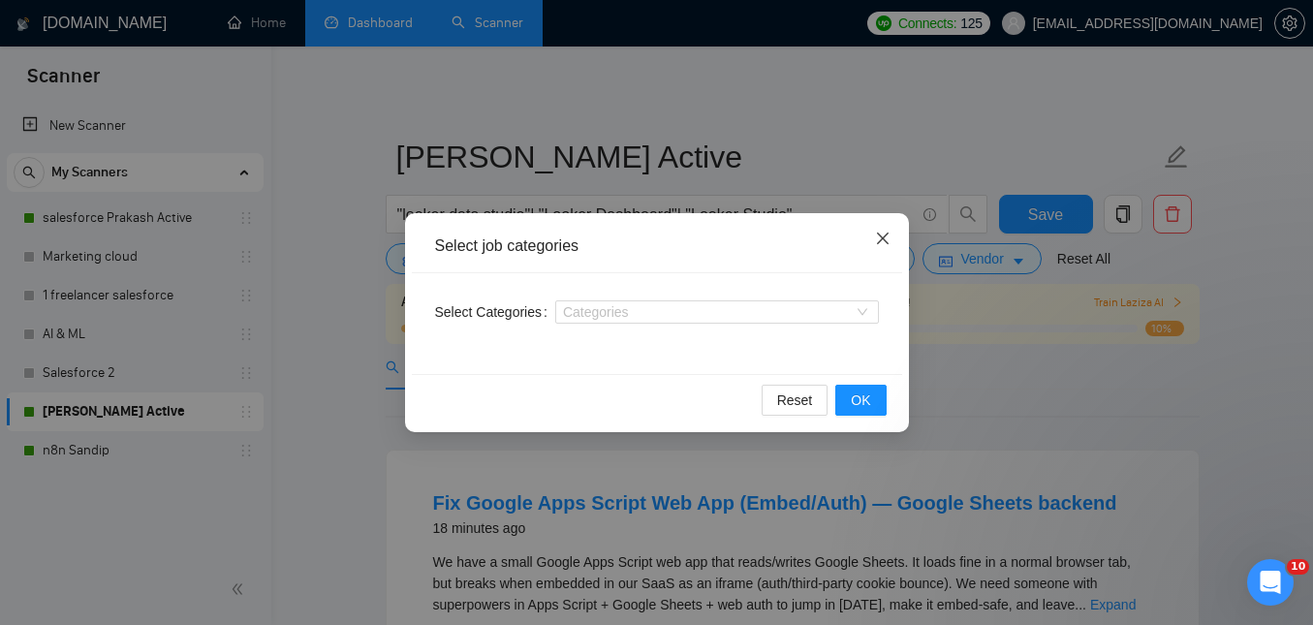
click at [876, 243] on icon "close" at bounding box center [882, 238] width 15 height 15
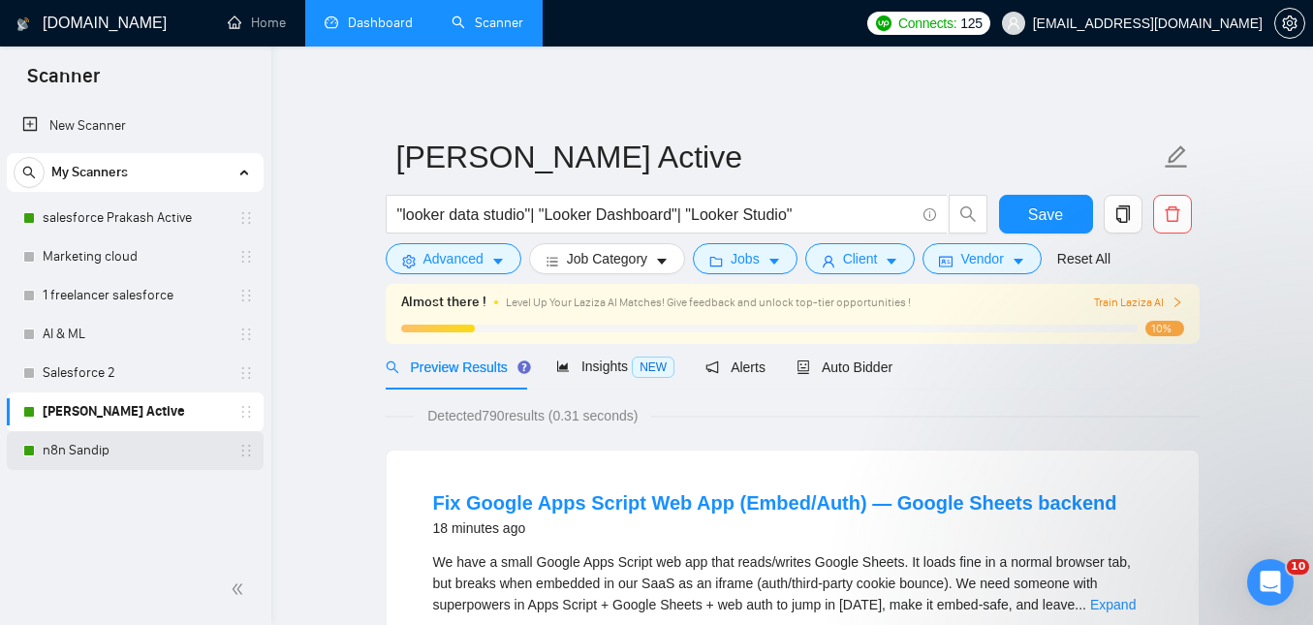
click at [106, 443] on link "n8n Sandip" at bounding box center [135, 450] width 184 height 39
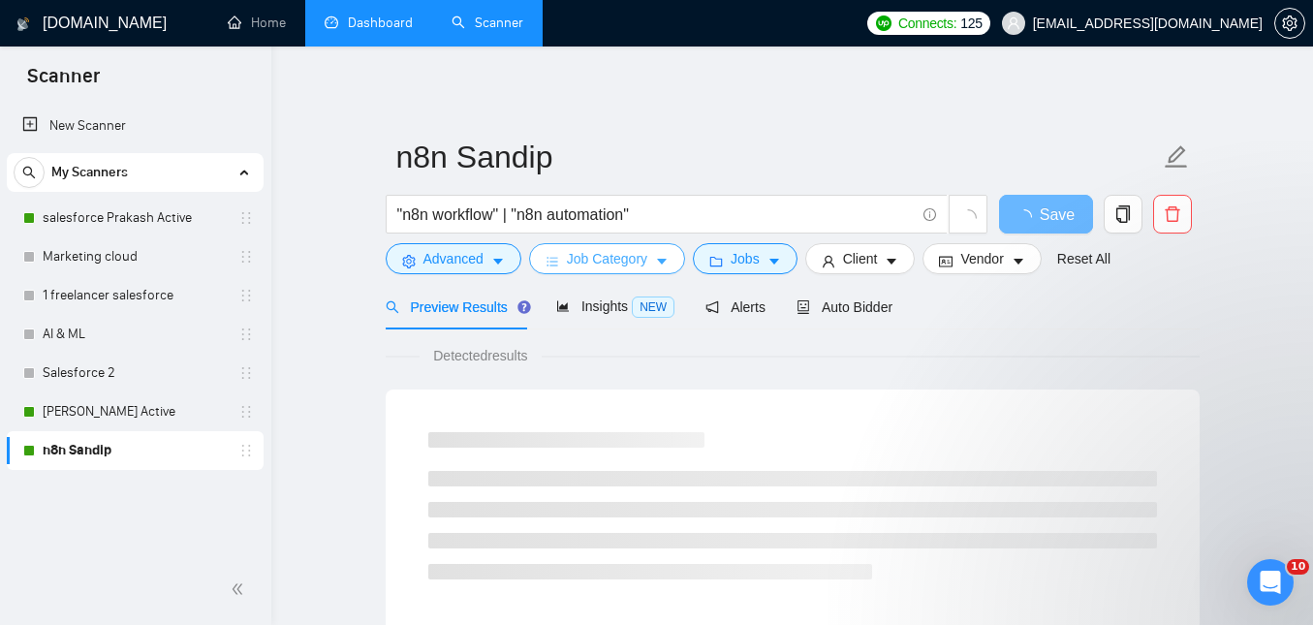
click at [618, 251] on span "Job Category" at bounding box center [607, 258] width 80 height 21
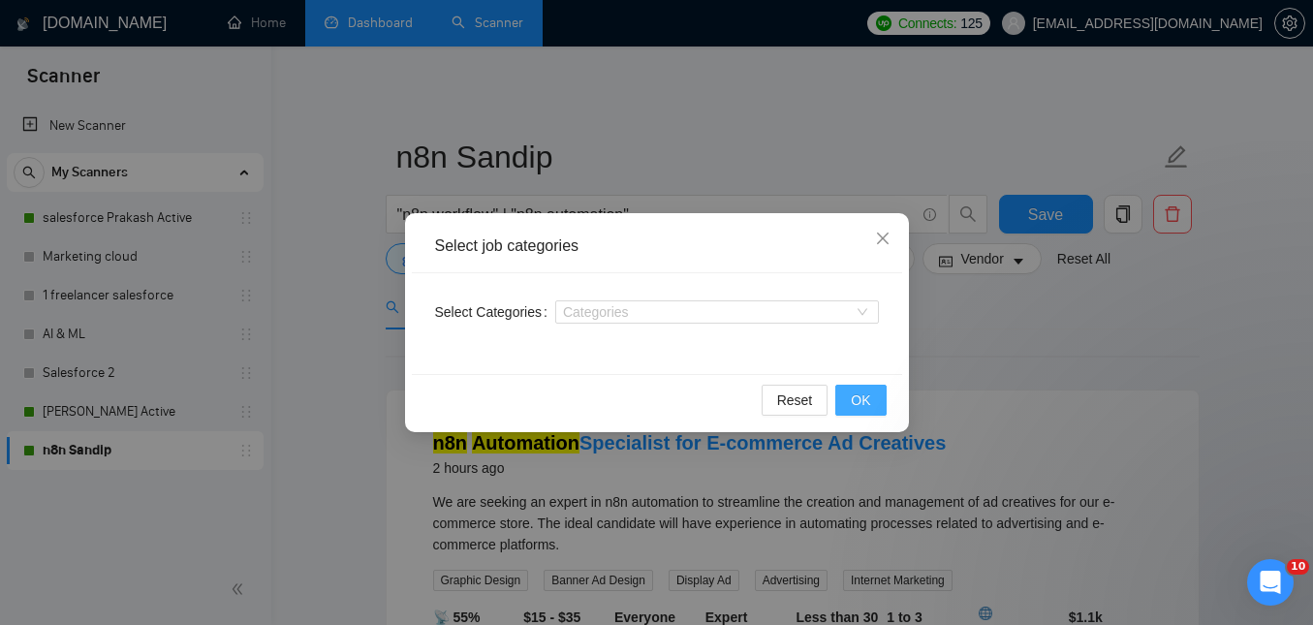
click at [850, 400] on button "OK" at bounding box center [860, 400] width 50 height 31
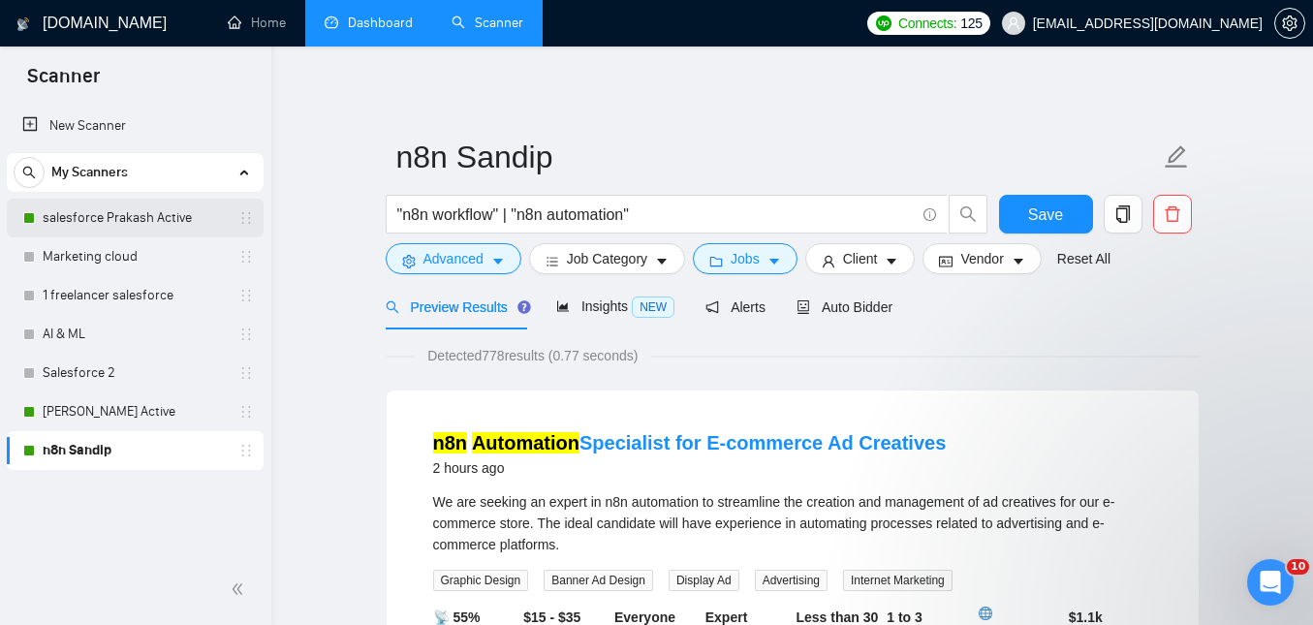
click at [101, 211] on link "salesforce Prakash Active" at bounding box center [135, 218] width 184 height 39
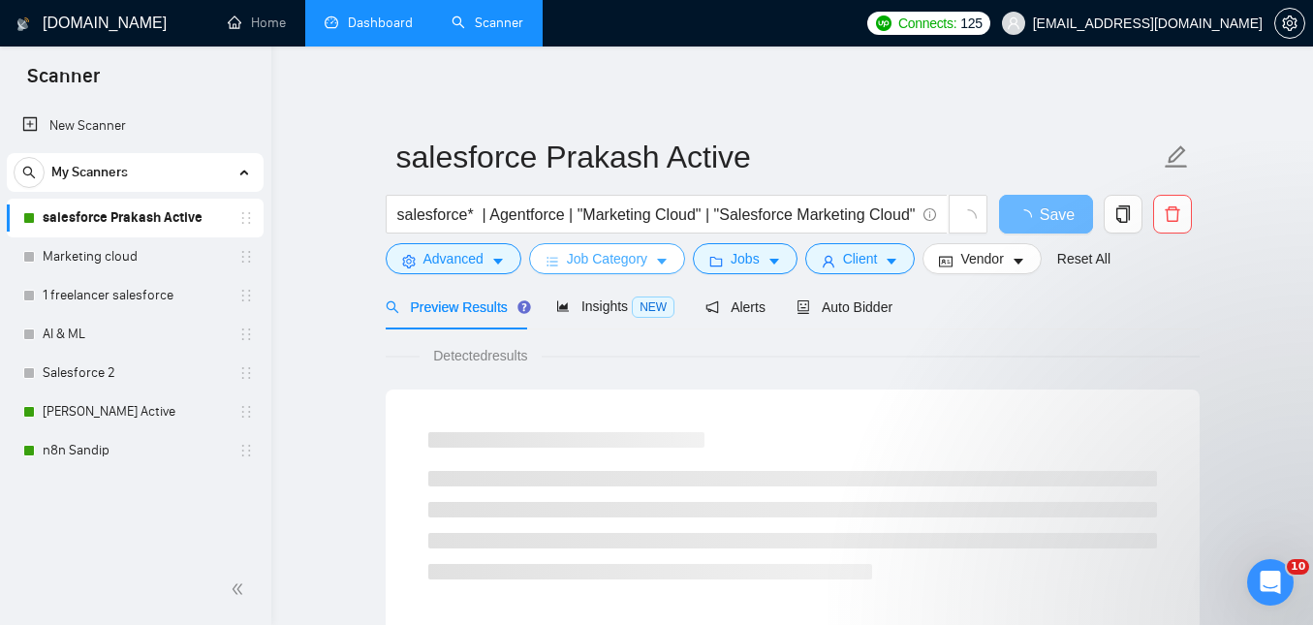
click at [628, 261] on span "Job Category" at bounding box center [607, 258] width 80 height 21
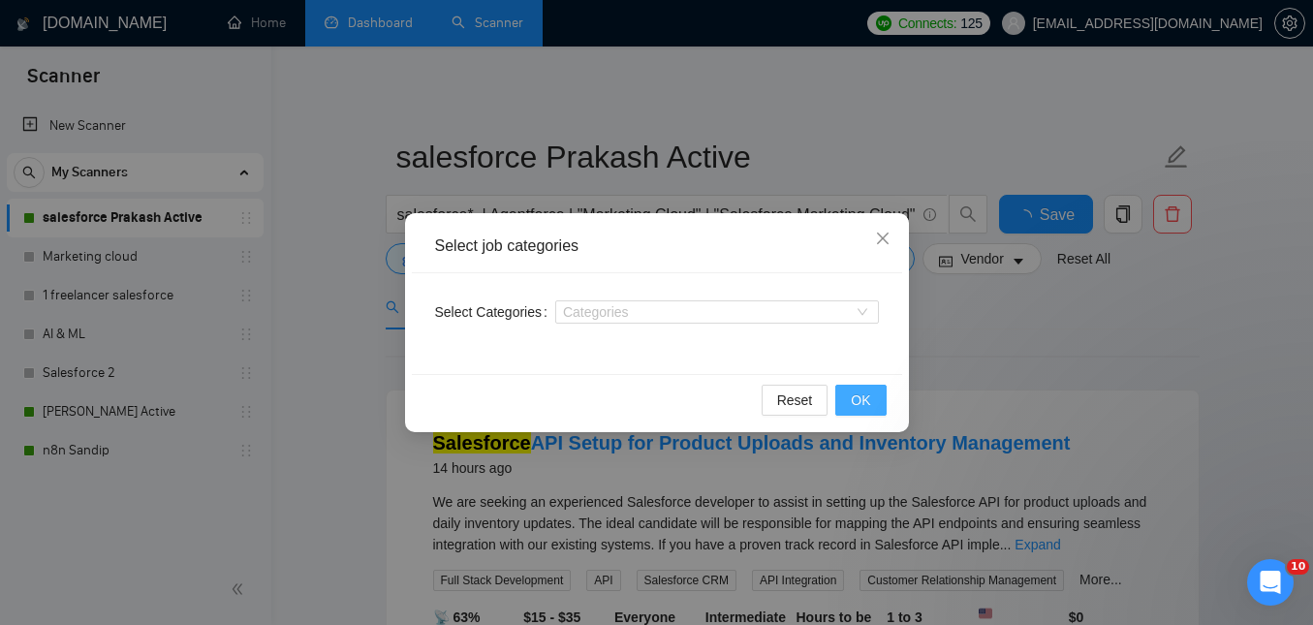
click at [870, 406] on button "OK" at bounding box center [860, 400] width 50 height 31
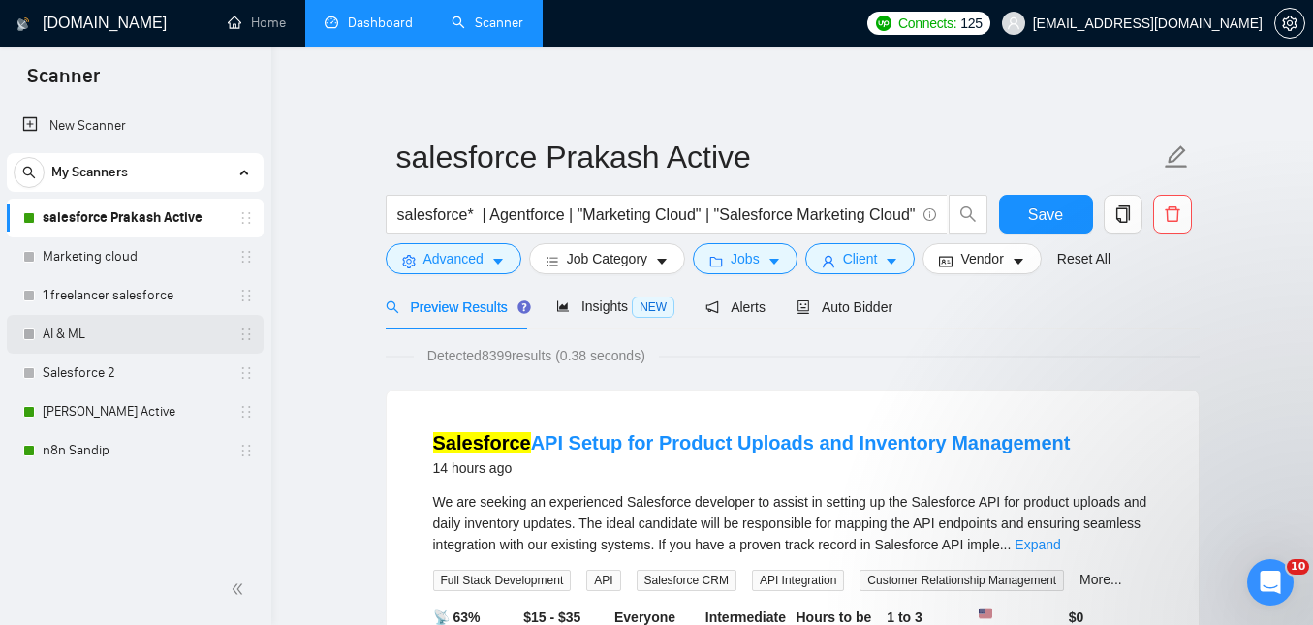
click at [137, 327] on link "AI & ML" at bounding box center [135, 334] width 184 height 39
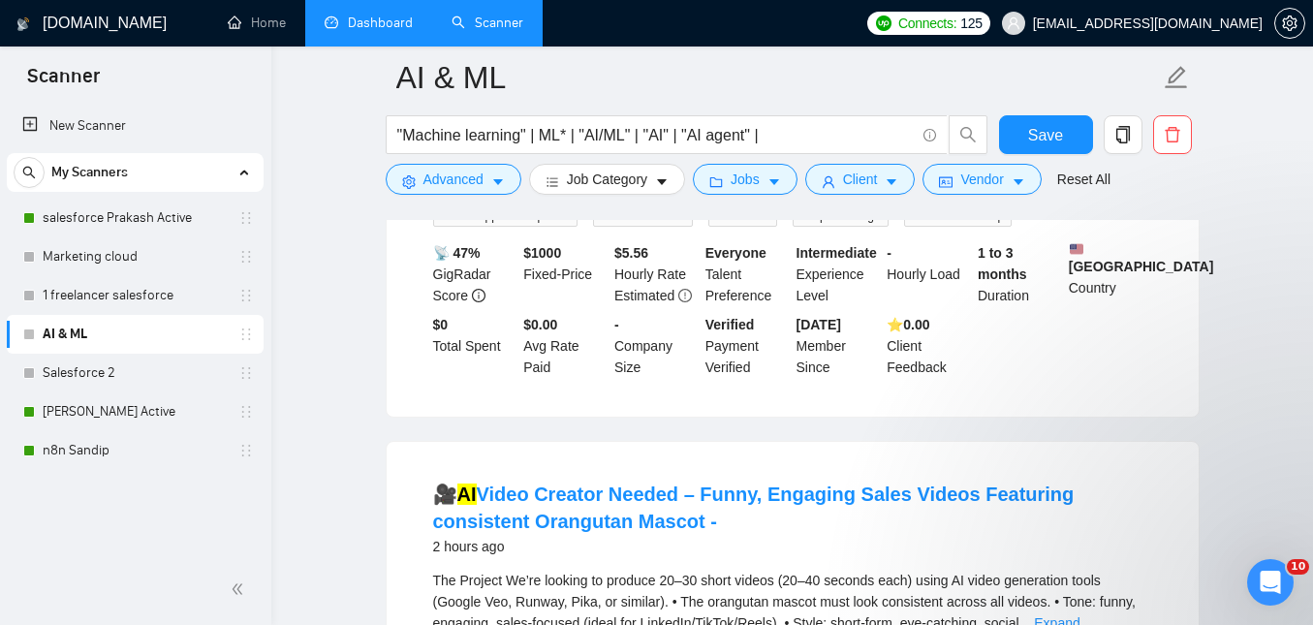
scroll to position [2305, 0]
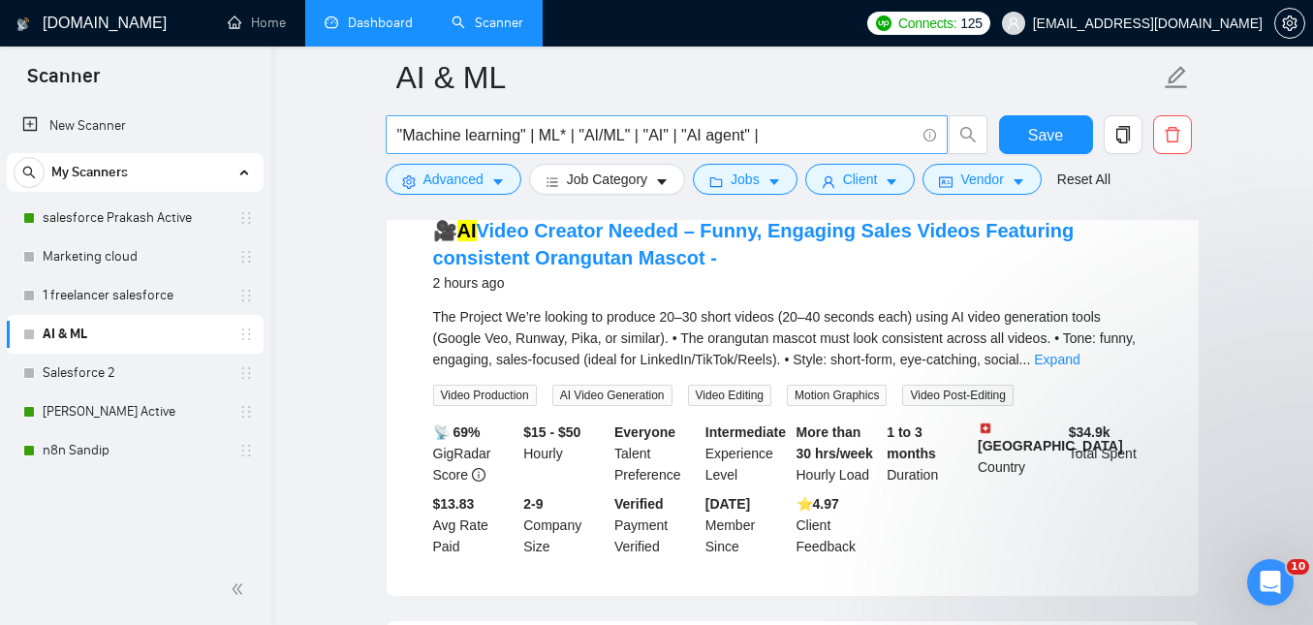
click at [672, 137] on input ""Machine learning" | ML* | "AI/ML" | "AI" | "AI agent" |" at bounding box center [655, 135] width 517 height 24
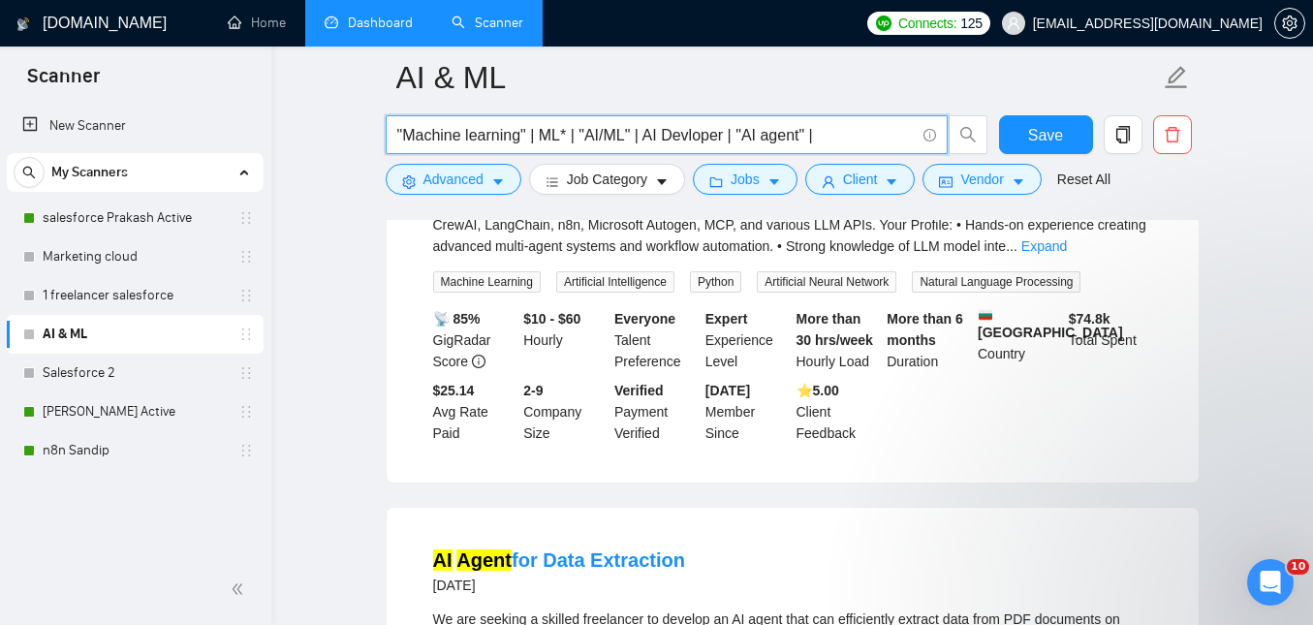
scroll to position [730, 0]
click at [694, 137] on input ""Machine learning" | ML* | "AI/ML" | AI Devloper | "AI agent" |" at bounding box center [655, 135] width 517 height 24
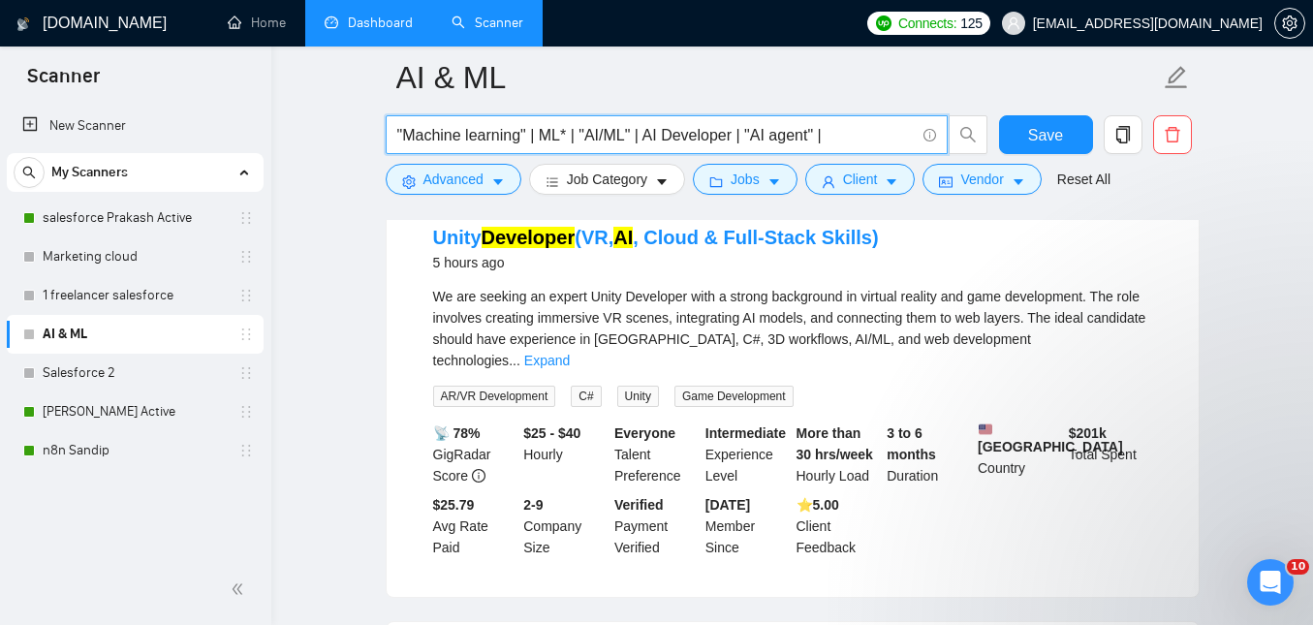
scroll to position [2105, 0]
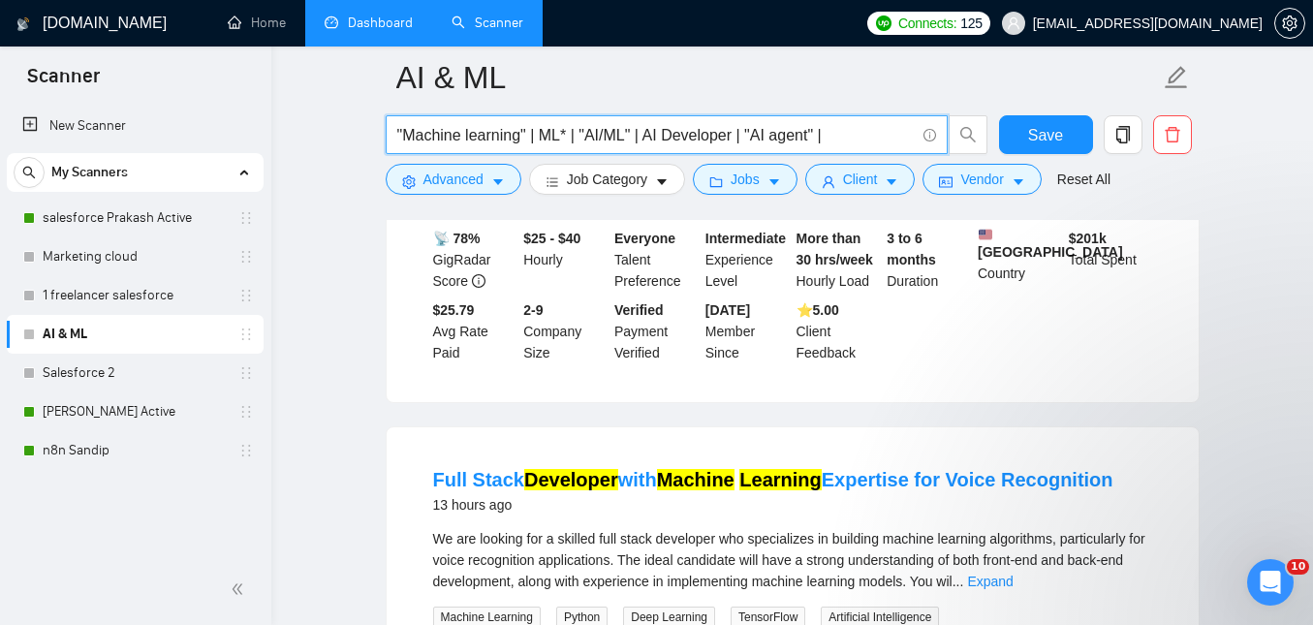
click at [634, 137] on input ""Machine learning" | ML* | "AI/ML" | AI Developer | "AI agent" |" at bounding box center [655, 135] width 517 height 24
click at [897, 542] on li "Full Stack Developer with Machine Learning Expertise for Voice Recognition 13 h…" at bounding box center [792, 632] width 765 height 365
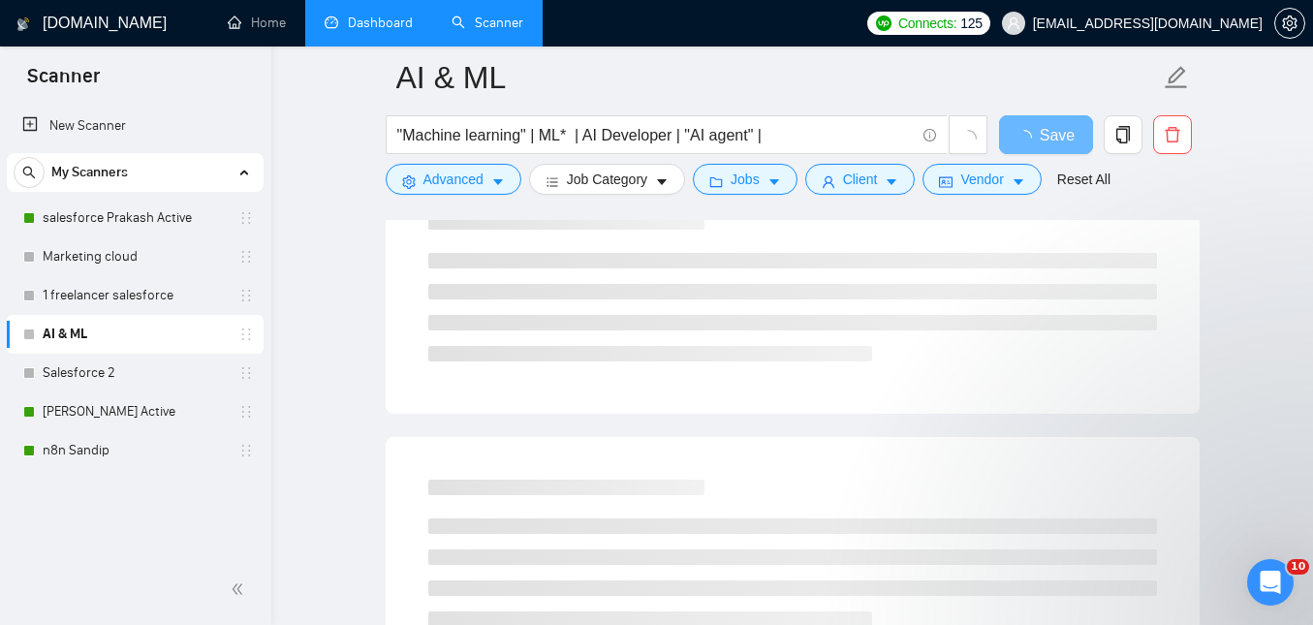
scroll to position [2107, 0]
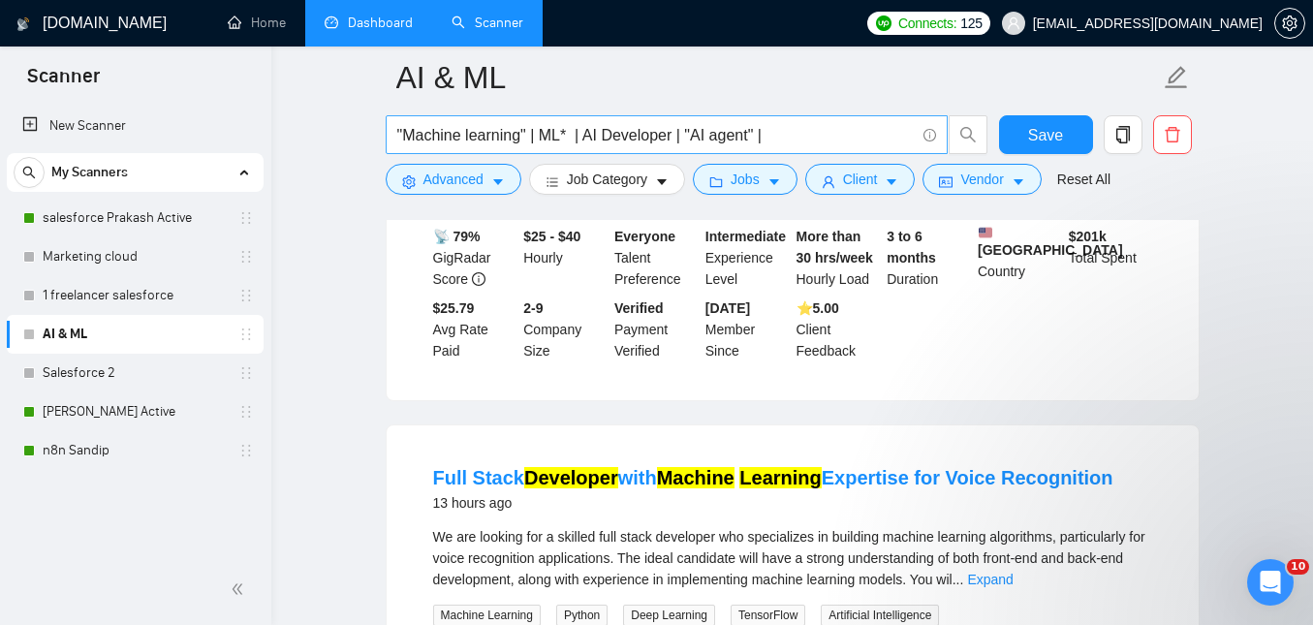
click at [675, 140] on input ""Machine learning" | ML* | AI Developer | "AI agent" |" at bounding box center [655, 135] width 517 height 24
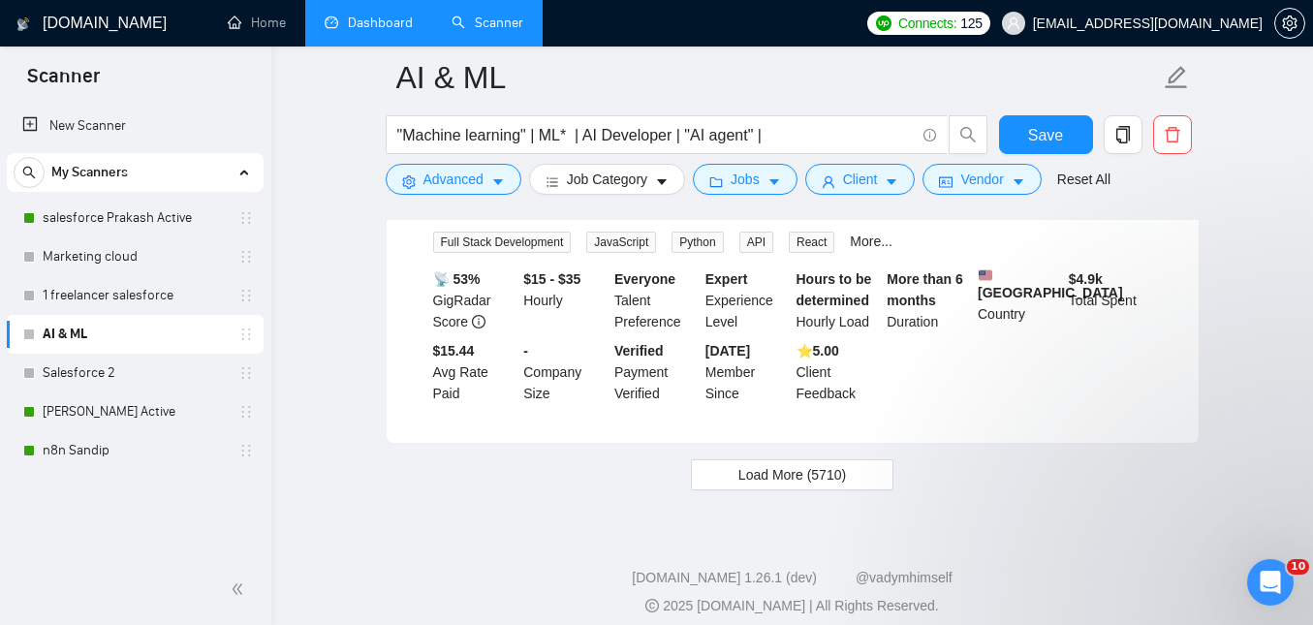
scroll to position [4289, 0]
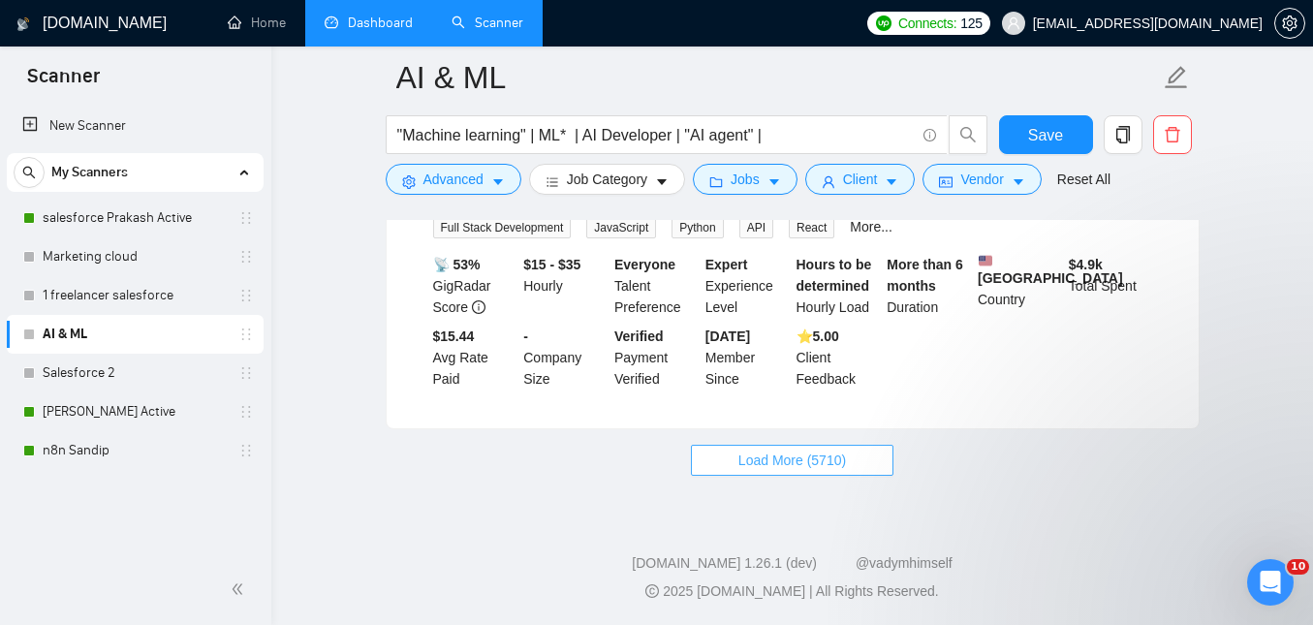
click at [804, 461] on span "Load More (5710)" at bounding box center [792, 459] width 108 height 21
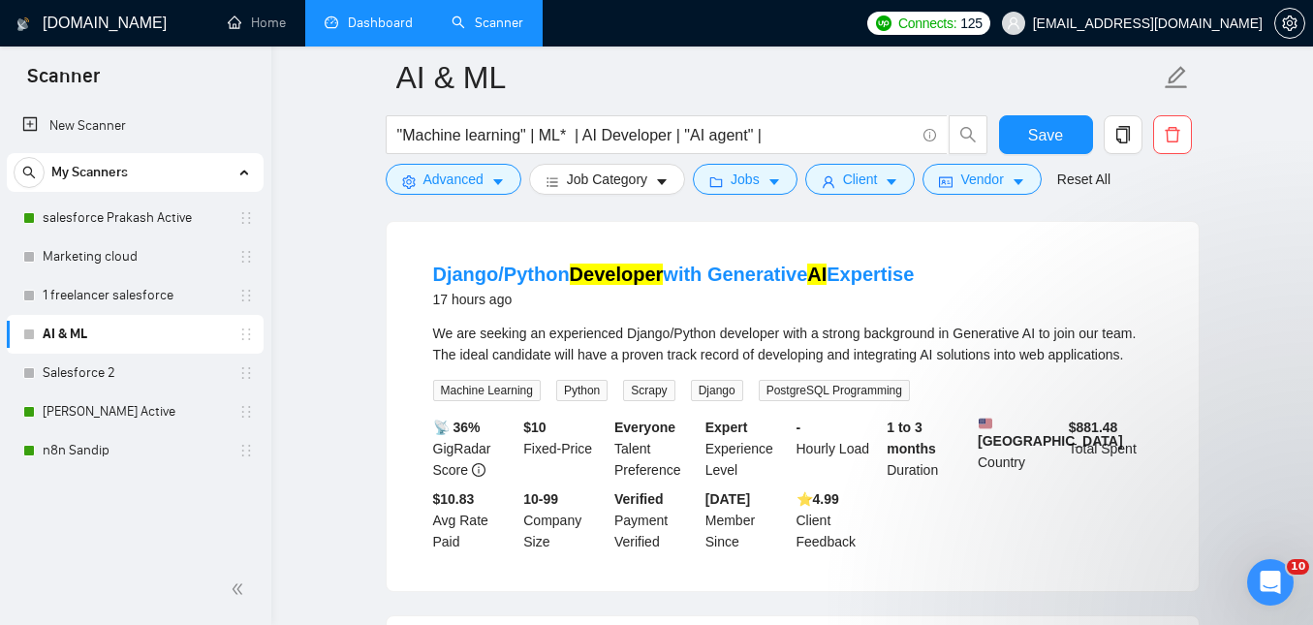
scroll to position [4464, 0]
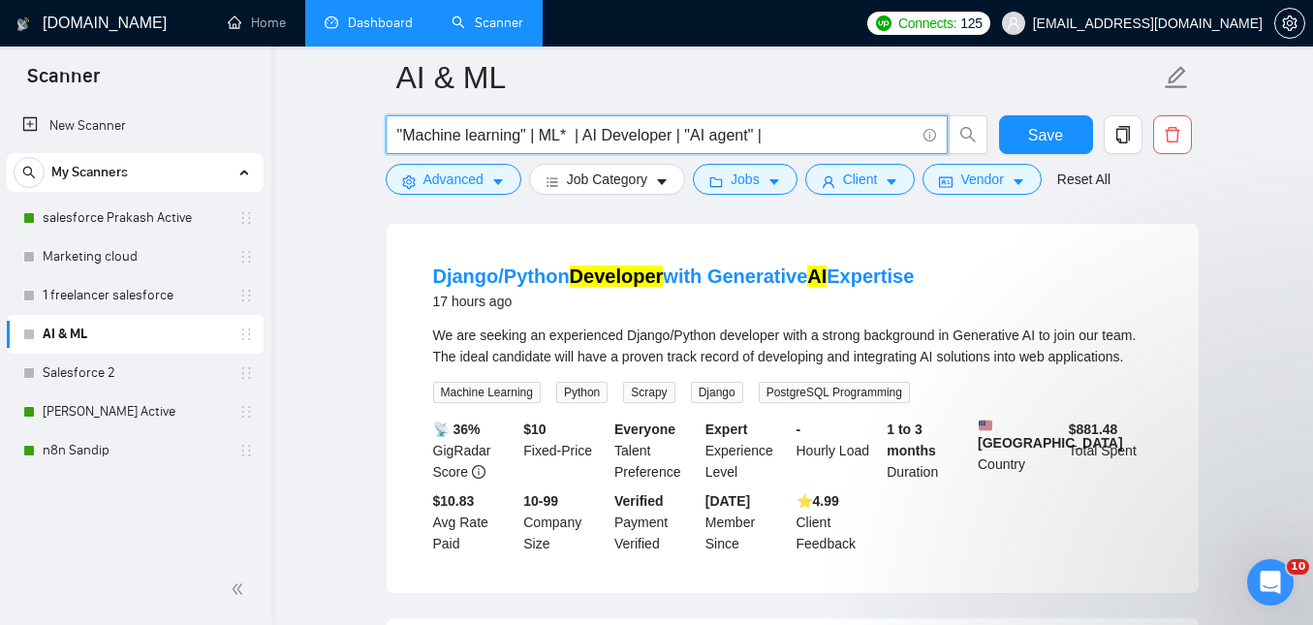
click at [673, 139] on input ""Machine learning" | ML* | AI Developer | "AI agent" |" at bounding box center [655, 135] width 517 height 24
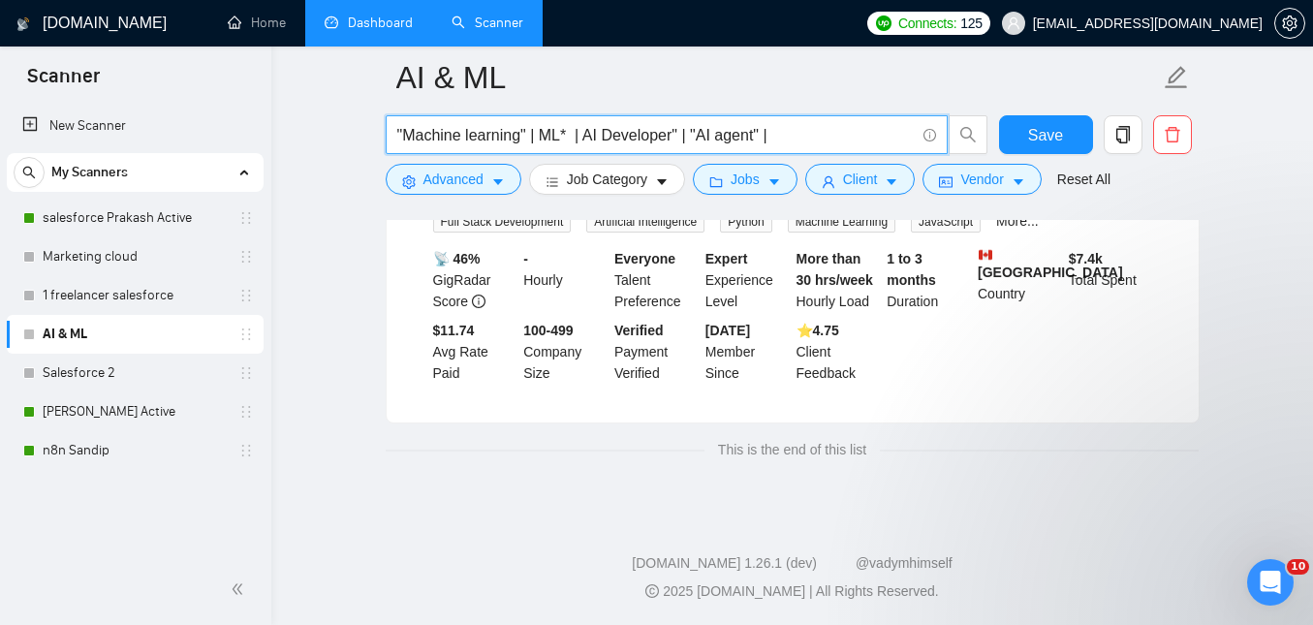
scroll to position [2557, 0]
click at [881, 123] on input ""Machine learning" | ML* | "AI Developer" | "AI agent" |" at bounding box center [655, 135] width 517 height 24
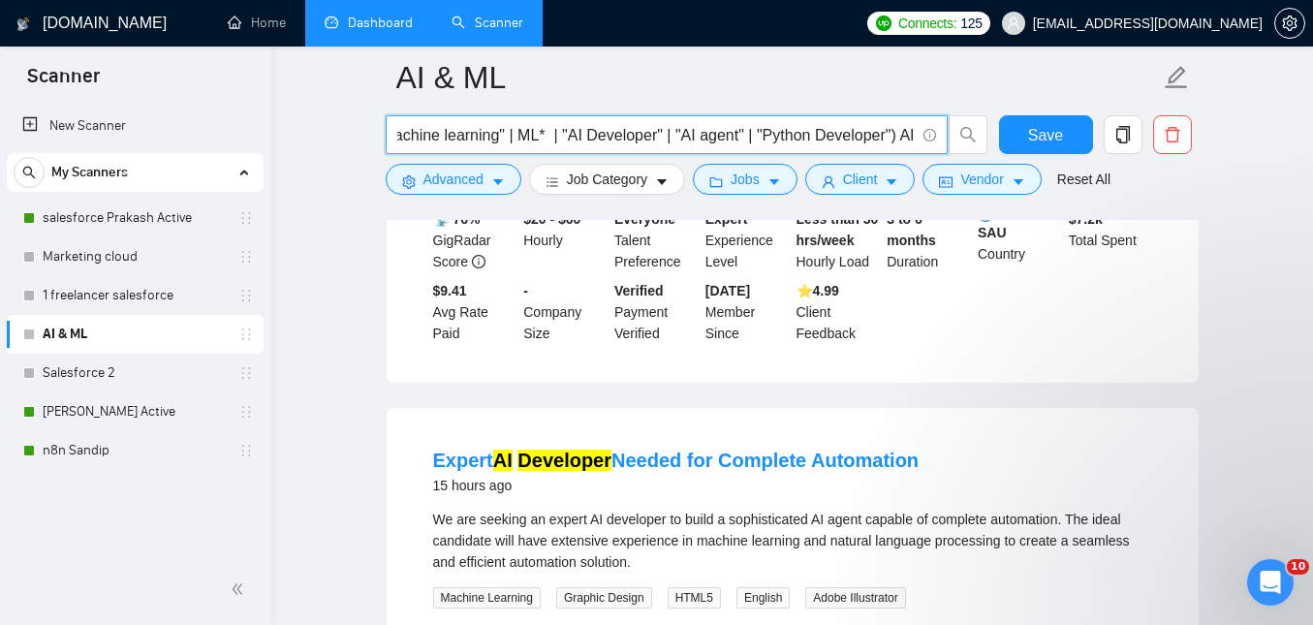
scroll to position [1830, 0]
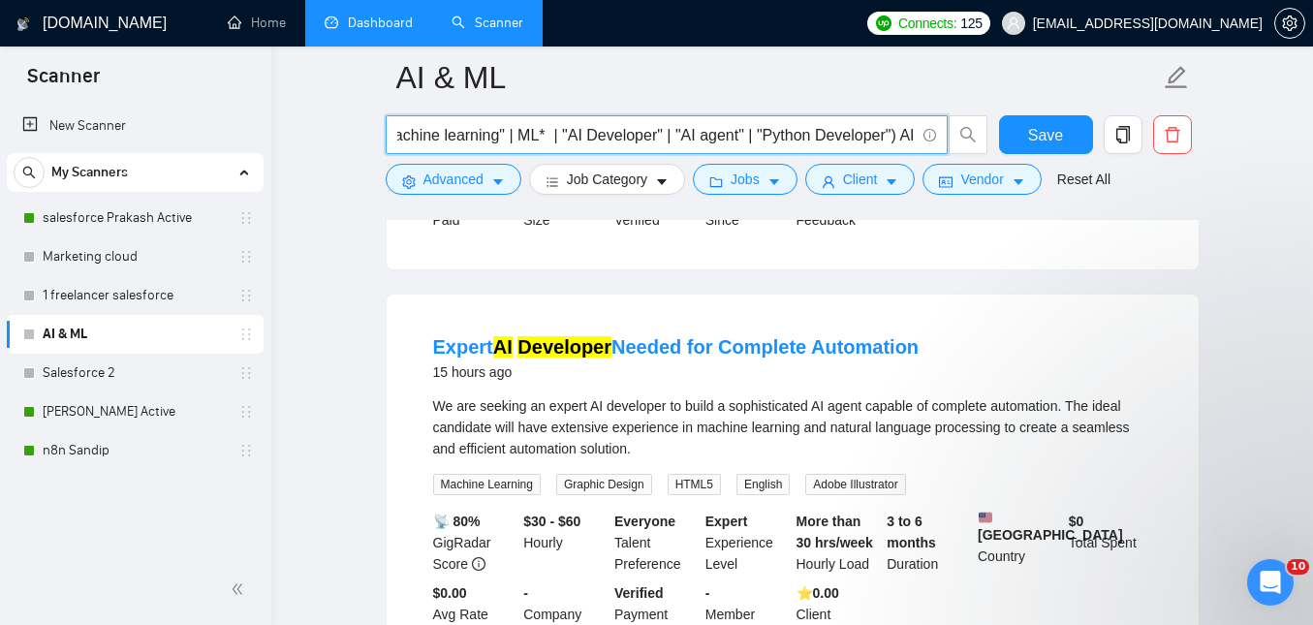
click at [737, 143] on input "("Machine learning" | ML* | "AI Developer" | "AI agent" | "Python Developer") AI" at bounding box center [655, 135] width 517 height 24
click at [814, 421] on div "We are seeking an expert AI developer to build a sophisticated AI agent capable…" at bounding box center [792, 427] width 719 height 64
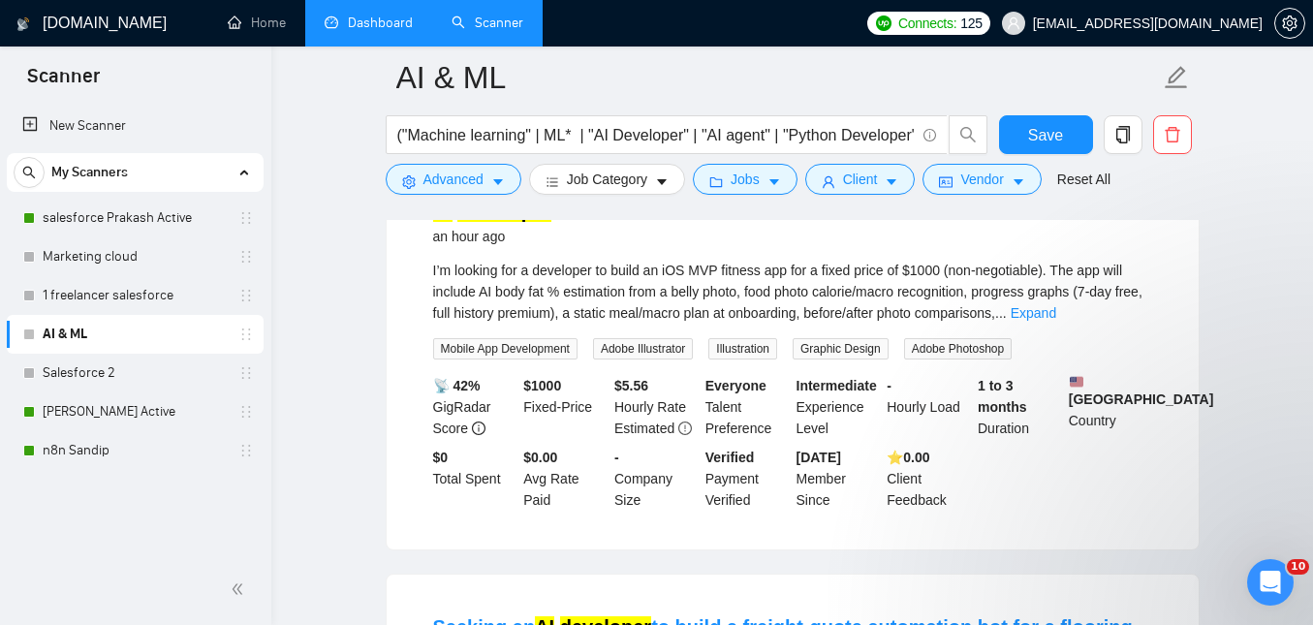
scroll to position [0, 0]
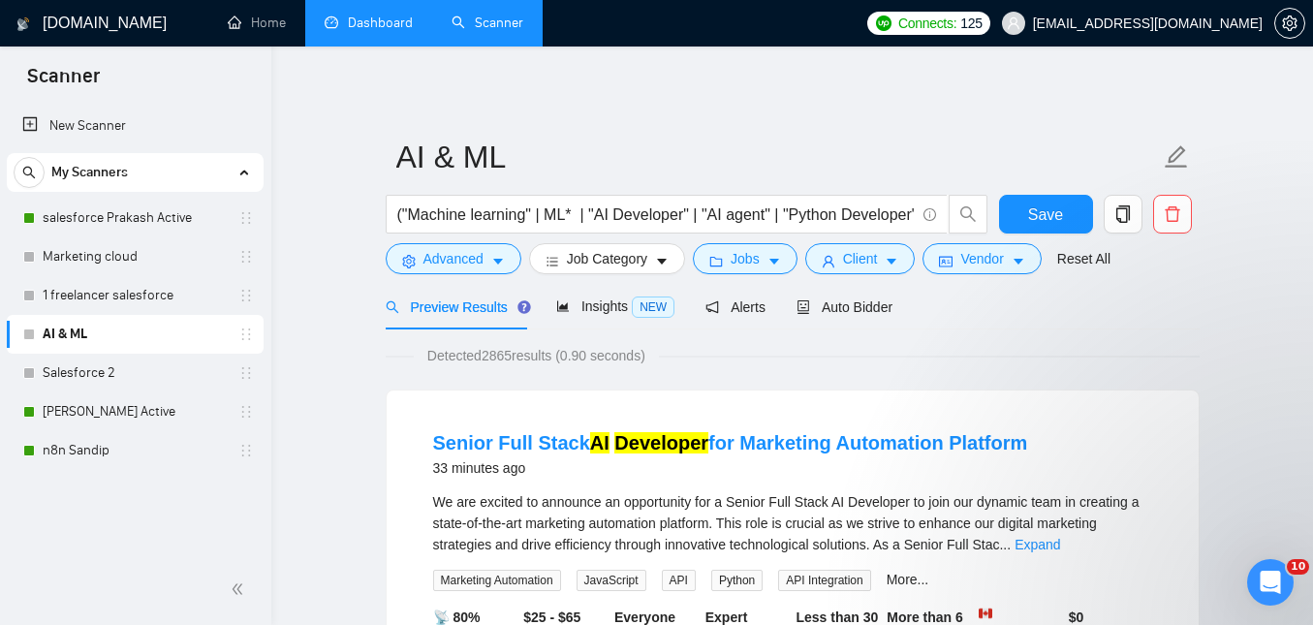
click at [641, 401] on div "Senior Full Stack AI Developer for Marketing Automation Platform 33 minutes ago…" at bounding box center [792, 585] width 812 height 390
click at [764, 211] on input "("Machine learning" | ML* | "AI Developer" | "AI agent" | "Python Developer") AI" at bounding box center [655, 214] width 517 height 24
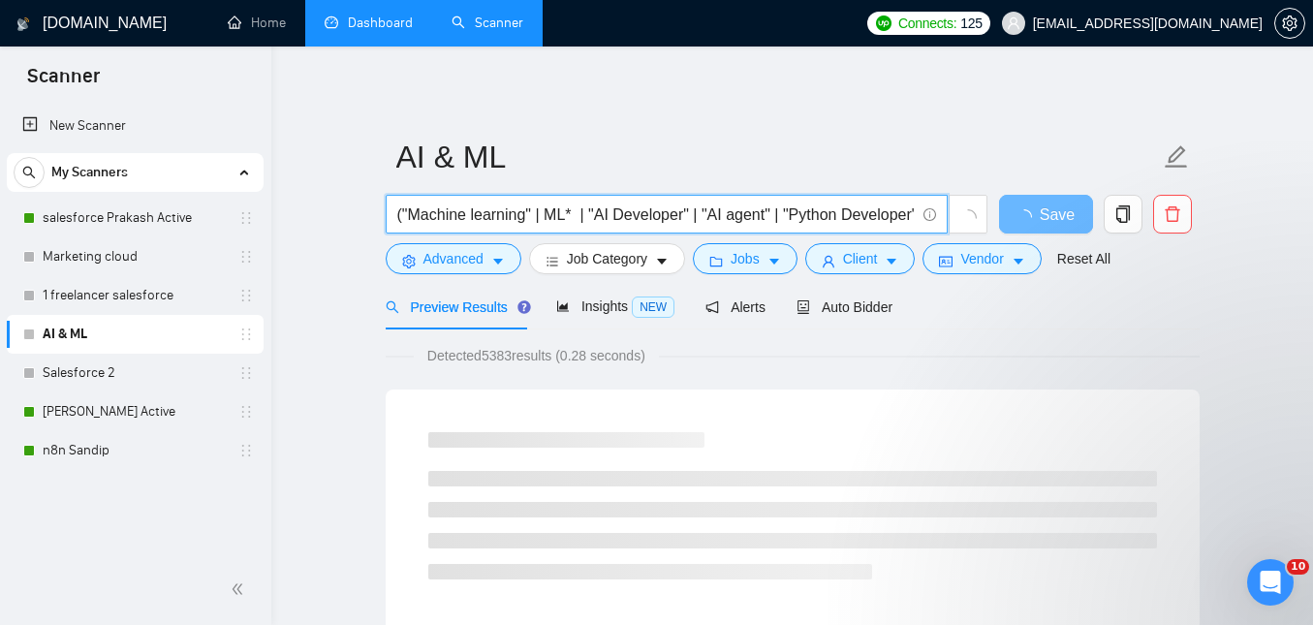
click at [401, 214] on input "("Machine learning" | ML* | "AI Developer" | "AI agent" | "Python Developer"" at bounding box center [655, 214] width 517 height 24
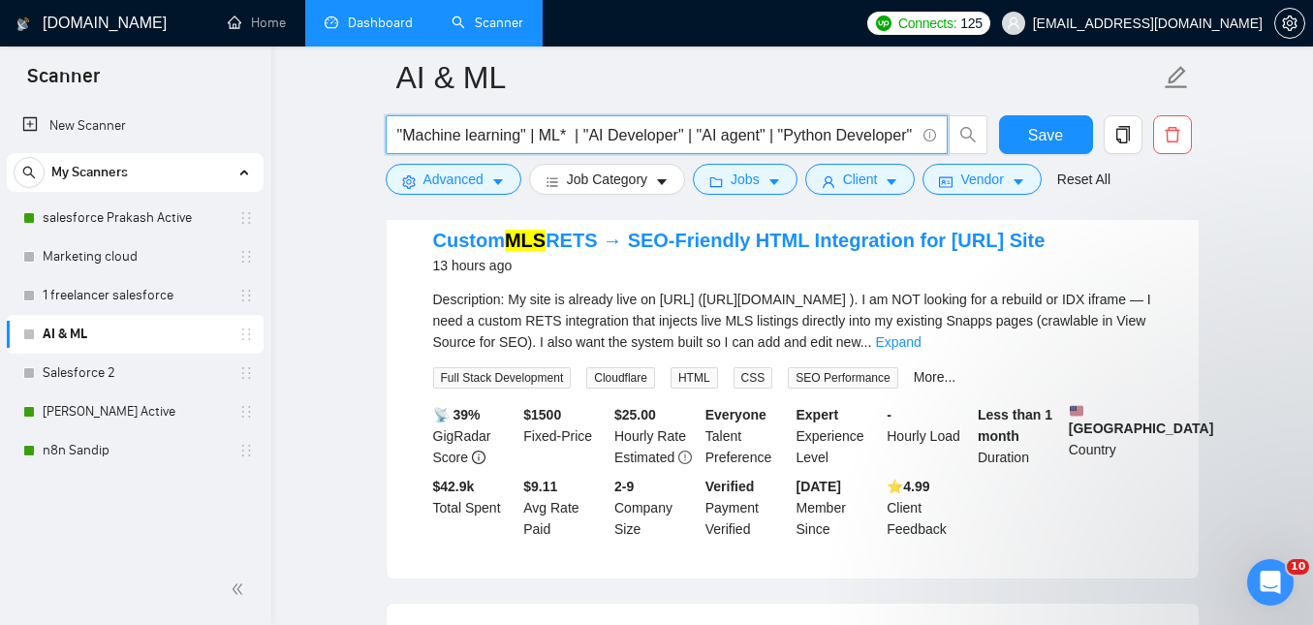
scroll to position [2372, 0]
click at [573, 134] on input ""Machine learning" | ML* | "AI Developer" | "AI agent" | "Python Developer"" at bounding box center [655, 135] width 517 height 24
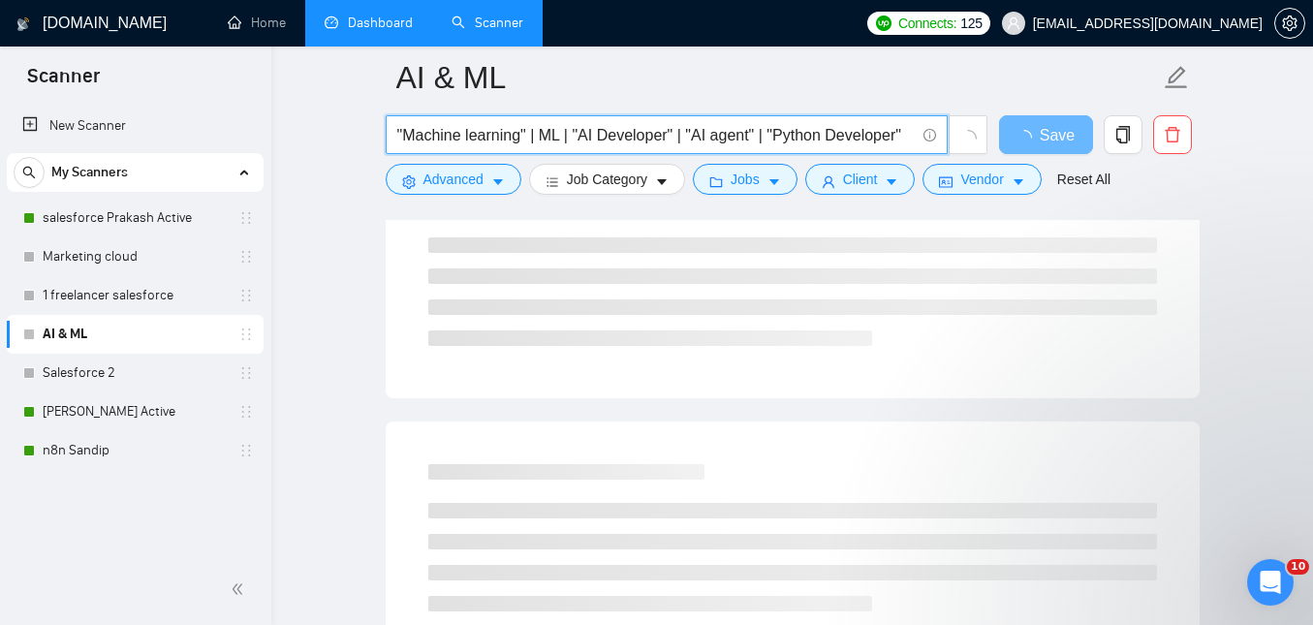
click at [887, 136] on input ""Machine learning" | ML | "AI Developer" | "AI agent" | "Python Developer"" at bounding box center [655, 135] width 517 height 24
click at [914, 136] on span ""Machine learning" | ML | "AI Developer" | "AI agent" | "Python Developer"" at bounding box center [667, 134] width 562 height 39
click at [925, 326] on ul at bounding box center [792, 291] width 728 height 108
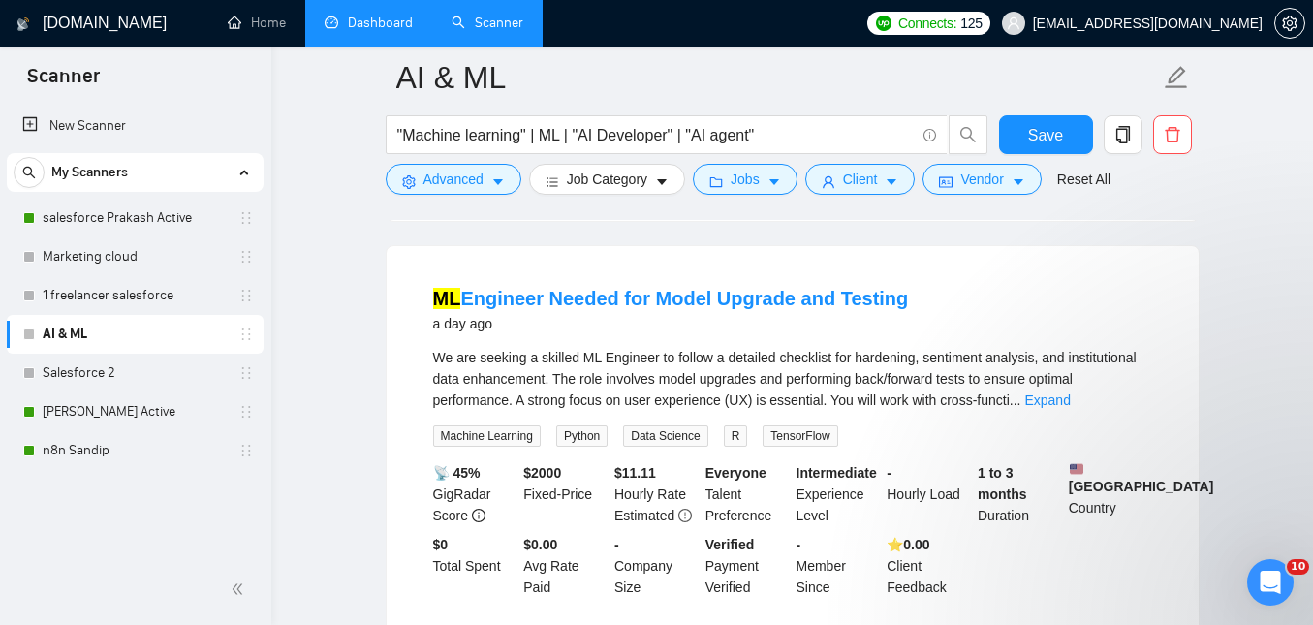
scroll to position [4276, 0]
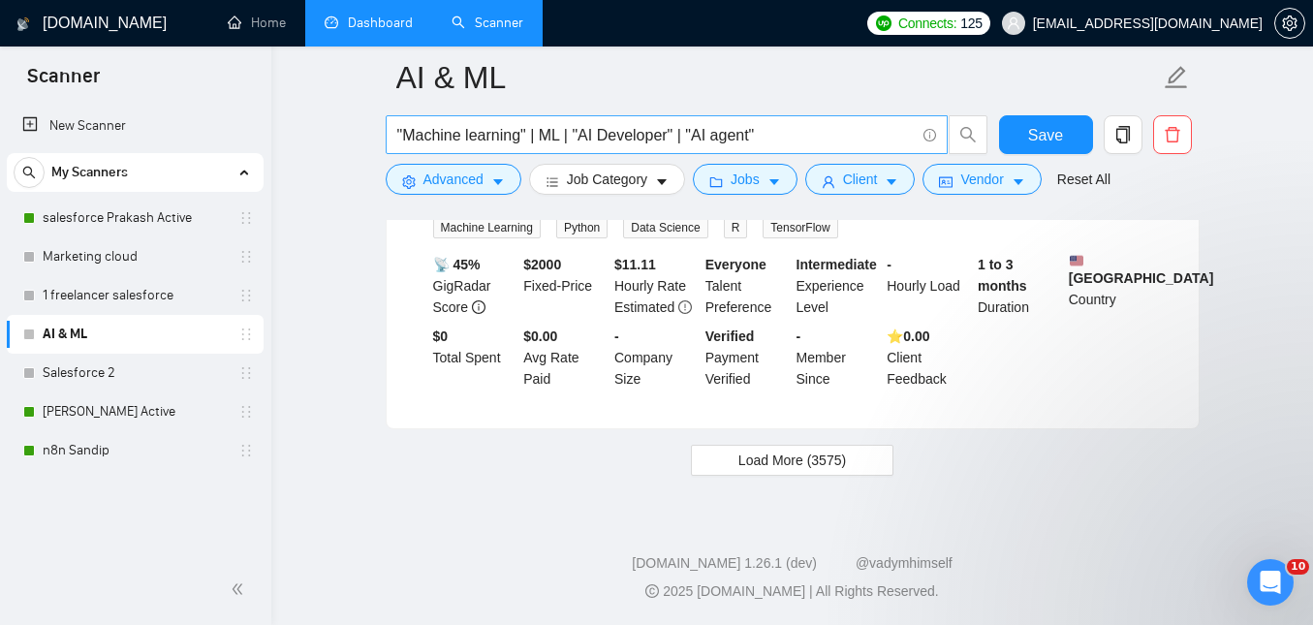
click at [569, 132] on input ""Machine learning" | ML | "AI Developer" | "AI agent"" at bounding box center [655, 135] width 517 height 24
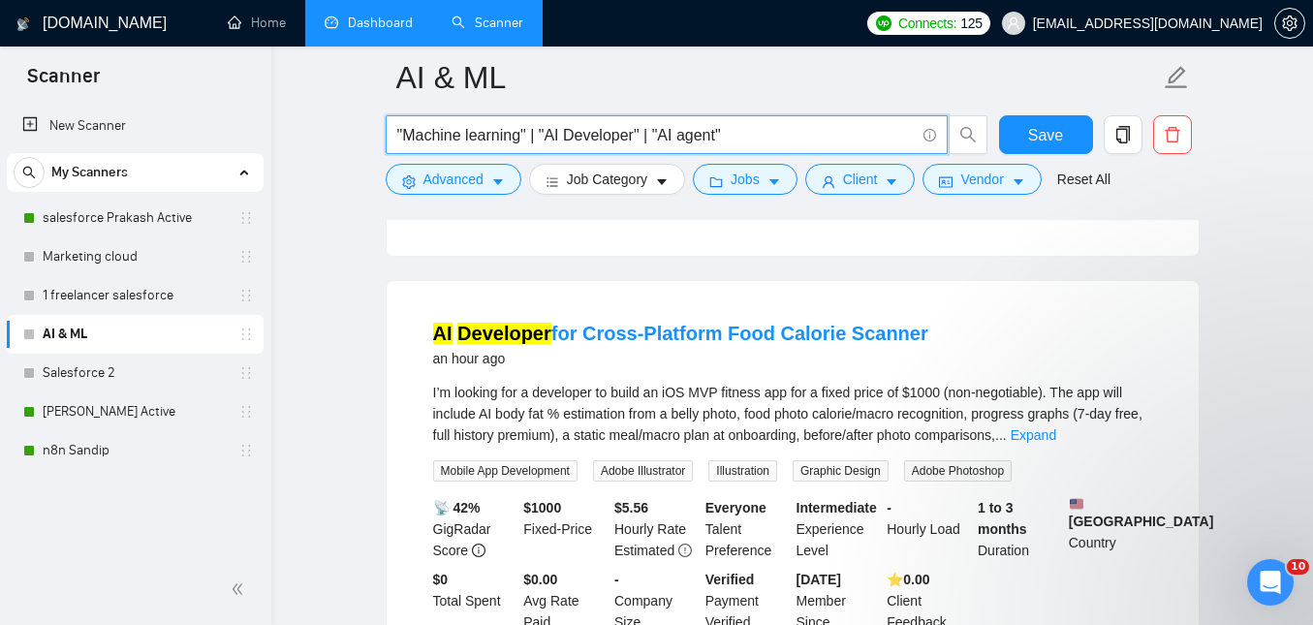
scroll to position [864, 0]
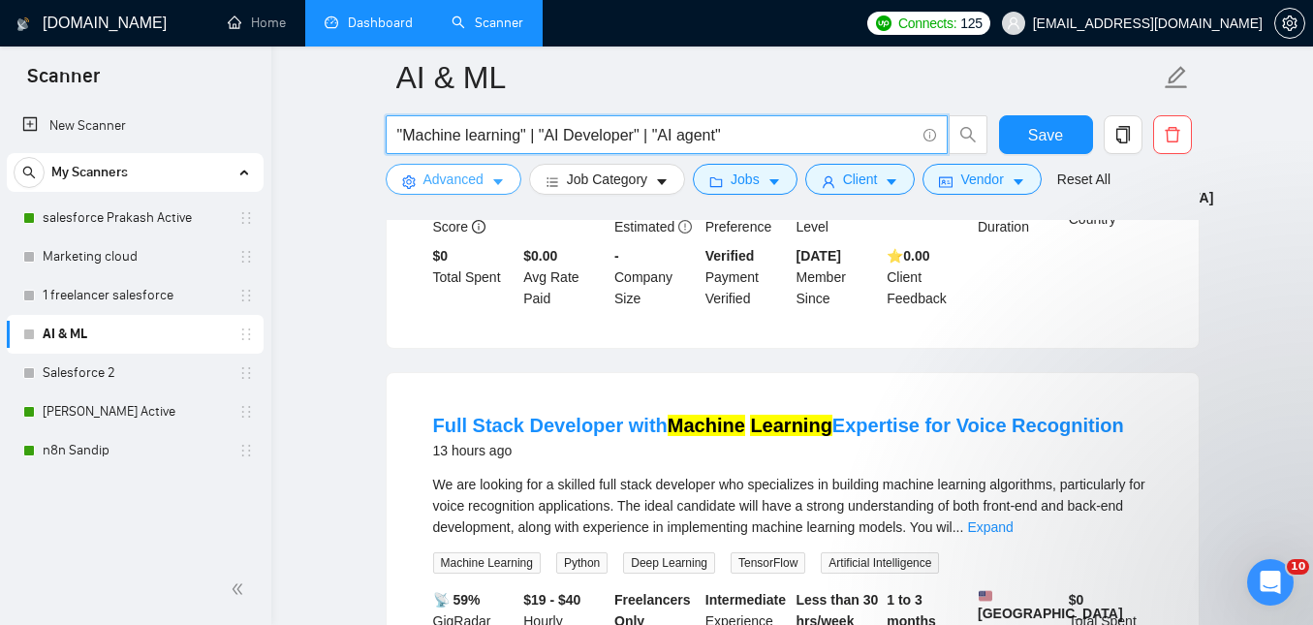
type input ""Machine learning" | "AI Developer" | "AI agent""
click at [483, 183] on span "Advanced" at bounding box center [453, 179] width 60 height 21
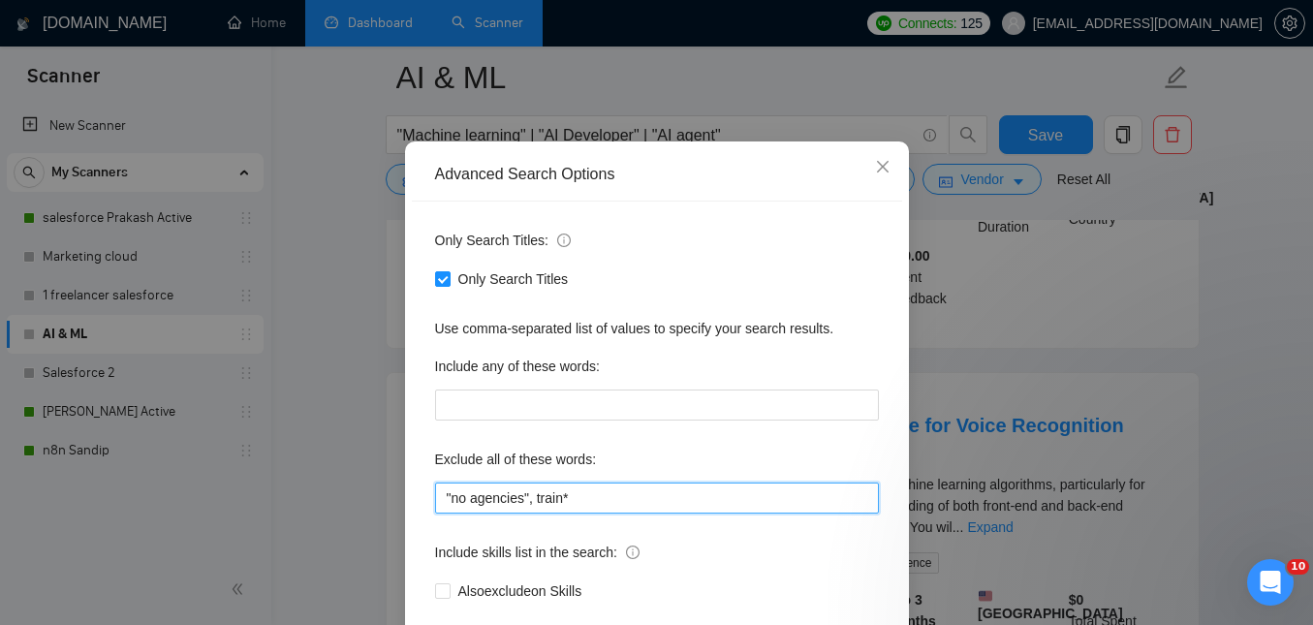
click at [614, 513] on input ""no agencies", train*" at bounding box center [657, 497] width 444 height 31
type input ""no agencies", train*, "full stack developer""
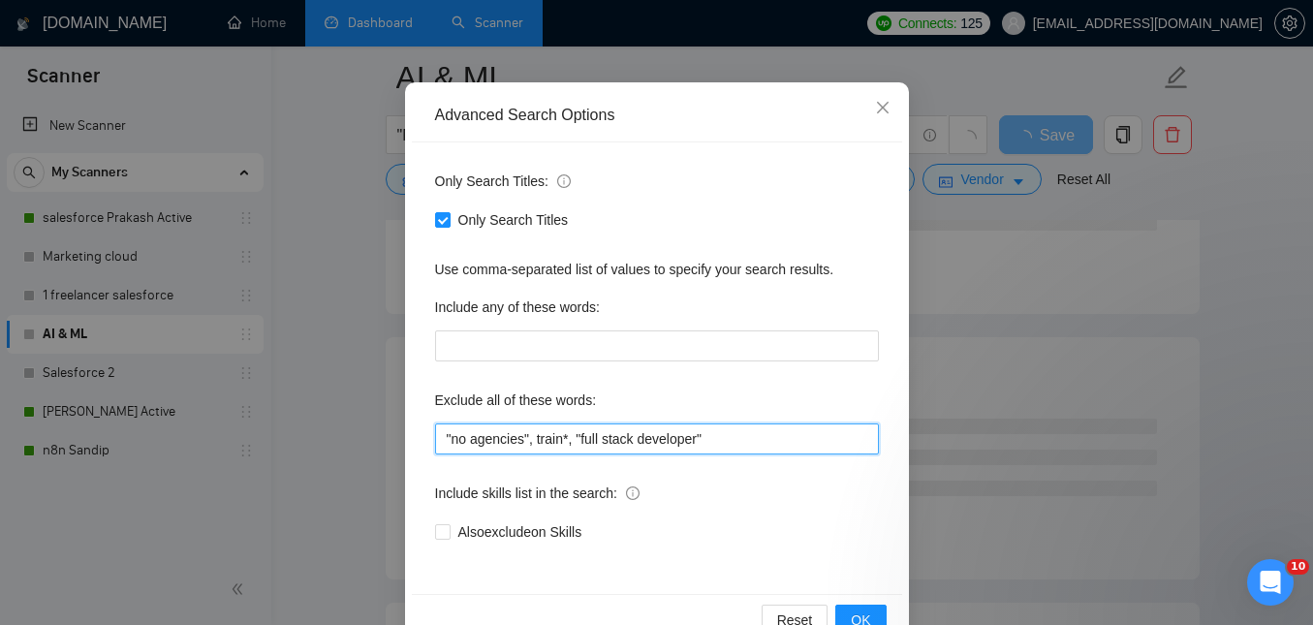
scroll to position [181, 0]
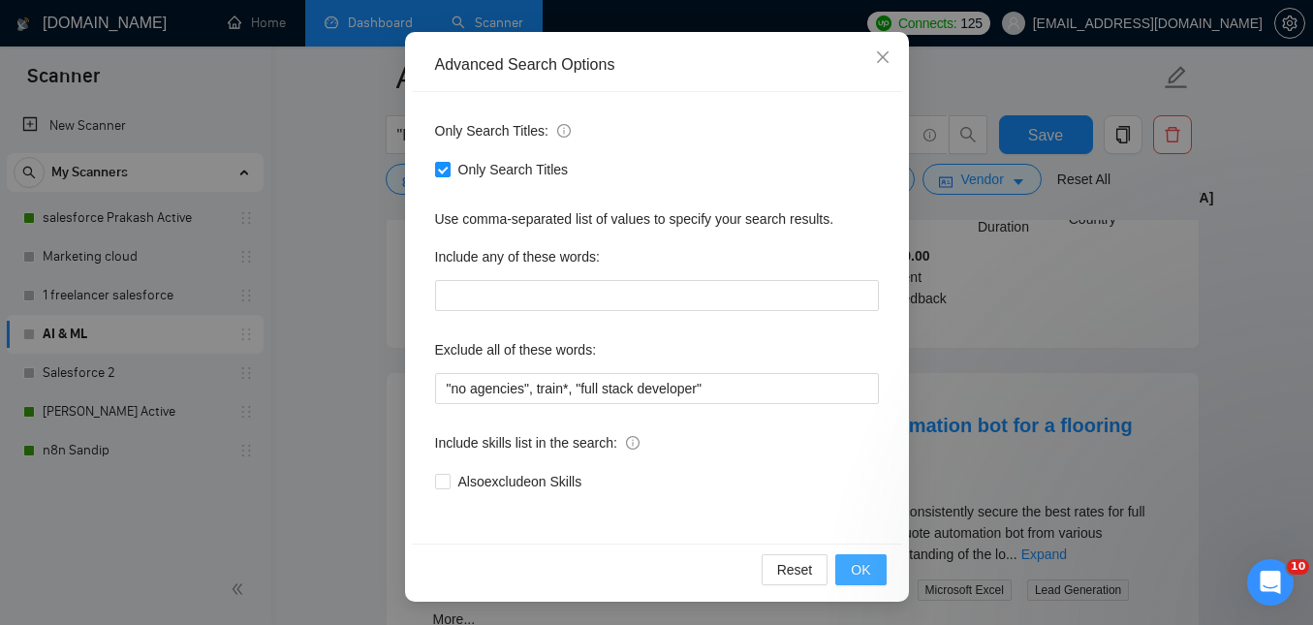
click at [856, 567] on span "OK" at bounding box center [859, 569] width 19 height 21
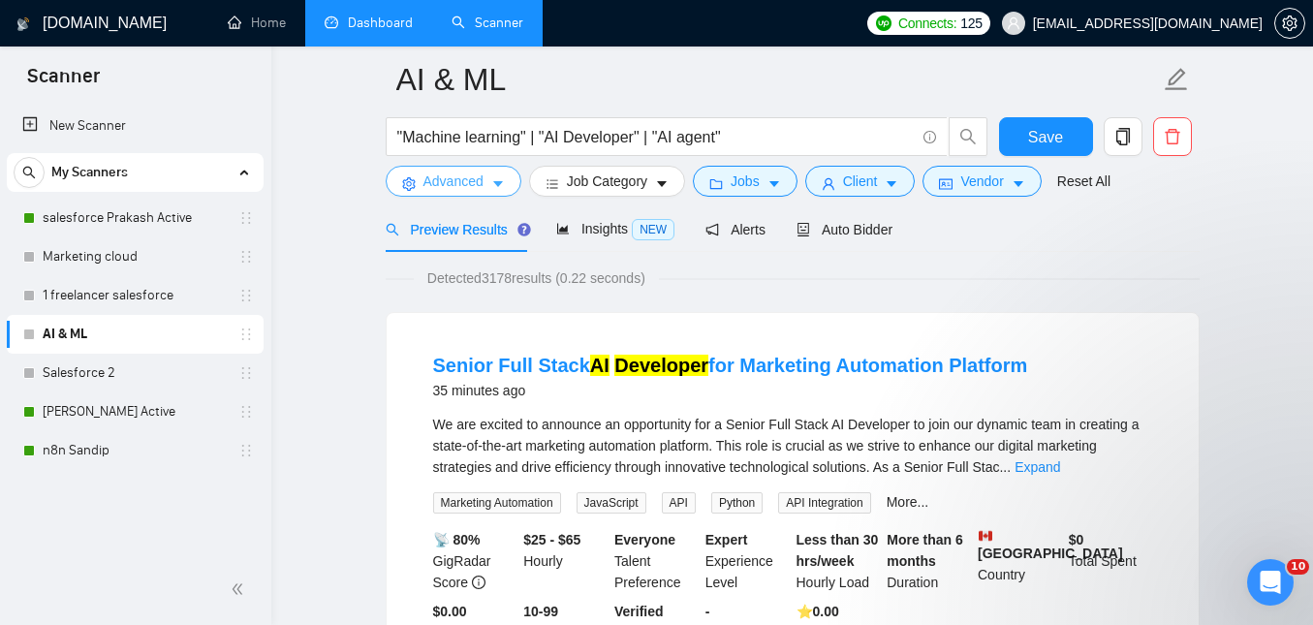
scroll to position [95, 0]
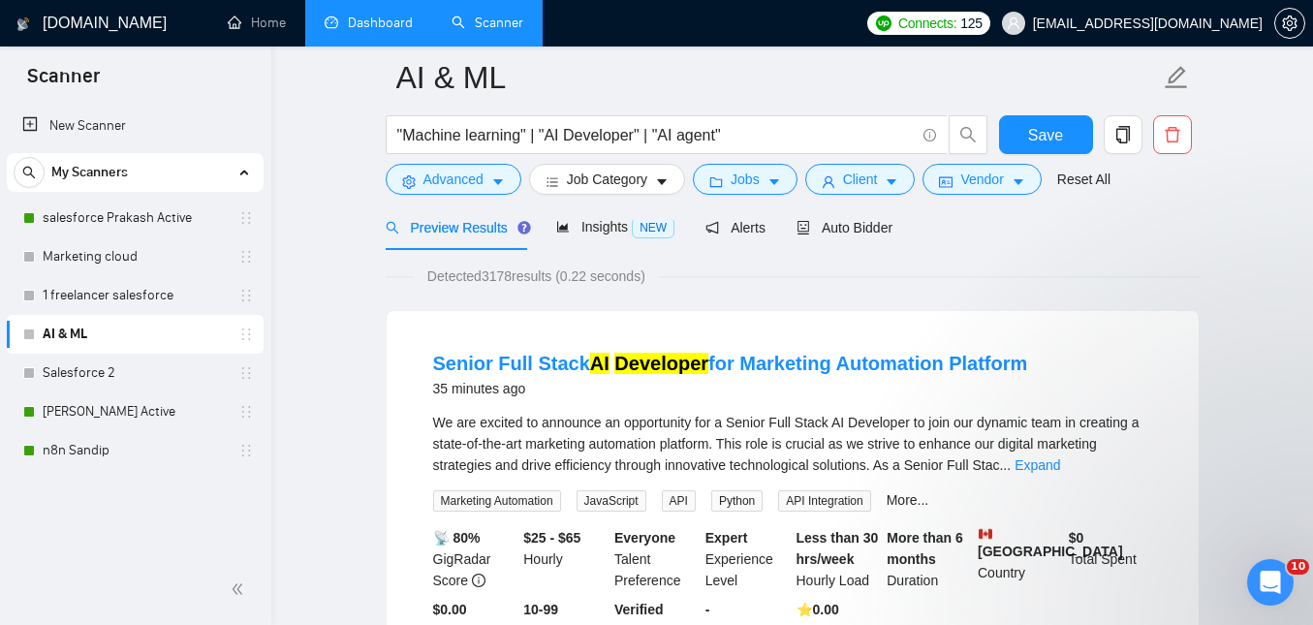
click at [751, 450] on span "We are excited to announce an opportunity for a Senior Full Stack AI Developer …" at bounding box center [786, 444] width 706 height 58
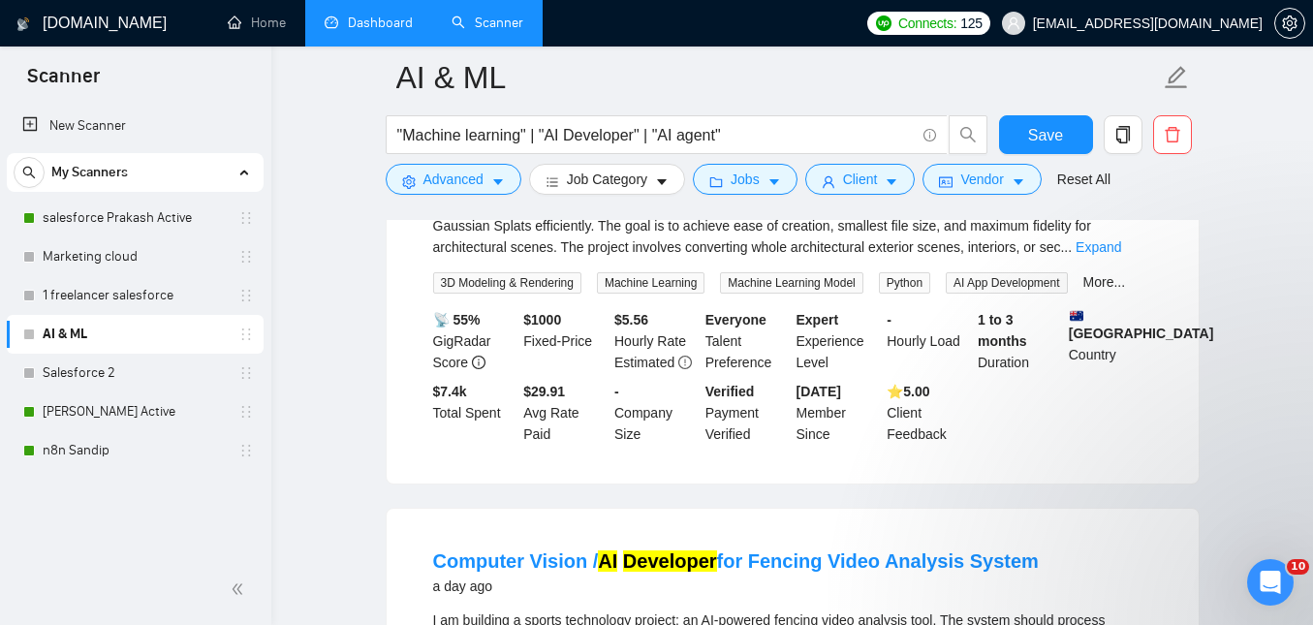
scroll to position [2991, 0]
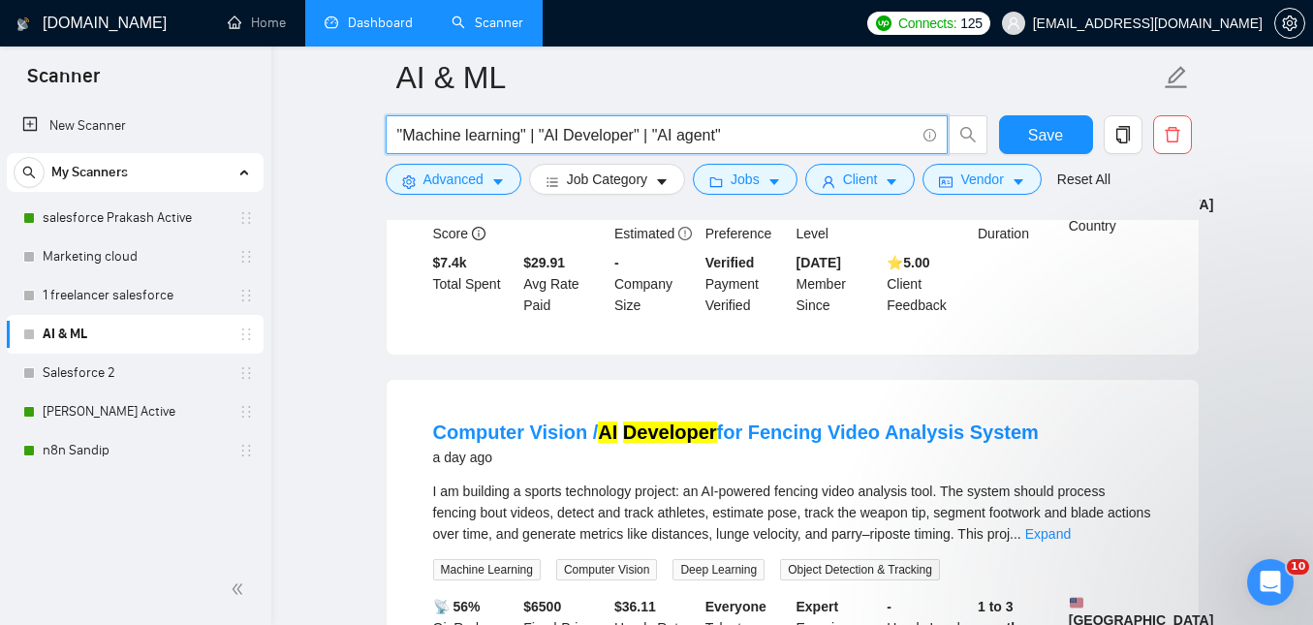
click at [795, 129] on input ""Machine learning" | "AI Developer" | "AI agent"" at bounding box center [655, 135] width 517 height 24
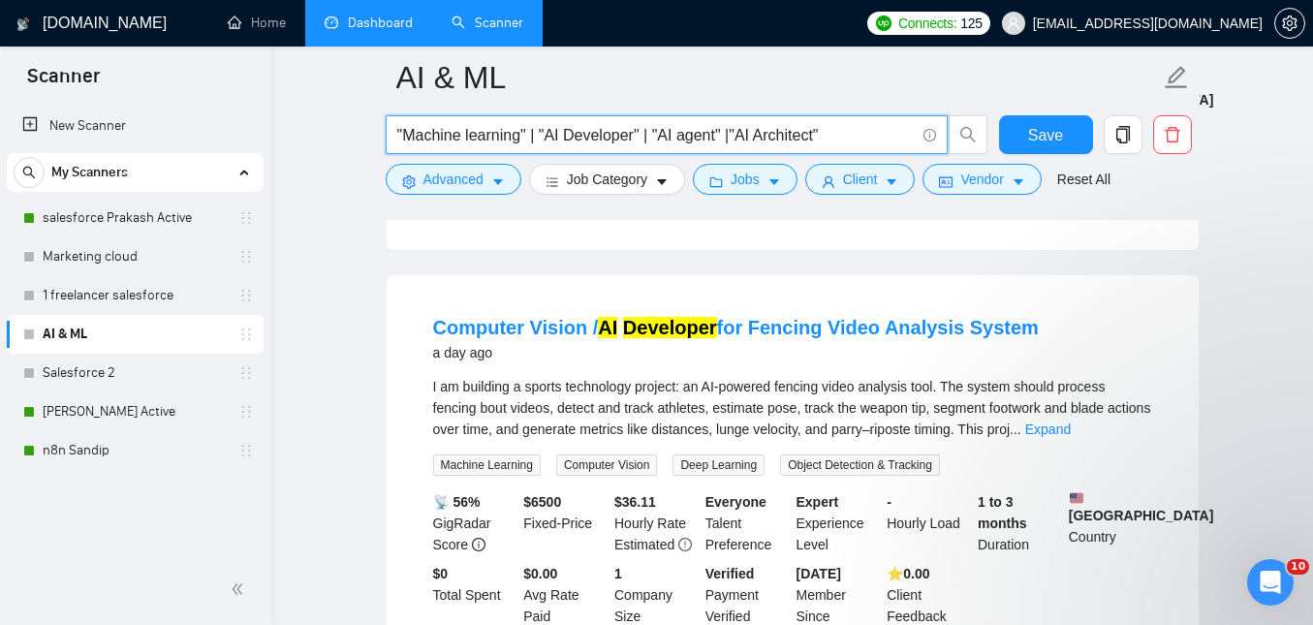
scroll to position [3387, 0]
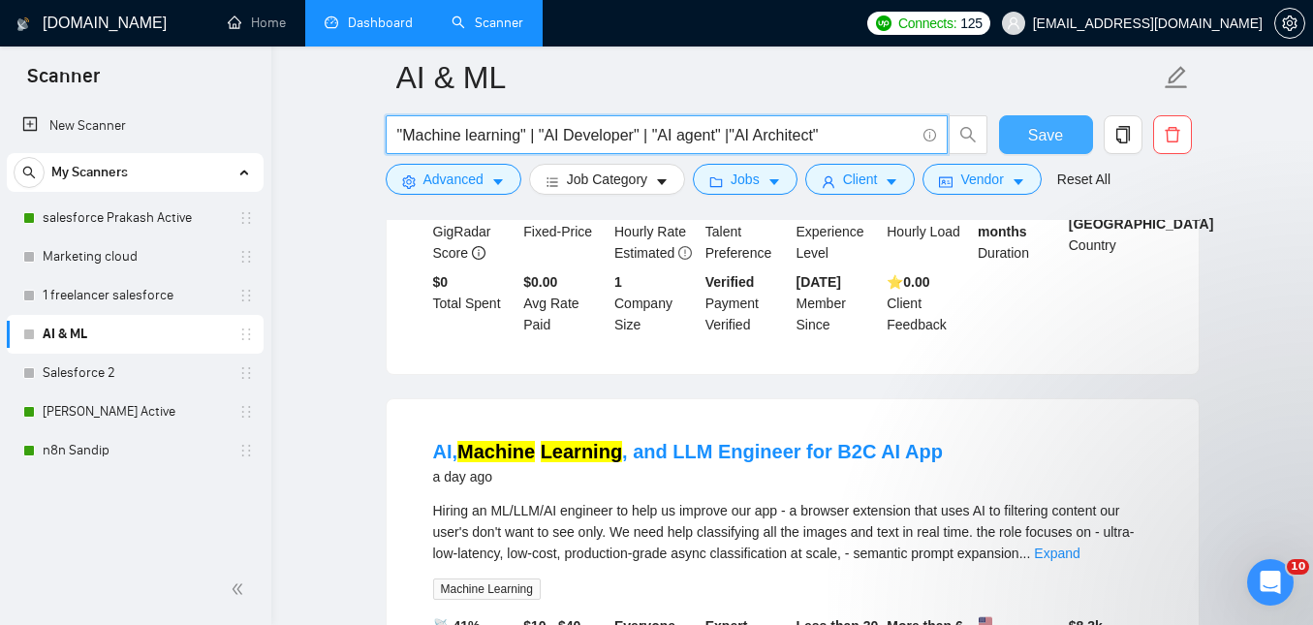
type input ""Machine learning" | "AI Developer" | "AI agent" |"AI Architect""
click at [1024, 139] on button "Save" at bounding box center [1046, 134] width 94 height 39
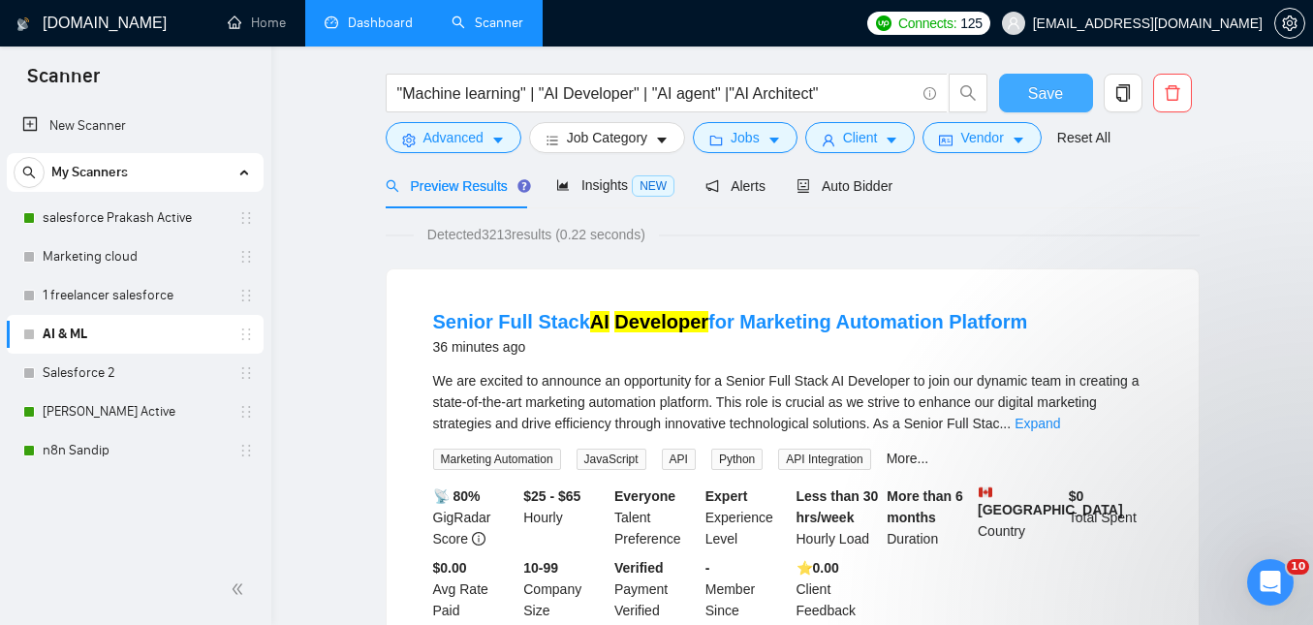
scroll to position [0, 0]
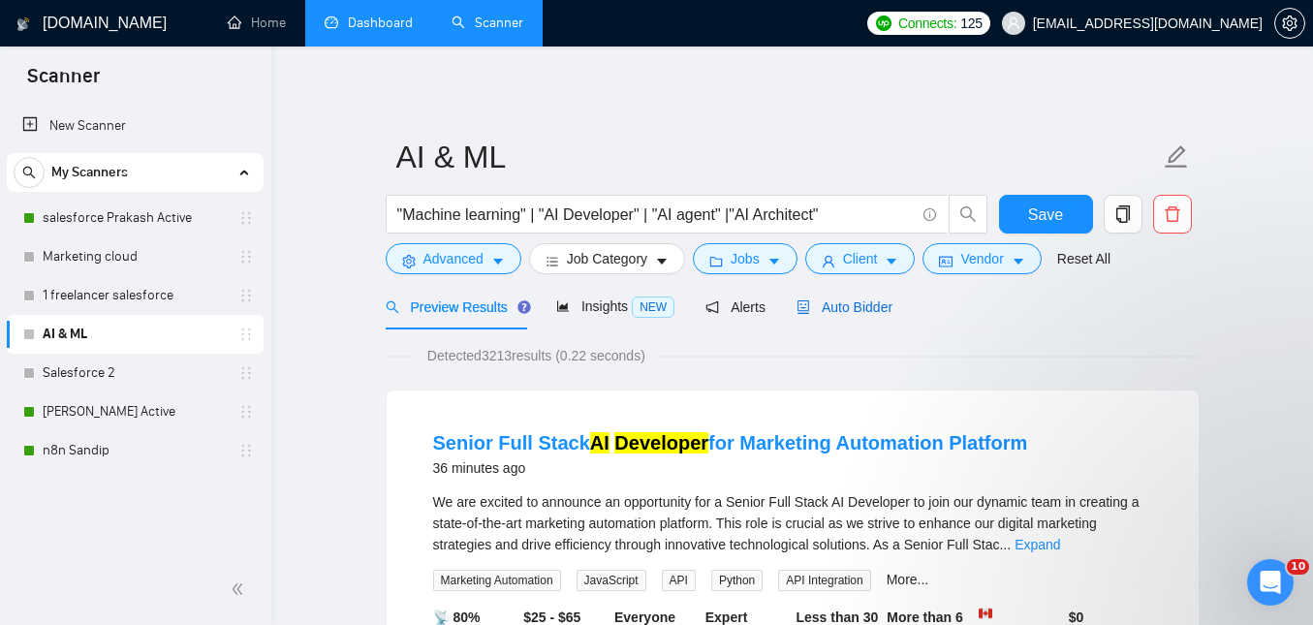
click at [848, 316] on div "Auto Bidder" at bounding box center [844, 306] width 96 height 21
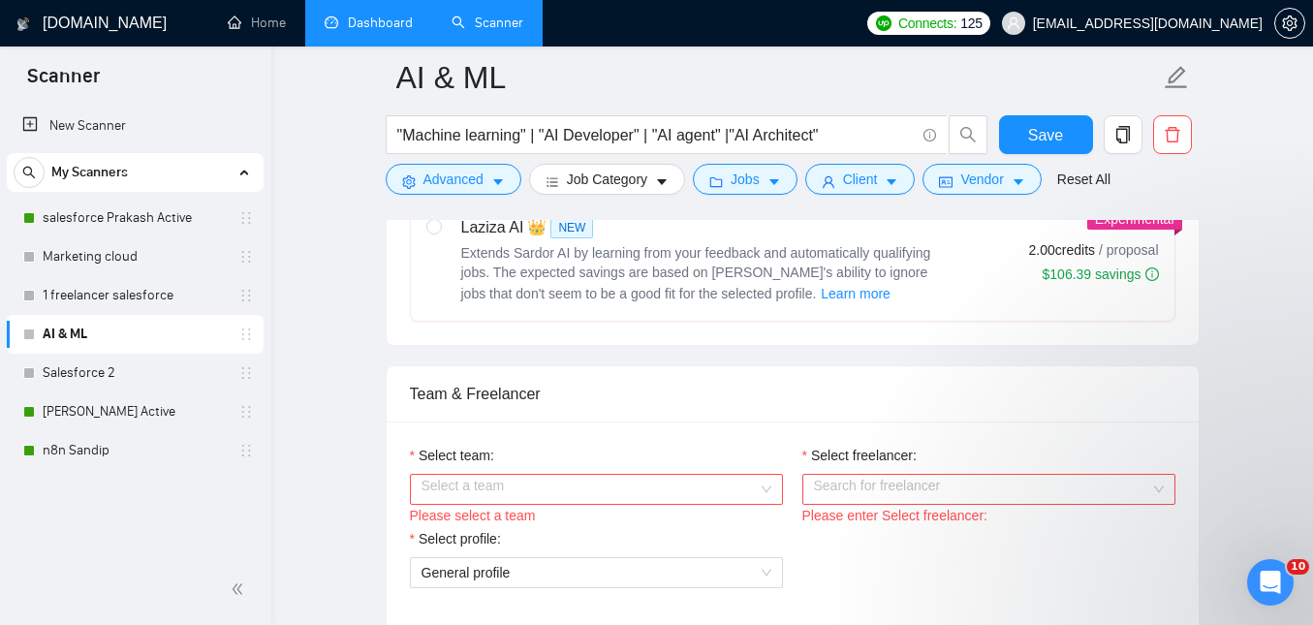
scroll to position [881, 0]
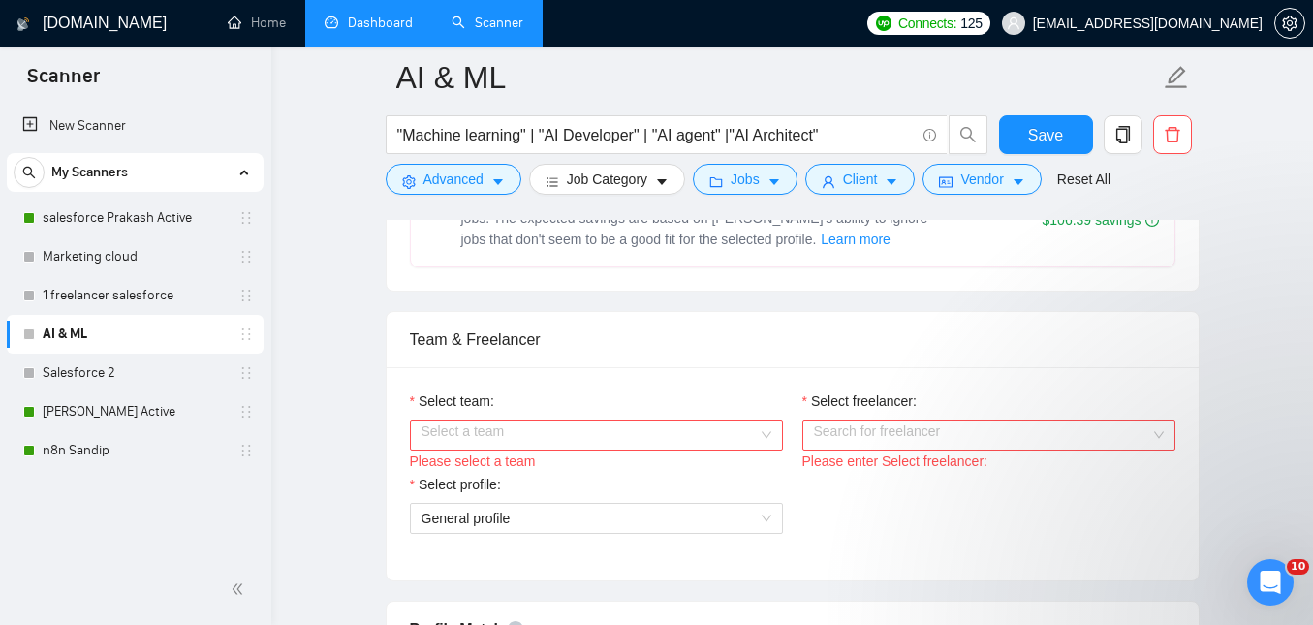
click at [719, 443] on input "Select team:" at bounding box center [589, 434] width 336 height 29
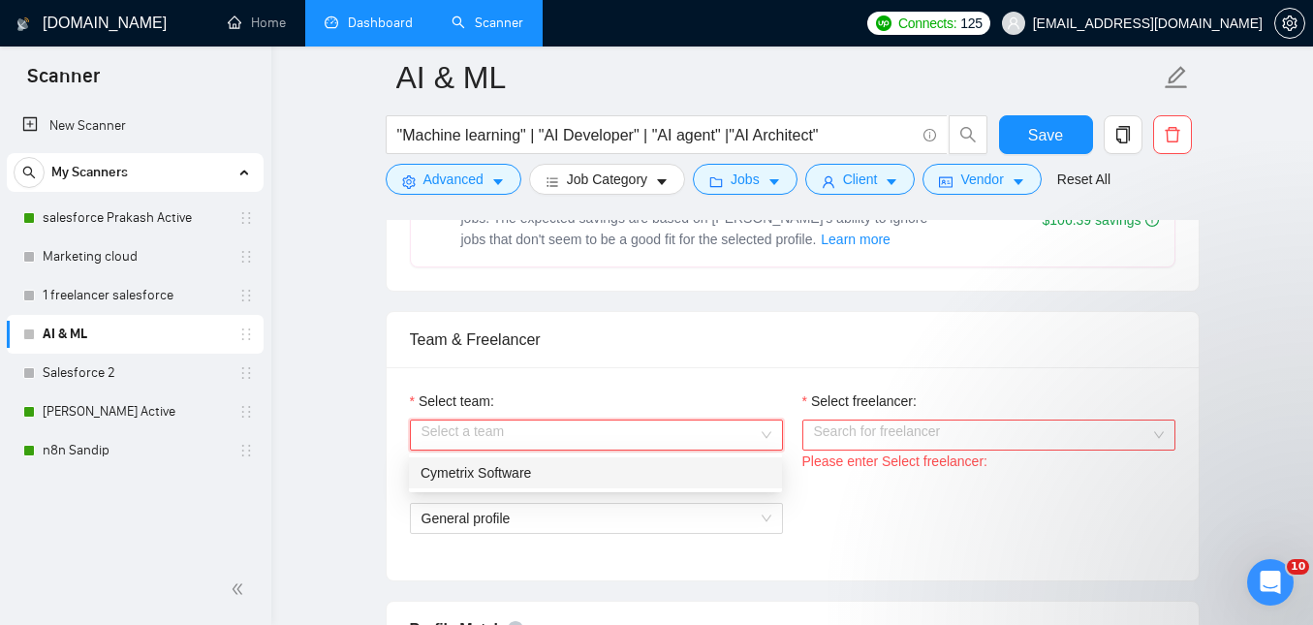
click at [707, 466] on div "Cymetrix Software" at bounding box center [595, 472] width 350 height 21
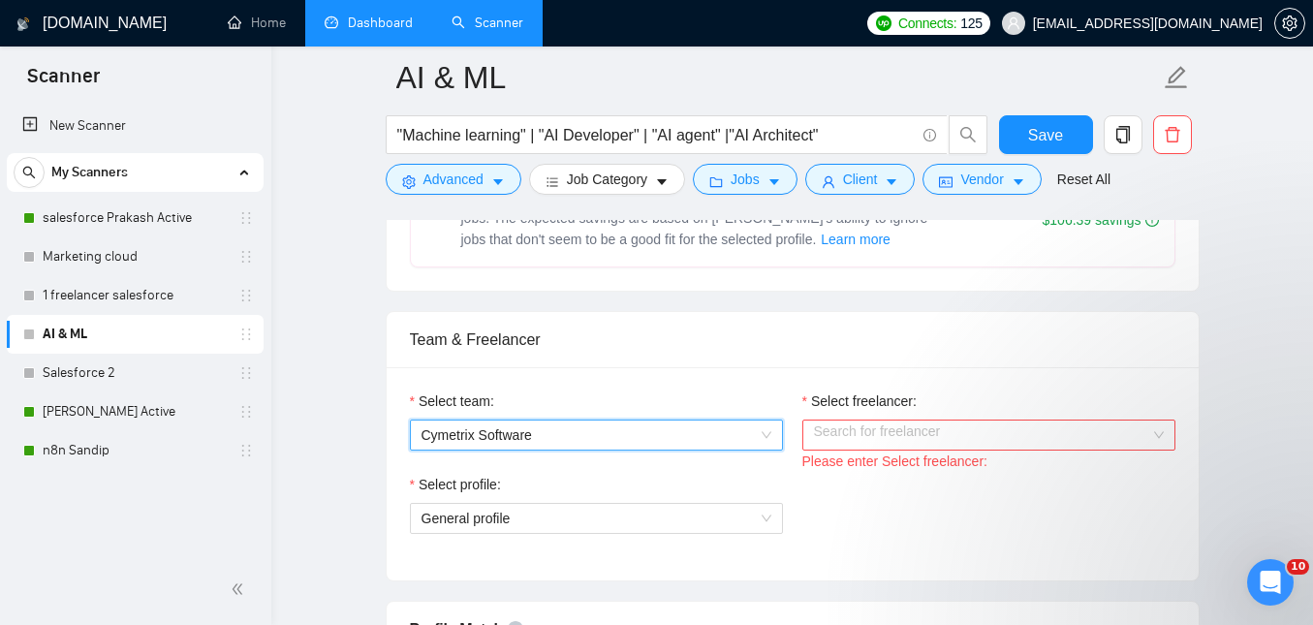
click at [874, 440] on input "Select freelancer:" at bounding box center [982, 434] width 336 height 29
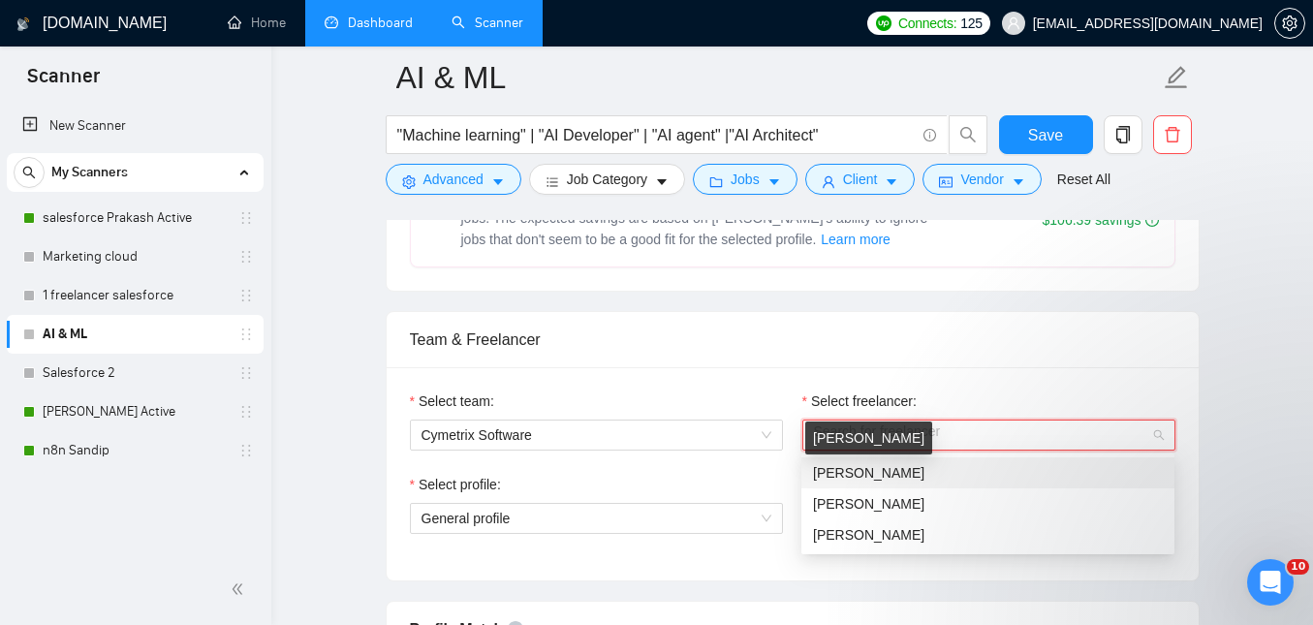
click at [873, 475] on span "[PERSON_NAME]" at bounding box center [868, 472] width 111 height 15
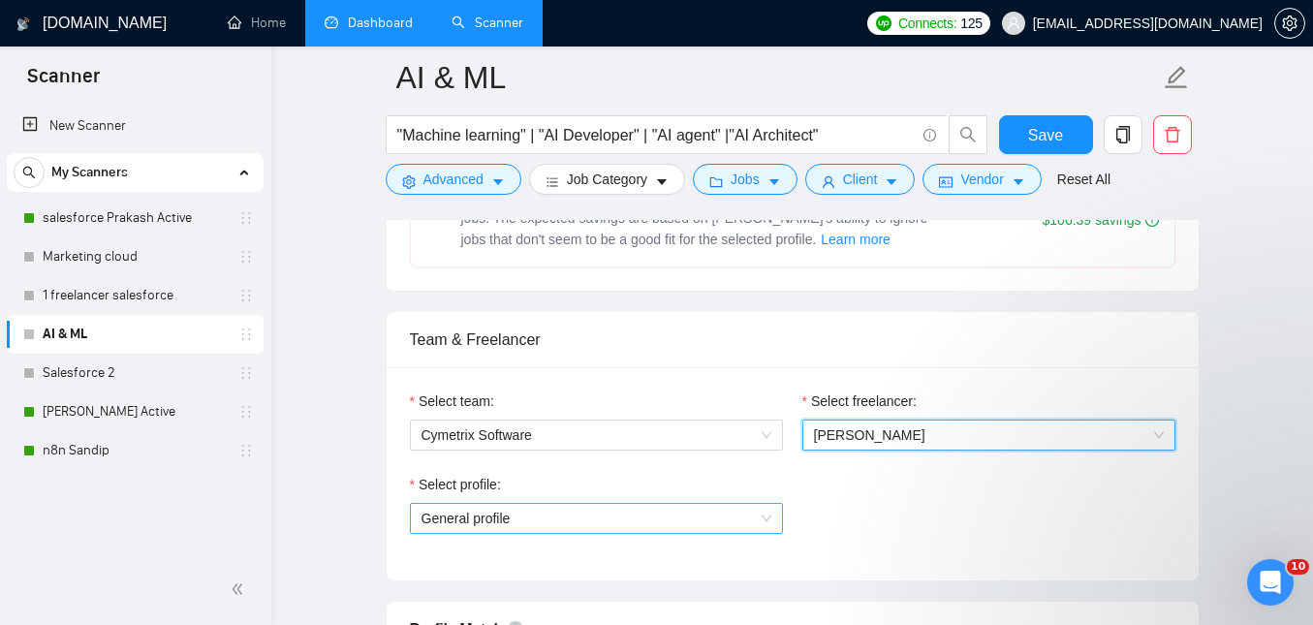
click at [661, 514] on span "General profile" at bounding box center [596, 518] width 350 height 29
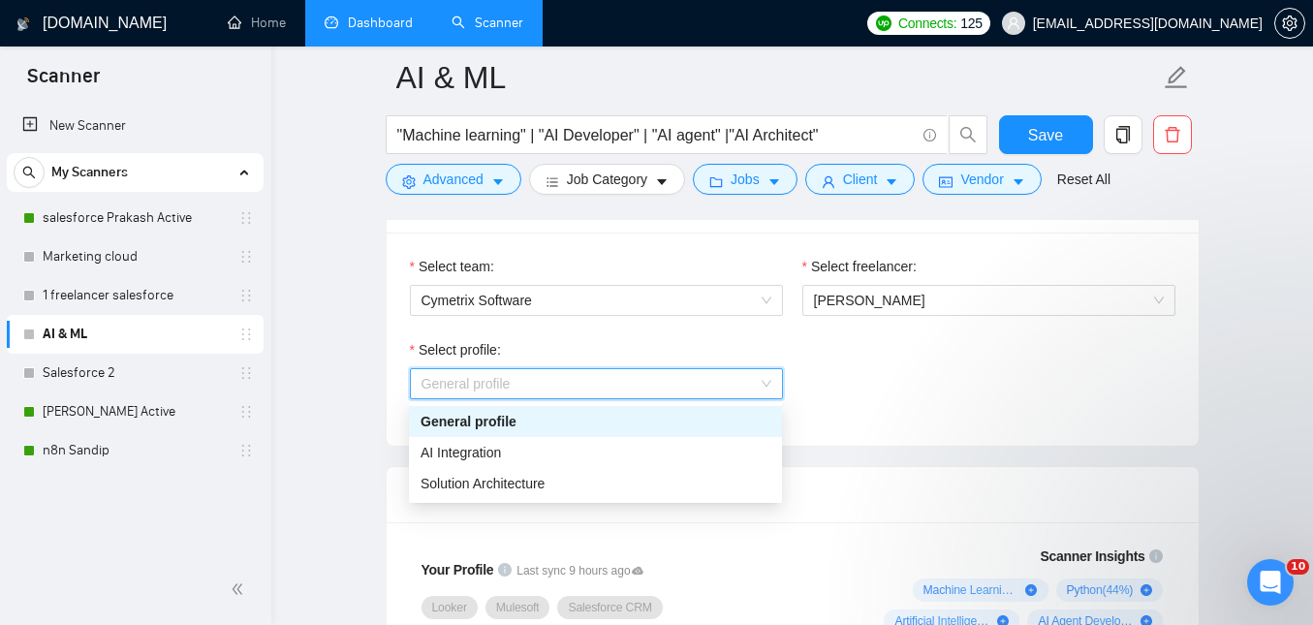
scroll to position [1018, 0]
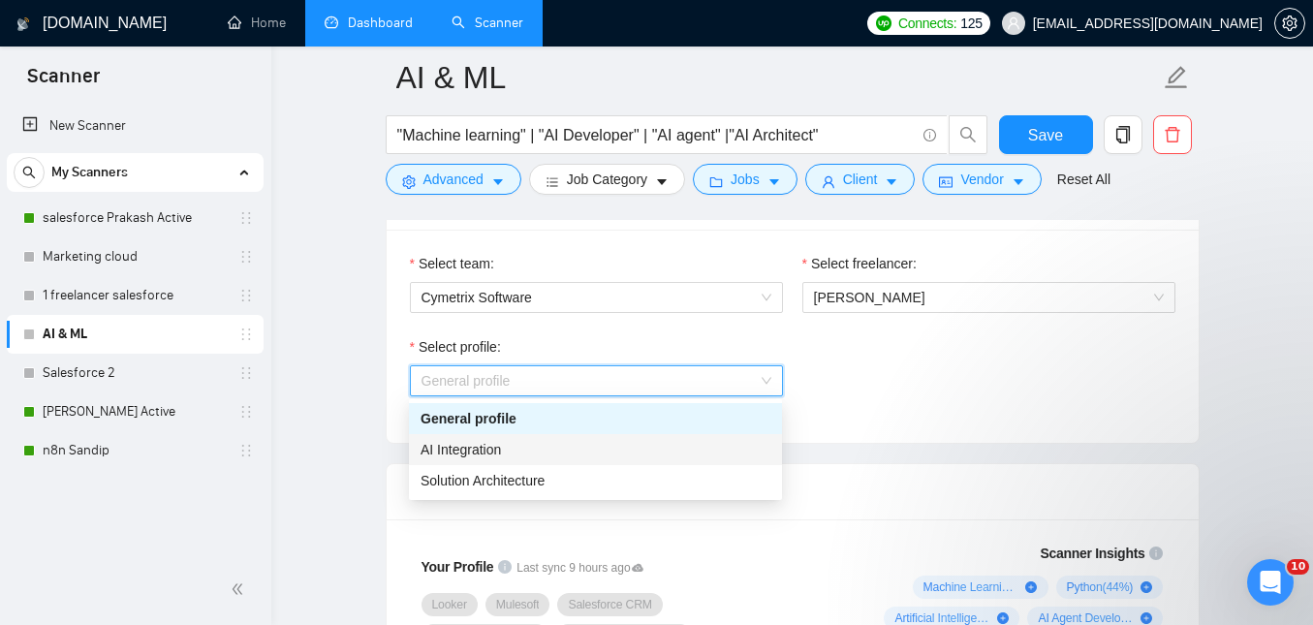
click at [588, 451] on div "AI Integration" at bounding box center [595, 449] width 350 height 21
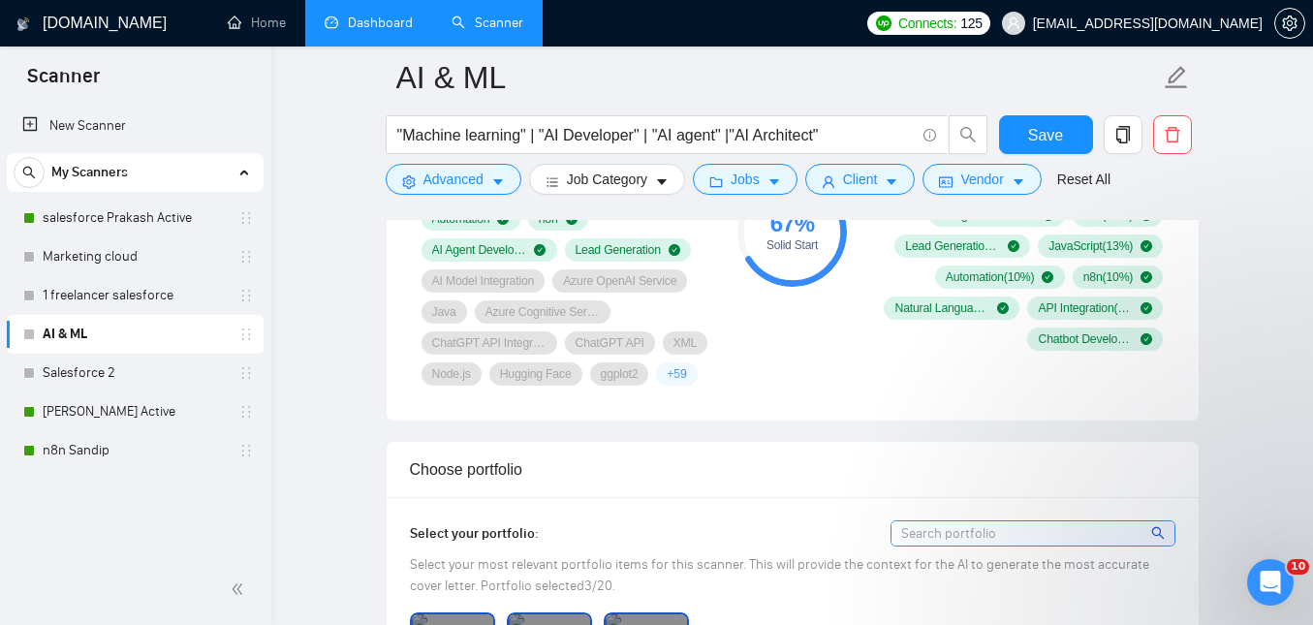
scroll to position [1265, 0]
